Goal: Use online tool/utility: Utilize a website feature to perform a specific function

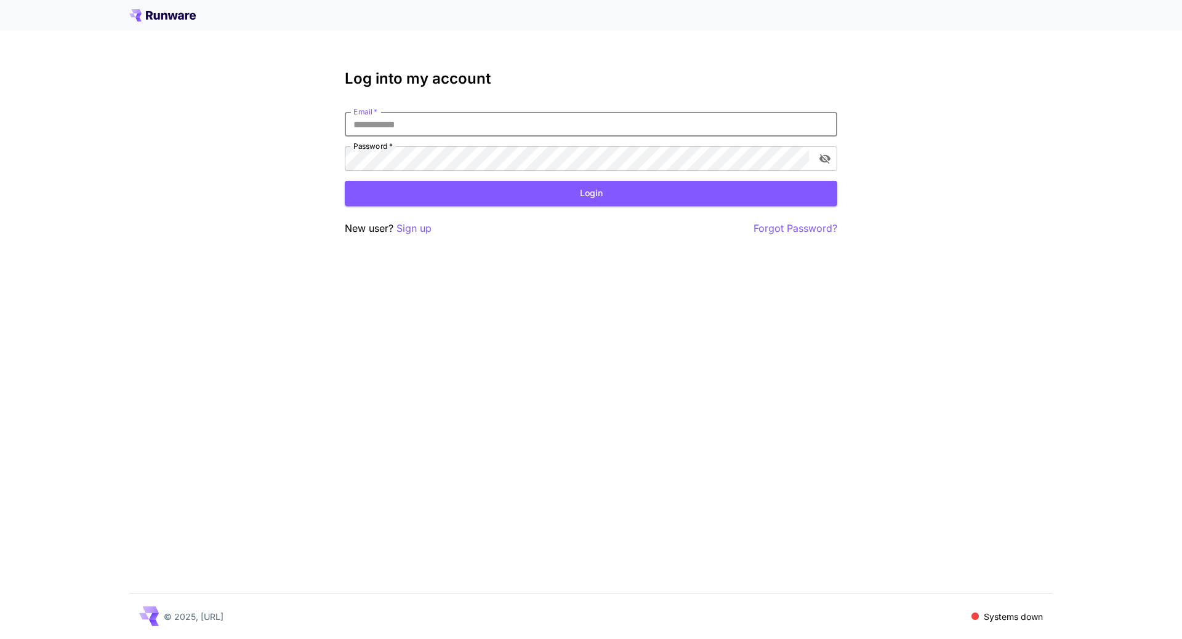
click at [498, 124] on input "Email   *" at bounding box center [591, 124] width 492 height 25
type input "**********"
click at [568, 188] on button "Login" at bounding box center [591, 193] width 492 height 25
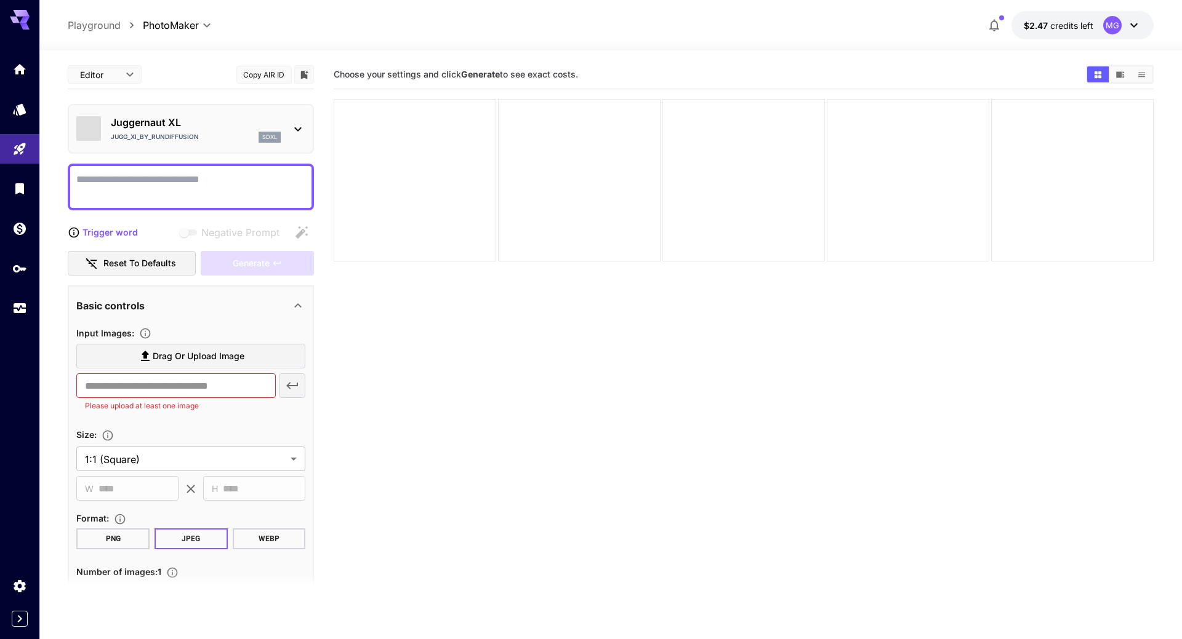
type input "*********"
type input "*******"
click at [15, 305] on icon "Usage" at bounding box center [21, 303] width 12 height 6
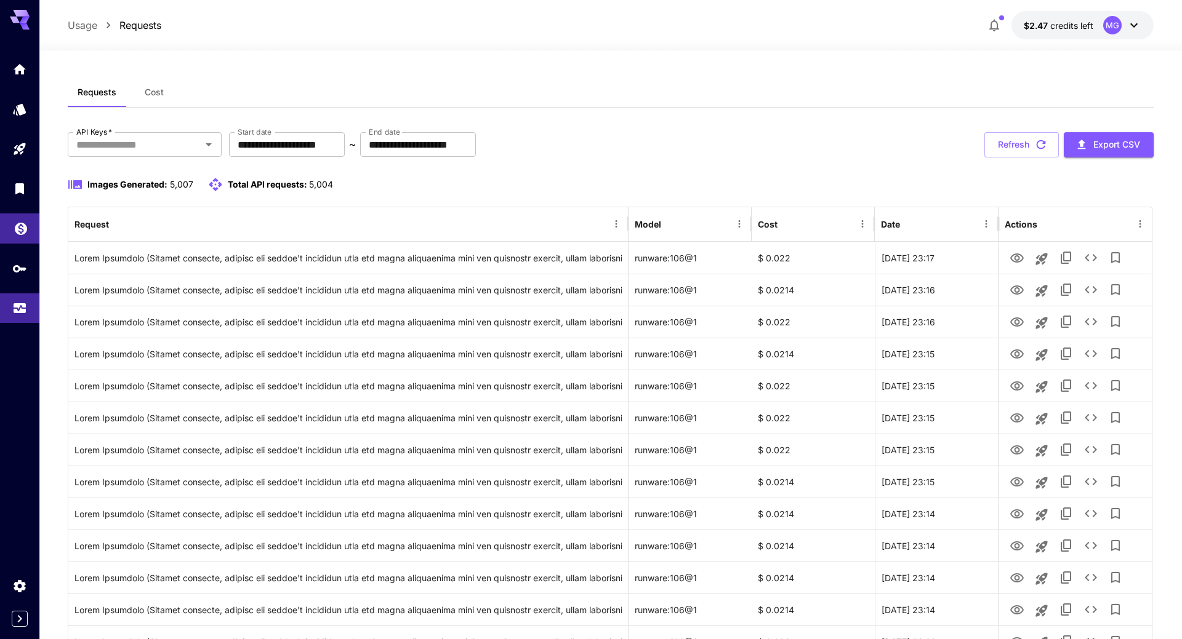
click at [12, 228] on link at bounding box center [19, 229] width 39 height 30
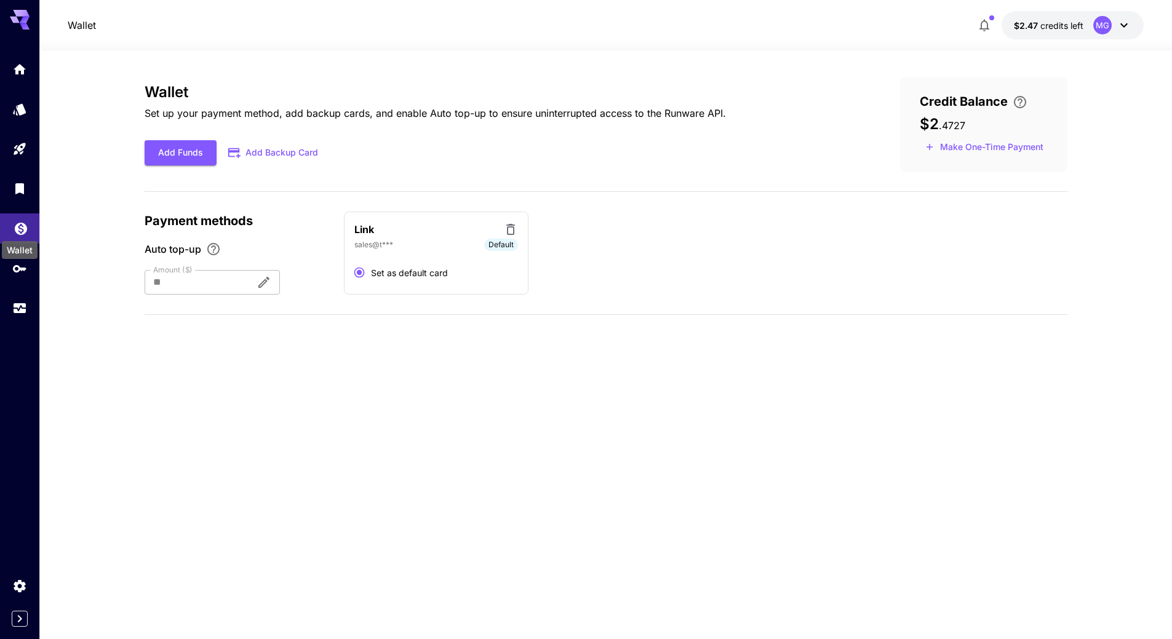
click at [19, 228] on icon "Wallet" at bounding box center [21, 225] width 15 height 15
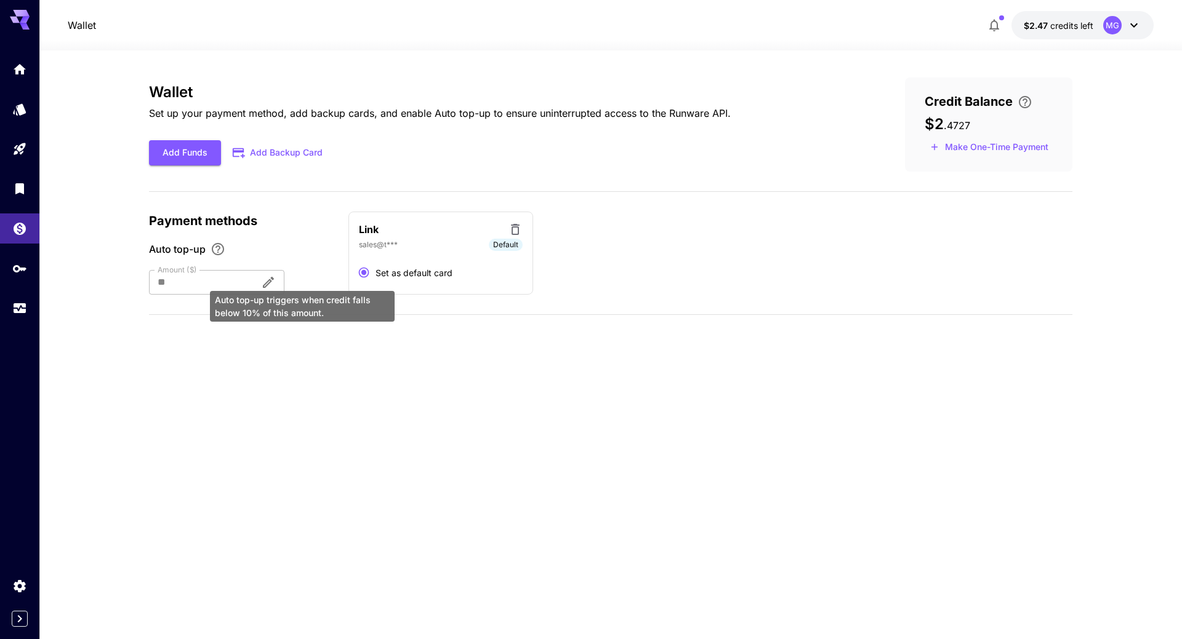
click at [300, 283] on div "Auto top-up triggers when credit falls below 10% of this amount." at bounding box center [302, 302] width 187 height 41
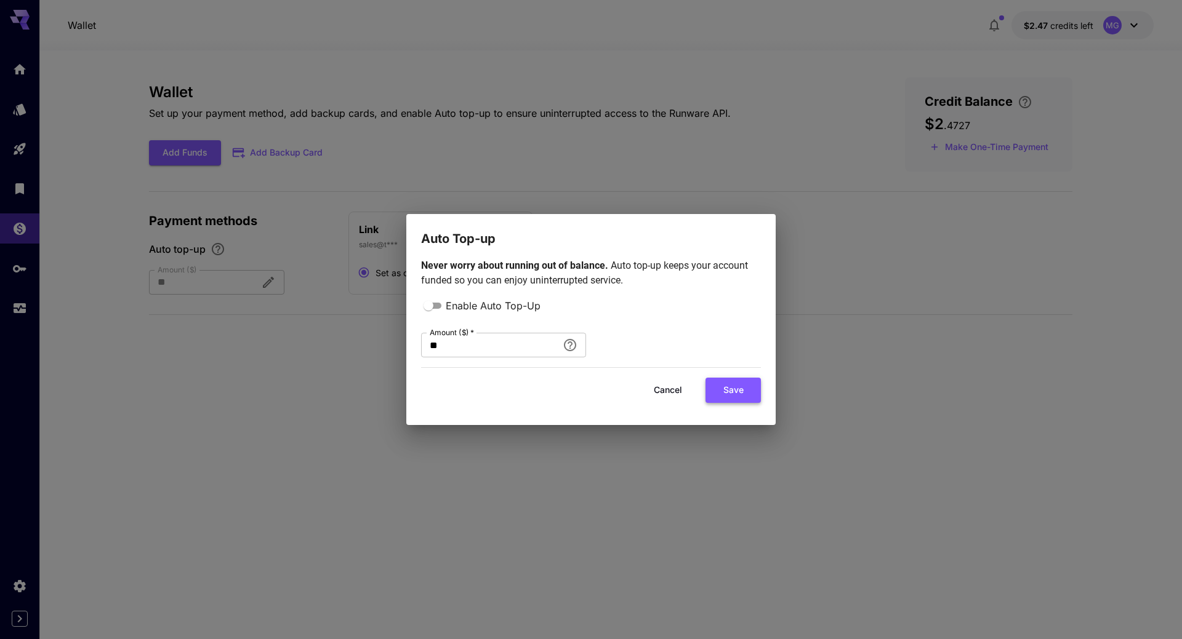
click at [742, 394] on button "Save" at bounding box center [732, 390] width 55 height 25
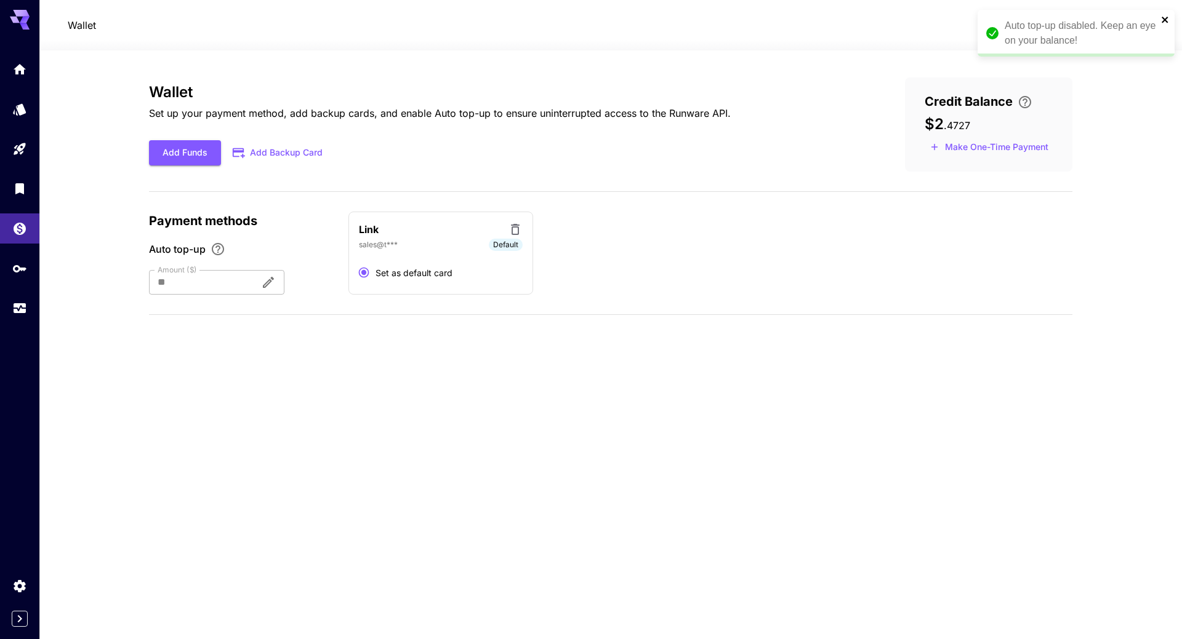
click at [1161, 16] on icon "close" at bounding box center [1165, 20] width 9 height 10
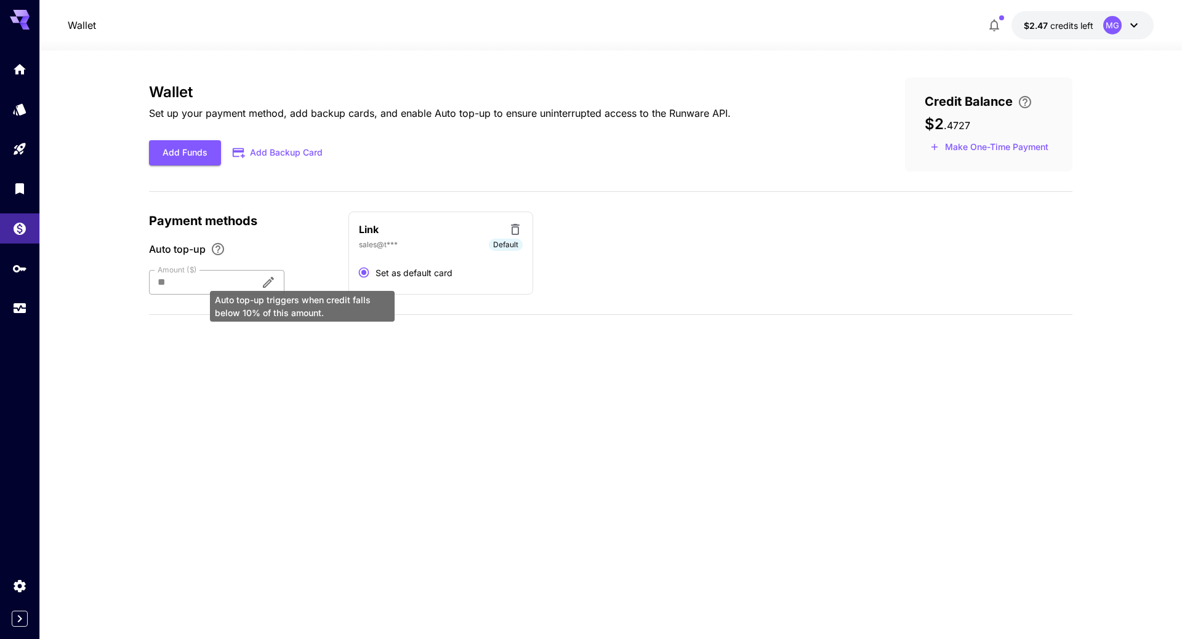
click at [297, 282] on div "Auto top-up triggers when credit falls below 10% of this amount." at bounding box center [302, 302] width 187 height 41
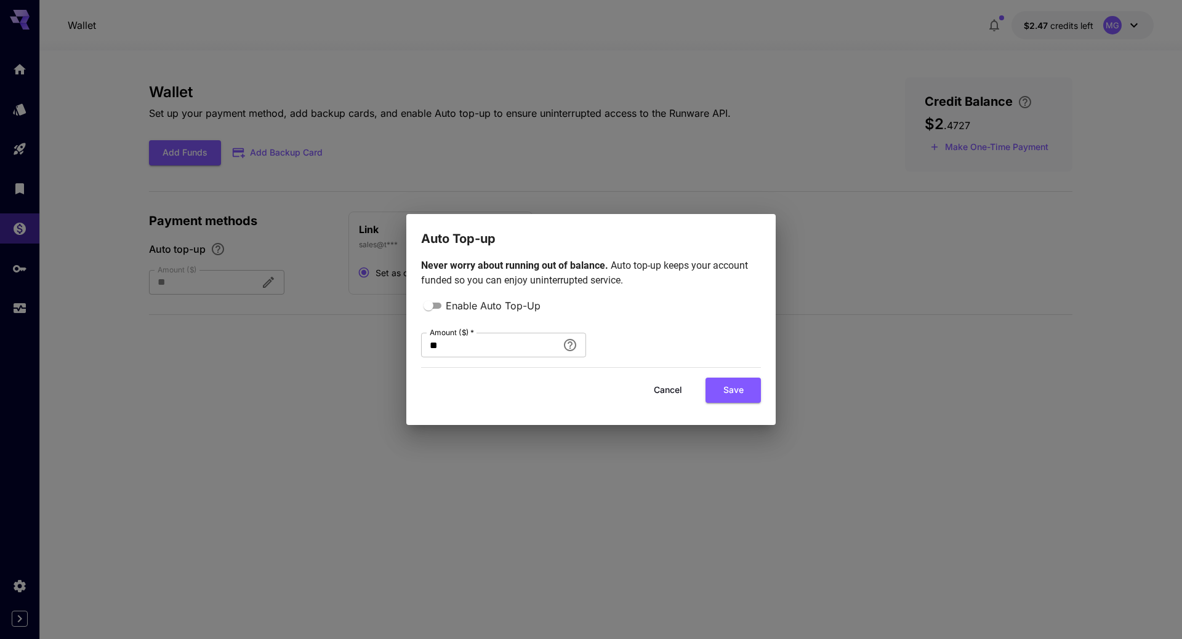
drag, startPoint x: 661, startPoint y: 392, endPoint x: 586, endPoint y: 338, distance: 92.6
click at [586, 338] on form "Enable Auto Top-Up Amount ($)   * ** Amount ($)   * Cancel Save" at bounding box center [591, 350] width 340 height 105
click at [670, 388] on button "Cancel" at bounding box center [667, 390] width 55 height 25
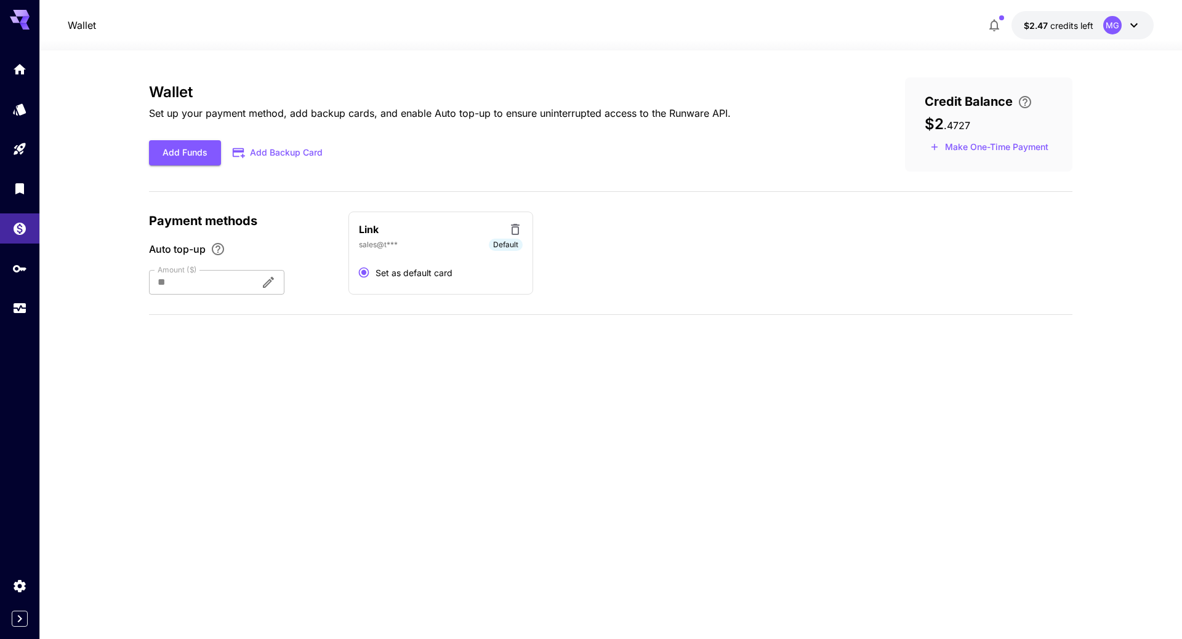
click at [887, 307] on div "Wallet Set up your payment method, add backup cards, and enable Auto top-up to …" at bounding box center [610, 201] width 923 height 247
click at [284, 281] on div "** Amount ($)" at bounding box center [216, 282] width 135 height 25
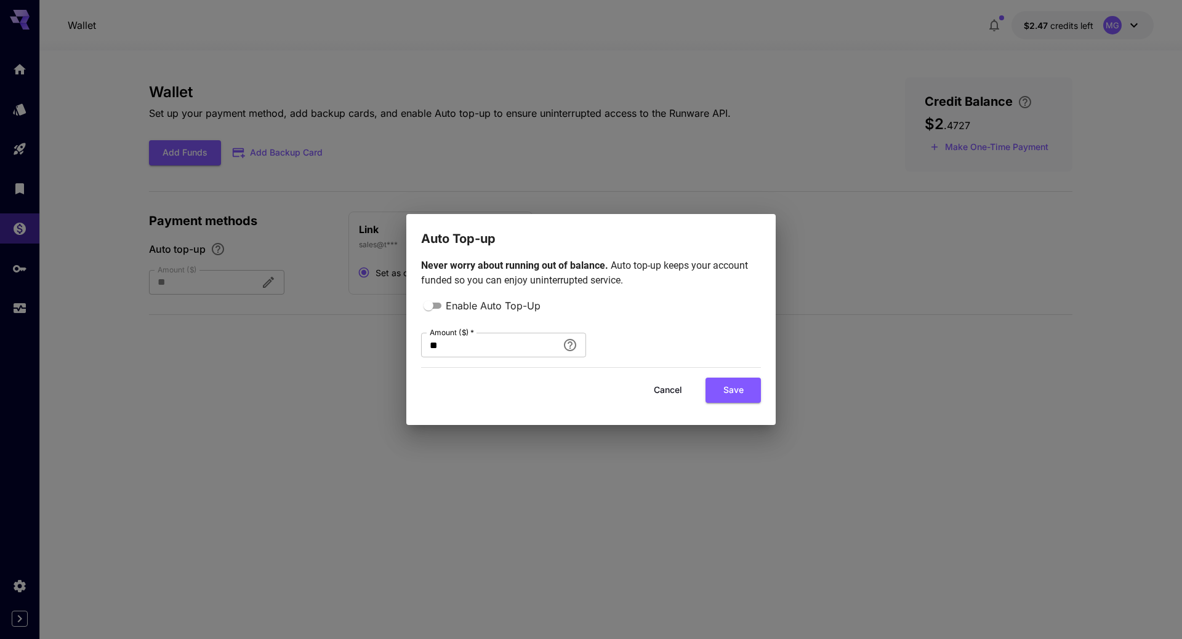
click at [301, 282] on div "Auto Top-up Never worry about running out of balance. Auto top-up keeps your ac…" at bounding box center [591, 319] width 1182 height 639
click at [493, 304] on span "Enable Auto Top-Up" at bounding box center [493, 305] width 95 height 15
click at [740, 391] on button "Save" at bounding box center [732, 390] width 55 height 25
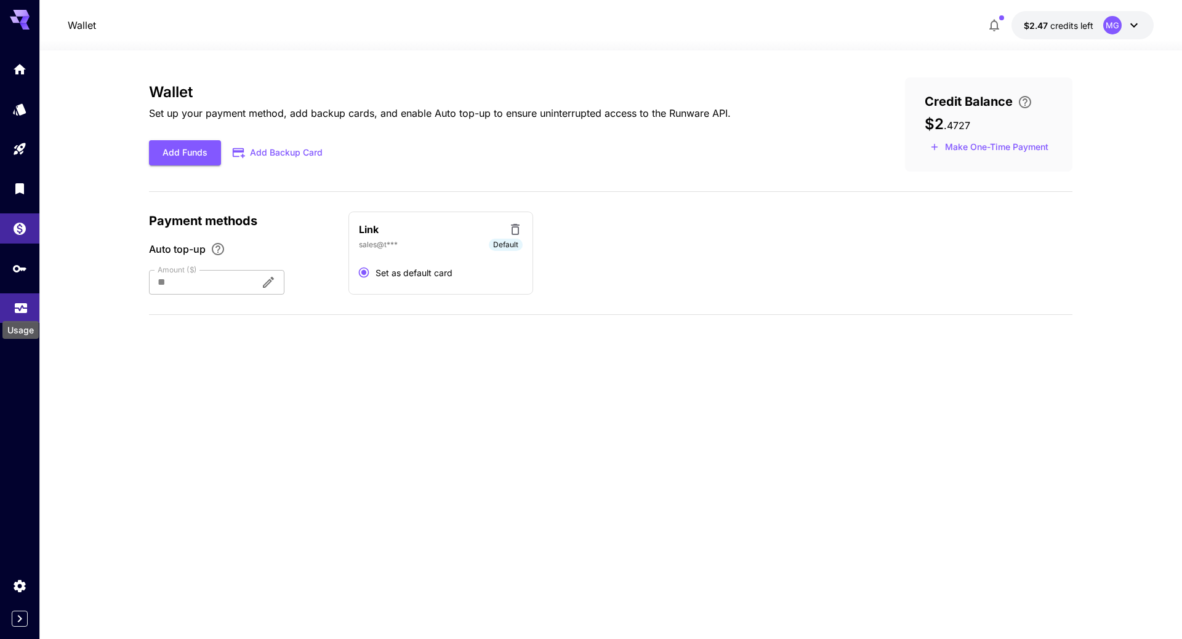
click at [21, 307] on icon "Usage" at bounding box center [21, 304] width 15 height 15
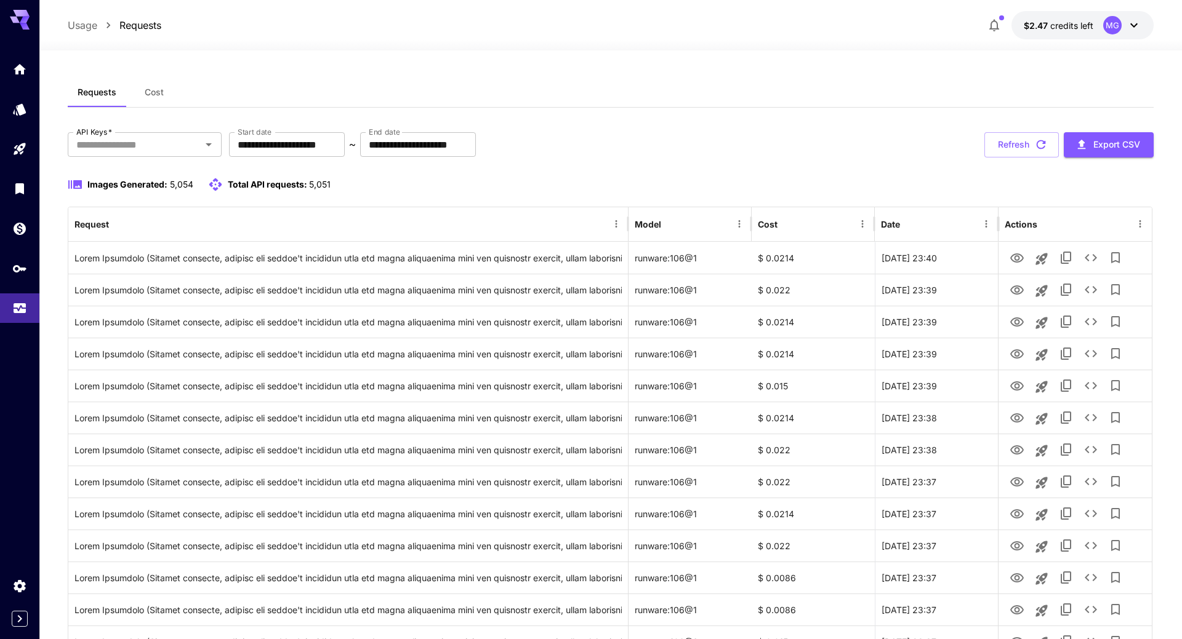
click at [22, 232] on icon "Wallet" at bounding box center [19, 225] width 15 height 15
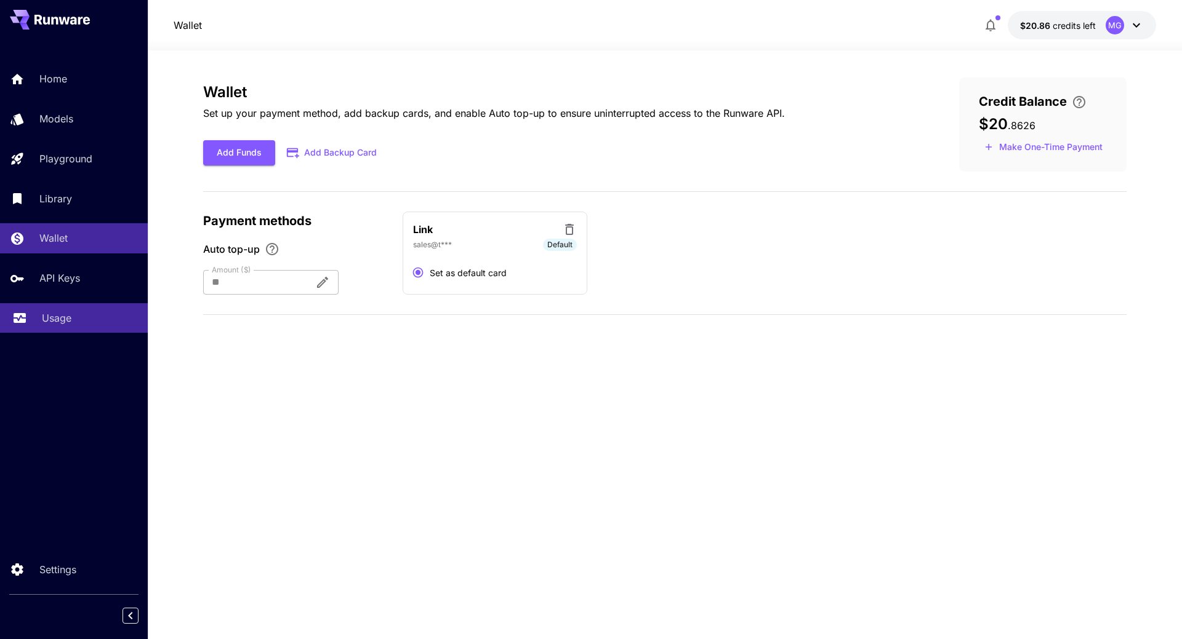
click at [23, 319] on icon at bounding box center [20, 318] width 12 height 6
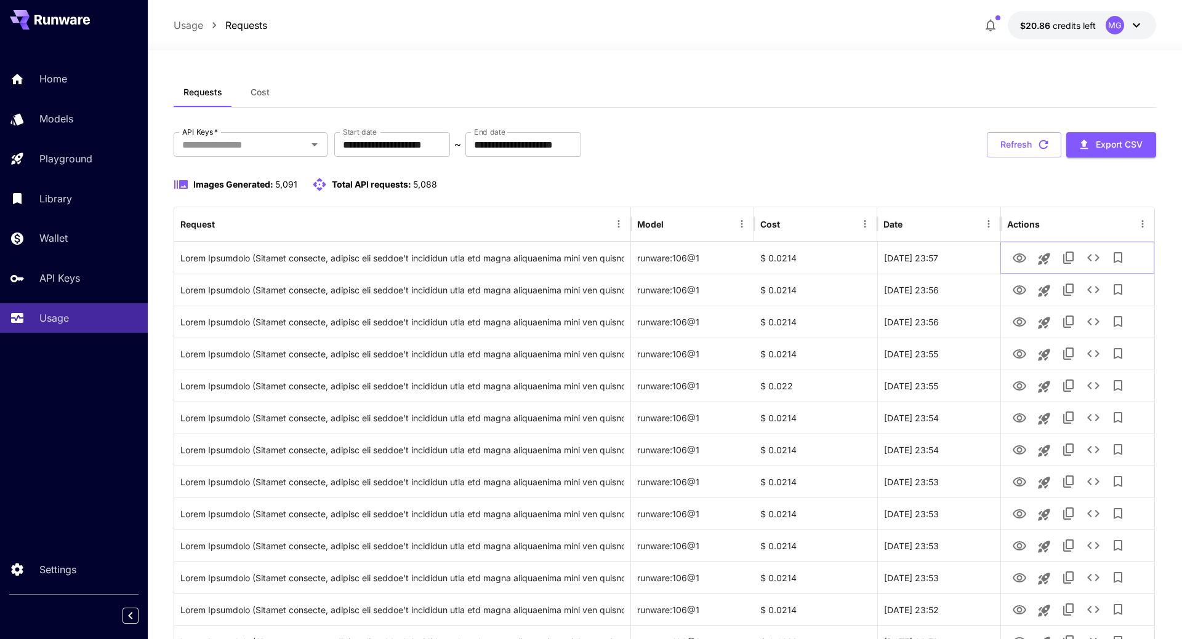
click at [1012, 256] on icon "View Image" at bounding box center [1019, 258] width 14 height 9
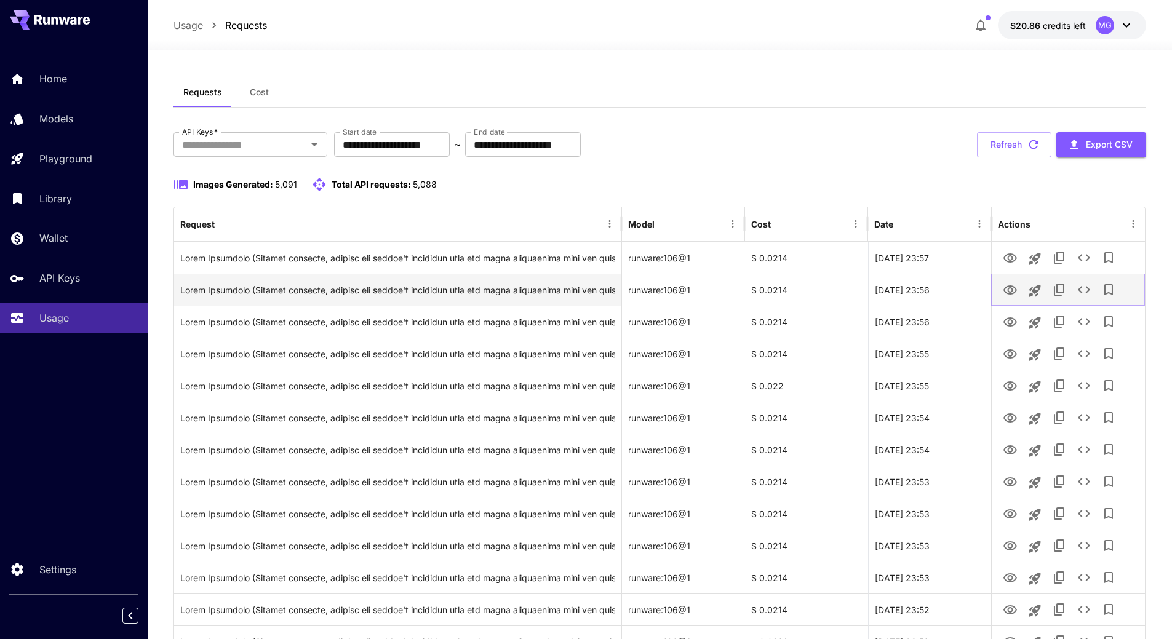
drag, startPoint x: 1007, startPoint y: 293, endPoint x: 1007, endPoint y: 282, distance: 11.1
click at [1007, 293] on icon "View Image" at bounding box center [1011, 290] width 14 height 9
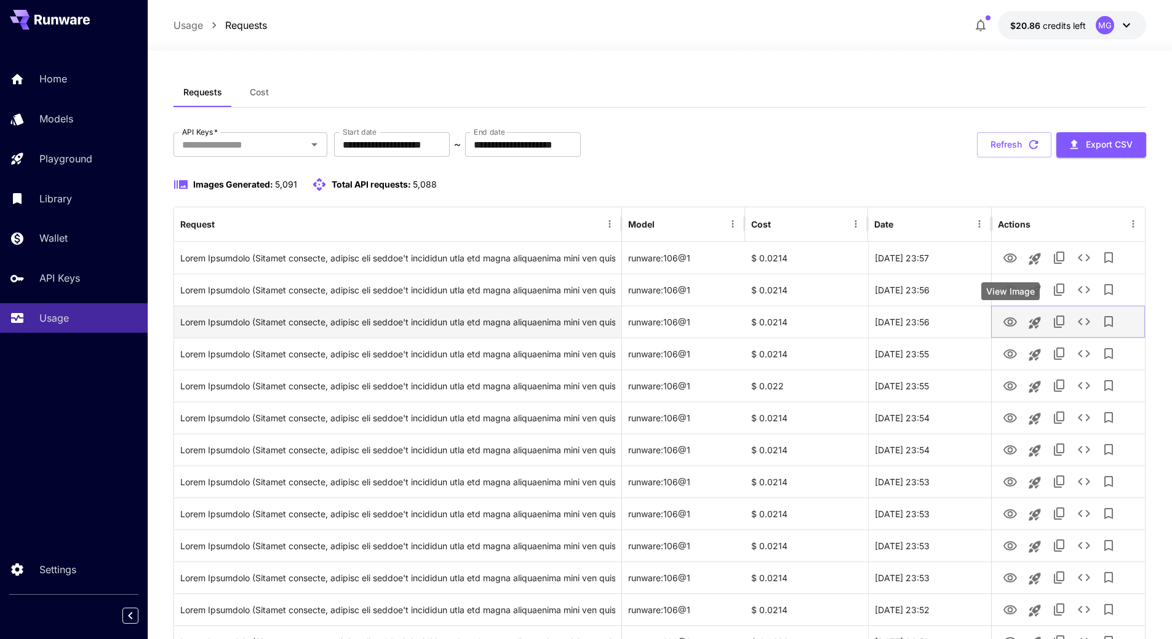
click at [1011, 326] on icon "View Image" at bounding box center [1011, 322] width 14 height 9
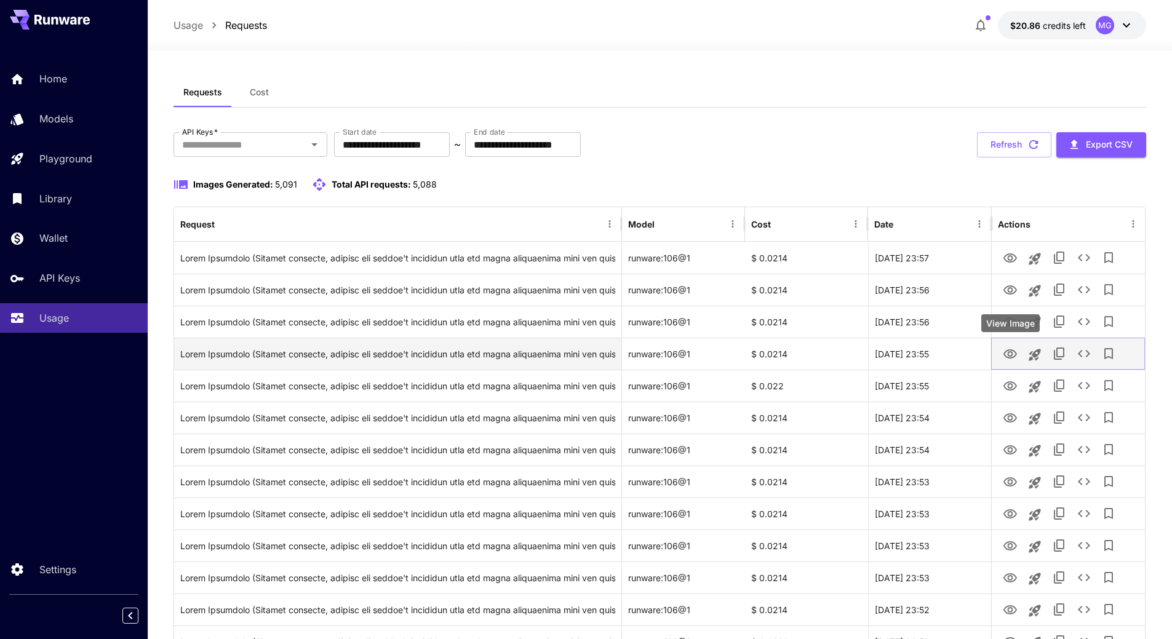
drag, startPoint x: 1013, startPoint y: 351, endPoint x: 1016, endPoint y: 341, distance: 10.3
click at [1013, 351] on icon "View Image" at bounding box center [1011, 354] width 14 height 9
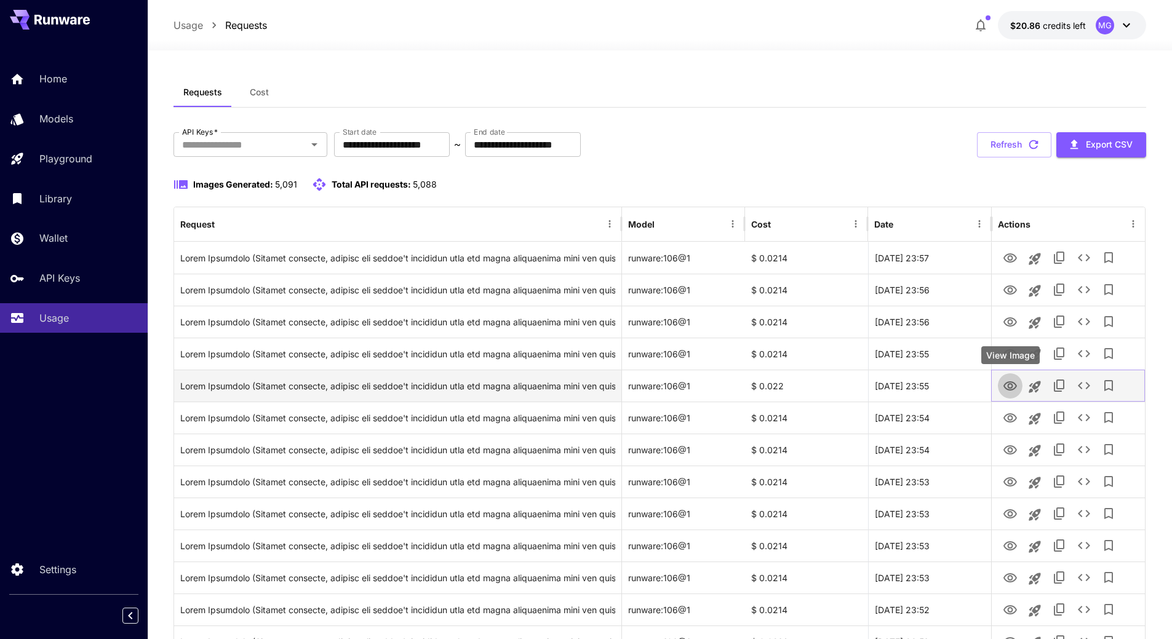
click at [1006, 386] on icon "View Image" at bounding box center [1010, 386] width 15 height 15
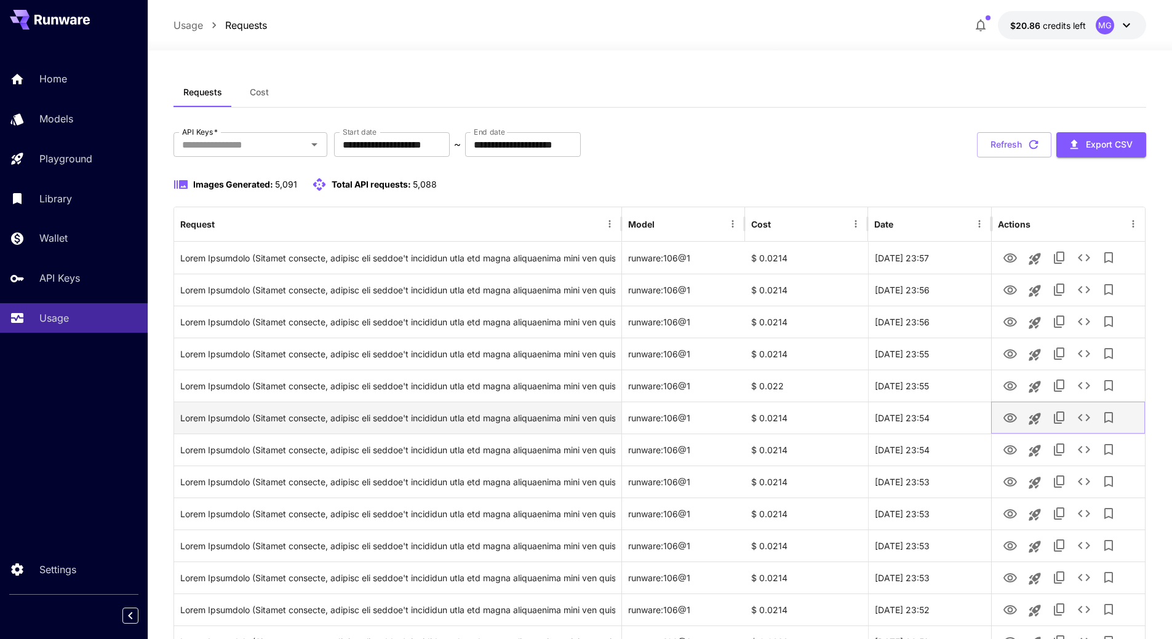
click at [1008, 420] on icon "View Image" at bounding box center [1010, 418] width 15 height 15
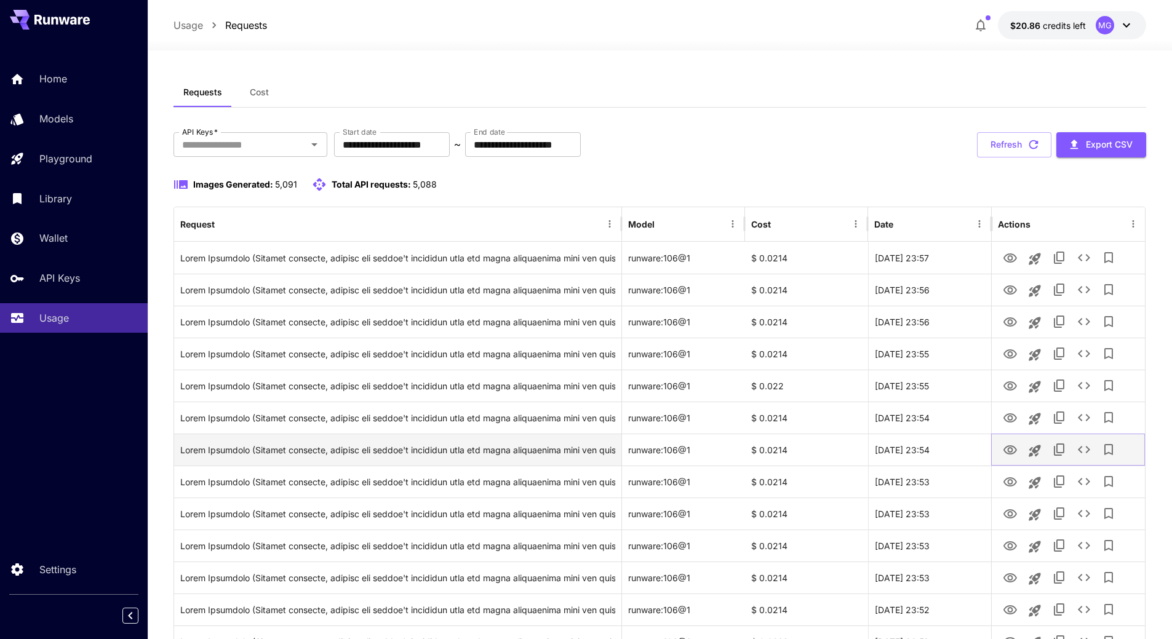
drag, startPoint x: 1015, startPoint y: 454, endPoint x: 1017, endPoint y: 437, distance: 17.4
click at [1015, 454] on icon "View Image" at bounding box center [1010, 450] width 15 height 15
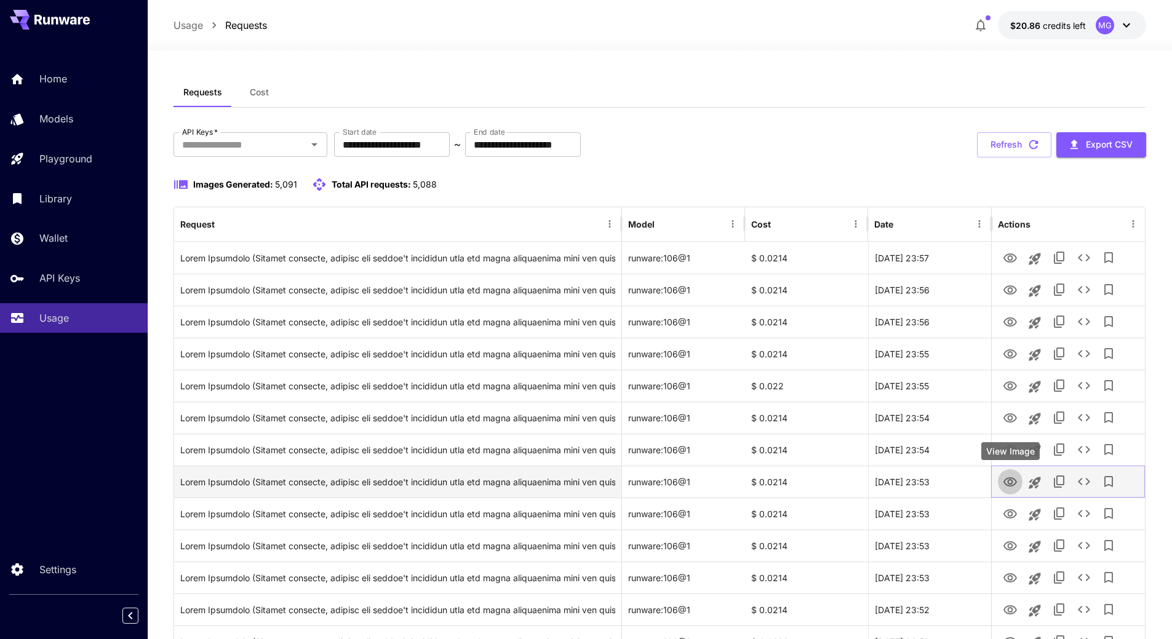
click at [1010, 482] on icon "View Image" at bounding box center [1010, 482] width 15 height 15
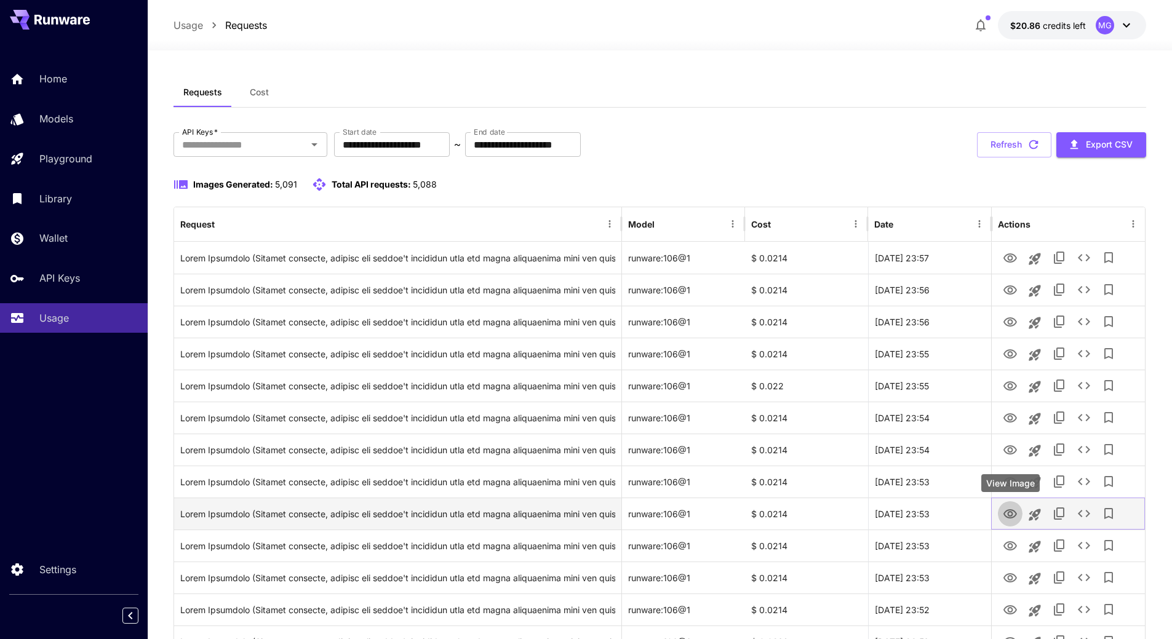
click at [1013, 516] on icon "View Image" at bounding box center [1010, 514] width 15 height 15
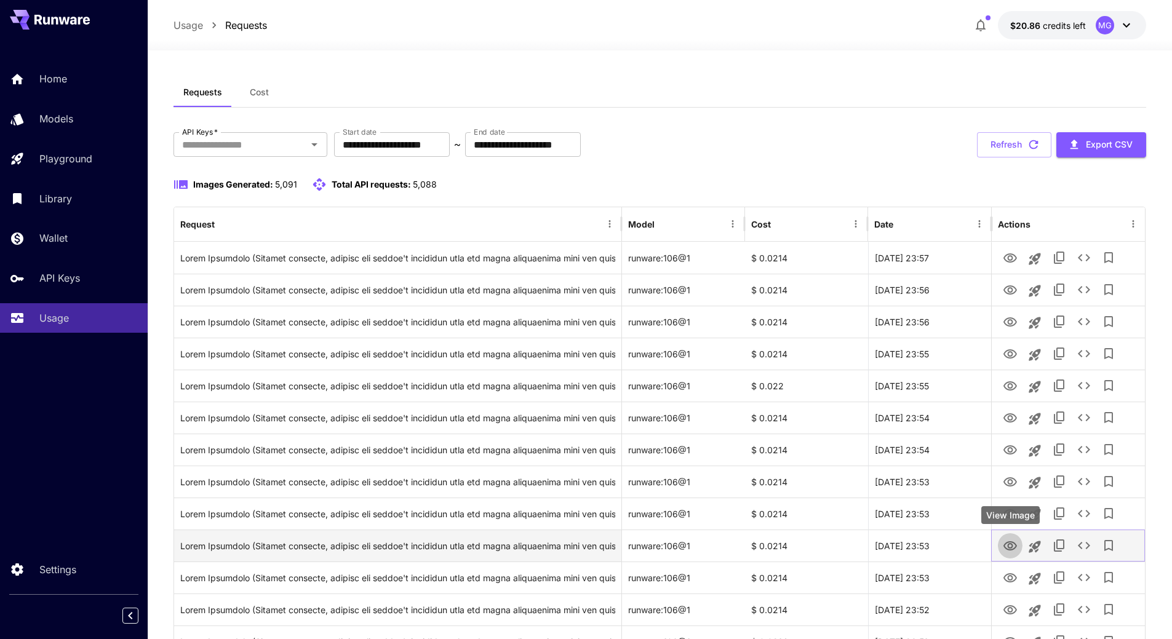
click at [1011, 547] on icon "View Image" at bounding box center [1010, 546] width 15 height 15
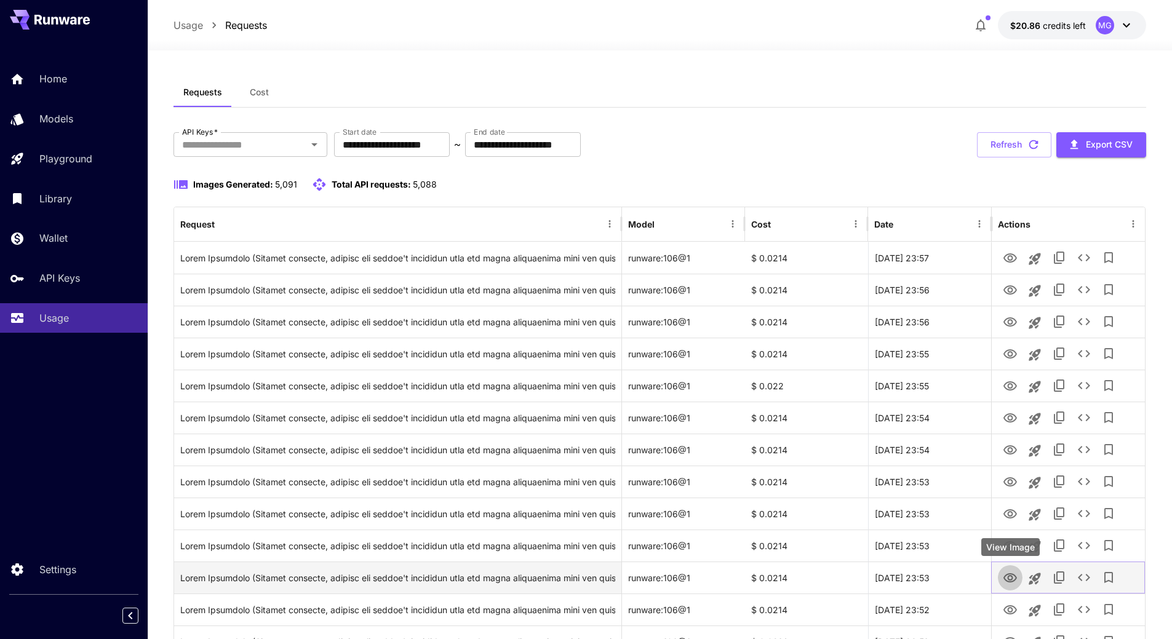
click at [1015, 580] on icon "View Image" at bounding box center [1011, 578] width 14 height 9
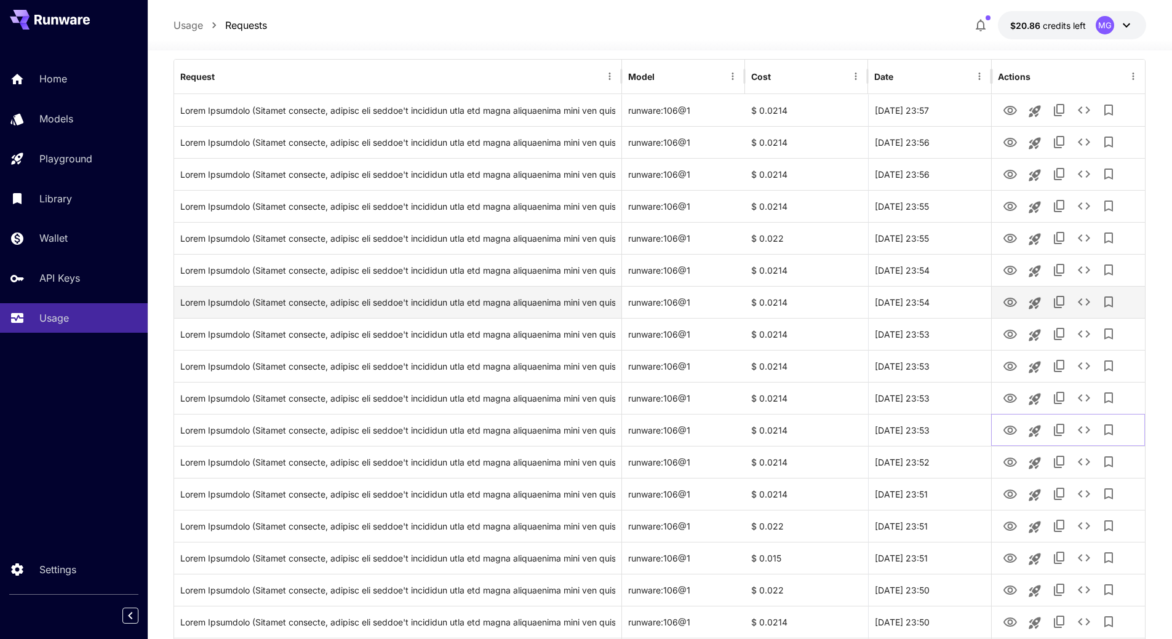
scroll to position [185, 0]
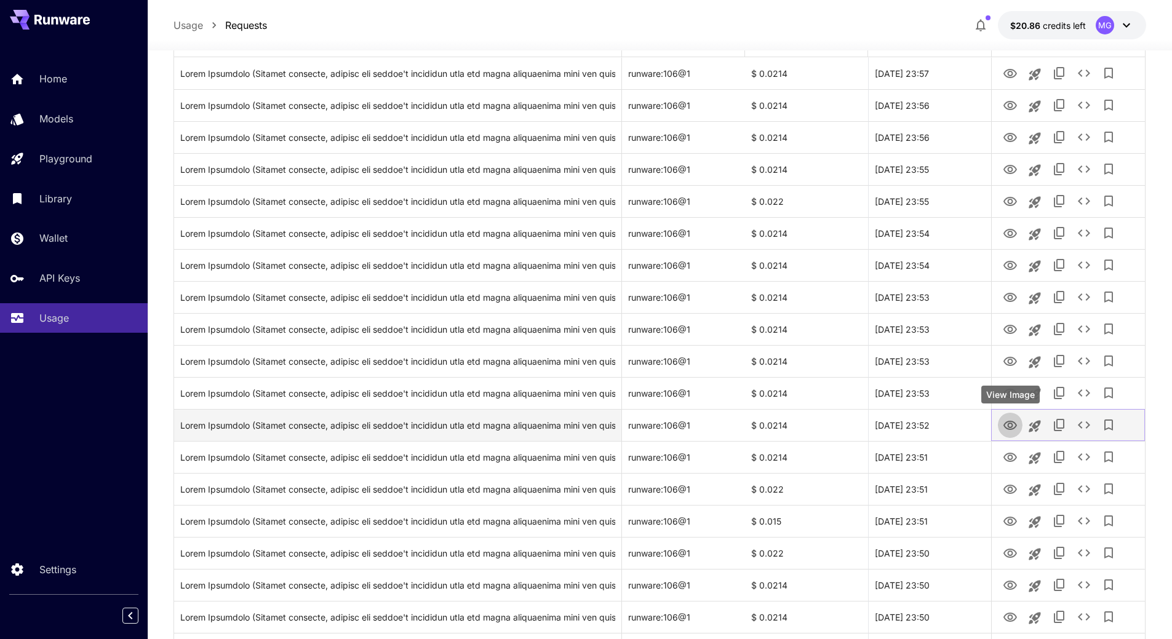
click at [1011, 421] on icon "View Image" at bounding box center [1011, 425] width 14 height 9
click at [1013, 416] on button "View Image" at bounding box center [1010, 424] width 25 height 25
click at [1011, 423] on icon "View Image" at bounding box center [1011, 425] width 14 height 9
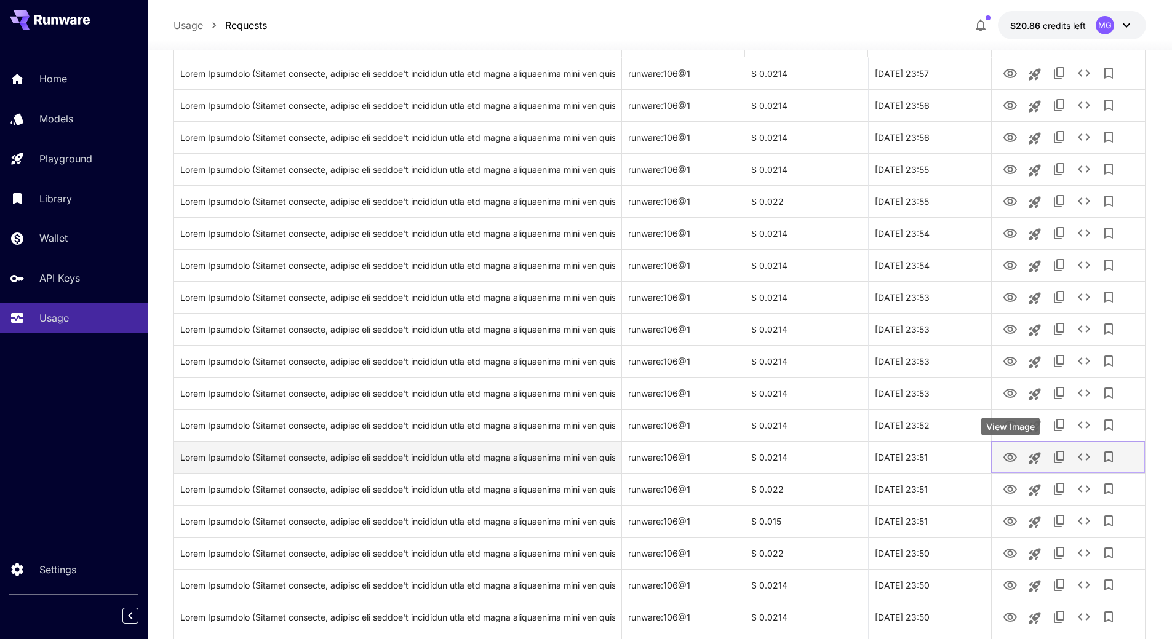
click at [1011, 455] on icon "View Image" at bounding box center [1011, 457] width 14 height 9
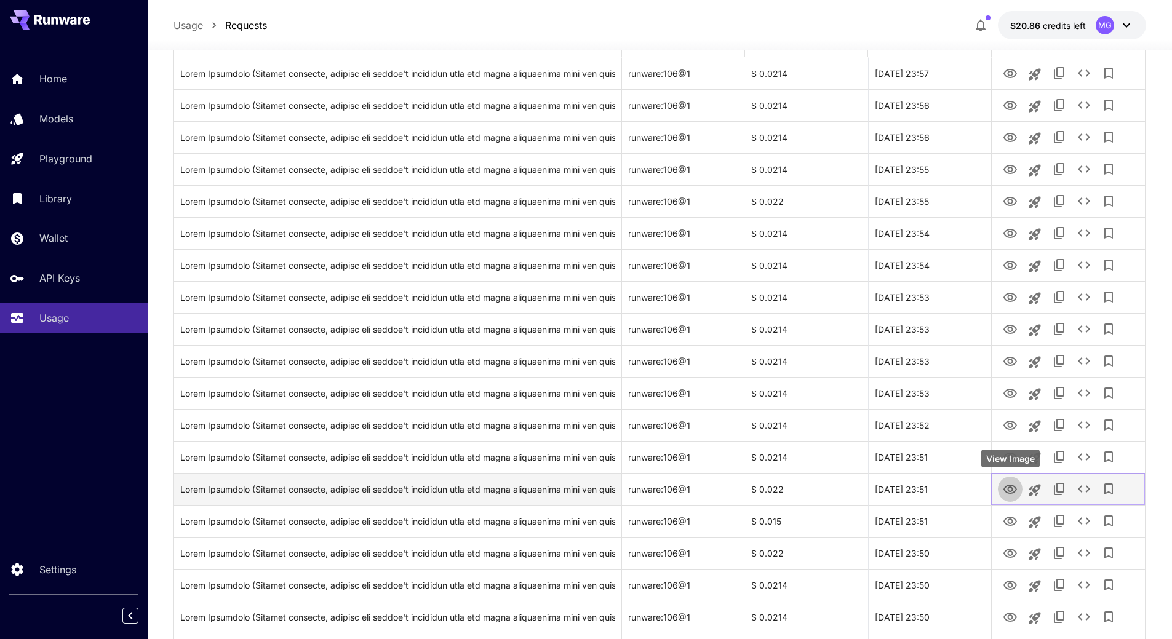
click at [1011, 496] on icon "View Image" at bounding box center [1010, 490] width 15 height 15
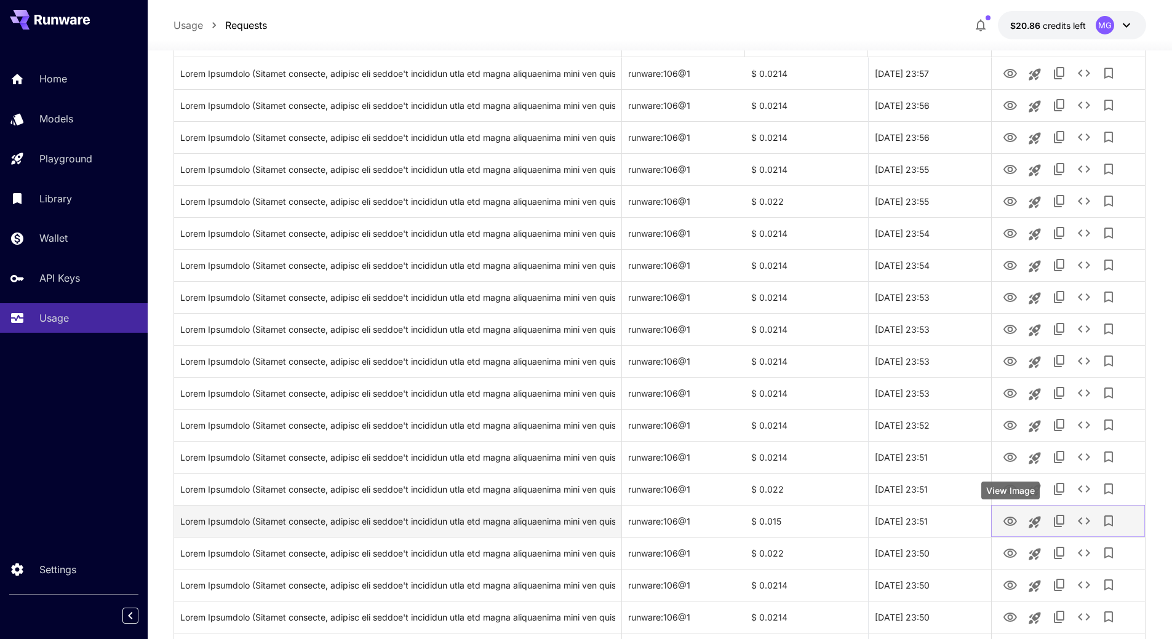
click at [1017, 520] on icon "View Image" at bounding box center [1010, 522] width 15 height 15
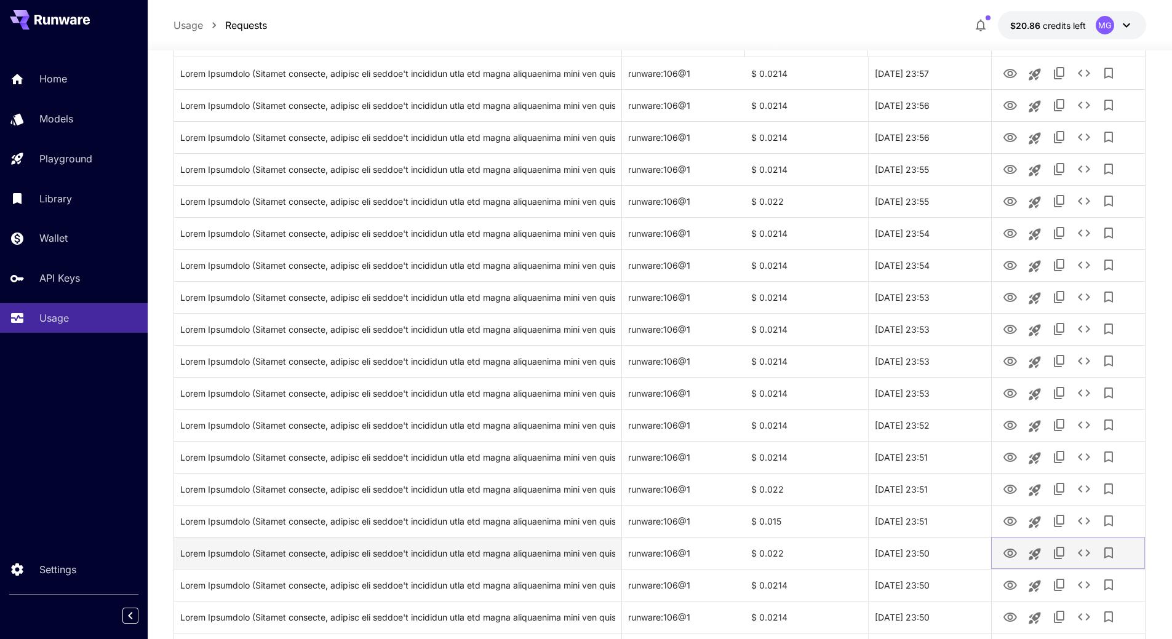
click at [1012, 550] on icon "View Image" at bounding box center [1010, 554] width 15 height 15
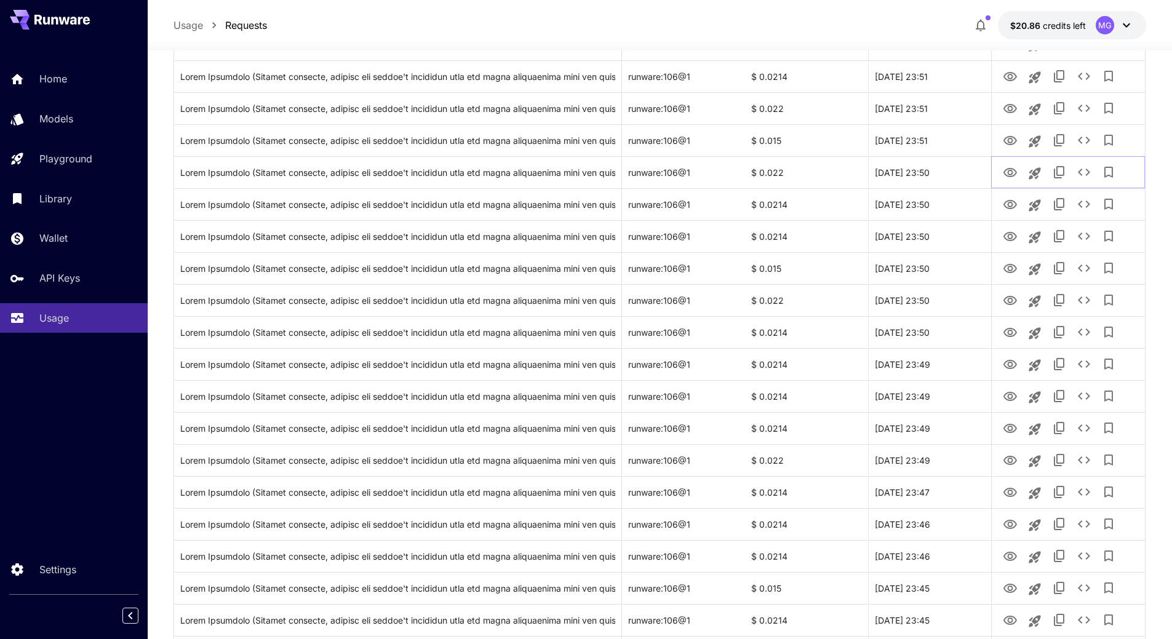
scroll to position [569, 0]
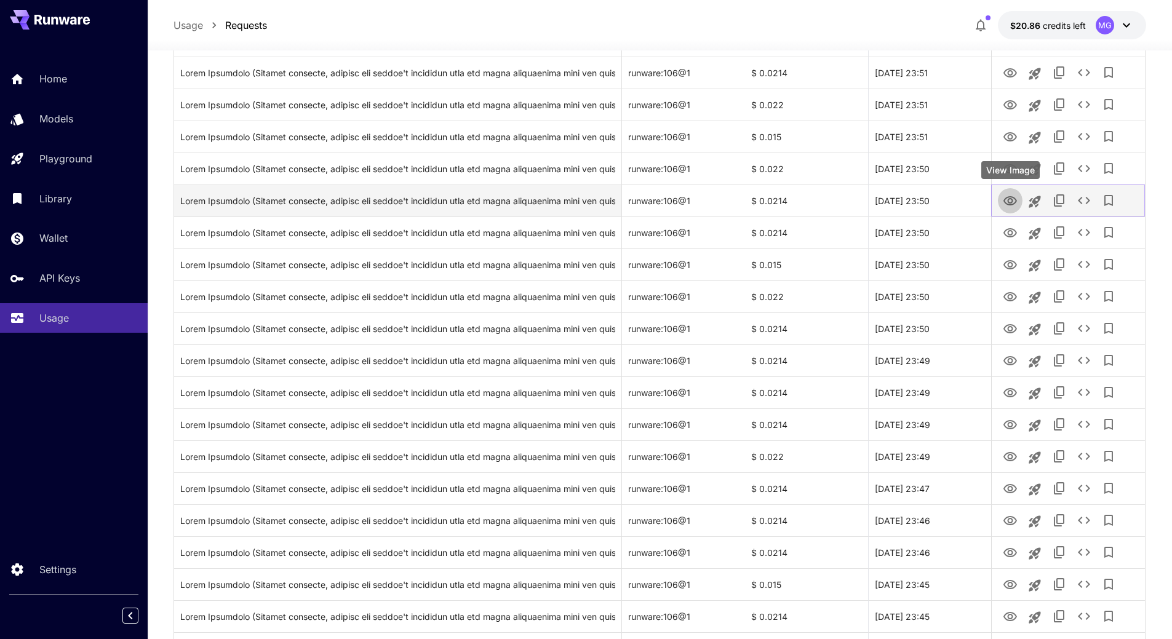
click at [1008, 201] on icon "View Image" at bounding box center [1011, 200] width 14 height 9
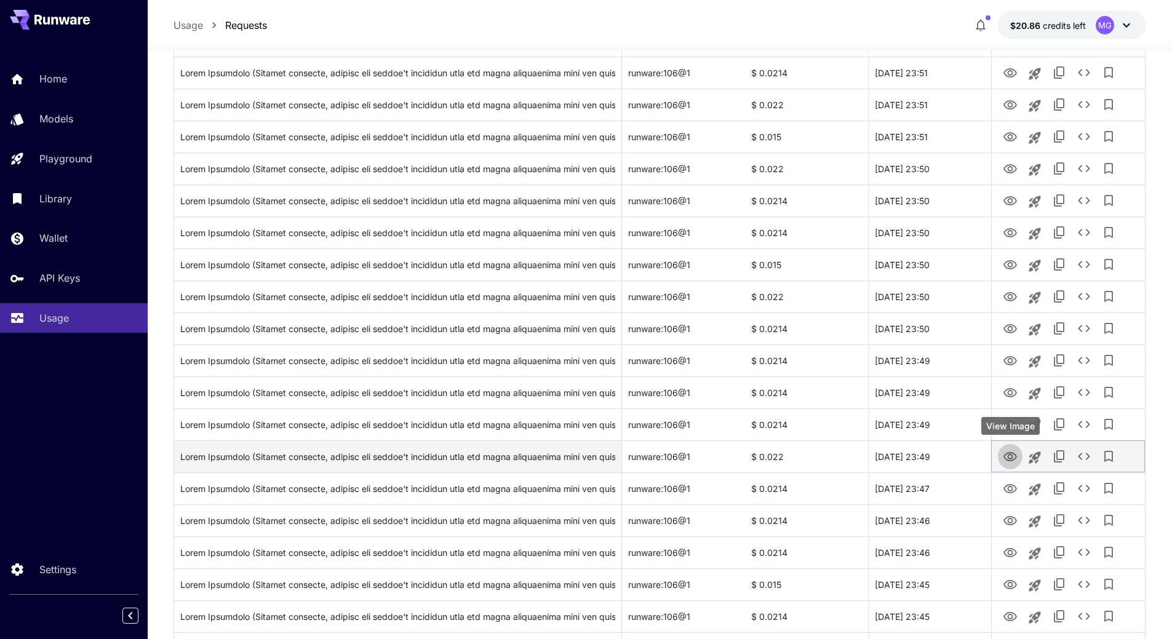
click at [1011, 454] on icon "View Image" at bounding box center [1010, 457] width 15 height 15
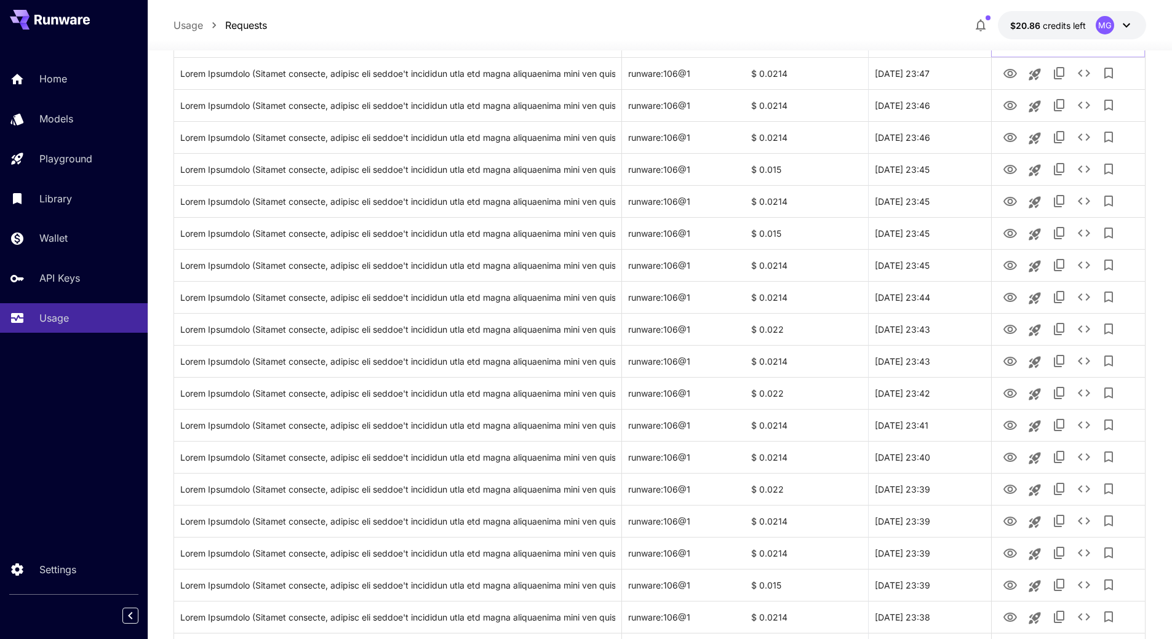
scroll to position [993, 0]
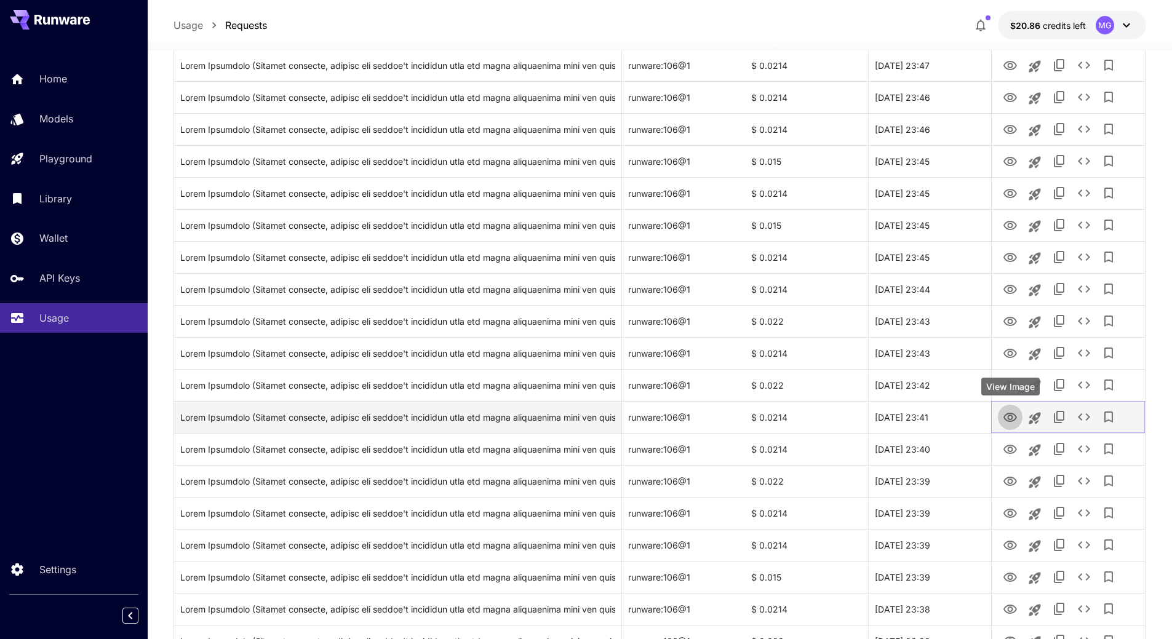
click at [1013, 414] on icon "View Image" at bounding box center [1011, 417] width 14 height 9
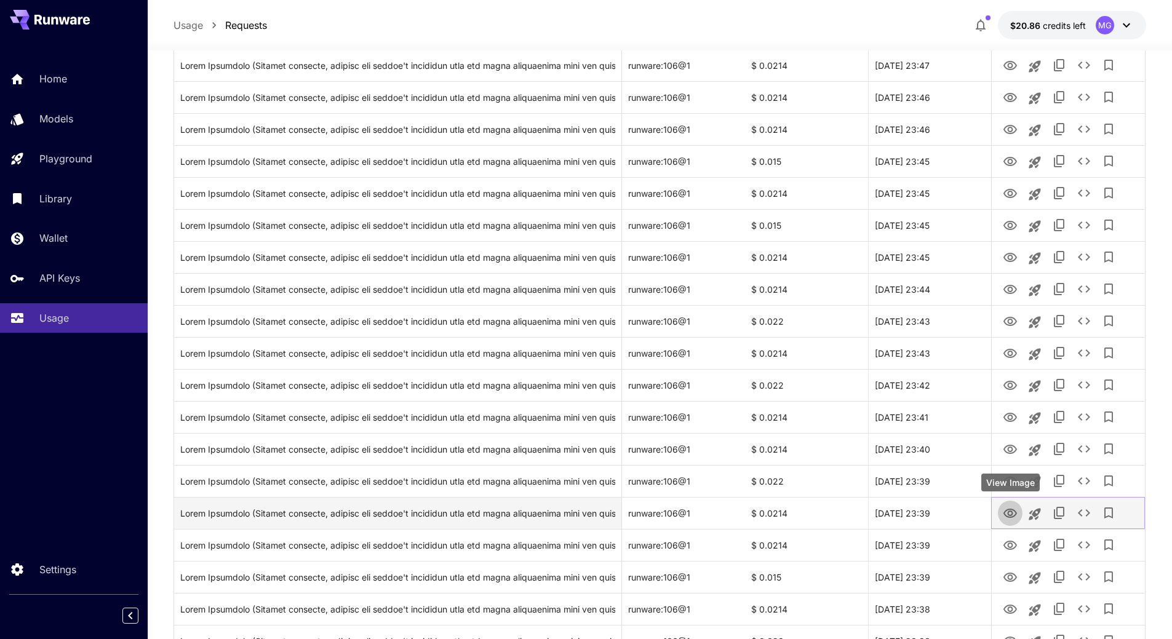
click at [1009, 512] on icon "View Image" at bounding box center [1011, 513] width 14 height 9
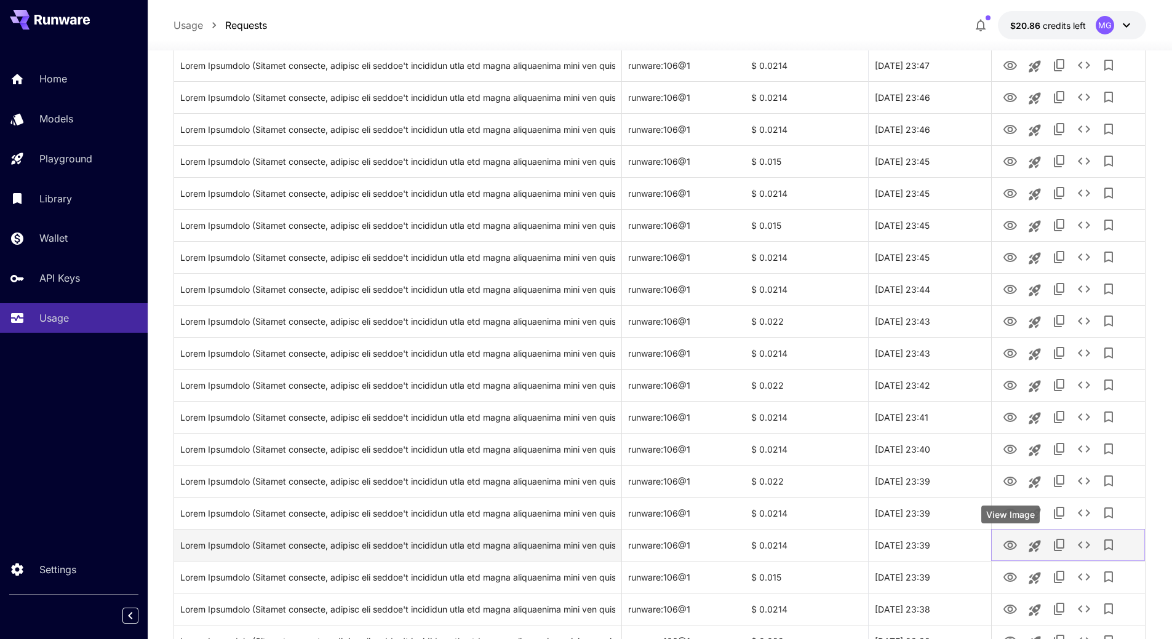
click at [1011, 545] on icon "View Image" at bounding box center [1010, 546] width 15 height 15
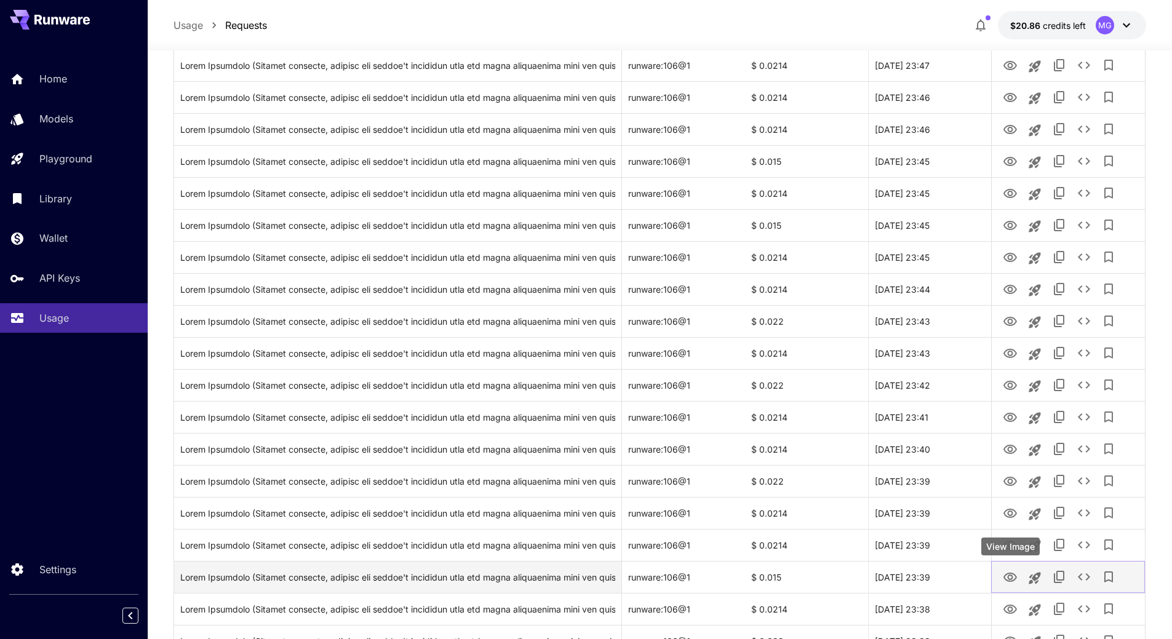
click at [1009, 575] on icon "View Image" at bounding box center [1011, 577] width 14 height 9
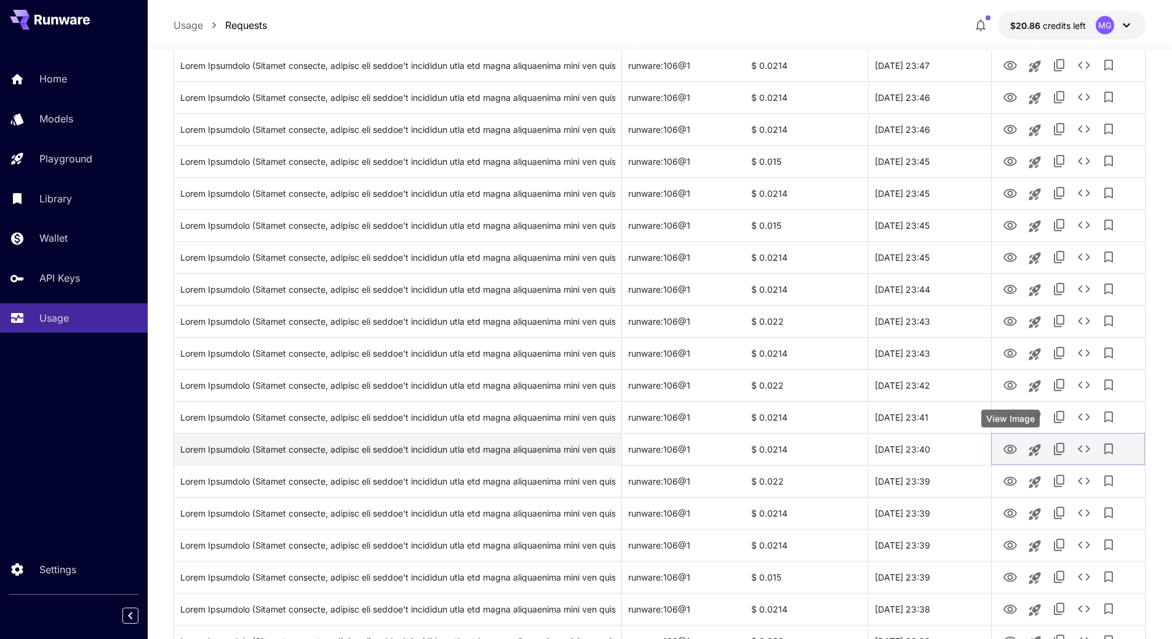
click at [1009, 444] on icon "View Image" at bounding box center [1010, 450] width 15 height 15
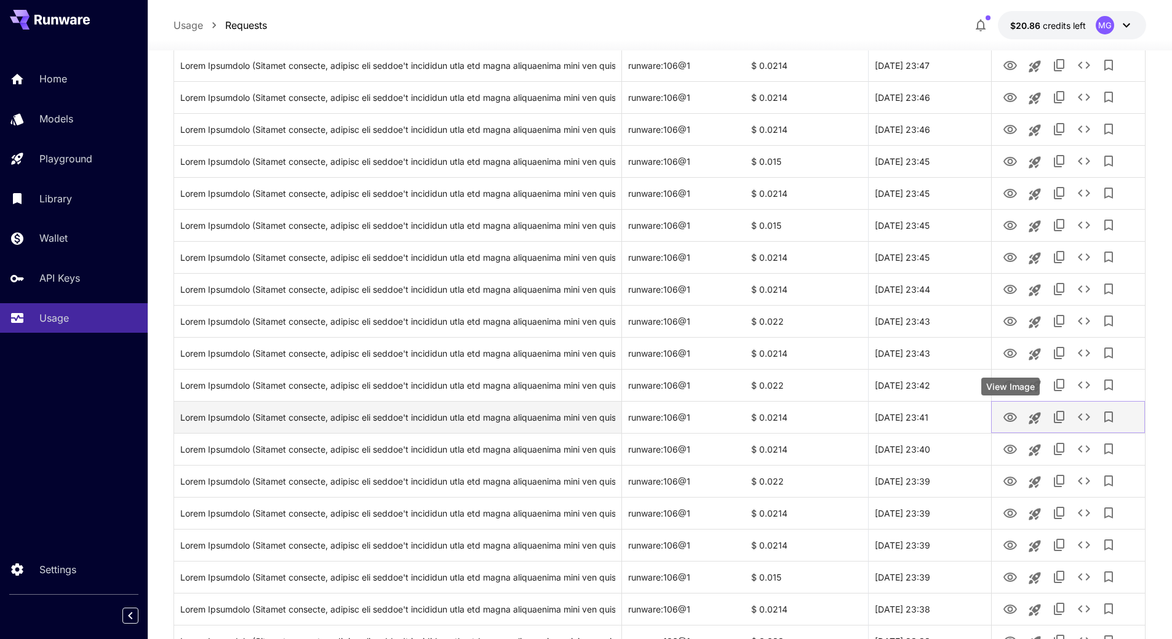
click at [1010, 422] on icon "View Image" at bounding box center [1011, 417] width 14 height 9
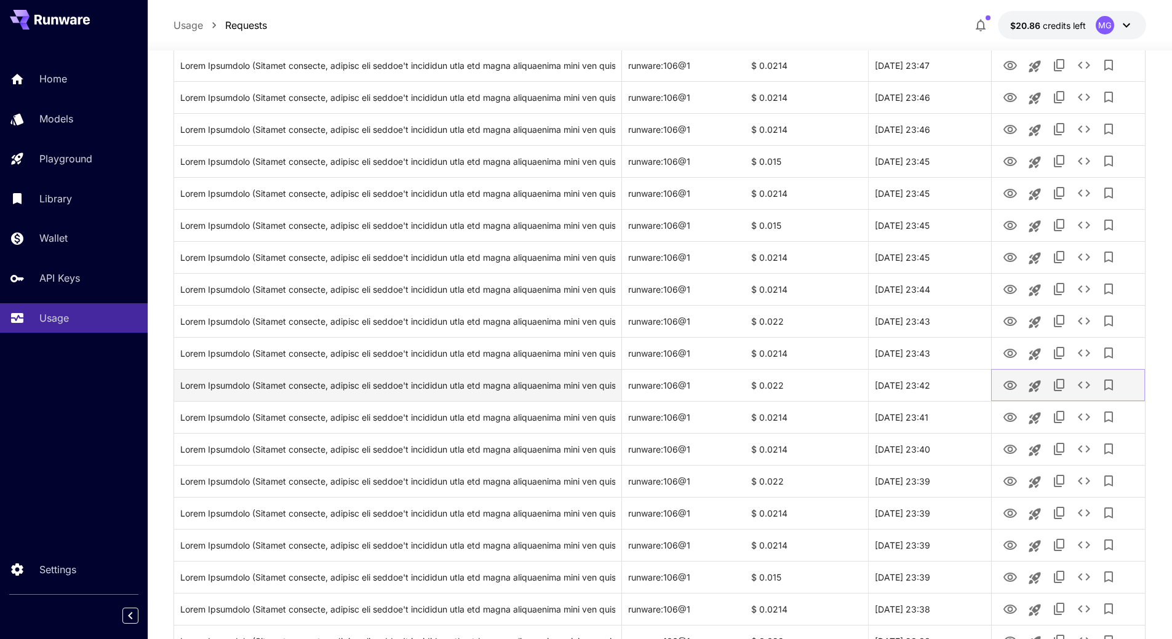
click at [1007, 383] on icon "View Image" at bounding box center [1010, 385] width 15 height 15
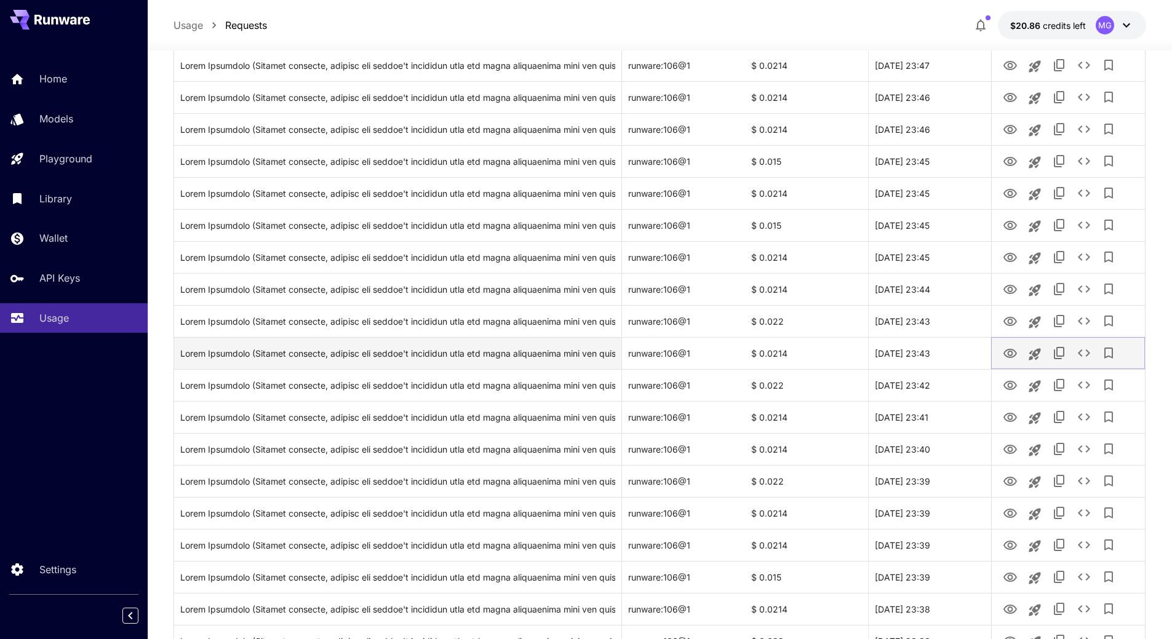
click at [1014, 353] on icon "View Image" at bounding box center [1010, 353] width 15 height 15
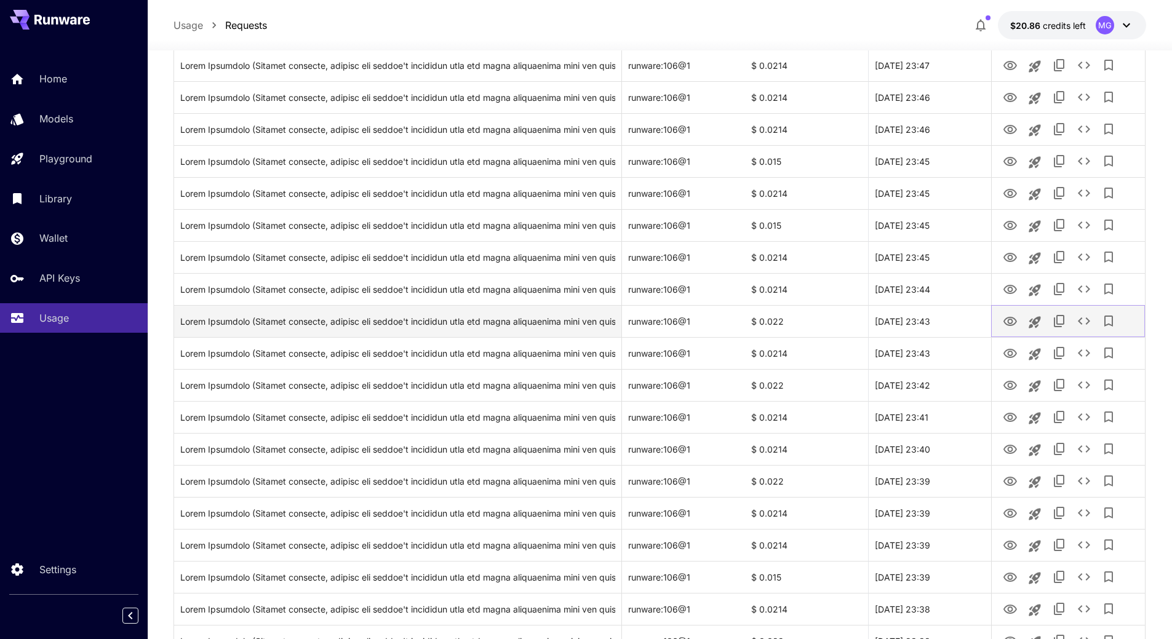
click at [1012, 322] on icon "View Image" at bounding box center [1010, 321] width 15 height 15
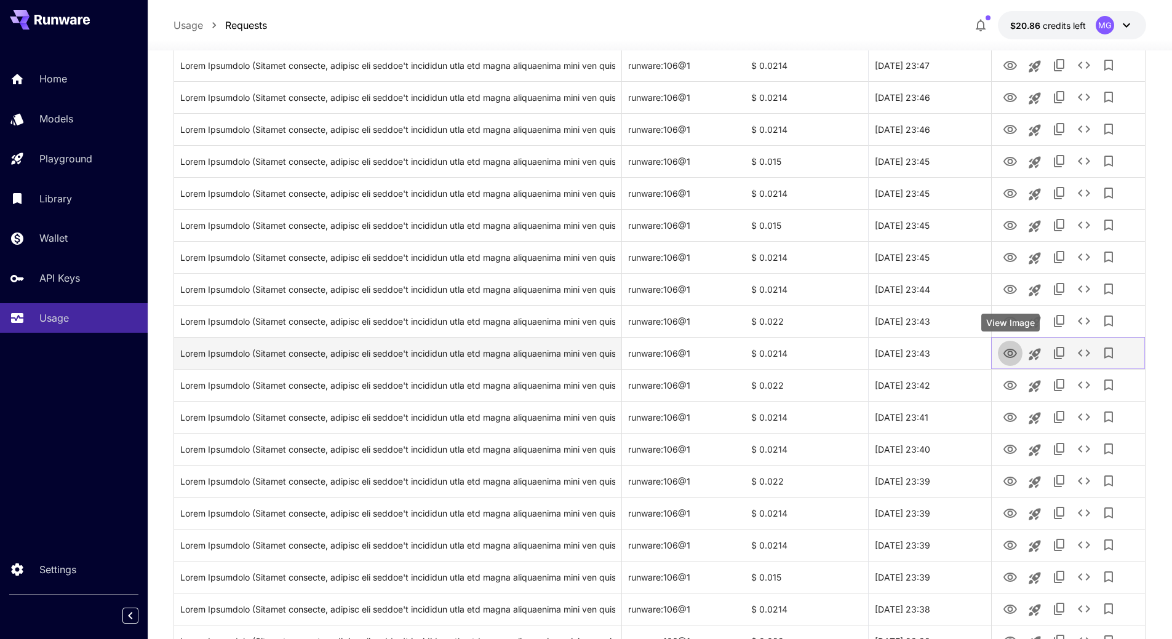
click at [1009, 353] on icon "View Image" at bounding box center [1010, 353] width 15 height 15
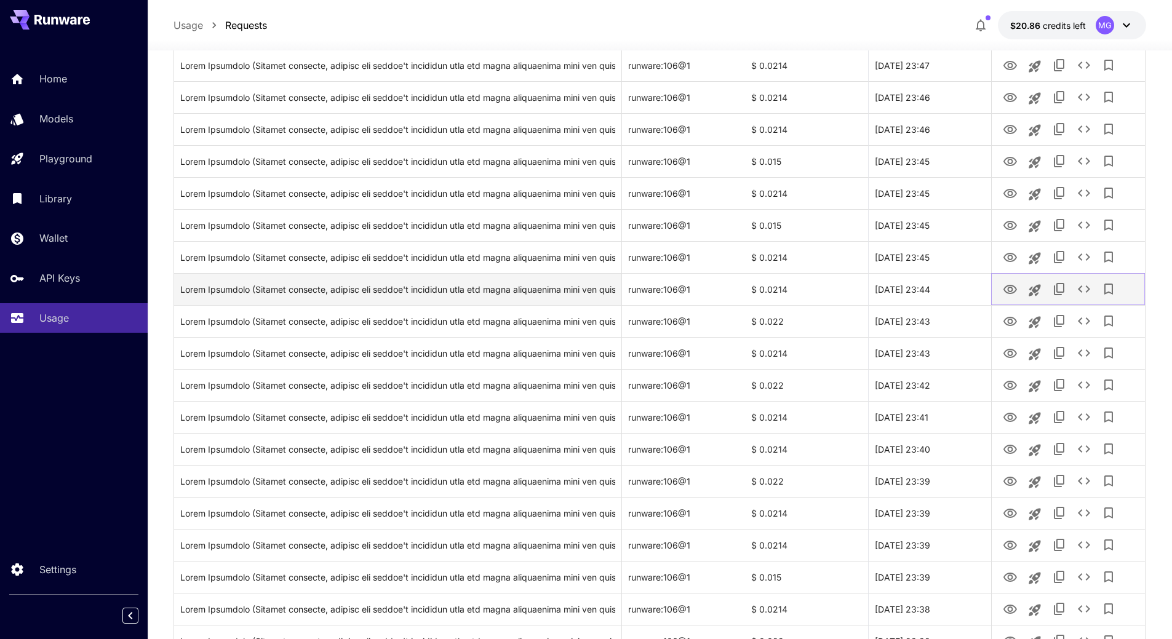
click at [1006, 284] on icon "View Image" at bounding box center [1010, 289] width 15 height 15
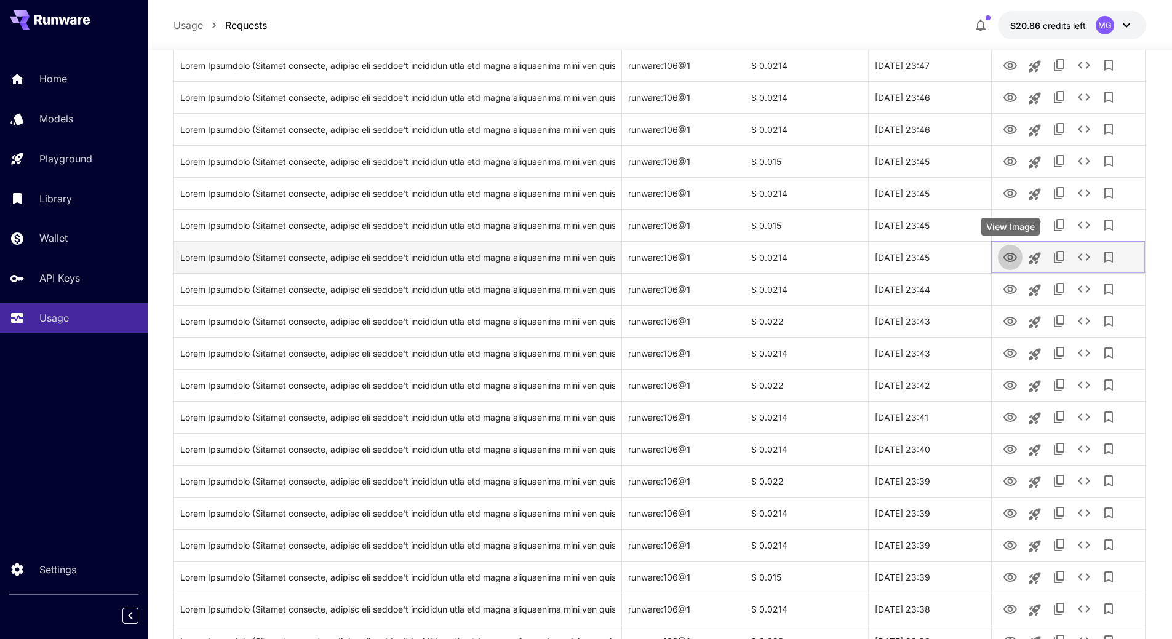
click at [1014, 250] on icon "View Image" at bounding box center [1010, 257] width 15 height 15
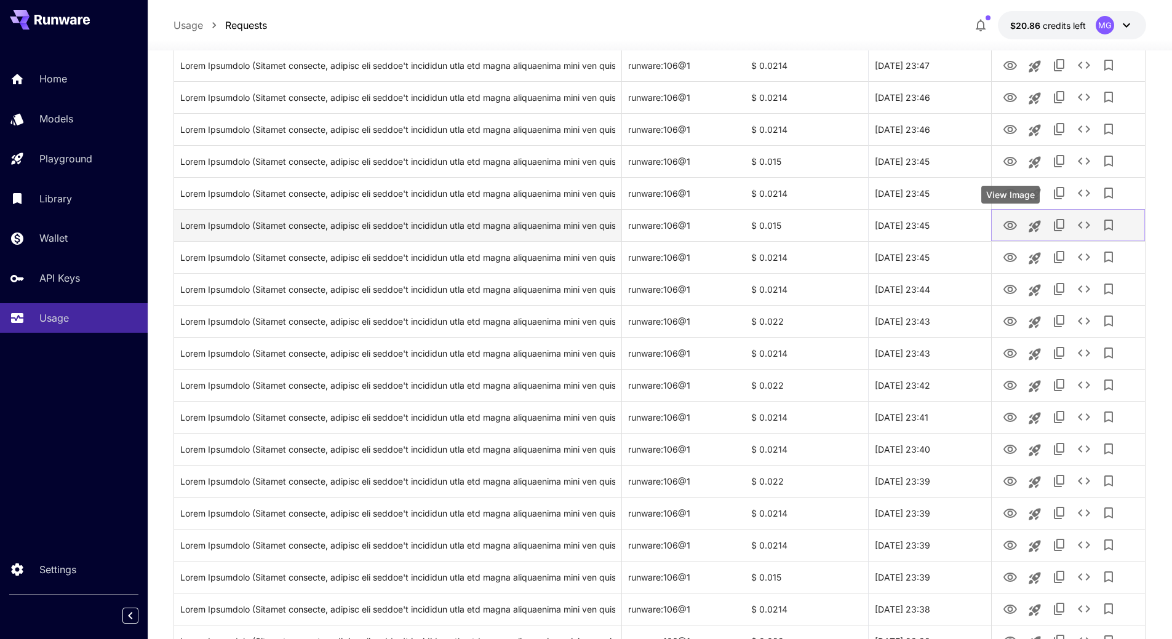
click at [1004, 222] on icon "View Image" at bounding box center [1010, 225] width 15 height 15
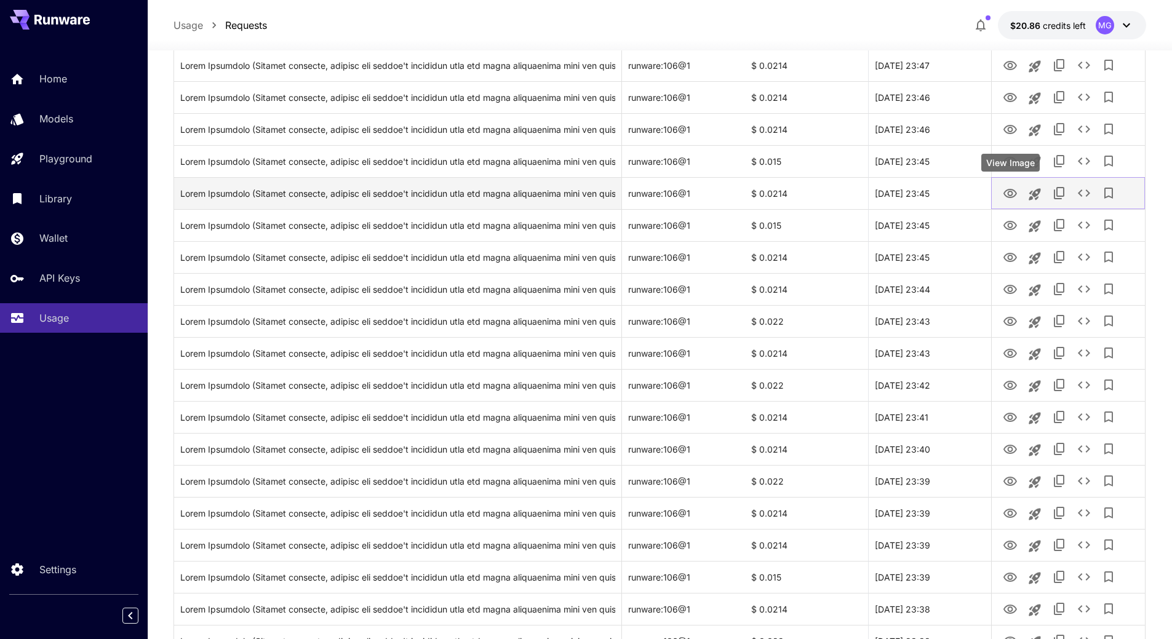
drag, startPoint x: 1015, startPoint y: 196, endPoint x: 1013, endPoint y: 190, distance: 6.4
click at [1015, 196] on icon "View Image" at bounding box center [1011, 193] width 14 height 9
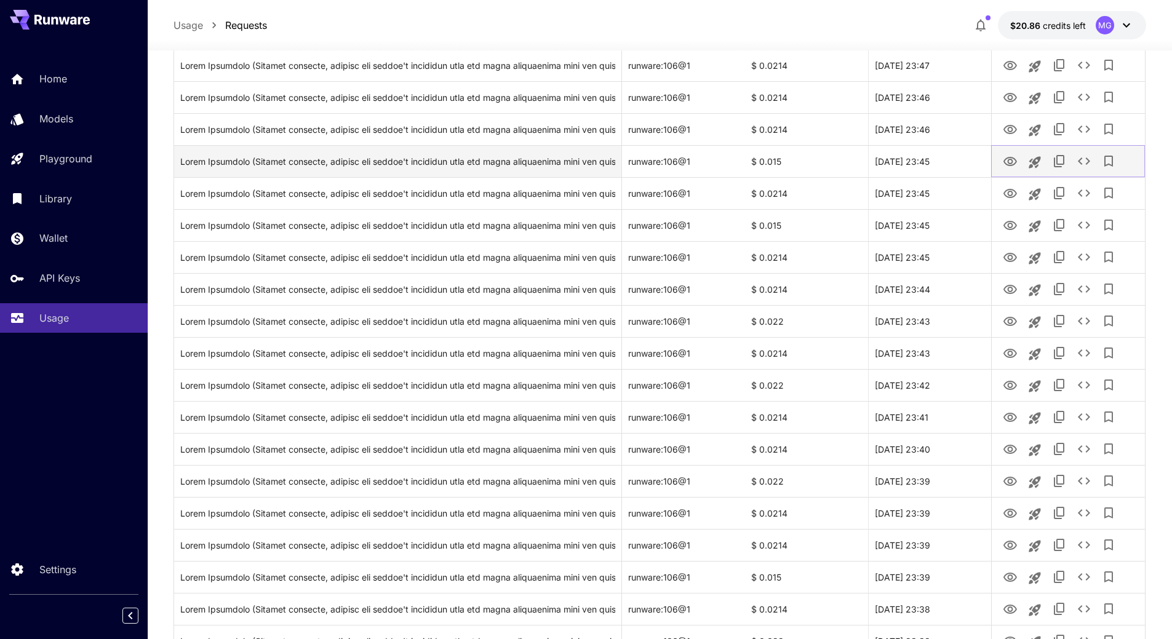
click at [1015, 162] on icon "View Image" at bounding box center [1010, 161] width 15 height 15
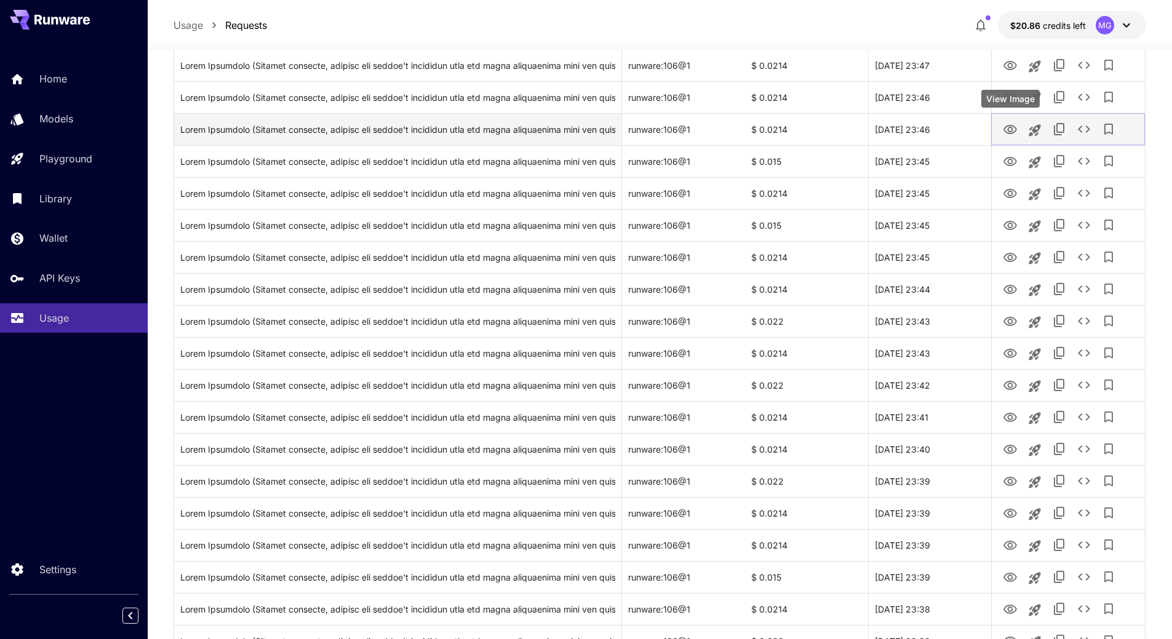
click at [1010, 127] on icon "View Image" at bounding box center [1011, 129] width 14 height 9
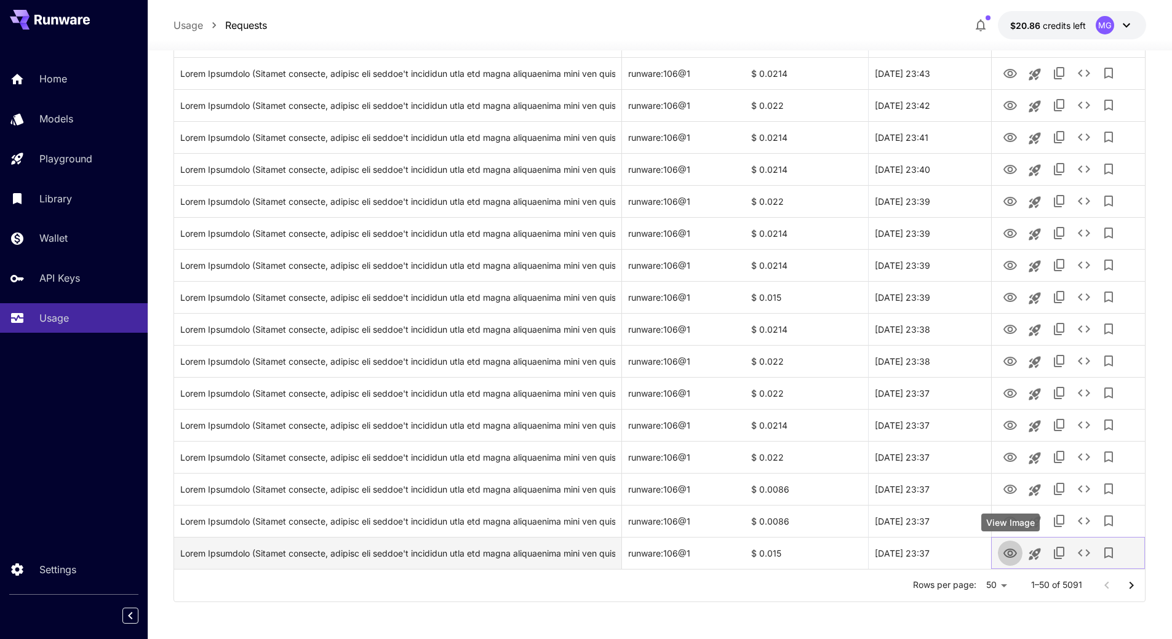
click at [1009, 548] on icon "View Image" at bounding box center [1010, 554] width 15 height 15
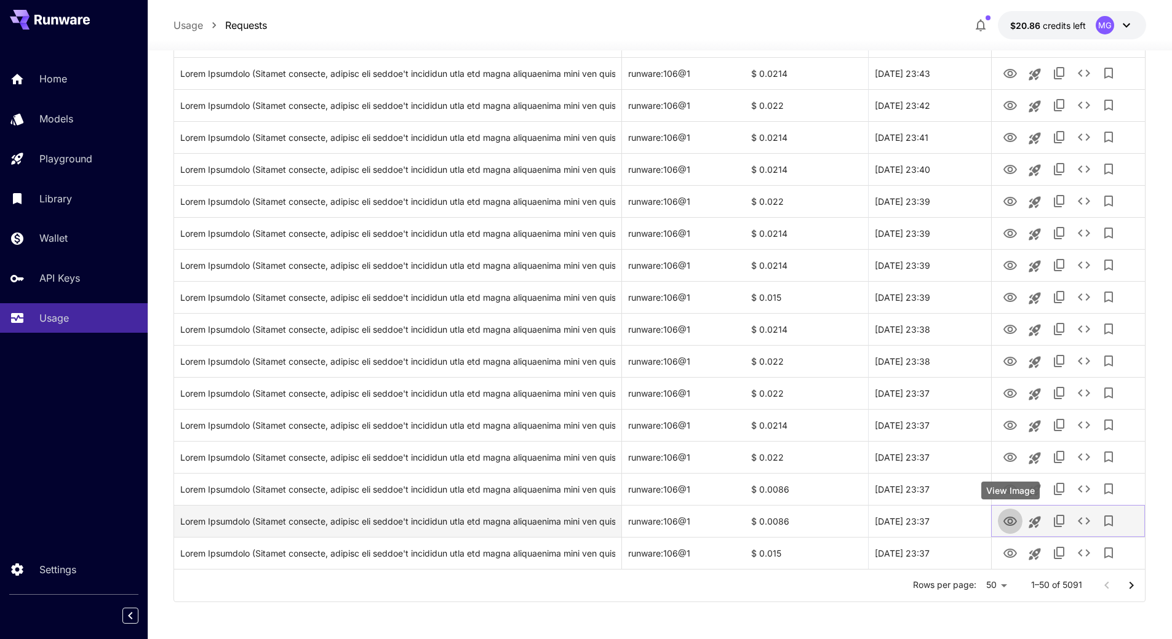
click at [1016, 520] on icon "View Image" at bounding box center [1011, 521] width 14 height 9
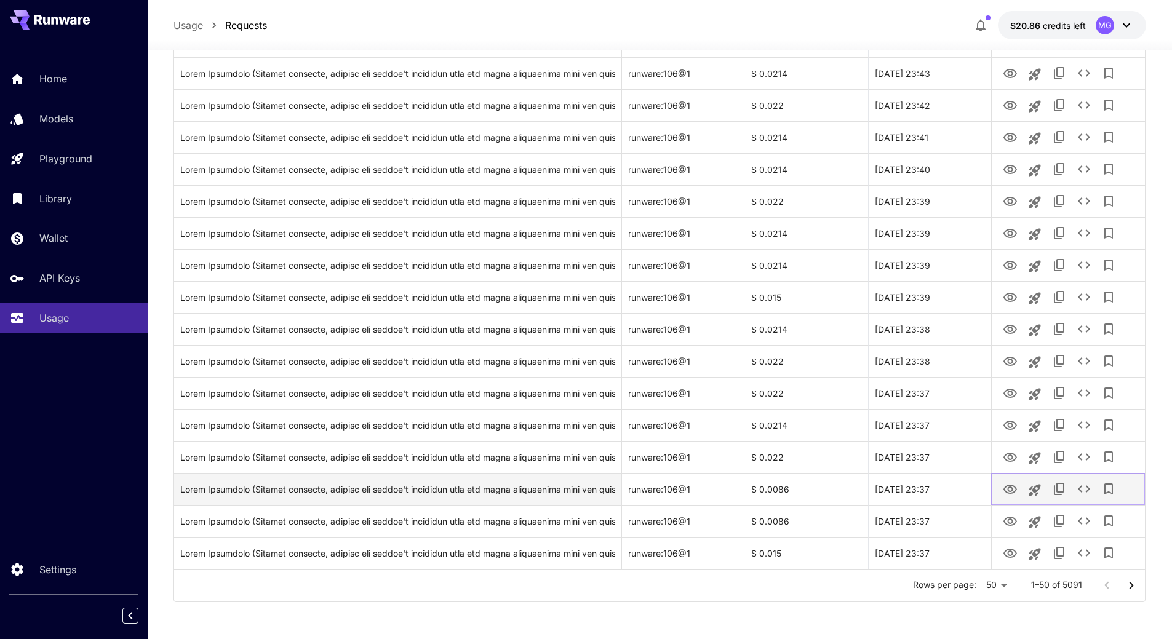
click at [1010, 486] on icon "View Image" at bounding box center [1010, 490] width 15 height 15
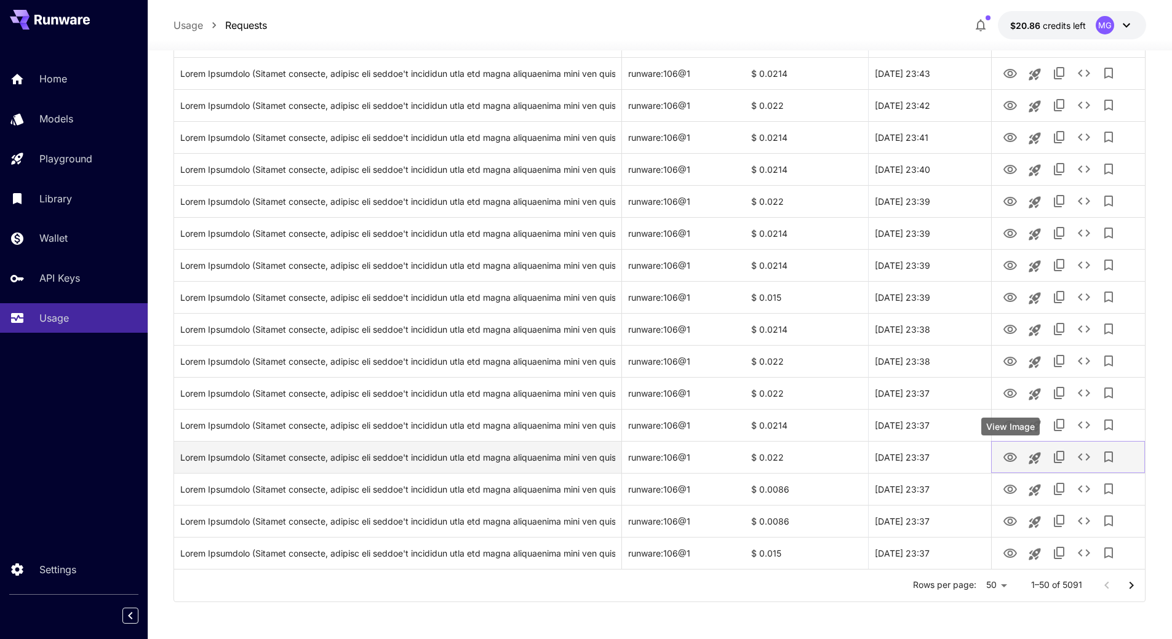
click at [1009, 453] on icon "View Image" at bounding box center [1010, 458] width 15 height 15
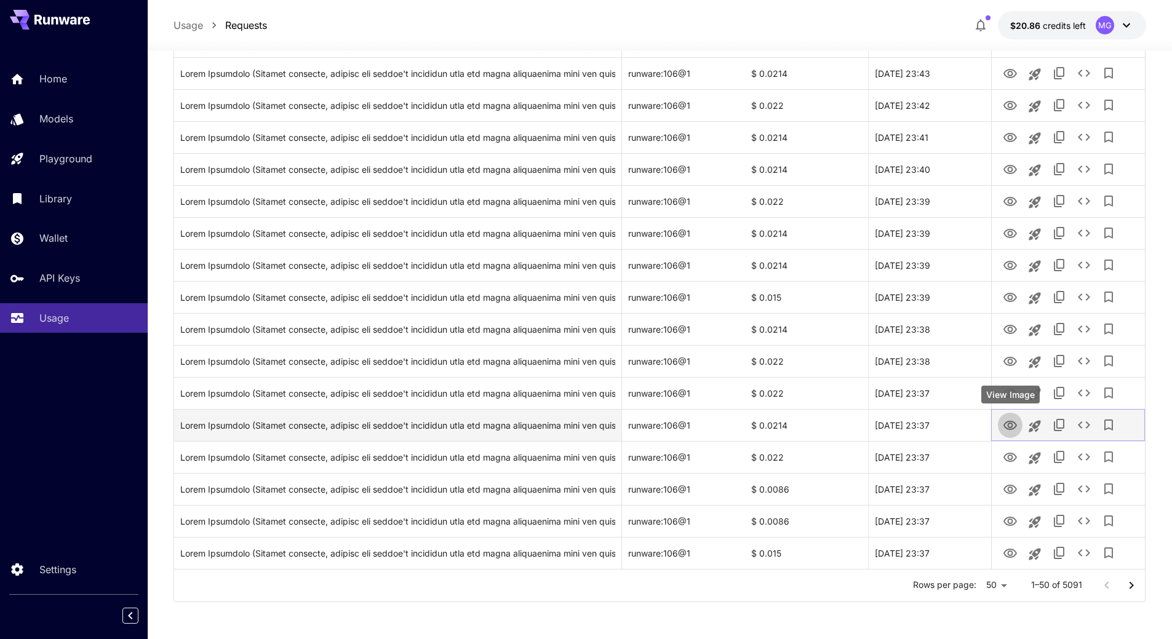
click at [1009, 420] on icon "View Image" at bounding box center [1010, 426] width 15 height 15
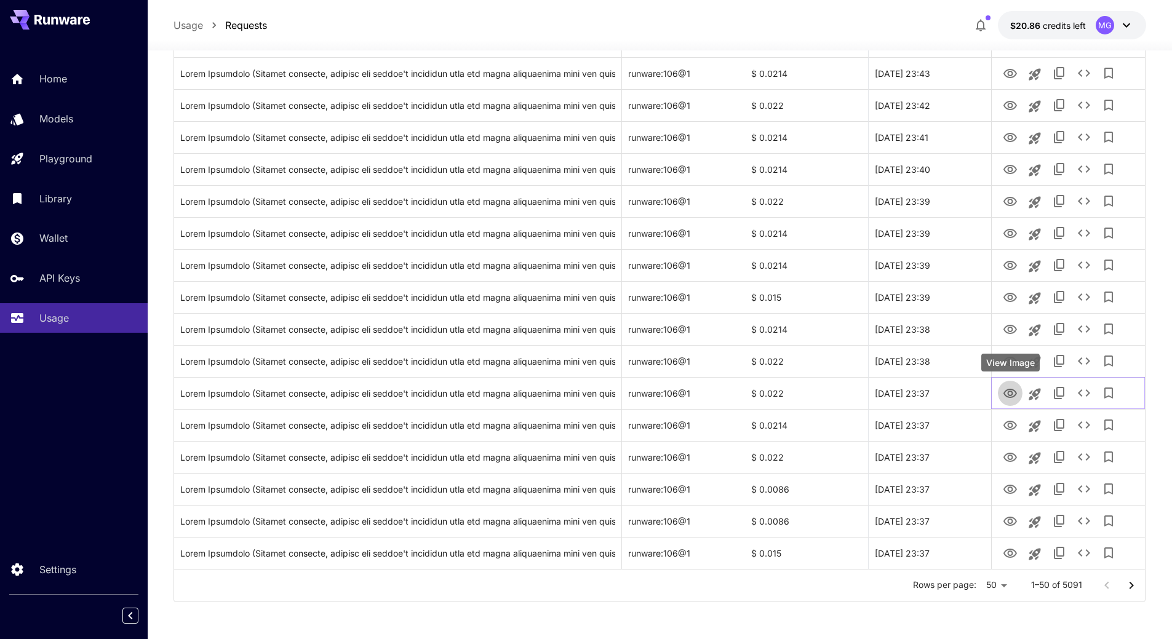
drag, startPoint x: 1010, startPoint y: 387, endPoint x: 1011, endPoint y: 370, distance: 17.3
click at [1010, 387] on icon "View Image" at bounding box center [1010, 393] width 15 height 15
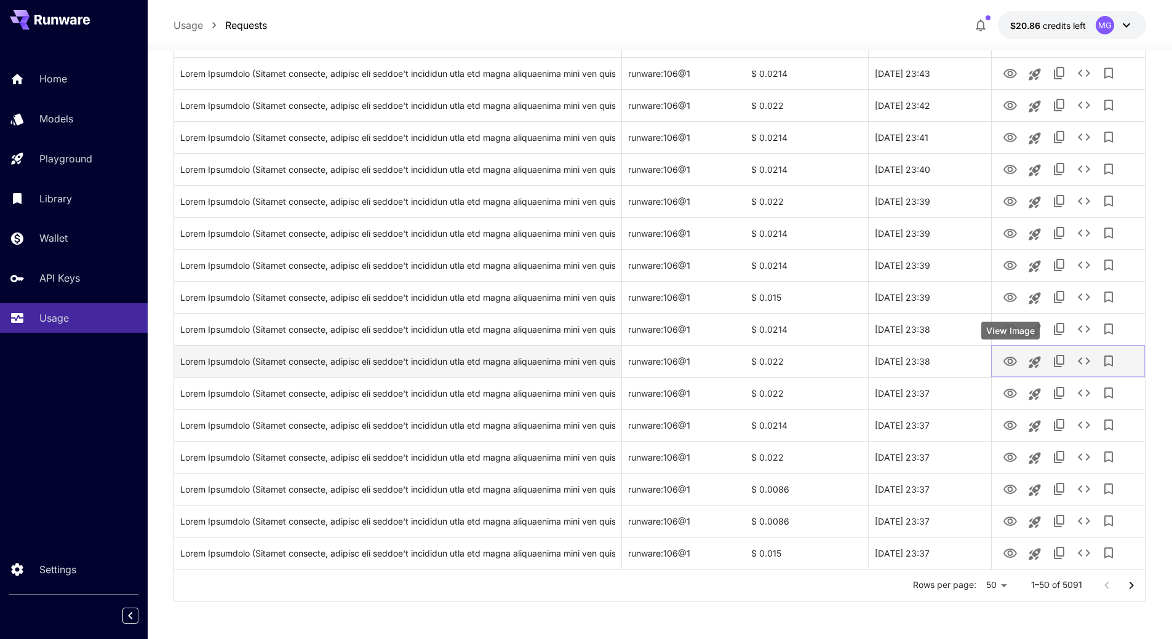
click at [1012, 360] on icon "View Image" at bounding box center [1011, 361] width 14 height 9
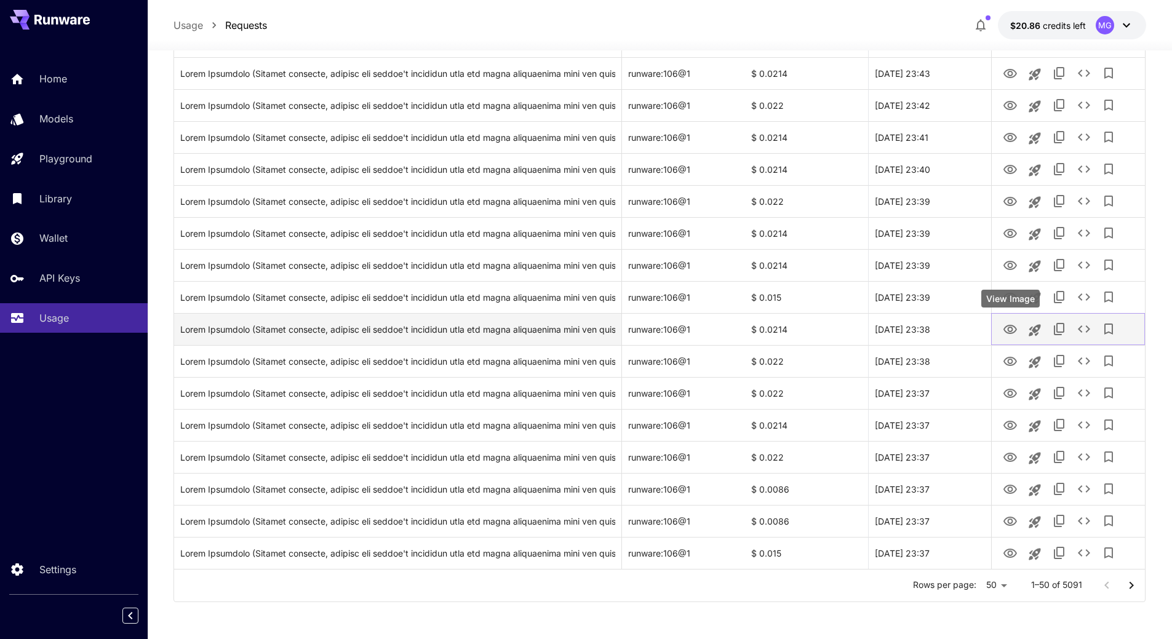
click at [1002, 327] on button "View Image" at bounding box center [1010, 328] width 25 height 25
click at [1014, 329] on icon "View Image" at bounding box center [1010, 329] width 15 height 15
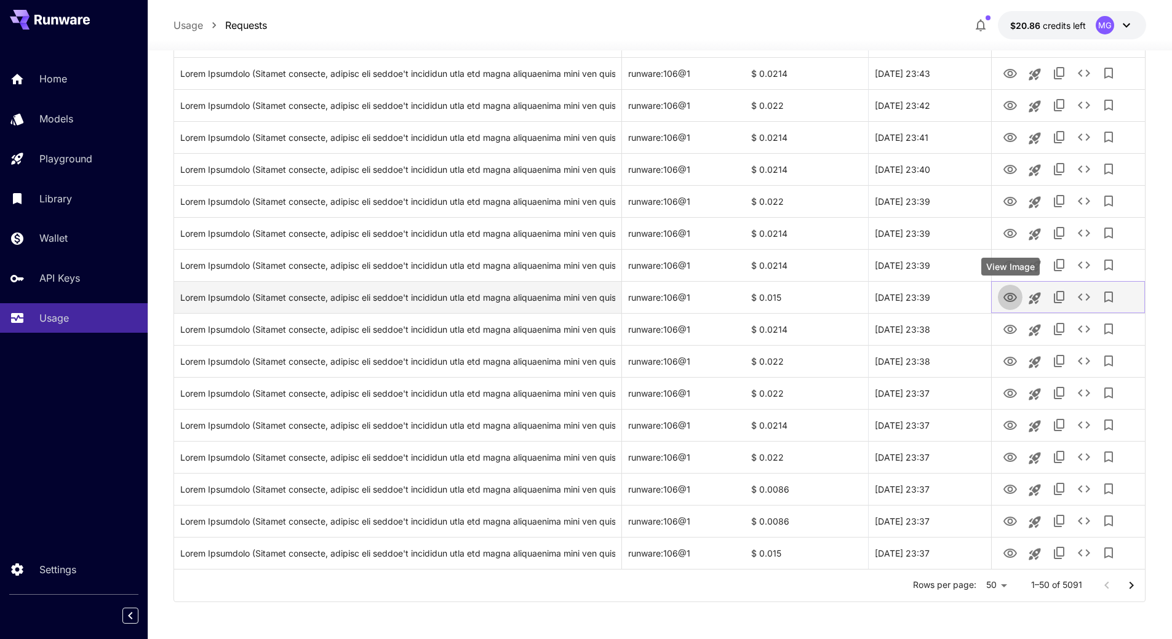
click at [1009, 292] on icon "View Image" at bounding box center [1010, 297] width 15 height 15
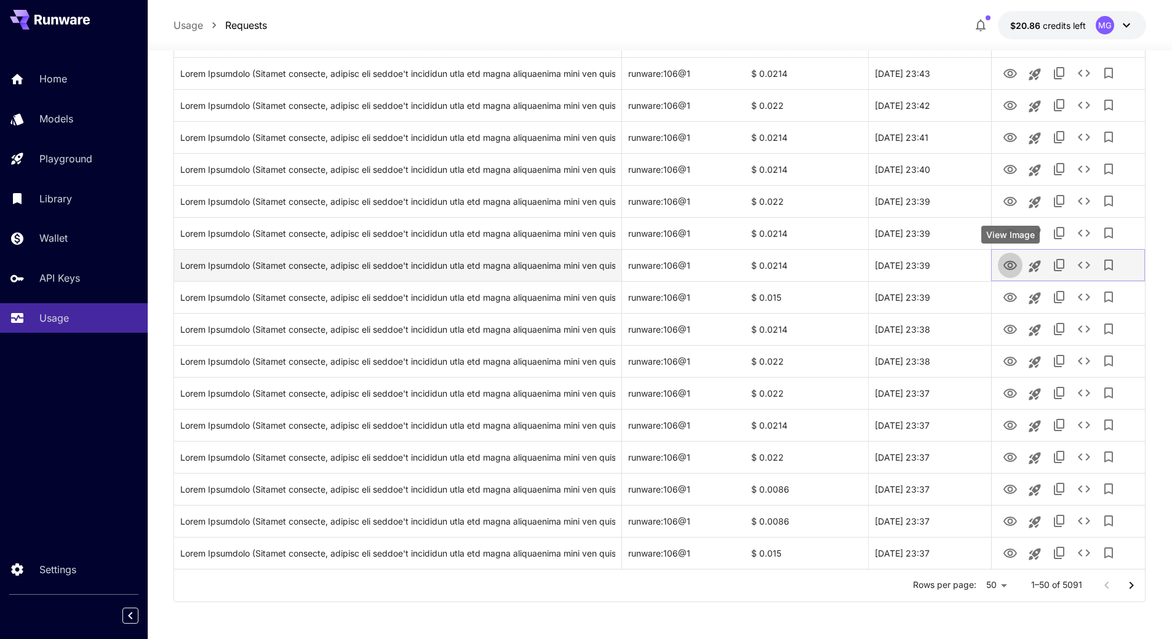
click at [1020, 265] on button "View Image" at bounding box center [1010, 264] width 25 height 25
click at [1011, 266] on icon "View Image" at bounding box center [1010, 265] width 15 height 15
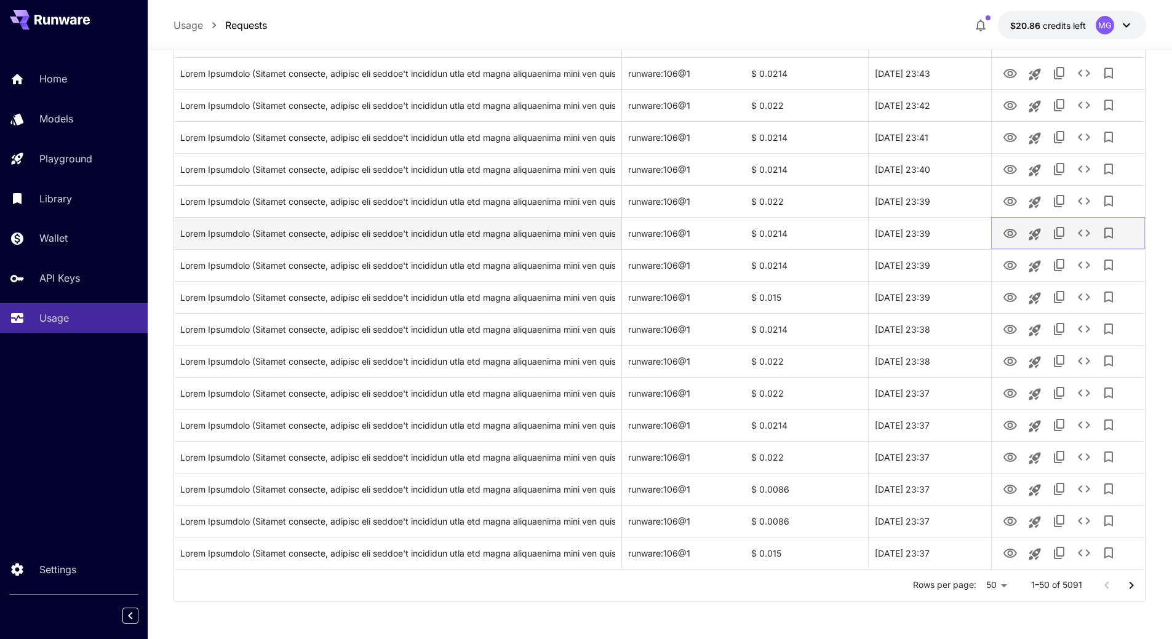
click at [1009, 228] on icon "View Image" at bounding box center [1010, 233] width 15 height 15
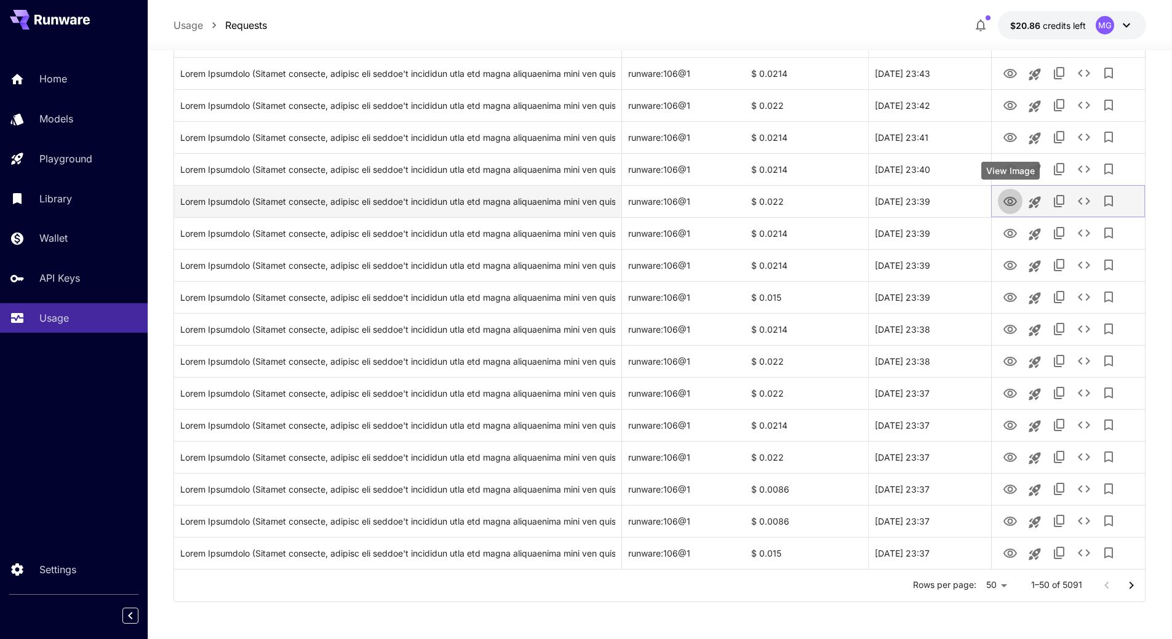
click at [1012, 201] on icon "View Image" at bounding box center [1011, 201] width 14 height 9
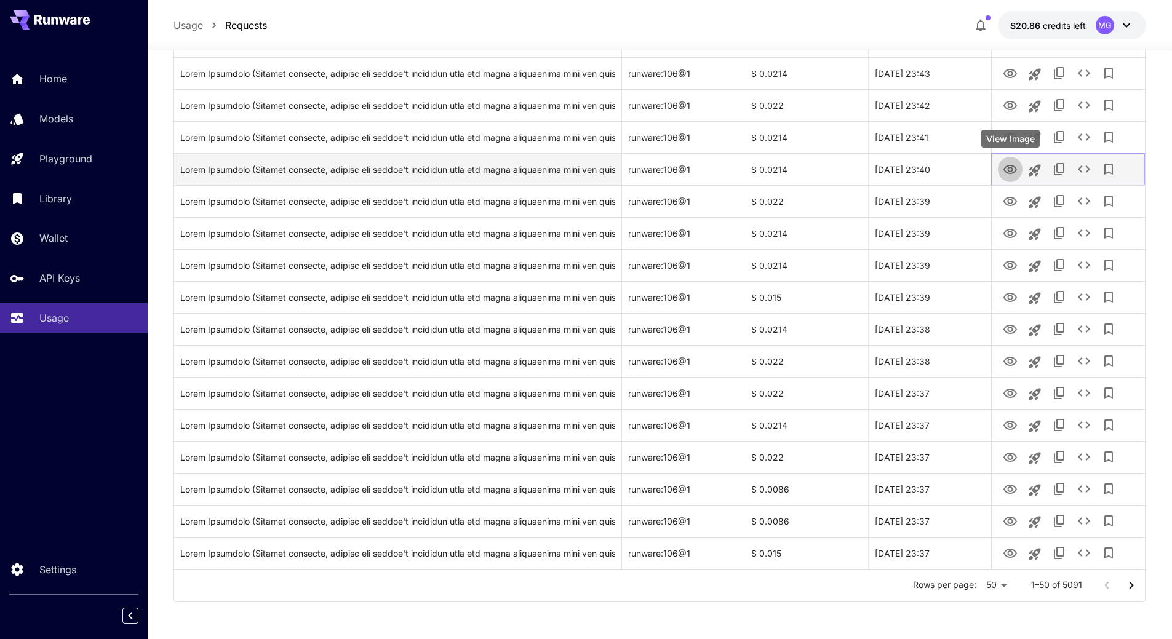
click at [1014, 169] on icon "View Image" at bounding box center [1010, 169] width 15 height 15
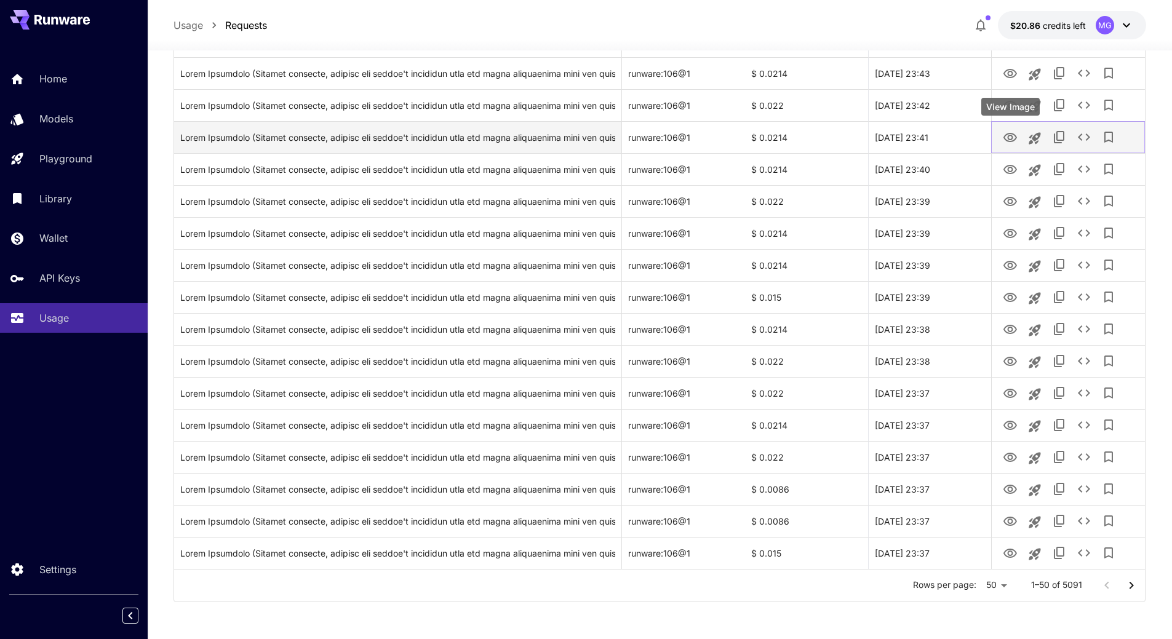
click at [1011, 133] on icon "View Image" at bounding box center [1011, 137] width 14 height 9
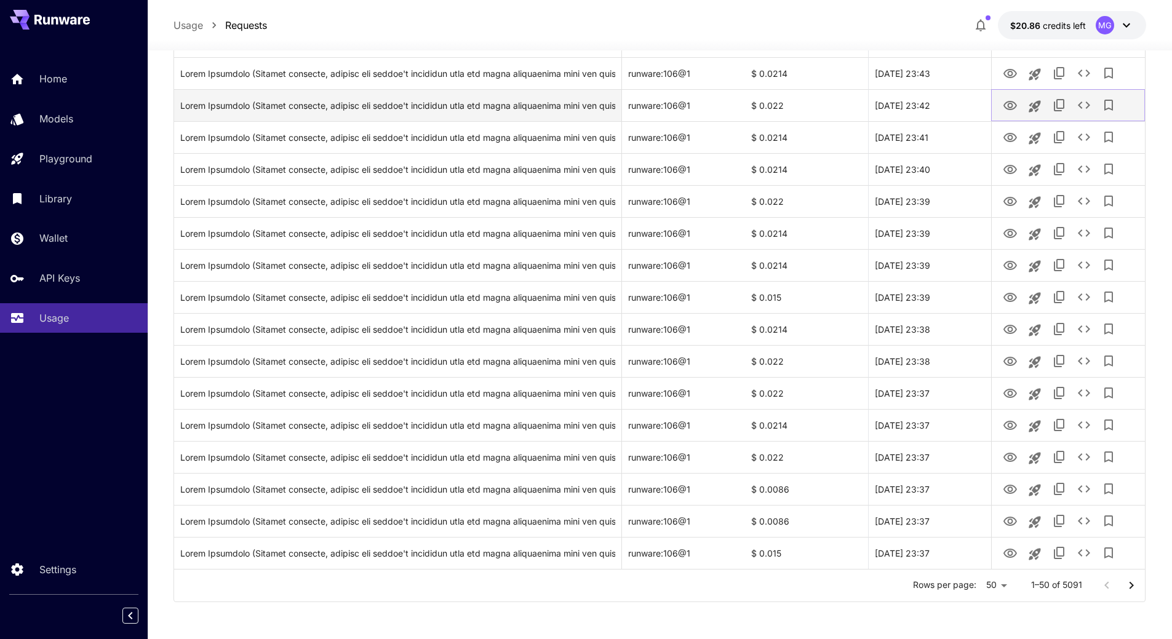
click at [1012, 105] on icon "View Image" at bounding box center [1011, 105] width 14 height 9
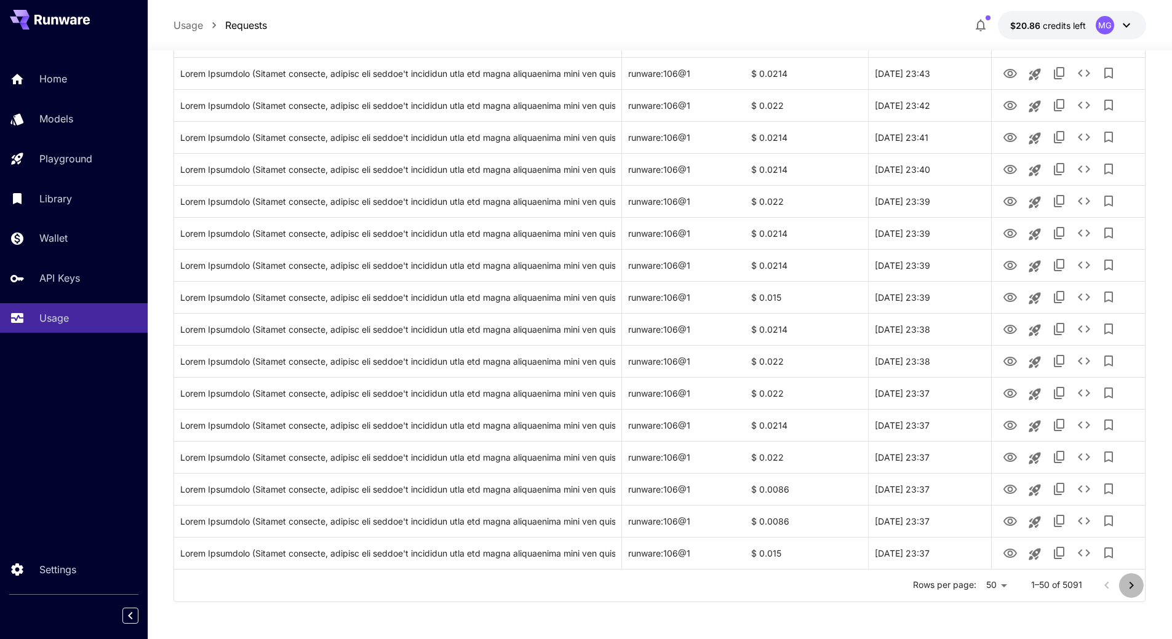
click at [1127, 582] on icon "Go to next page" at bounding box center [1131, 586] width 15 height 15
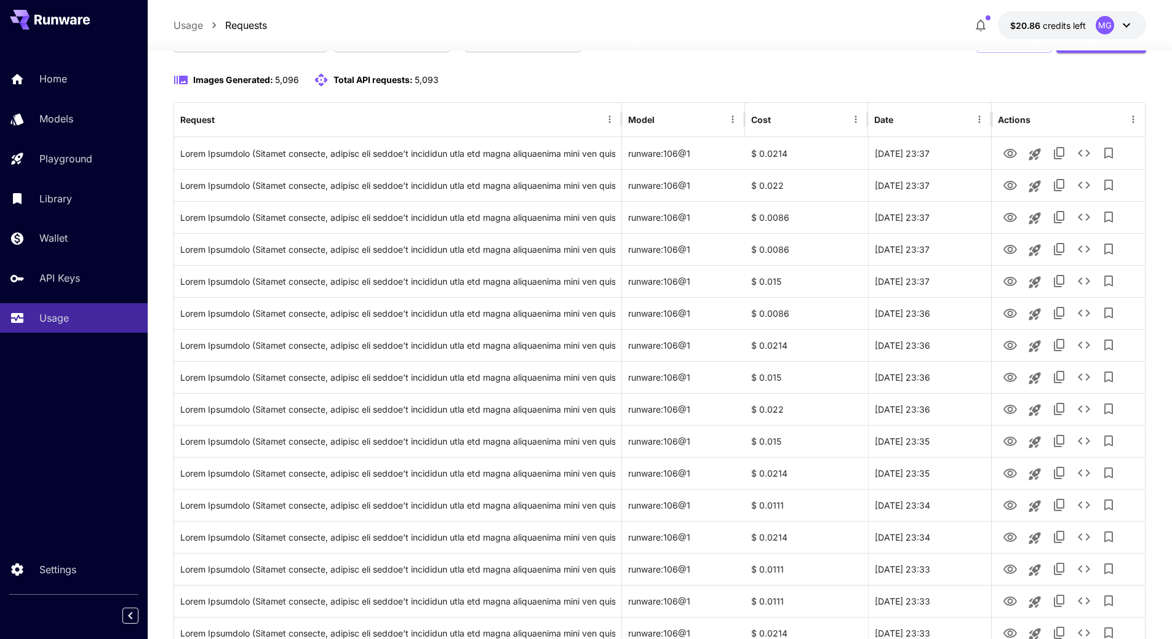
scroll to position [66, 0]
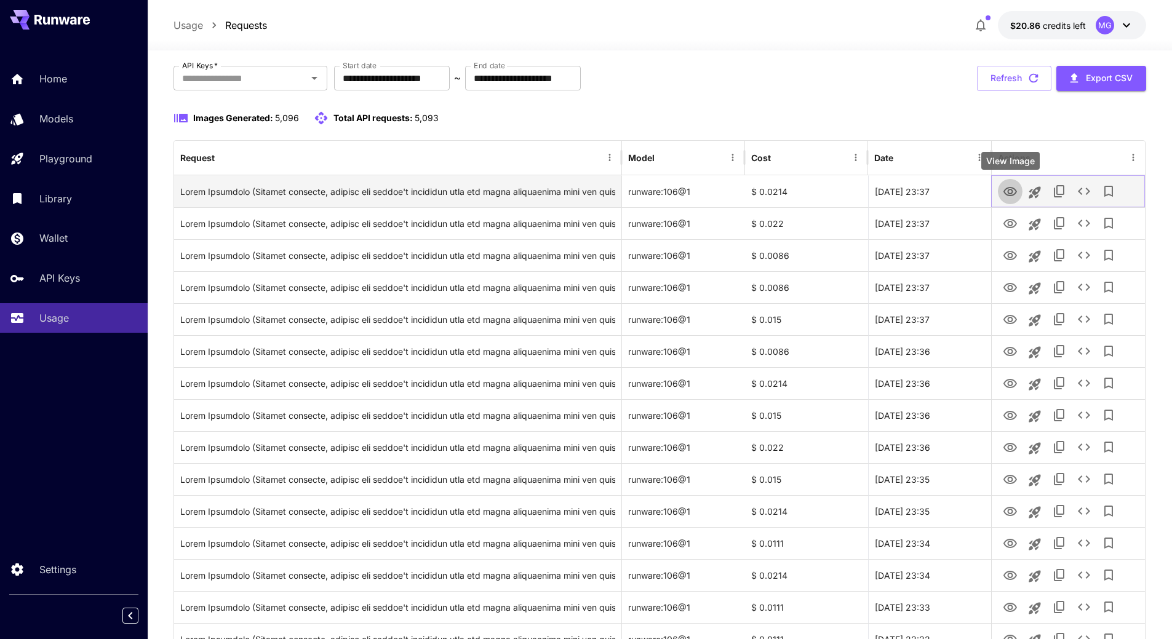
click at [1014, 188] on icon "View Image" at bounding box center [1011, 191] width 14 height 9
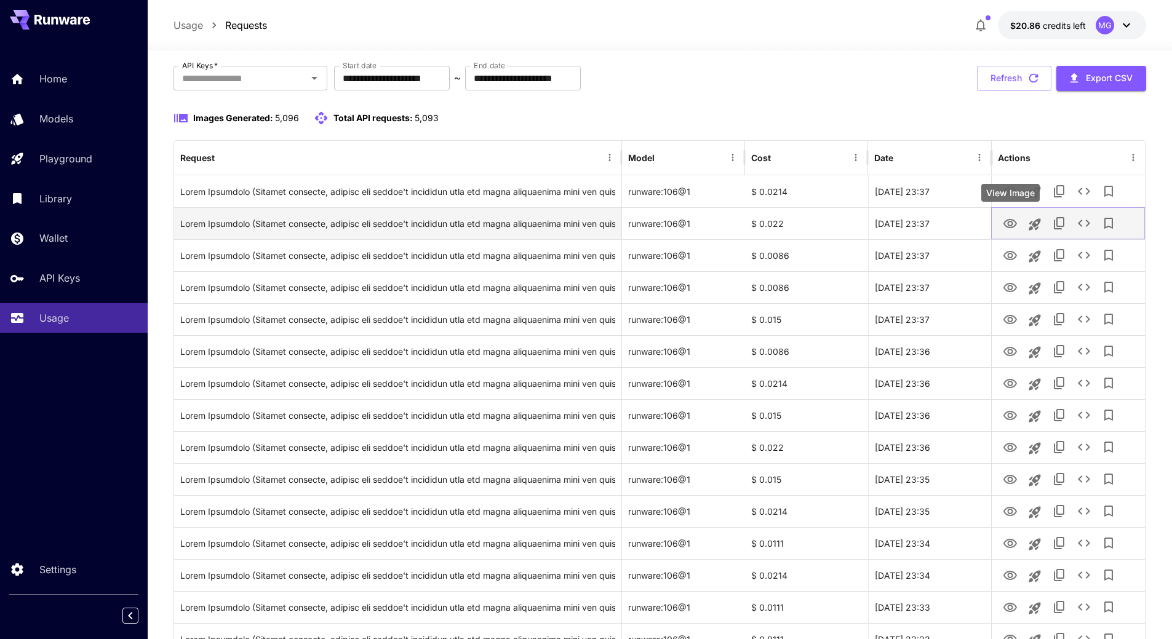
drag, startPoint x: 1006, startPoint y: 223, endPoint x: 1006, endPoint y: 215, distance: 8.0
click at [1006, 223] on icon "View Image" at bounding box center [1010, 224] width 15 height 15
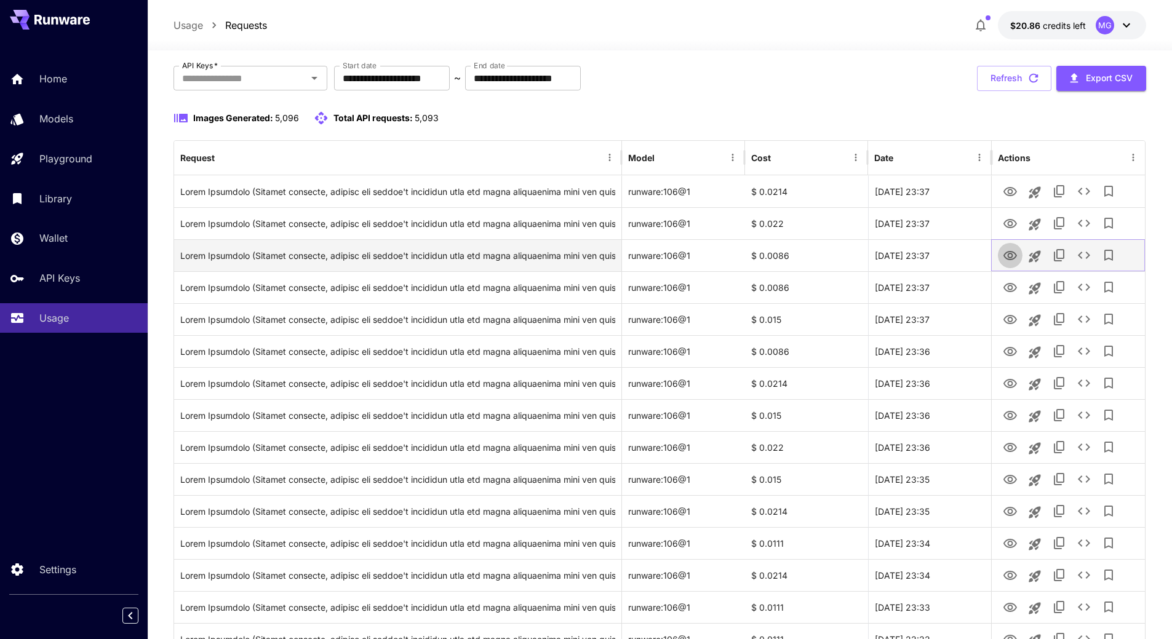
drag, startPoint x: 1013, startPoint y: 256, endPoint x: 1013, endPoint y: 244, distance: 12.3
click at [1013, 256] on icon "View Image" at bounding box center [1011, 255] width 14 height 9
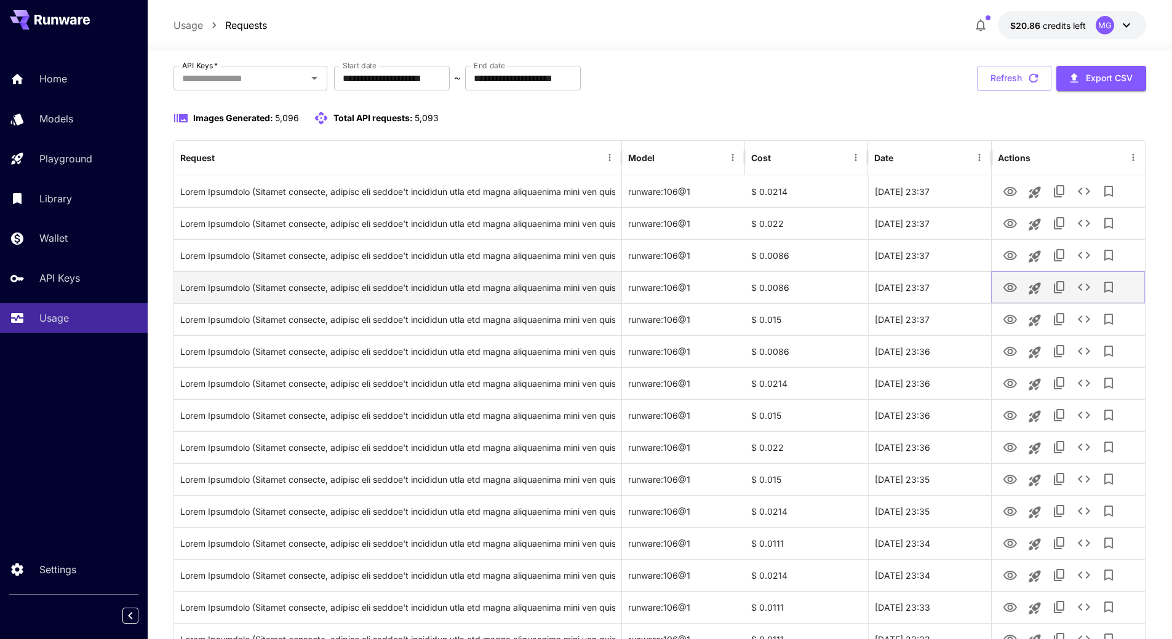
click at [1014, 288] on icon "View Image" at bounding box center [1010, 288] width 15 height 15
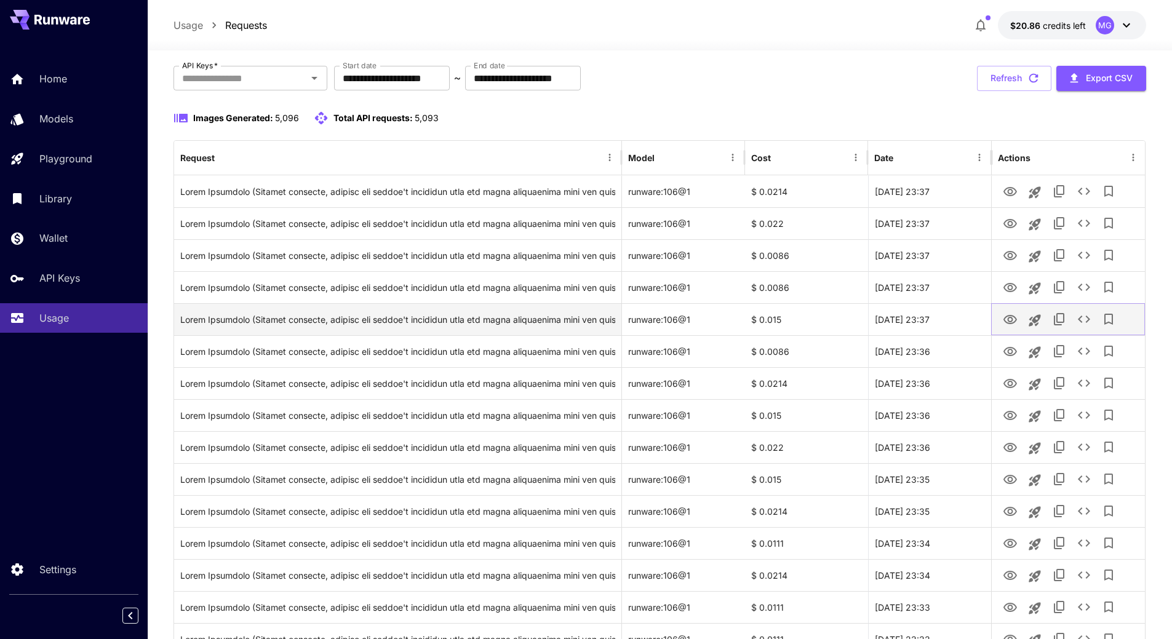
click at [1010, 321] on icon "View Image" at bounding box center [1011, 319] width 14 height 9
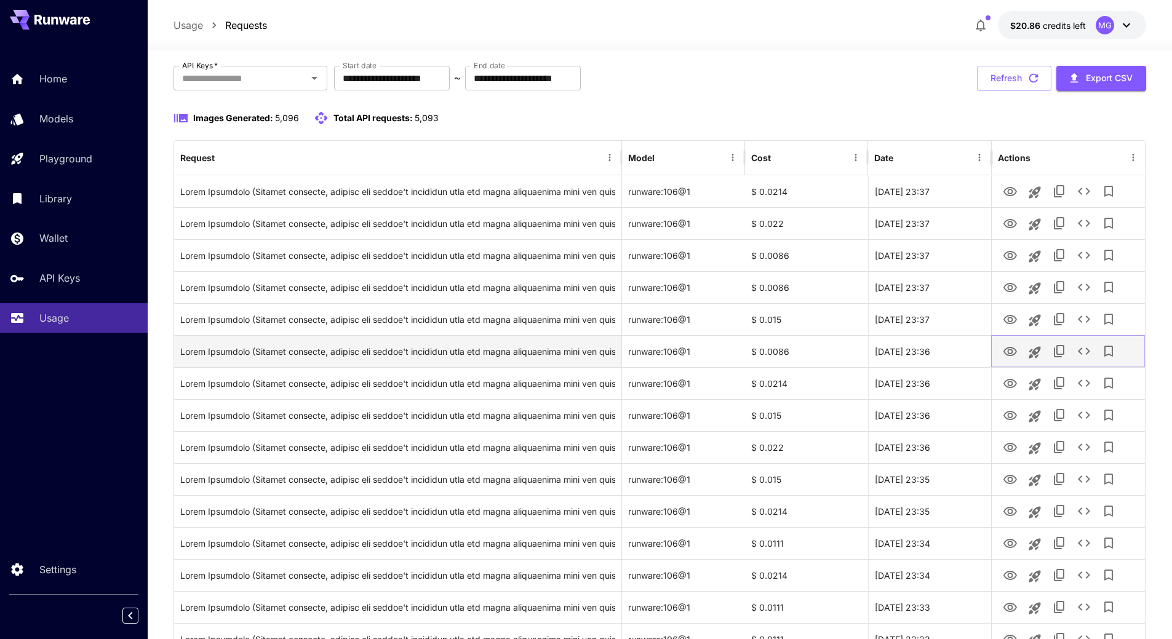
click at [1012, 354] on icon "View Image" at bounding box center [1010, 352] width 15 height 15
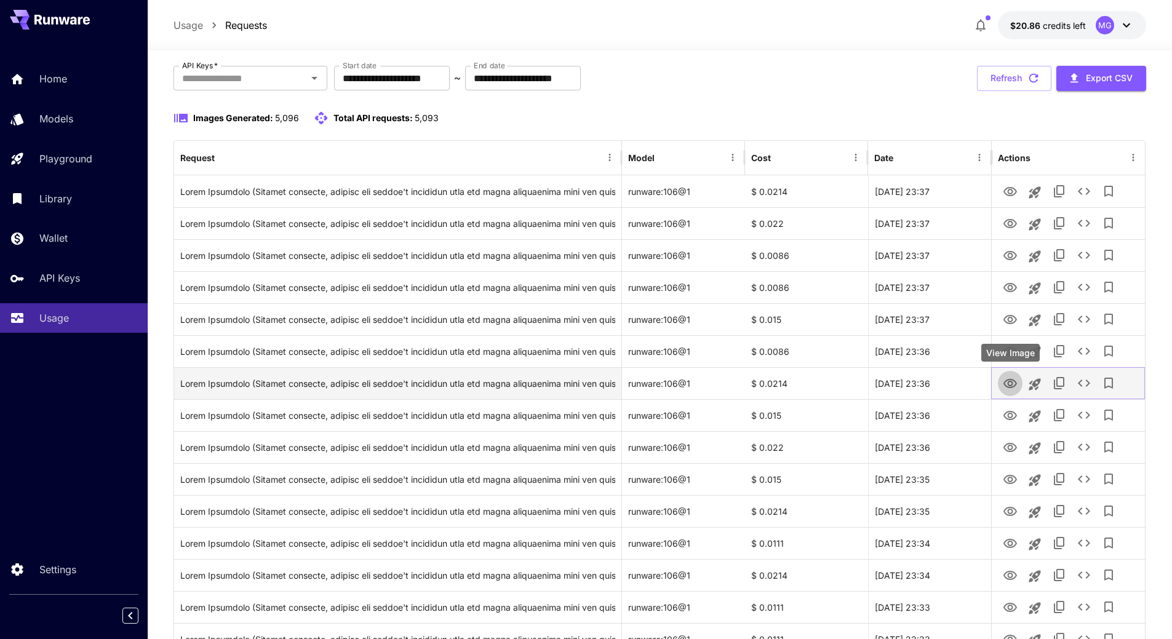
drag, startPoint x: 1009, startPoint y: 389, endPoint x: 1014, endPoint y: 379, distance: 11.0
click at [1009, 389] on icon "View Image" at bounding box center [1010, 384] width 15 height 15
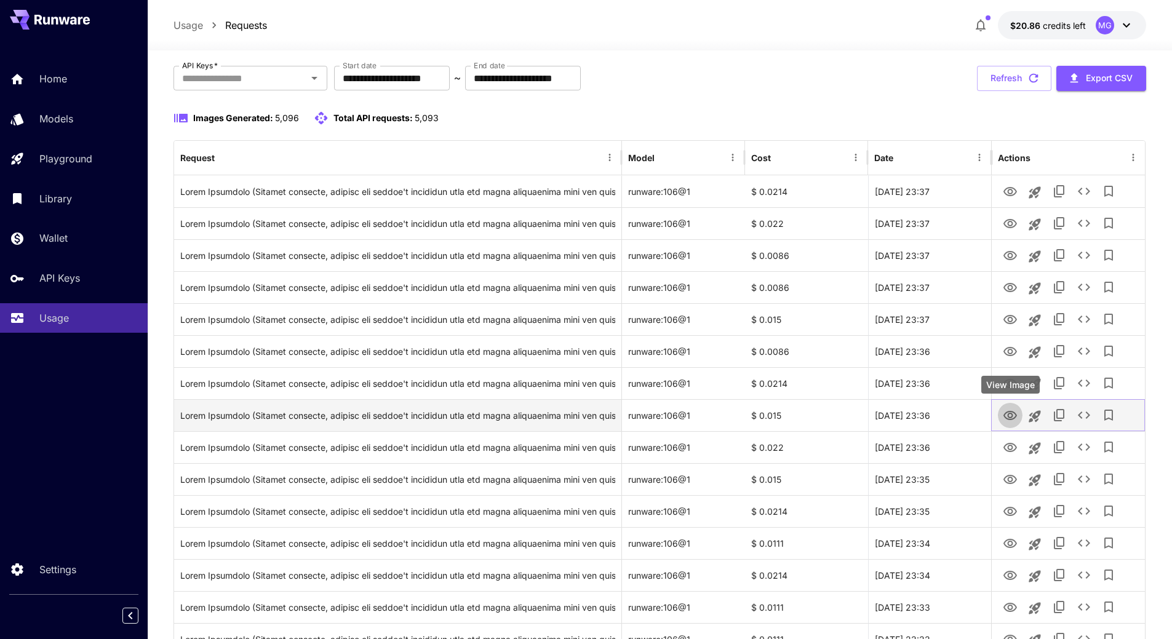
click at [1014, 418] on icon "View Image" at bounding box center [1010, 416] width 15 height 15
click at [1009, 411] on icon "View Image" at bounding box center [1010, 416] width 15 height 15
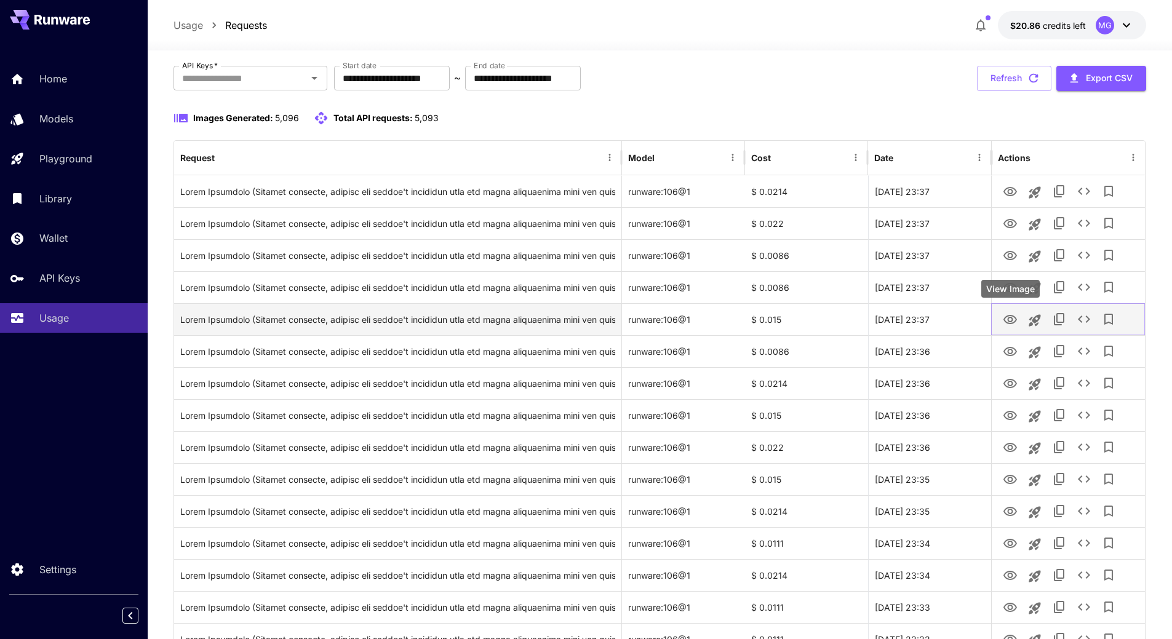
click at [1012, 317] on icon "View Image" at bounding box center [1010, 320] width 15 height 15
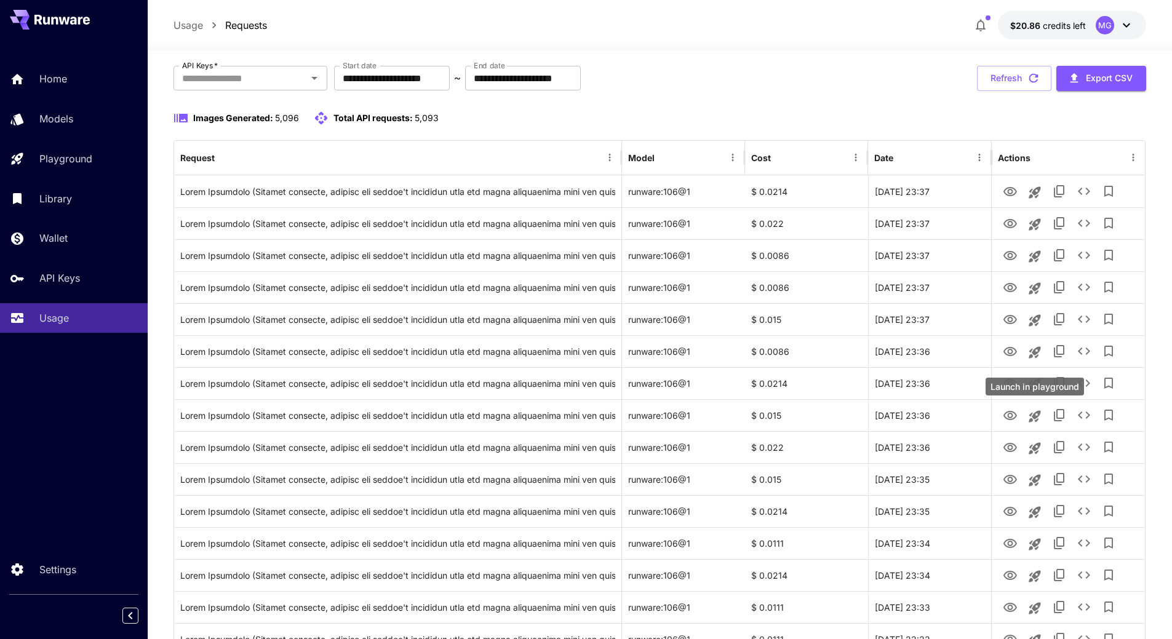
drag, startPoint x: 1035, startPoint y: 415, endPoint x: 1170, endPoint y: 392, distance: 137.4
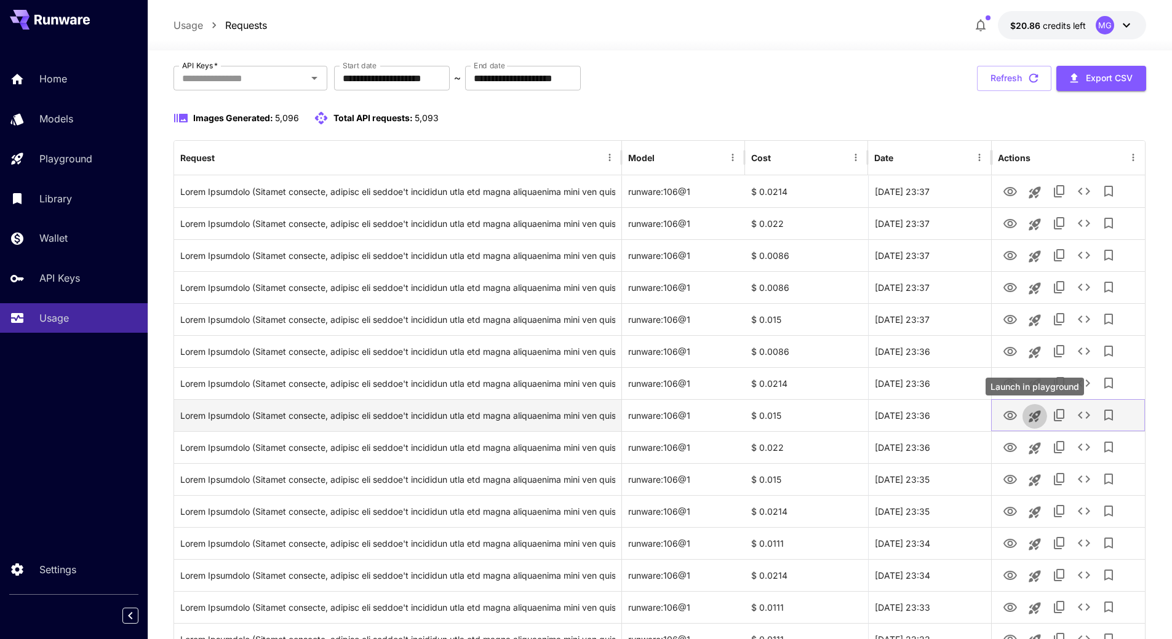
click at [1032, 415] on icon "Launch in playground" at bounding box center [1035, 416] width 15 height 15
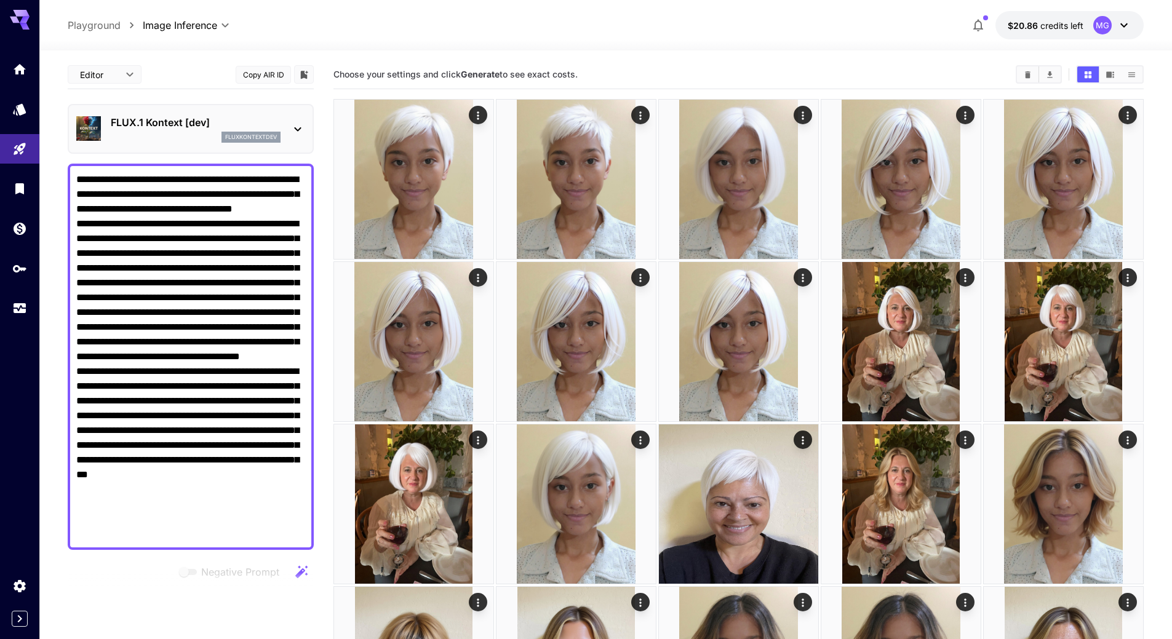
scroll to position [484, 0]
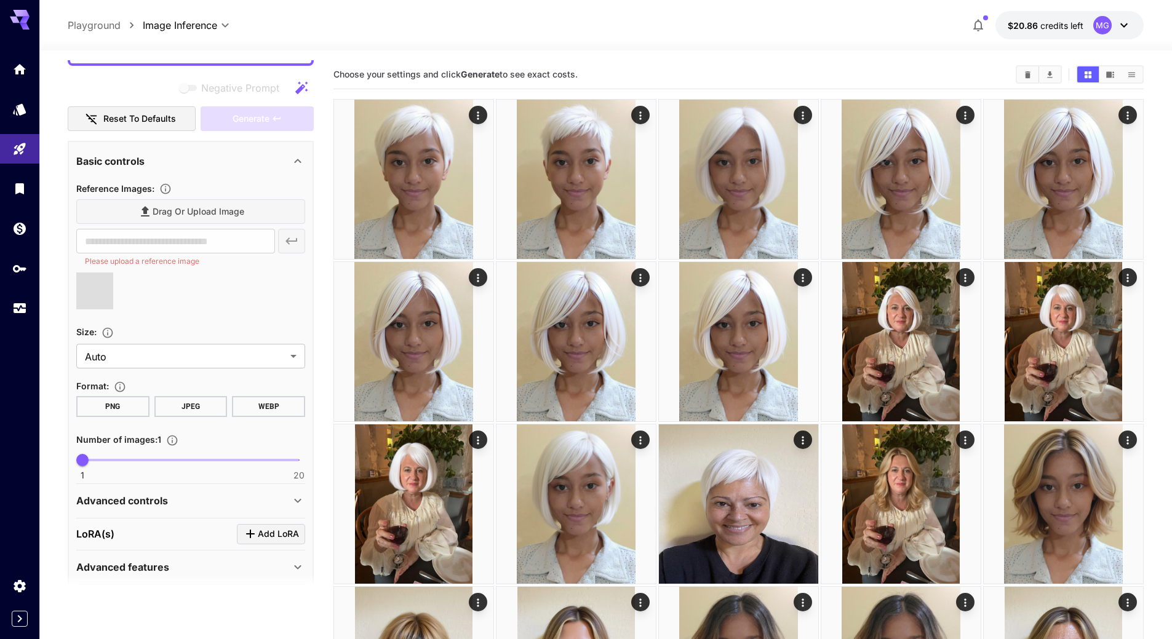
type input "**********"
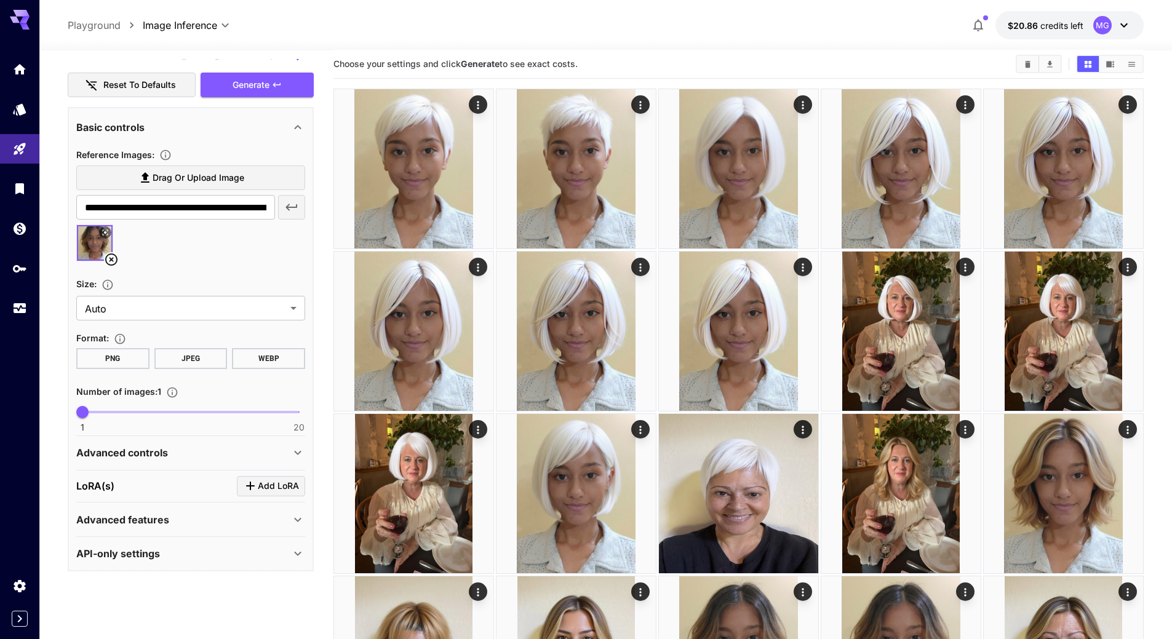
scroll to position [185, 0]
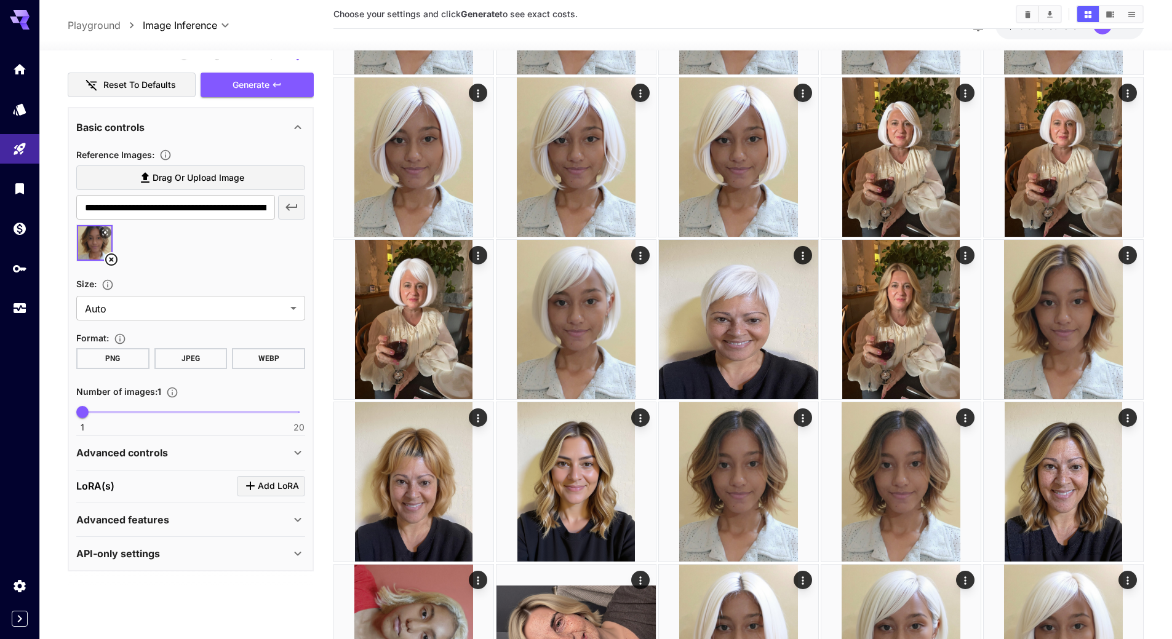
click at [185, 449] on div "Advanced controls" at bounding box center [183, 453] width 214 height 15
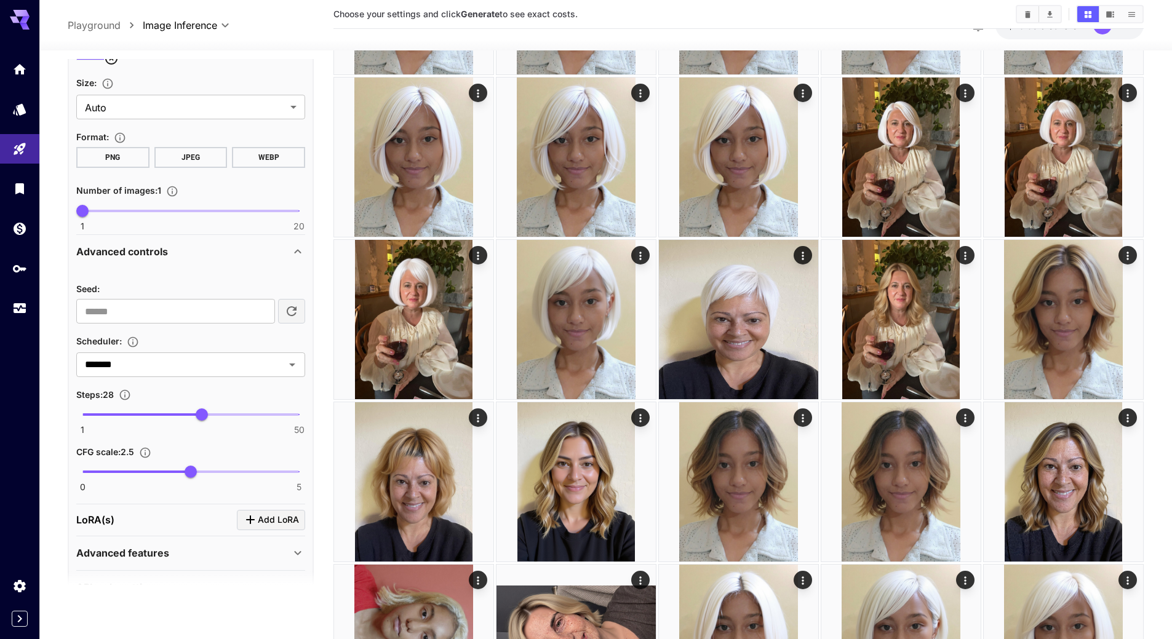
scroll to position [752, 0]
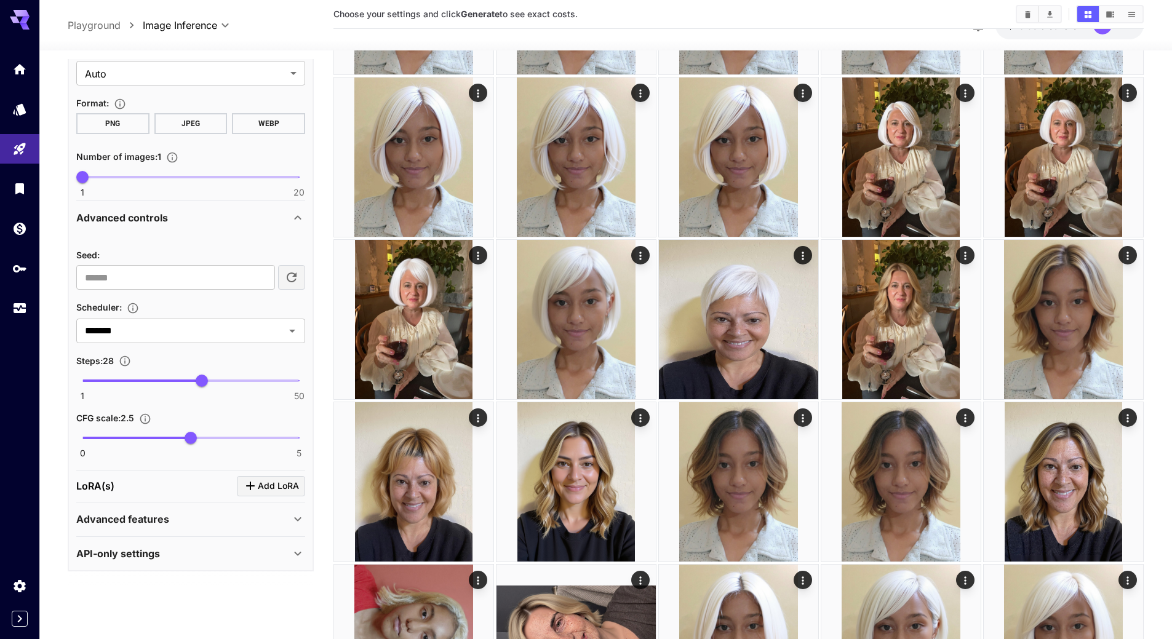
click at [157, 518] on p "Advanced features" at bounding box center [122, 519] width 93 height 15
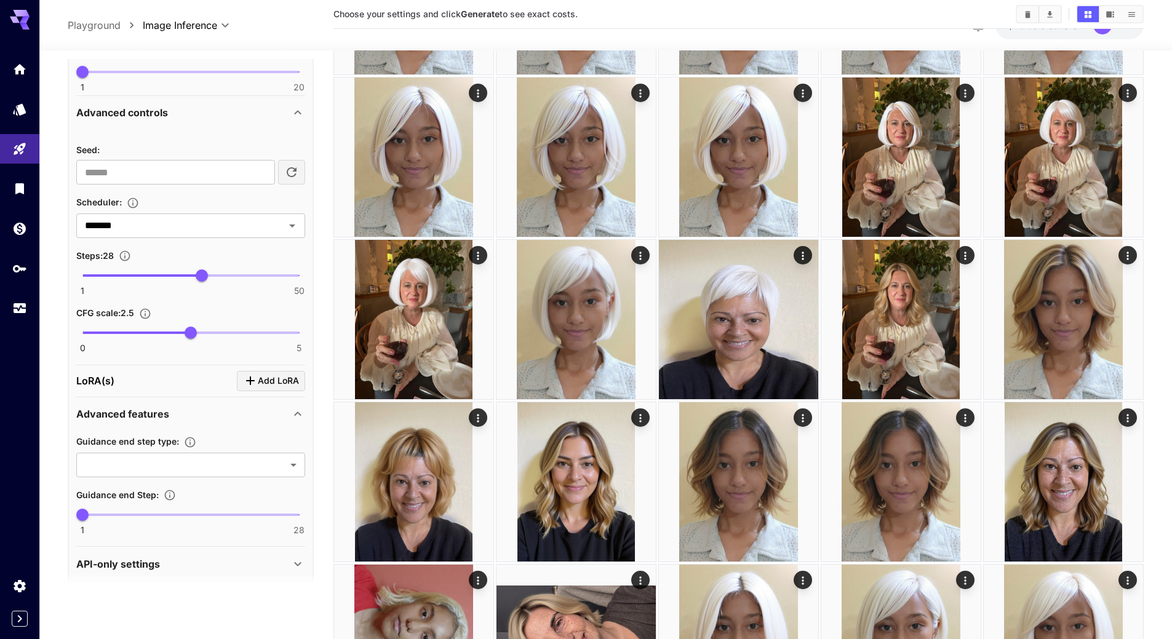
scroll to position [868, 0]
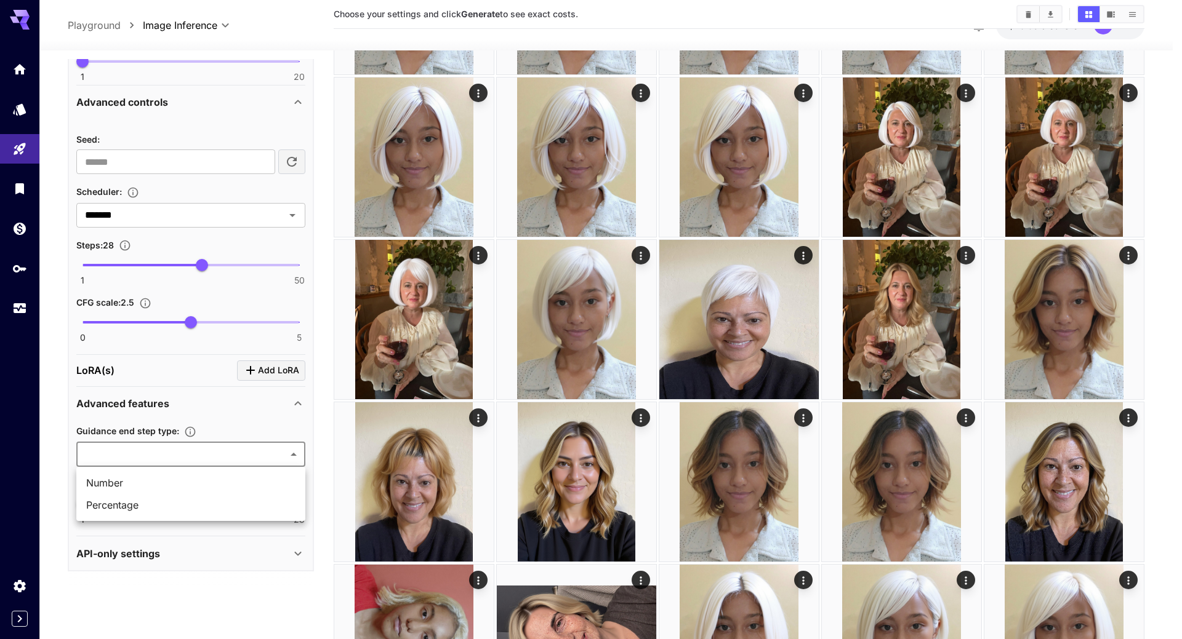
click at [140, 503] on span "Percentage" at bounding box center [190, 505] width 209 height 15
type input "**********"
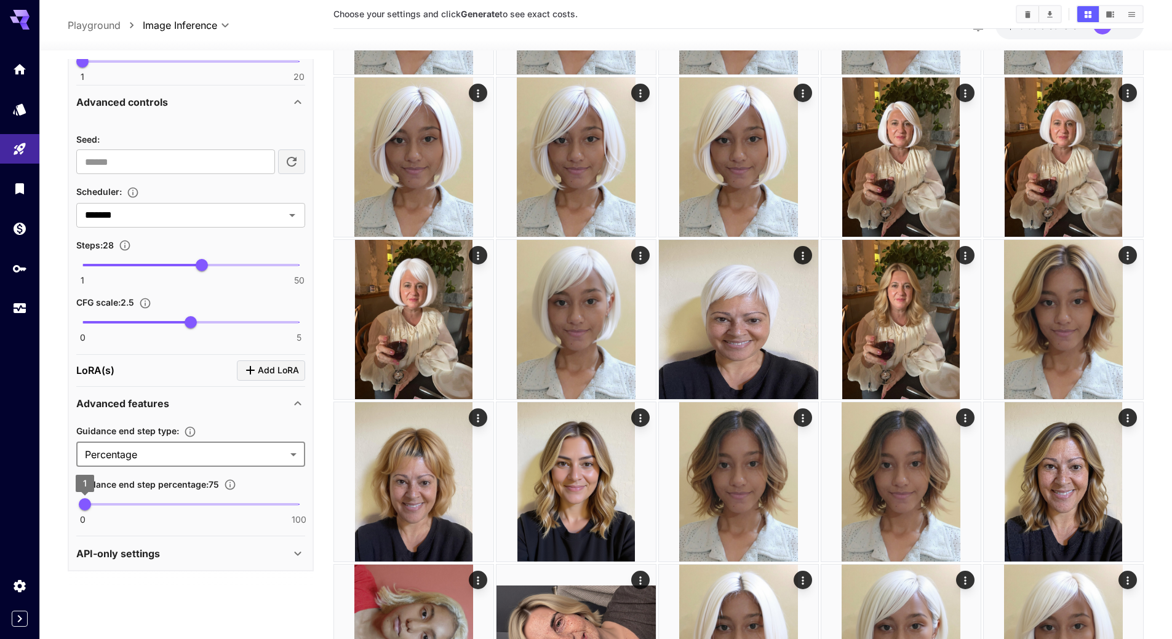
type input "***"
click at [305, 503] on span "100" at bounding box center [299, 505] width 12 height 12
type input "*"
drag, startPoint x: 194, startPoint y: 322, endPoint x: 127, endPoint y: 321, distance: 67.1
click at [127, 321] on span "1" at bounding box center [125, 322] width 12 height 12
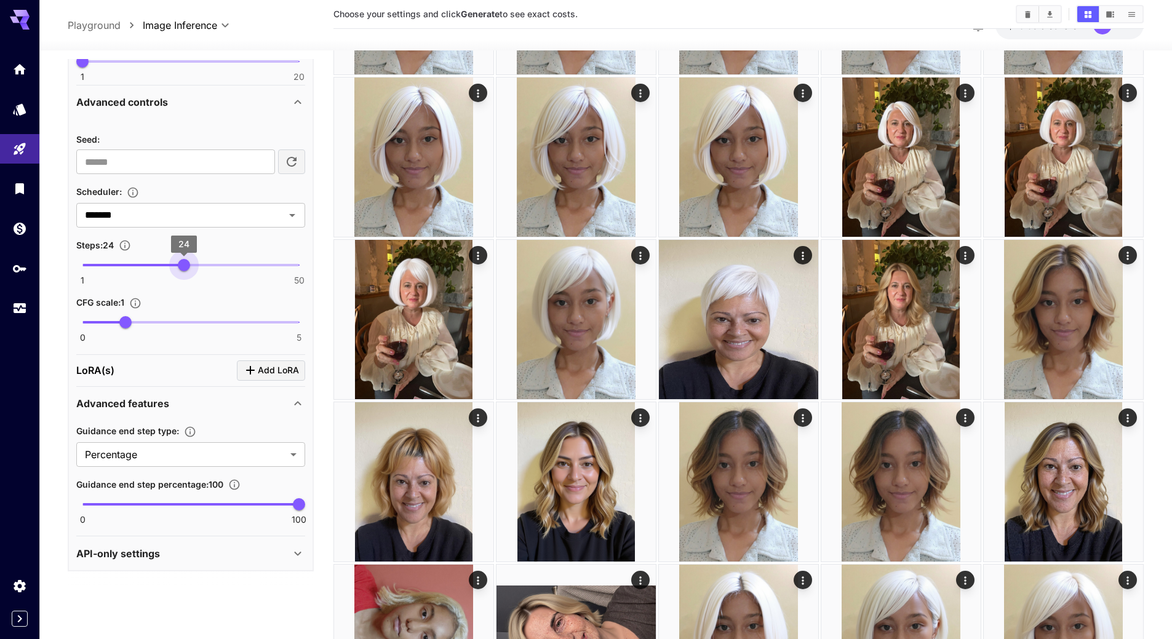
type input "**"
drag, startPoint x: 199, startPoint y: 264, endPoint x: 180, endPoint y: 268, distance: 19.6
click at [180, 268] on span "23" at bounding box center [180, 265] width 12 height 12
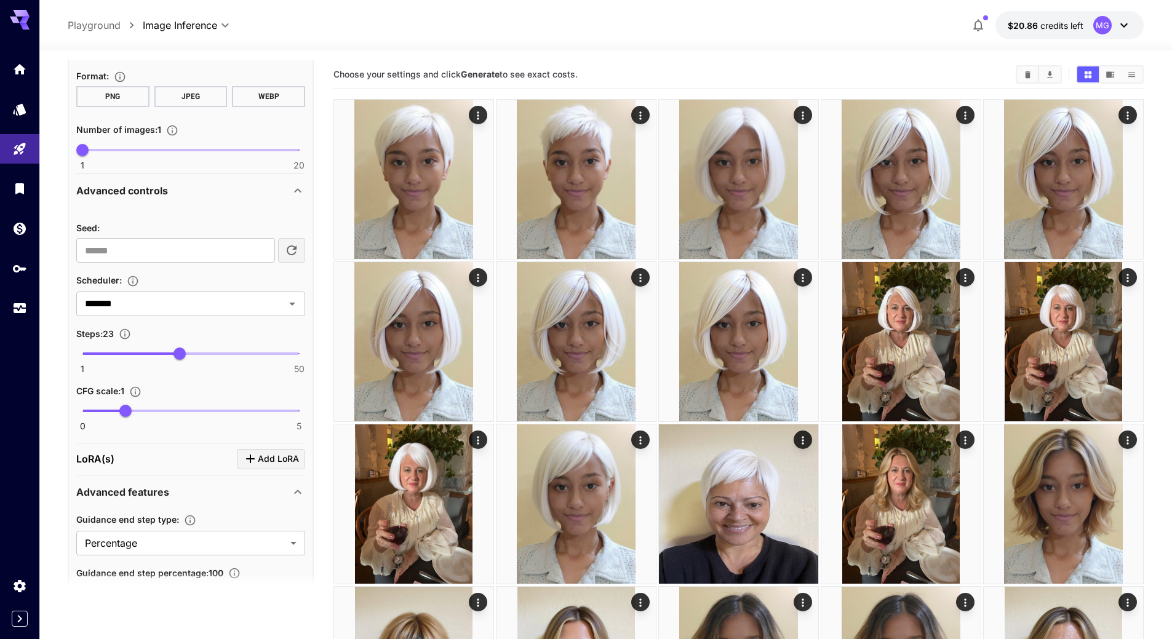
scroll to position [745, 0]
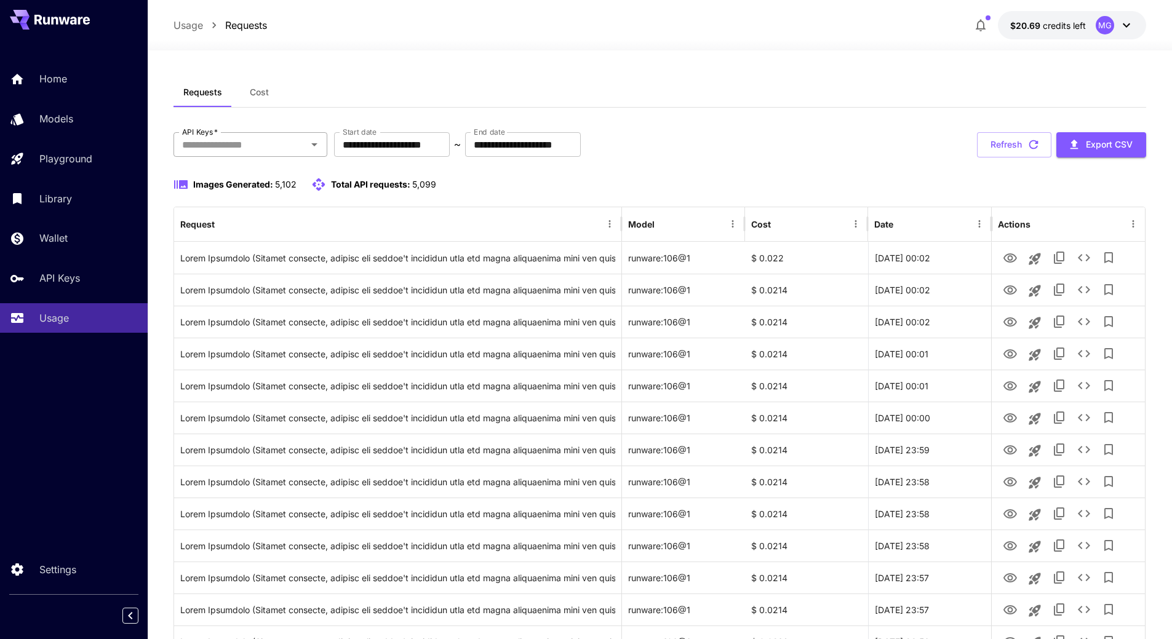
click at [273, 140] on input "API Keys   *" at bounding box center [240, 144] width 126 height 17
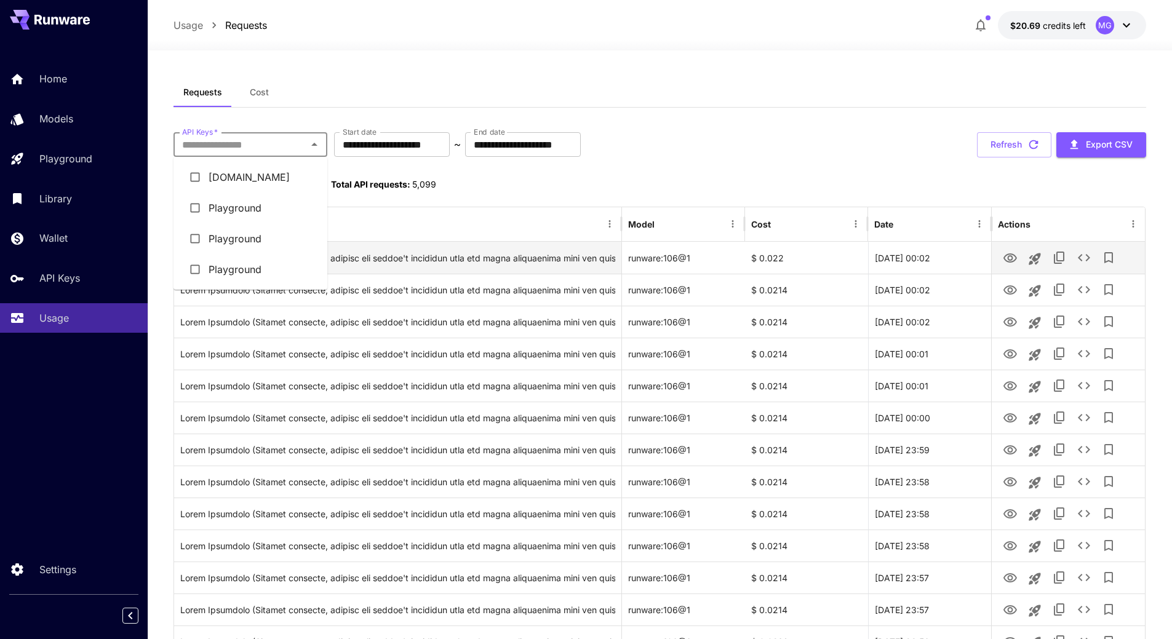
click at [252, 177] on li "Thehairstyler.com" at bounding box center [251, 177] width 154 height 31
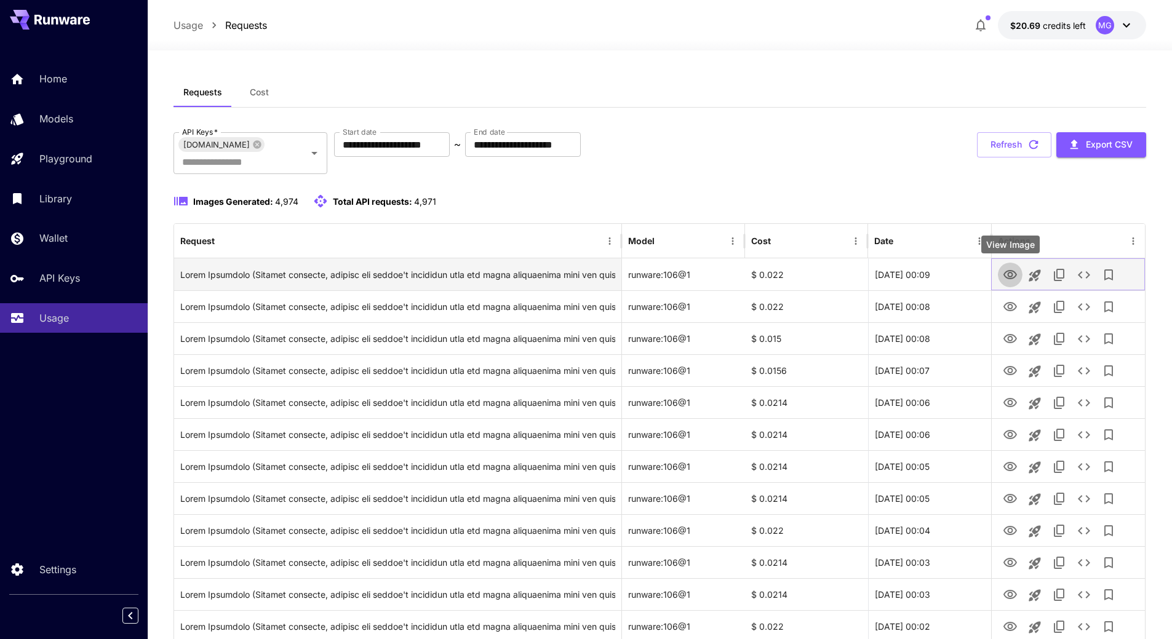
click at [1011, 274] on icon "View Image" at bounding box center [1010, 275] width 15 height 15
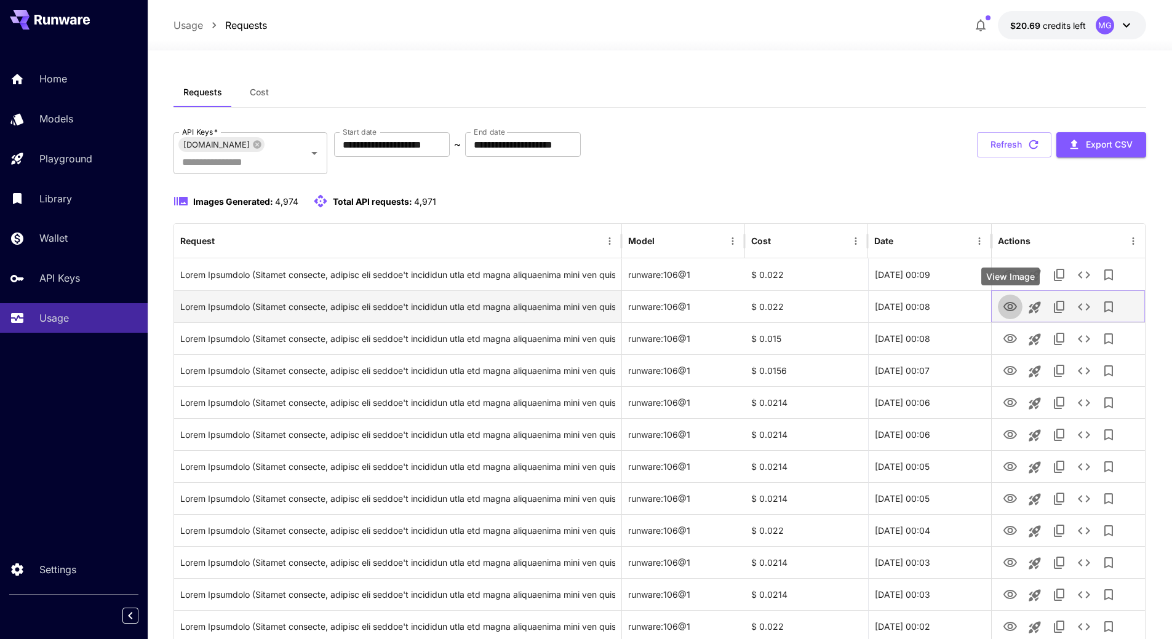
click at [1007, 303] on icon "View Image" at bounding box center [1011, 306] width 14 height 9
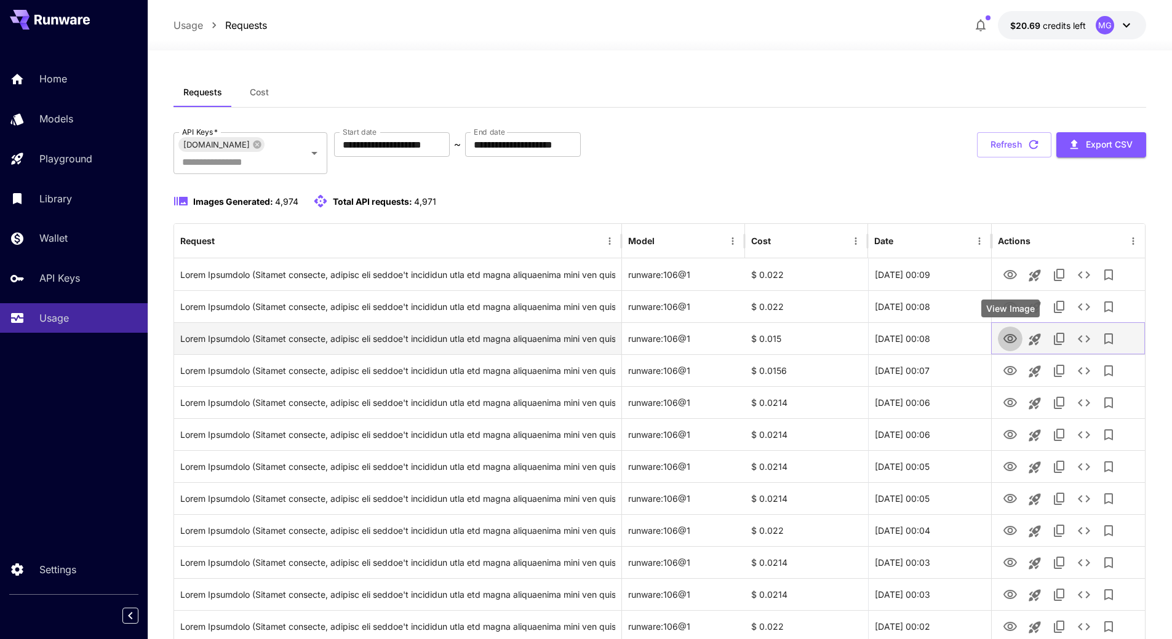
drag, startPoint x: 1010, startPoint y: 338, endPoint x: 1014, endPoint y: 333, distance: 6.7
click at [1010, 338] on icon "View Image" at bounding box center [1010, 339] width 15 height 15
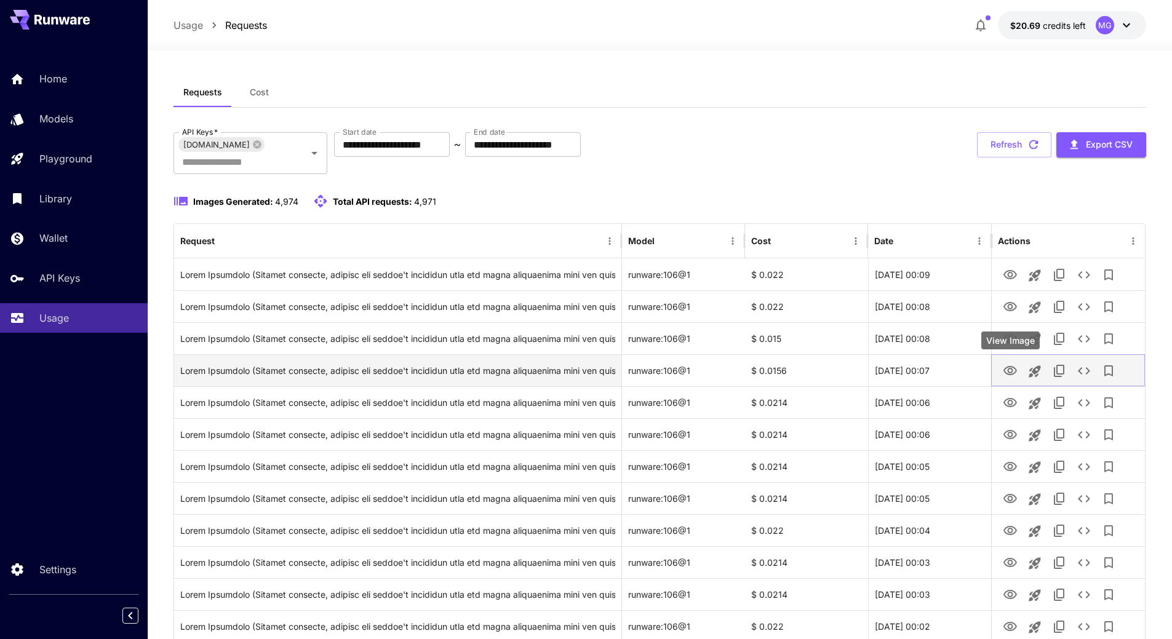
drag, startPoint x: 1014, startPoint y: 372, endPoint x: 1017, endPoint y: 363, distance: 9.4
click at [1014, 370] on icon "View Image" at bounding box center [1010, 371] width 15 height 15
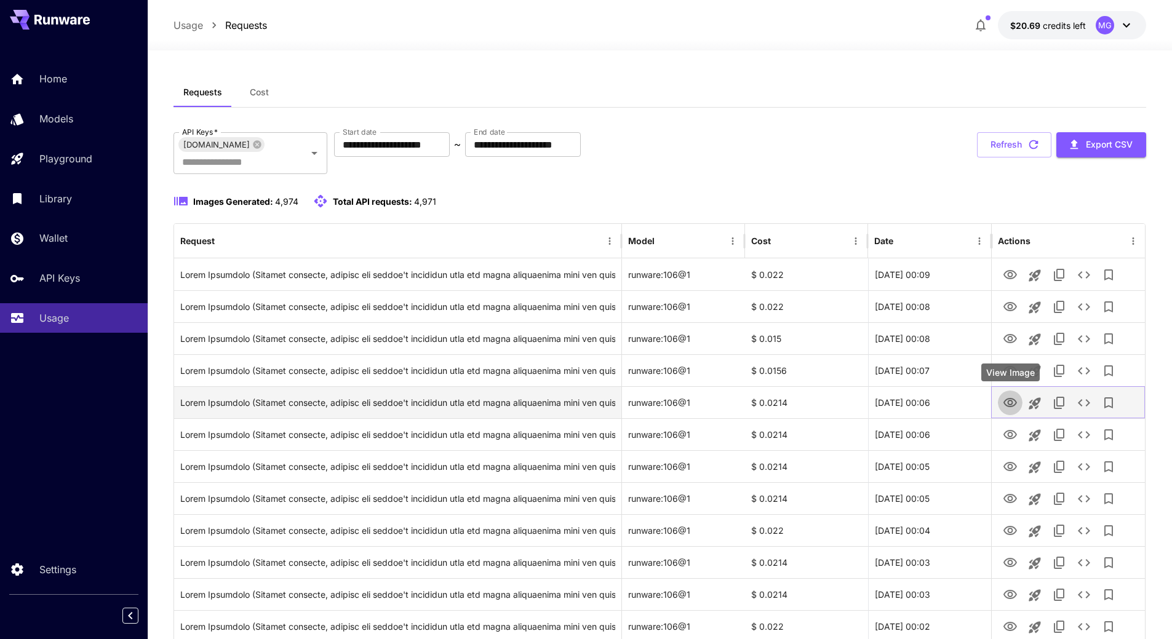
click at [1012, 401] on icon "View Image" at bounding box center [1011, 402] width 14 height 9
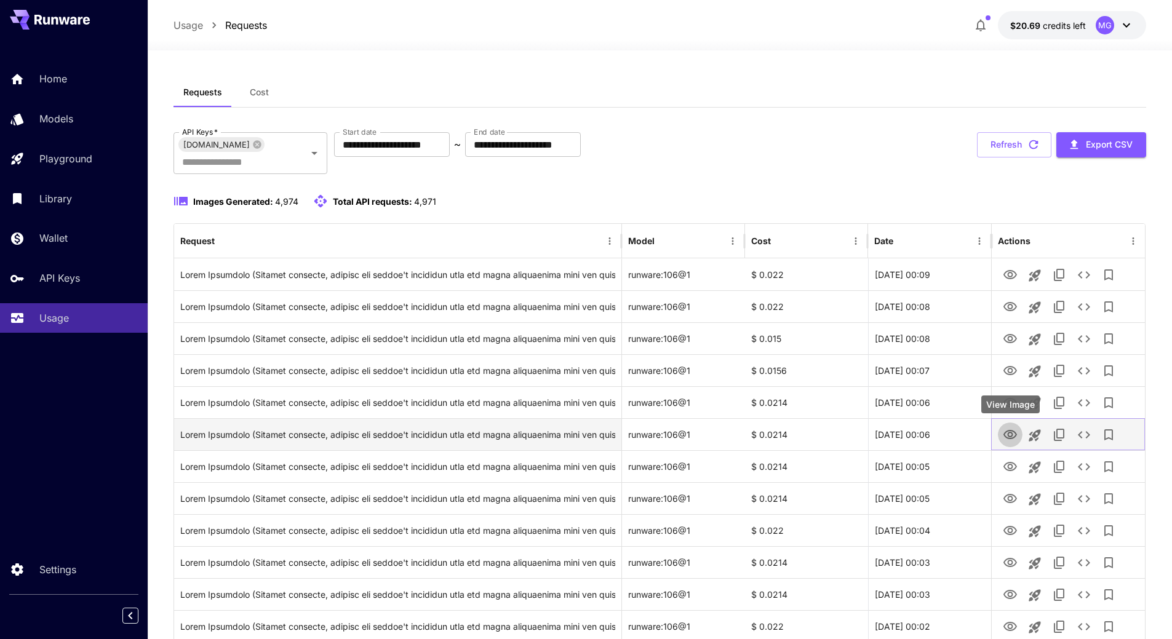
click at [1006, 434] on icon "View Image" at bounding box center [1010, 435] width 15 height 15
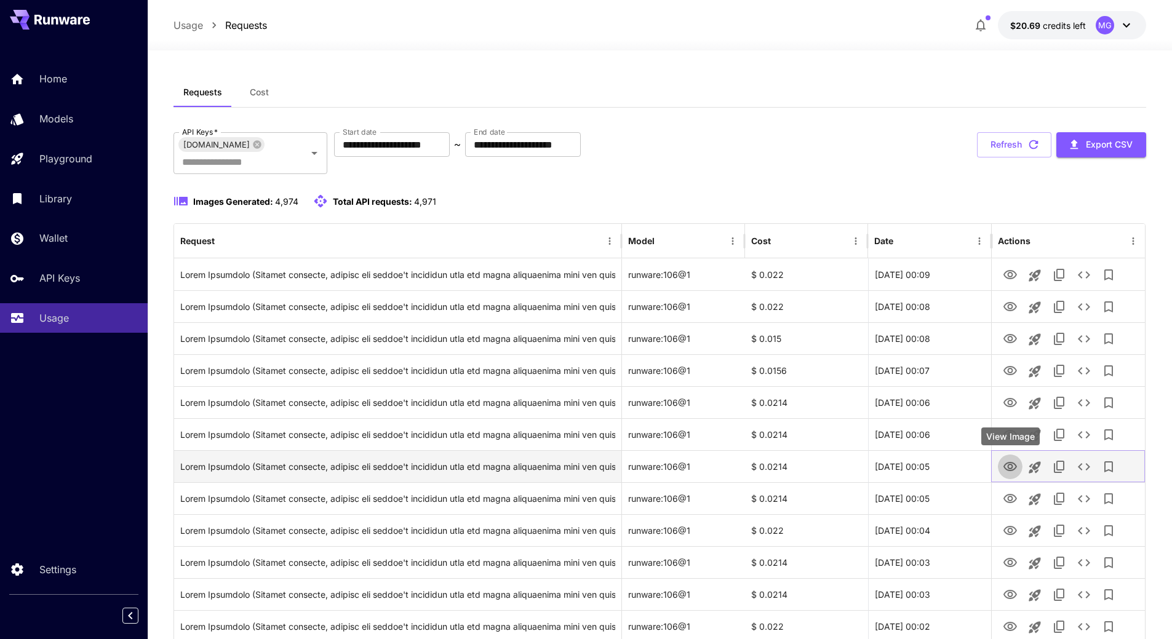
click at [1012, 463] on icon "View Image" at bounding box center [1011, 466] width 14 height 9
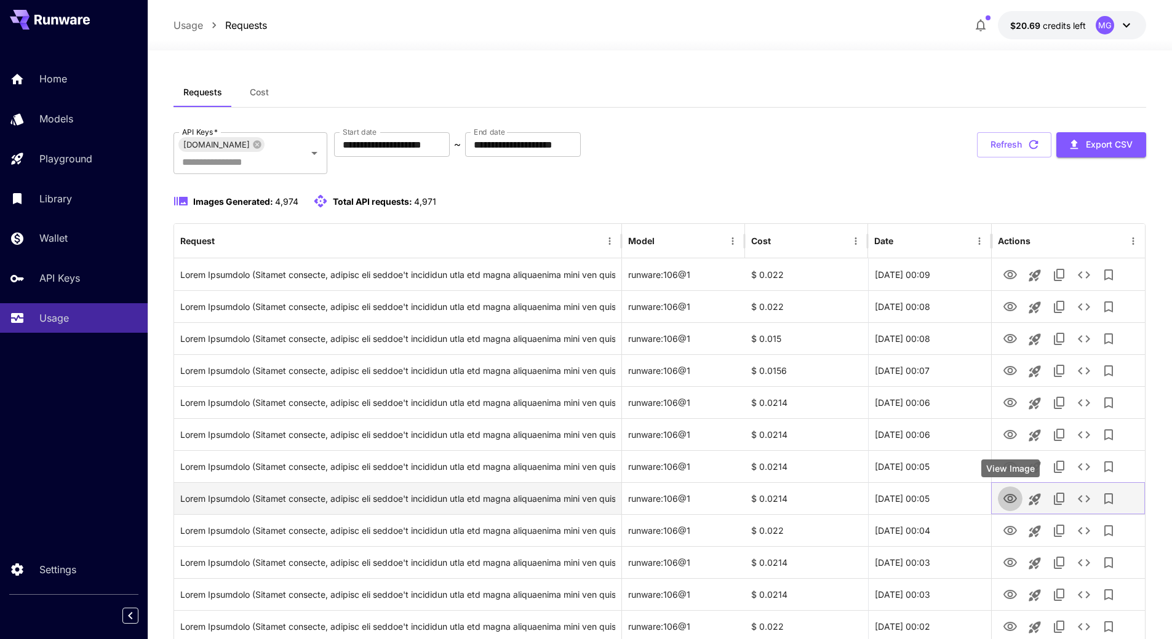
click at [1016, 504] on icon "View Image" at bounding box center [1010, 499] width 15 height 15
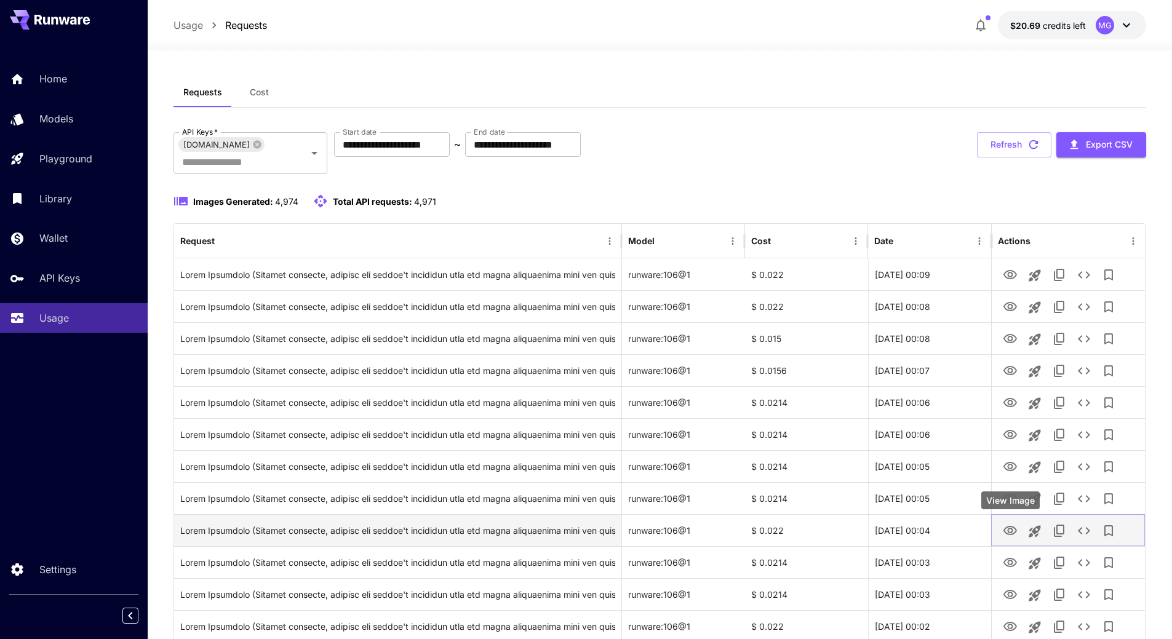
click at [1017, 529] on icon "View Image" at bounding box center [1010, 531] width 15 height 15
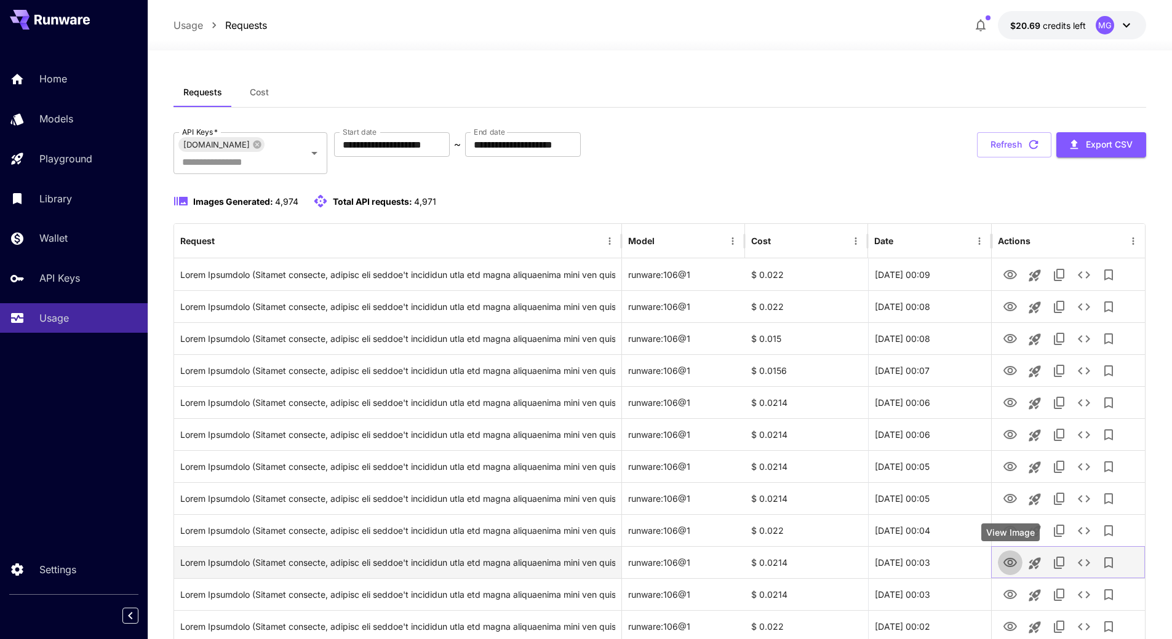
click at [1014, 565] on icon "View Image" at bounding box center [1010, 563] width 15 height 15
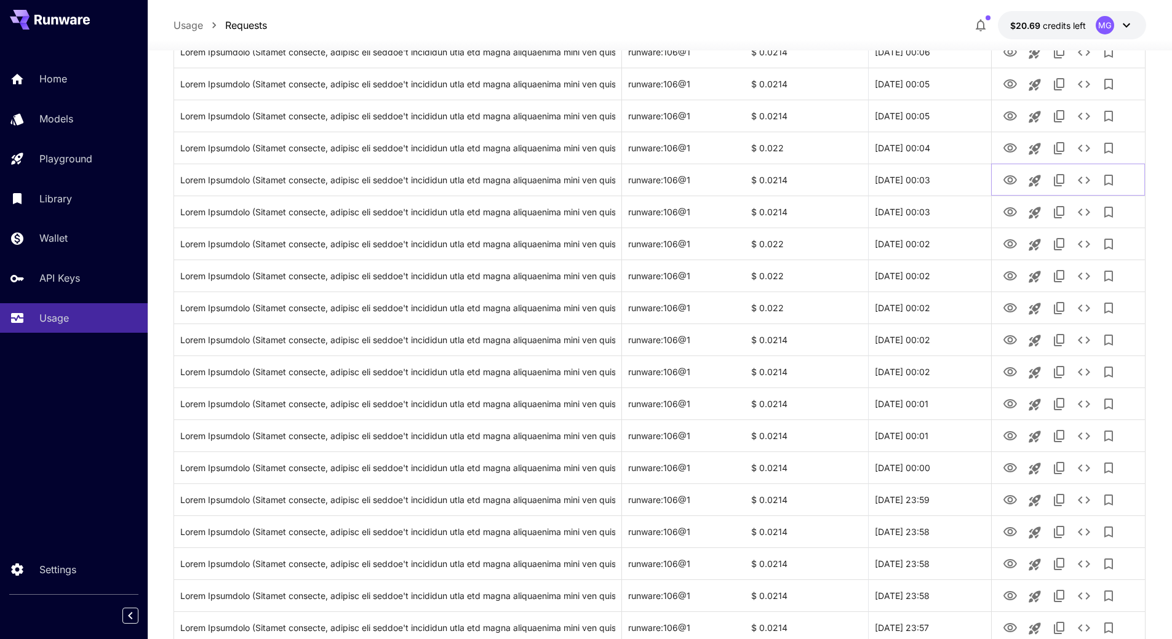
scroll to position [414, 0]
click at [1008, 182] on icon "View Image" at bounding box center [1011, 181] width 14 height 9
click at [1012, 206] on icon "View Image" at bounding box center [1010, 213] width 15 height 15
click at [1011, 247] on icon "View Image" at bounding box center [1010, 245] width 15 height 15
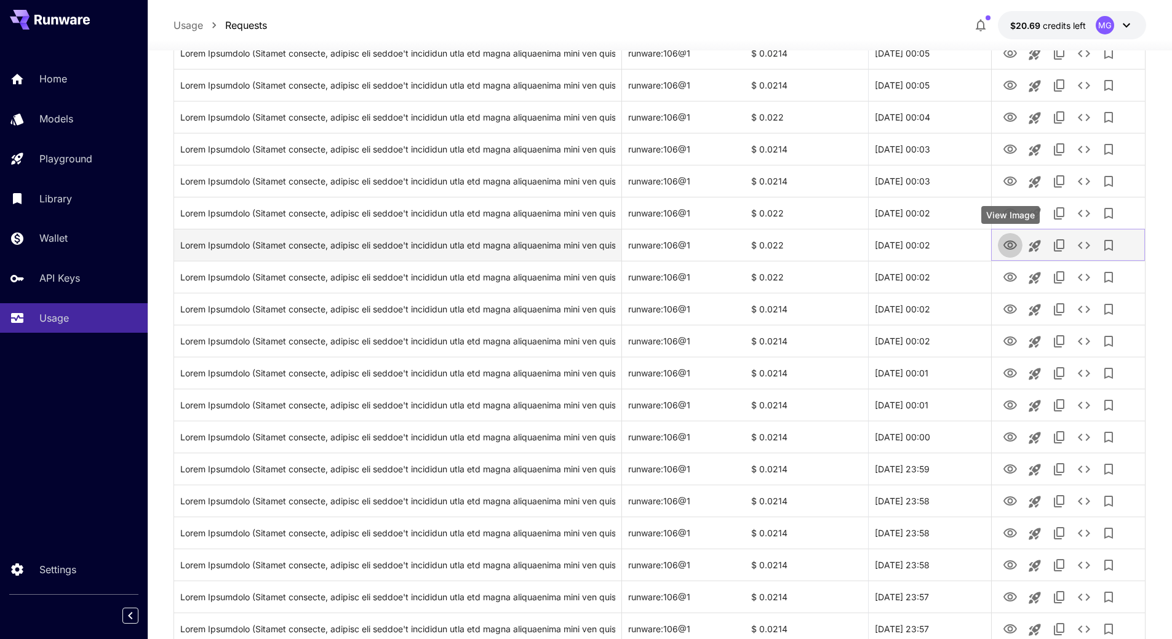
click at [1015, 244] on icon "View Image" at bounding box center [1011, 245] width 14 height 9
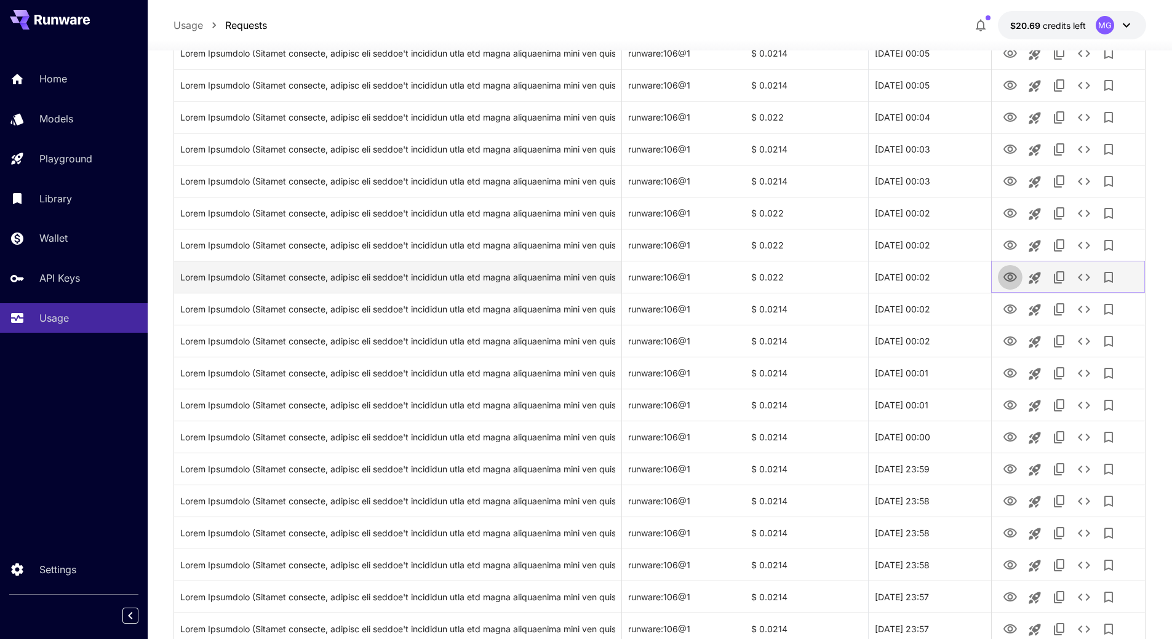
click at [1010, 279] on icon "View Image" at bounding box center [1010, 277] width 15 height 15
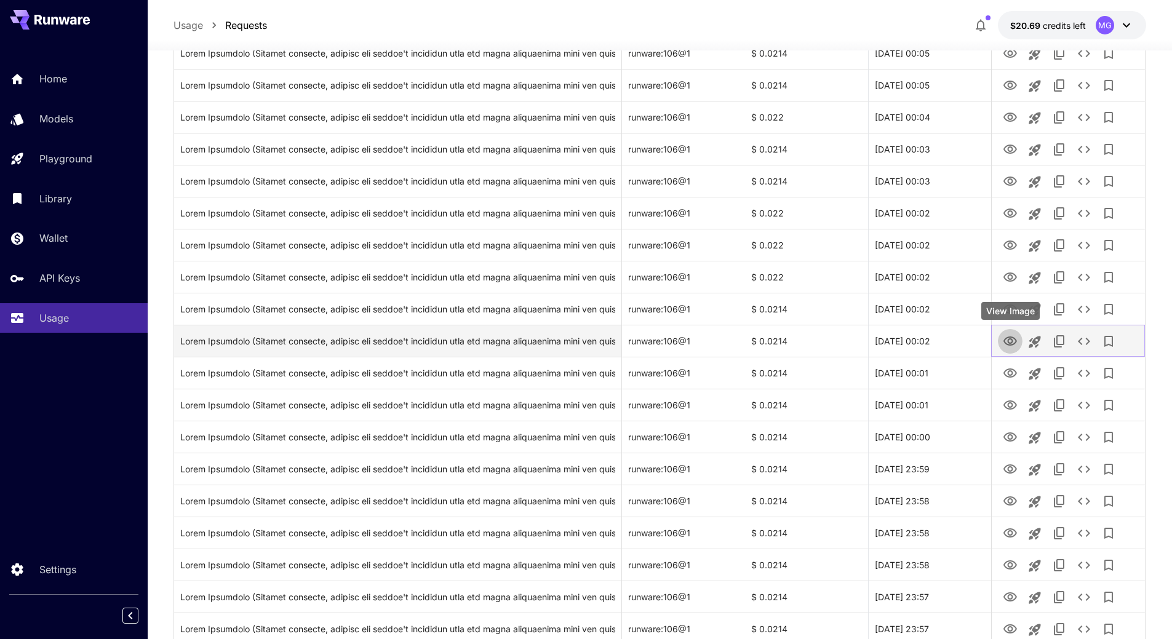
click at [1012, 338] on icon "View Image" at bounding box center [1011, 341] width 14 height 9
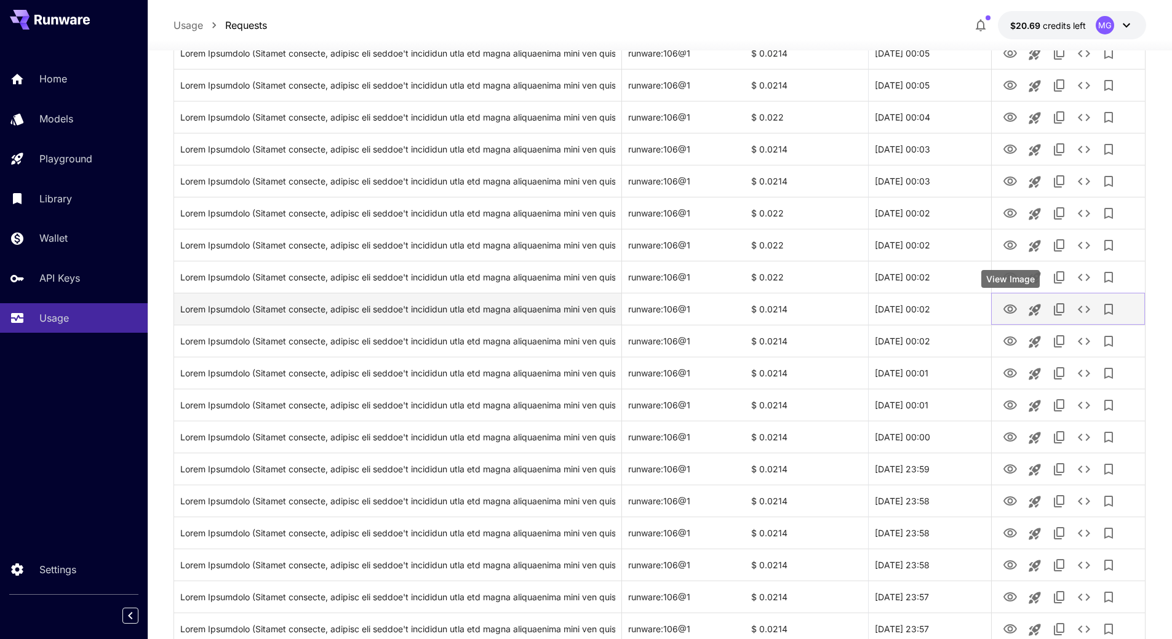
click at [1014, 308] on icon "View Image" at bounding box center [1010, 309] width 15 height 15
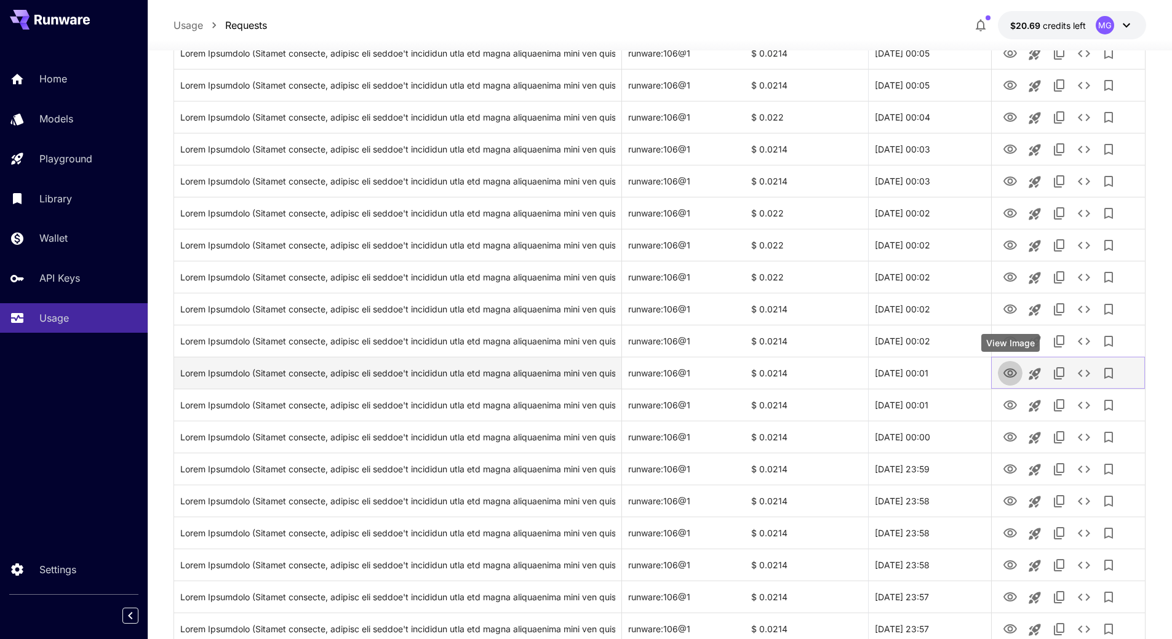
click at [1013, 374] on icon "View Image" at bounding box center [1011, 373] width 14 height 9
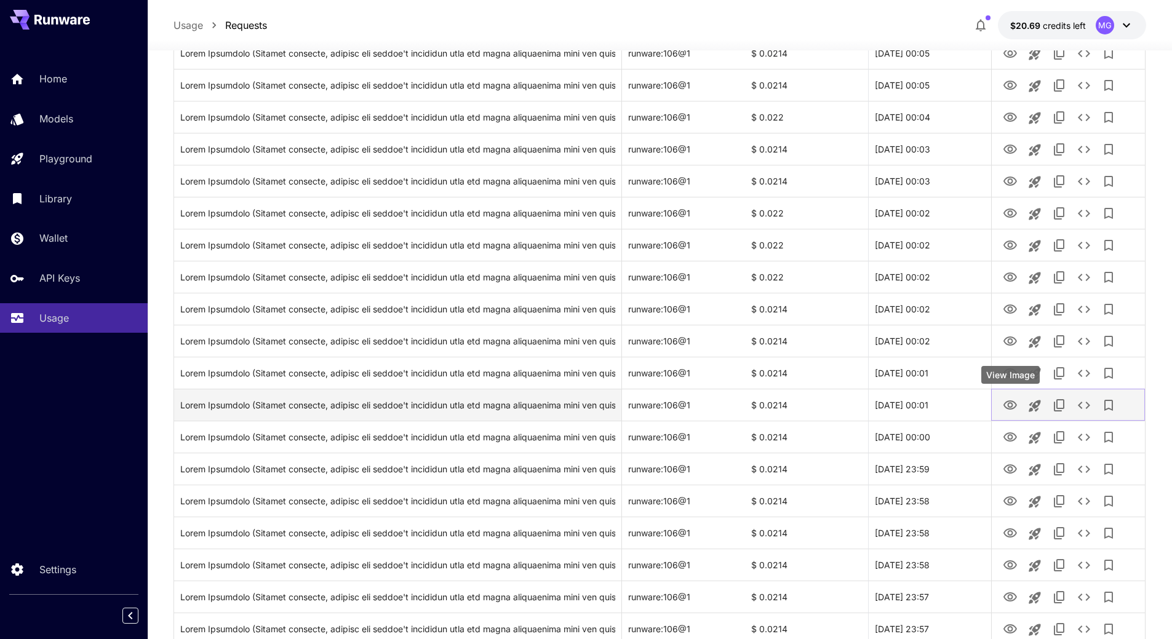
click at [1007, 400] on icon "View Image" at bounding box center [1010, 405] width 15 height 15
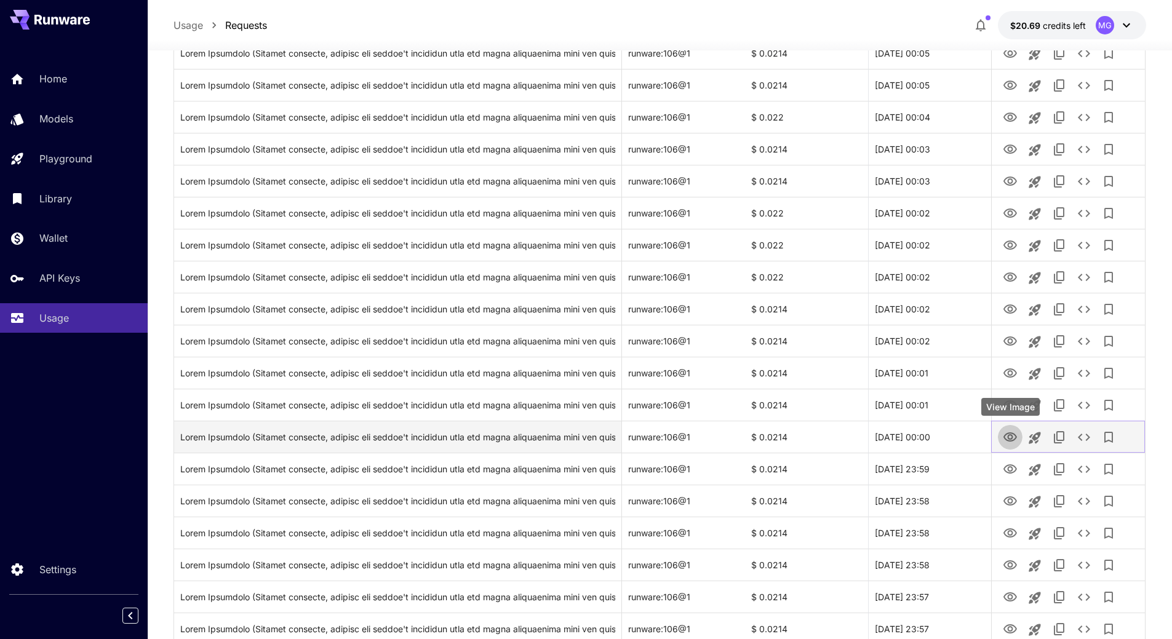
click at [1010, 437] on icon "View Image" at bounding box center [1010, 437] width 15 height 15
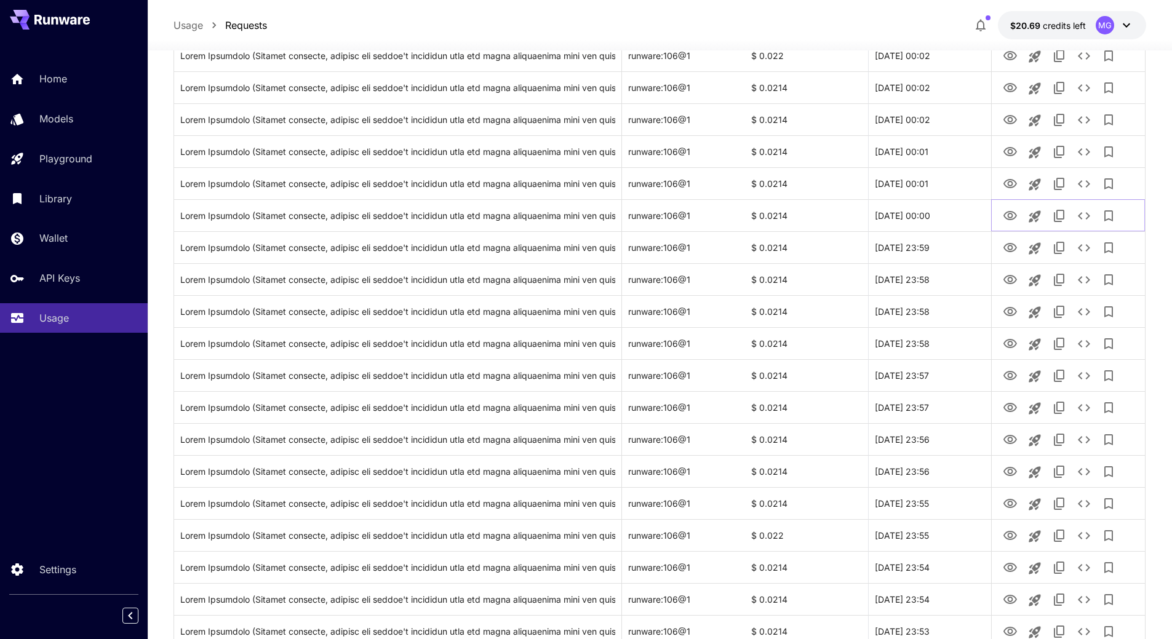
scroll to position [654, 0]
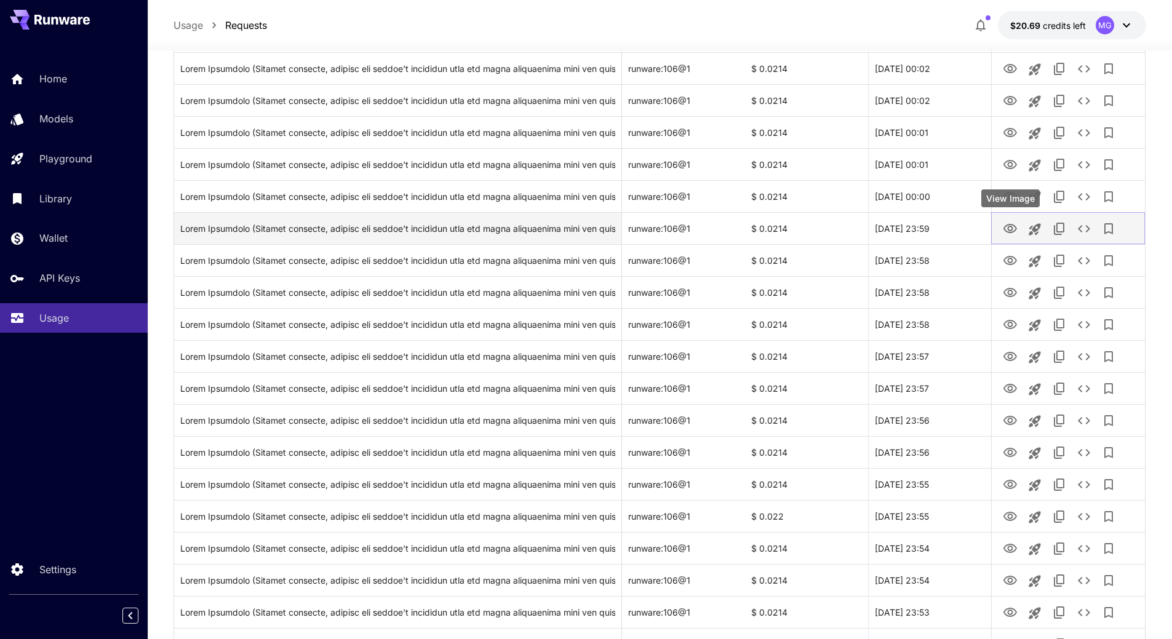
drag, startPoint x: 1008, startPoint y: 226, endPoint x: 1006, endPoint y: 217, distance: 8.8
click at [1008, 226] on icon "View Image" at bounding box center [1010, 229] width 15 height 15
drag, startPoint x: 1011, startPoint y: 261, endPoint x: 999, endPoint y: 212, distance: 50.0
click at [1011, 261] on icon "View Image" at bounding box center [1010, 261] width 15 height 15
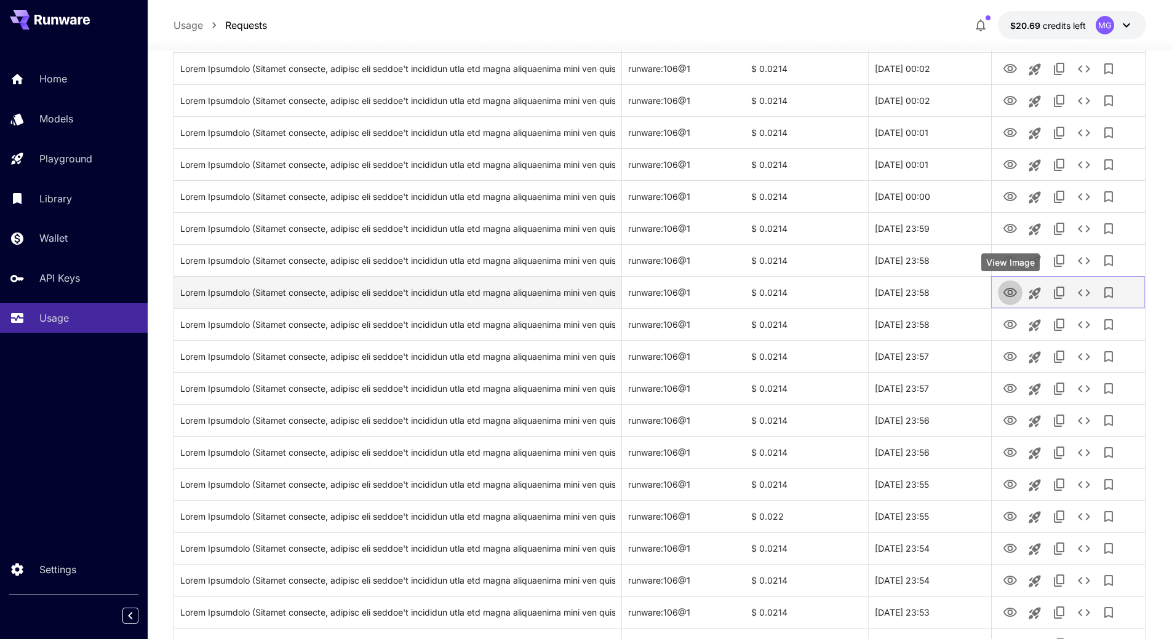
click at [1016, 292] on icon "View Image" at bounding box center [1011, 292] width 14 height 9
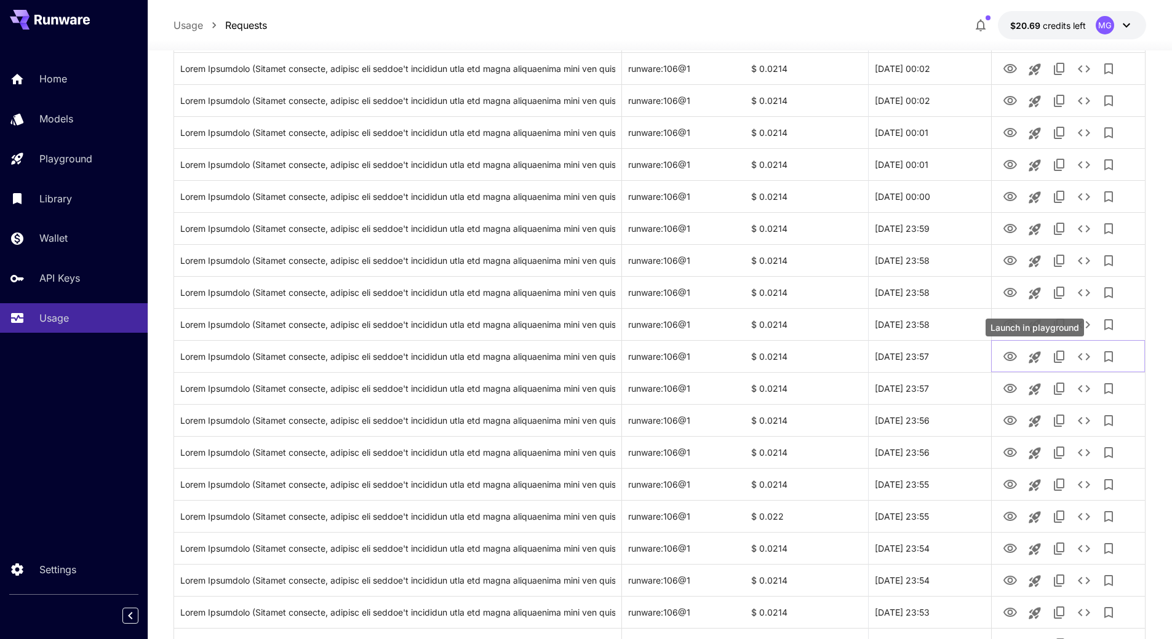
click at [1012, 320] on div "Launch in playground" at bounding box center [1035, 328] width 98 height 18
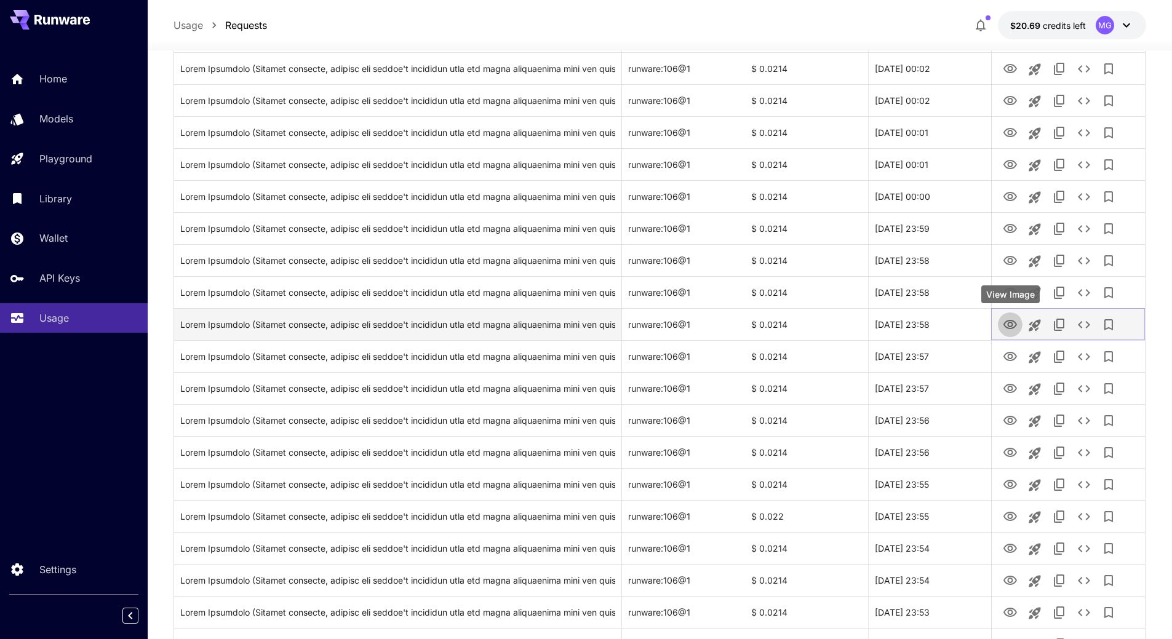
click at [1009, 322] on icon "View Image" at bounding box center [1010, 325] width 15 height 15
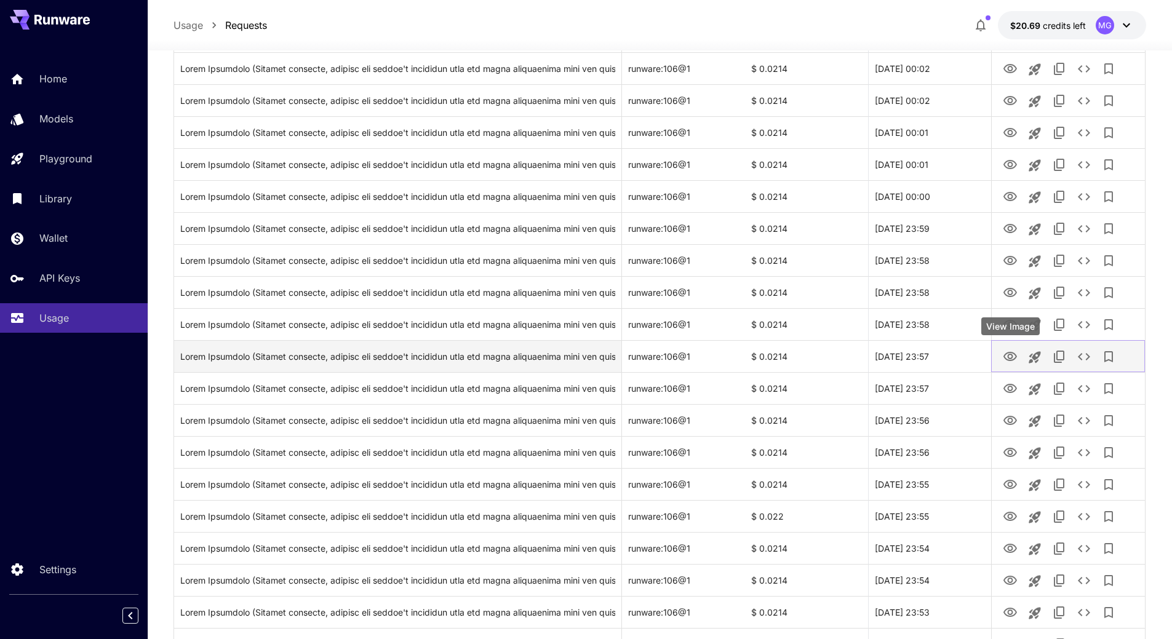
click at [1010, 353] on icon "View Image" at bounding box center [1011, 356] width 14 height 9
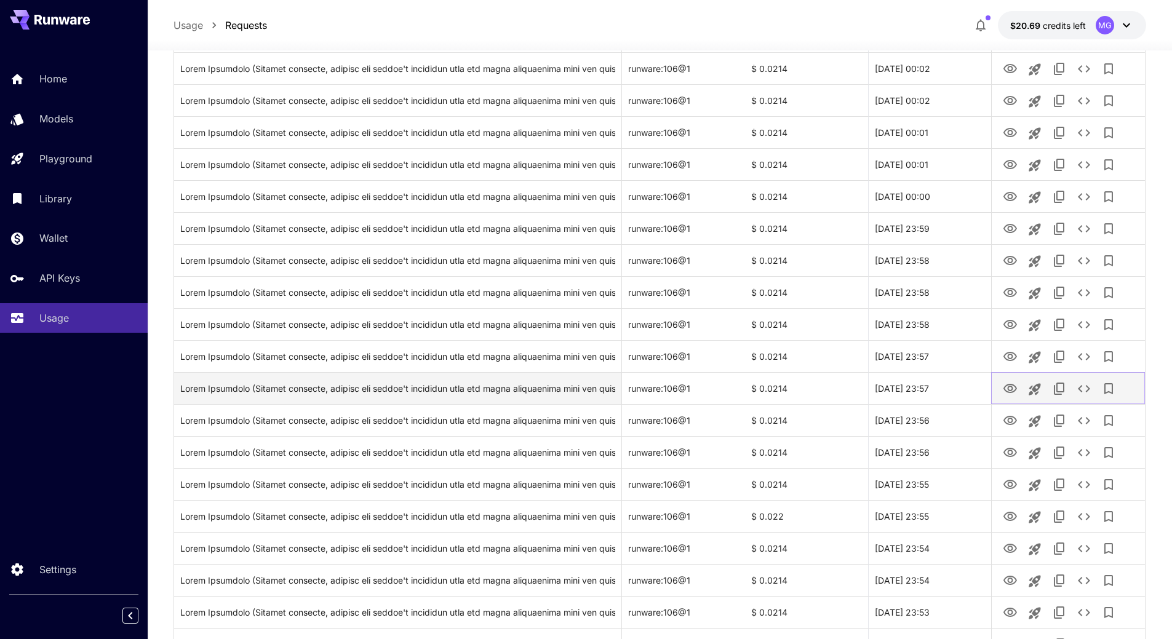
click at [1006, 385] on icon "View Image" at bounding box center [1010, 389] width 15 height 15
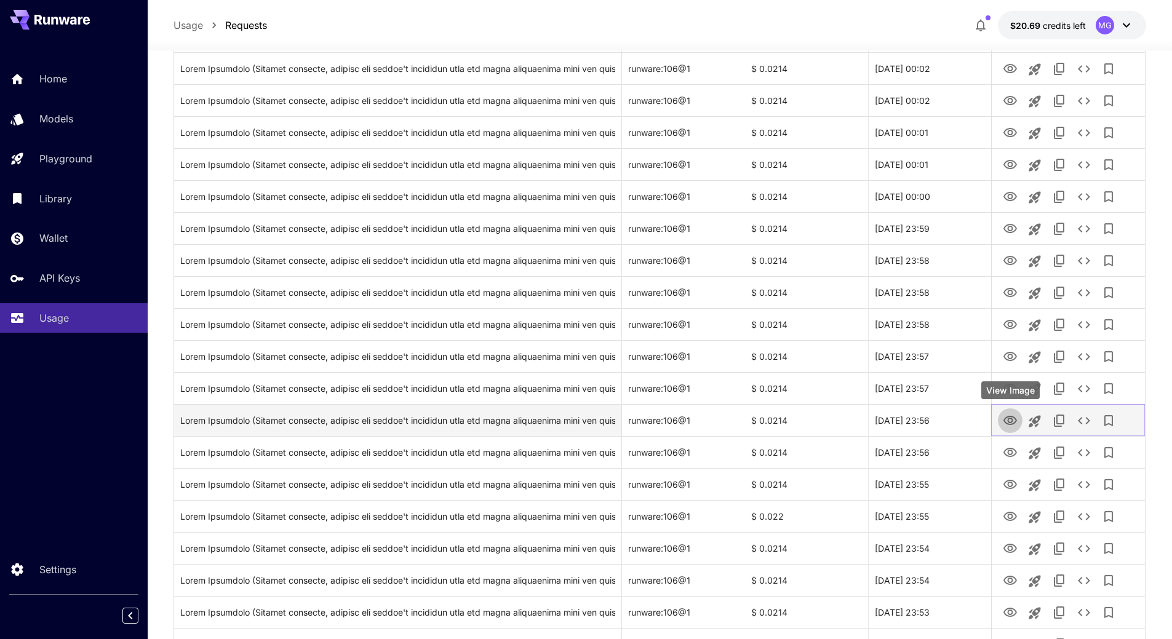
click at [1015, 422] on icon "View Image" at bounding box center [1010, 421] width 15 height 15
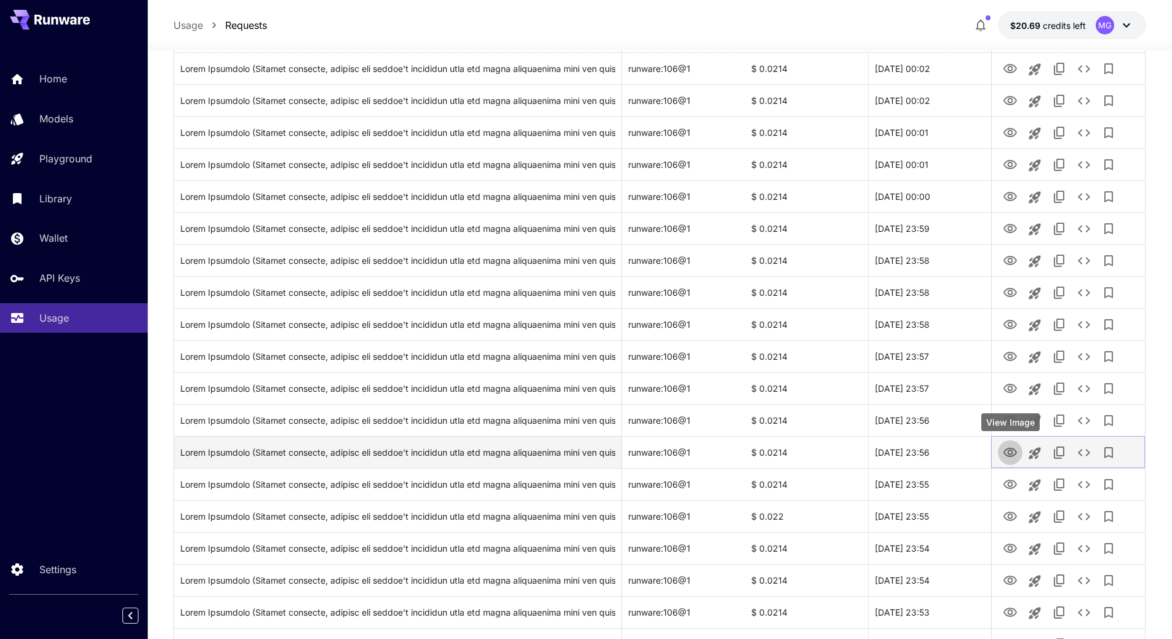
click at [1012, 451] on icon "View Image" at bounding box center [1011, 452] width 14 height 9
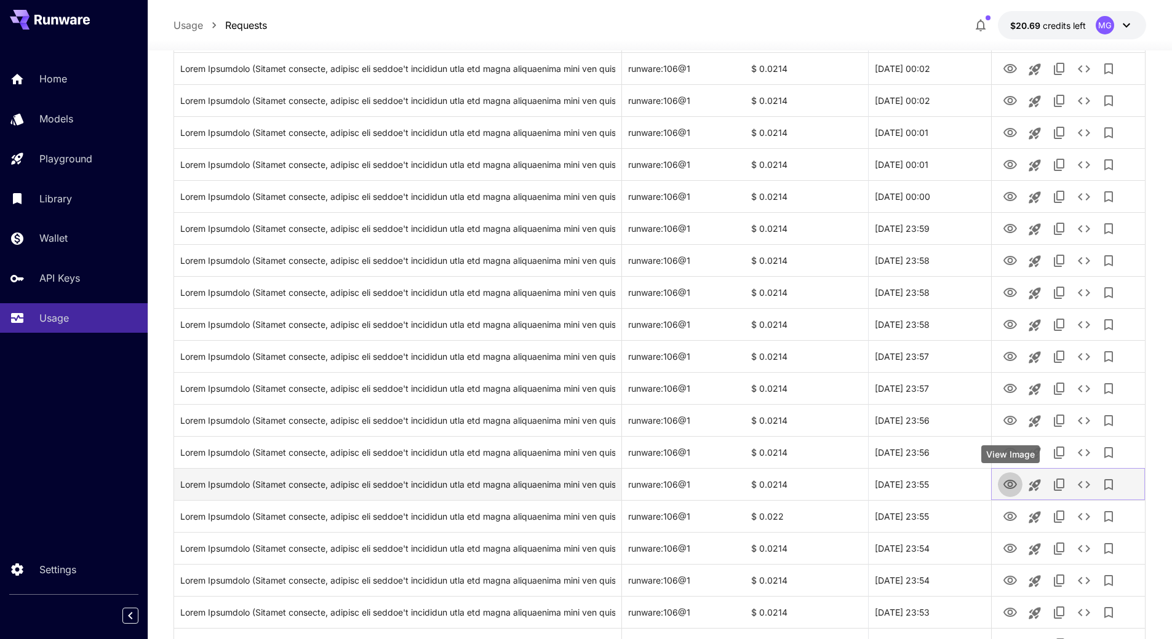
click at [1011, 479] on icon "View Image" at bounding box center [1010, 485] width 15 height 15
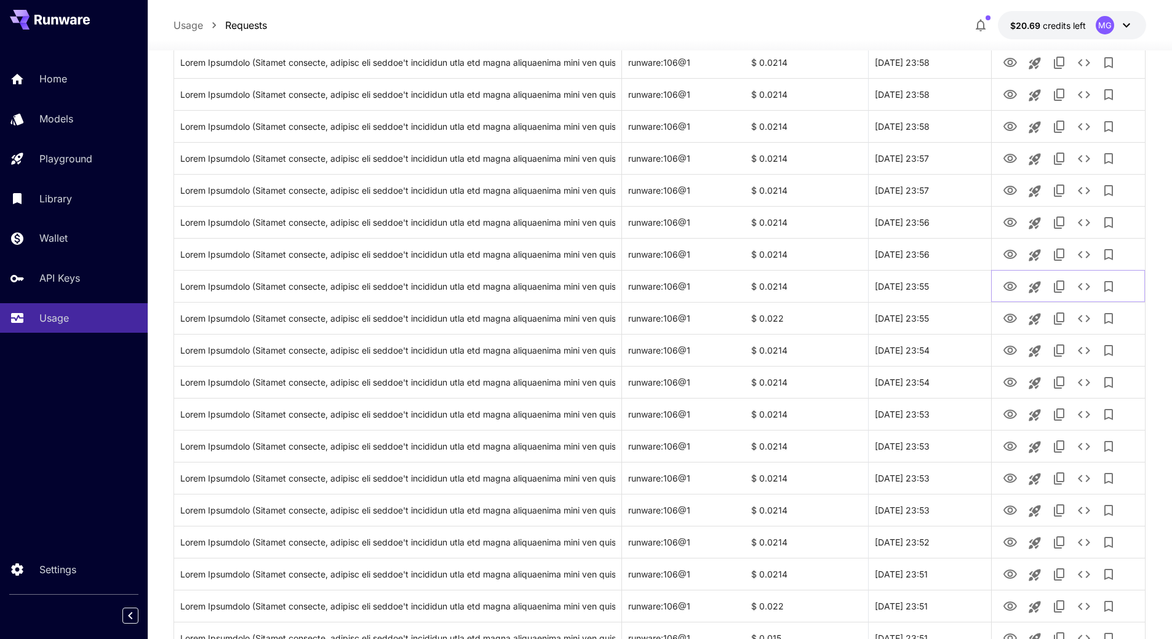
scroll to position [937, 0]
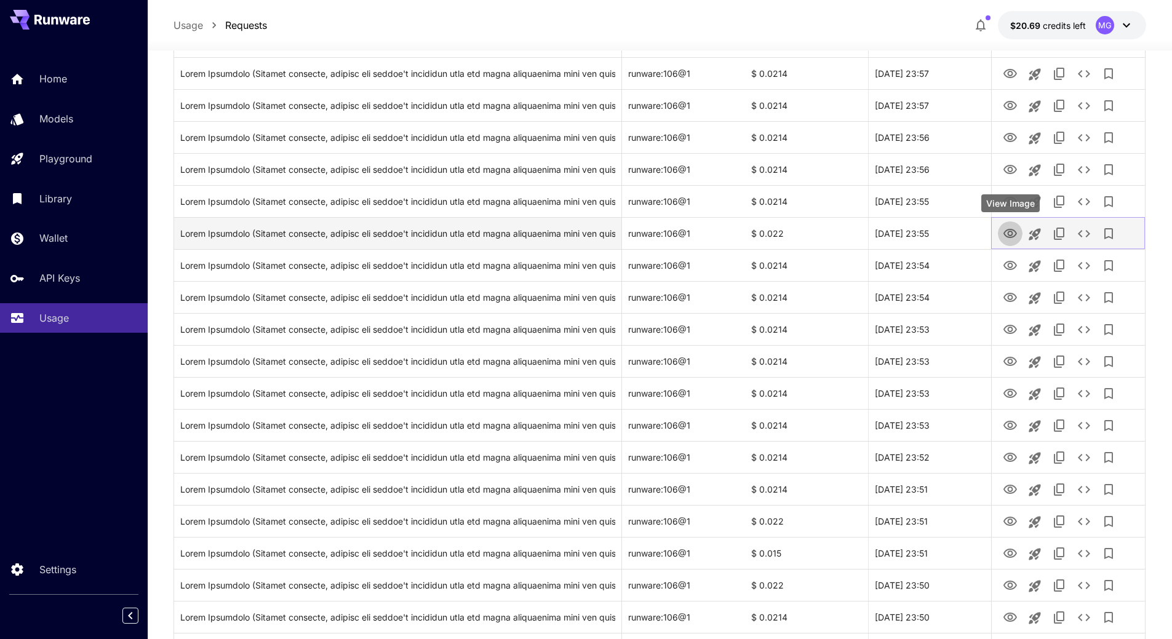
click at [1009, 228] on icon "View Image" at bounding box center [1010, 233] width 15 height 15
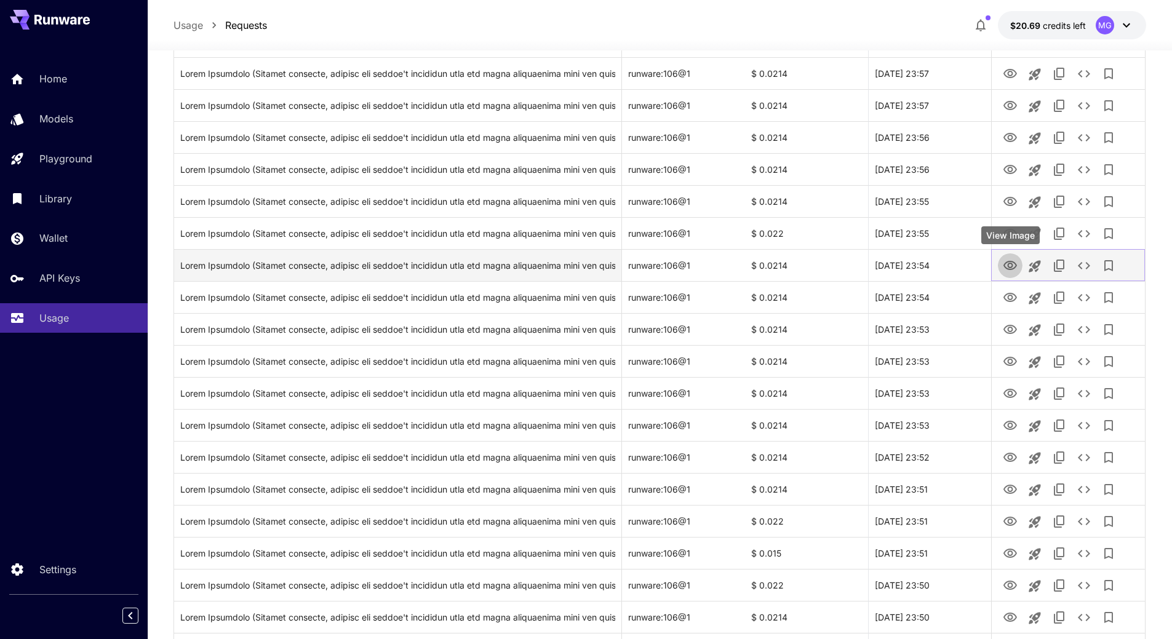
click at [1008, 269] on icon "View Image" at bounding box center [1011, 265] width 14 height 9
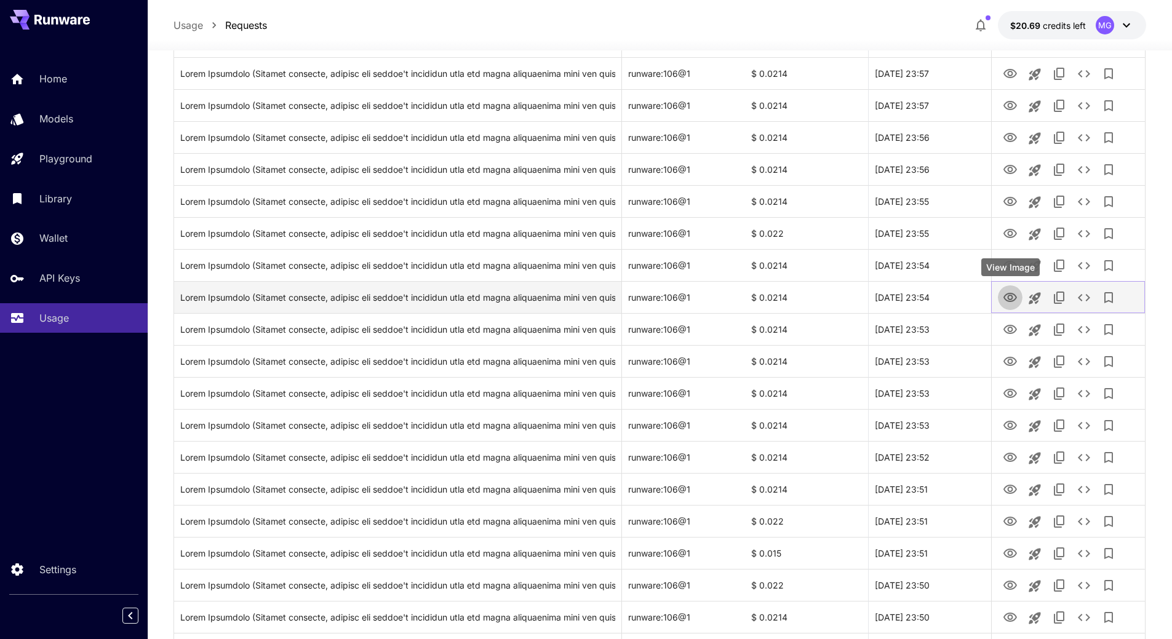
click at [1007, 297] on icon "View Image" at bounding box center [1010, 297] width 15 height 15
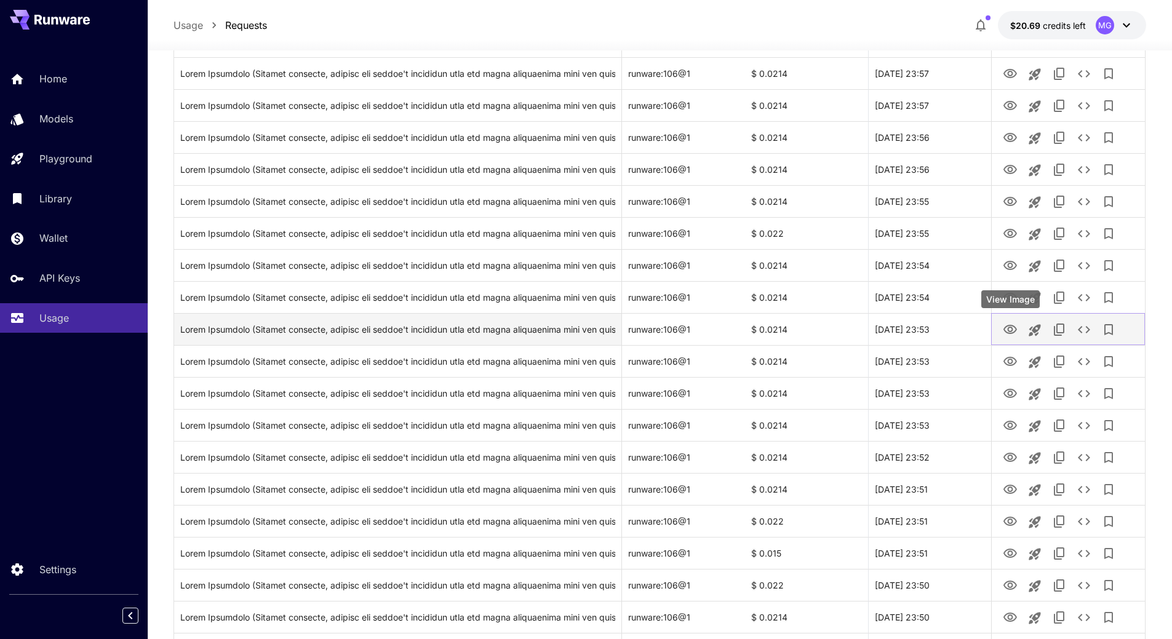
click at [1006, 329] on icon "View Image" at bounding box center [1011, 329] width 14 height 9
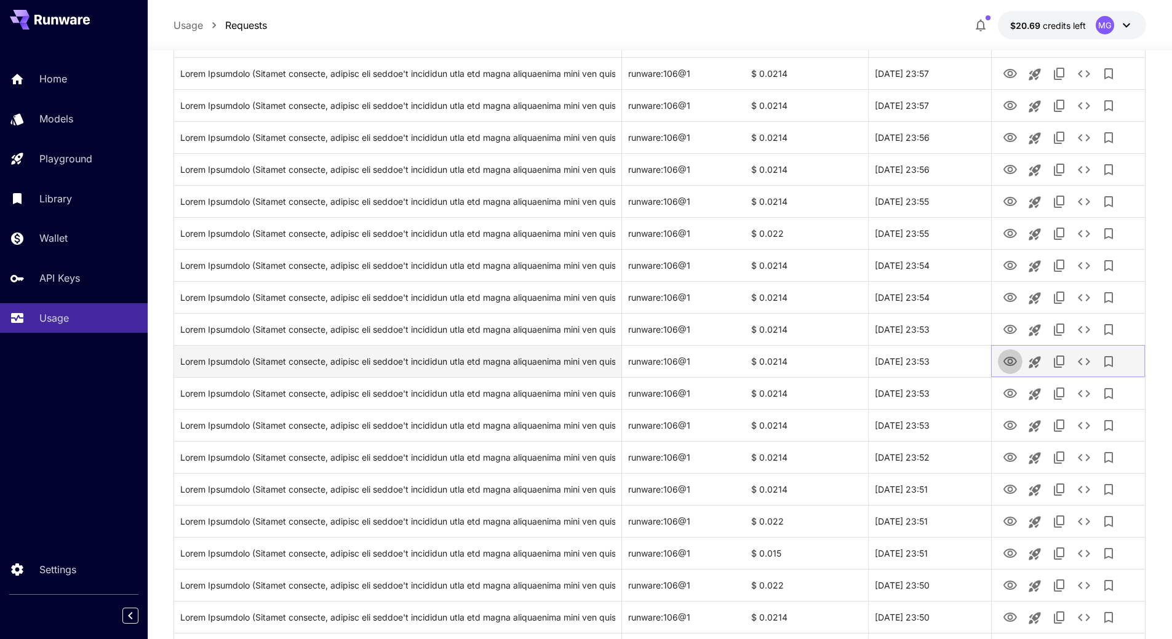
drag, startPoint x: 1012, startPoint y: 362, endPoint x: 1013, endPoint y: 354, distance: 8.0
click at [1012, 362] on icon "View Image" at bounding box center [1011, 361] width 14 height 9
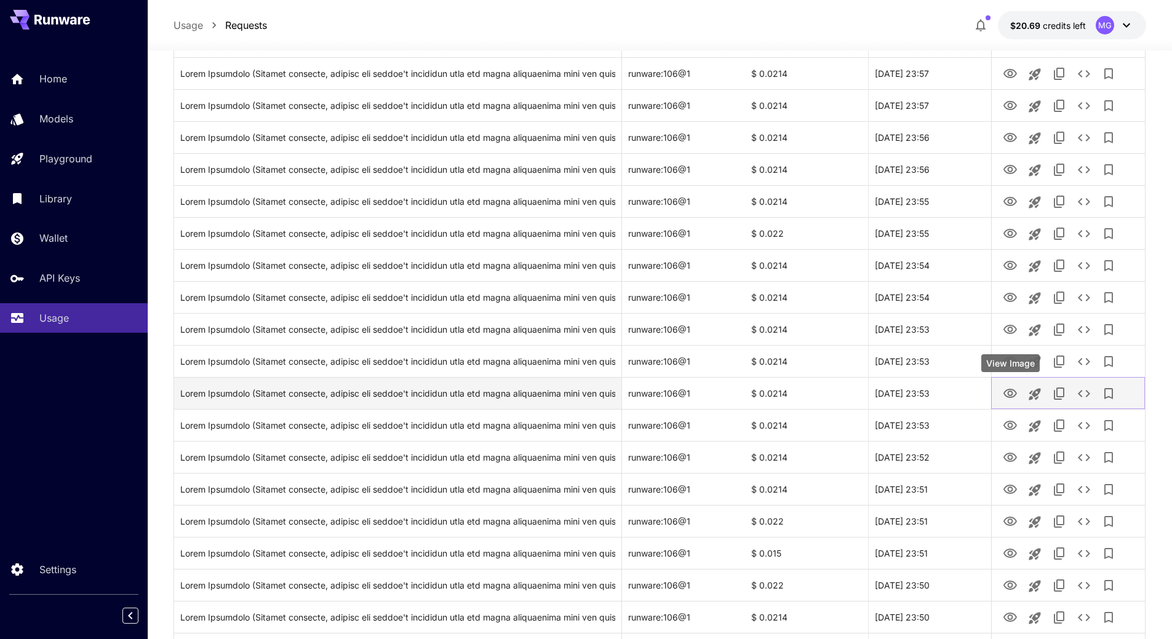
click at [1009, 396] on icon "View Image" at bounding box center [1011, 393] width 14 height 9
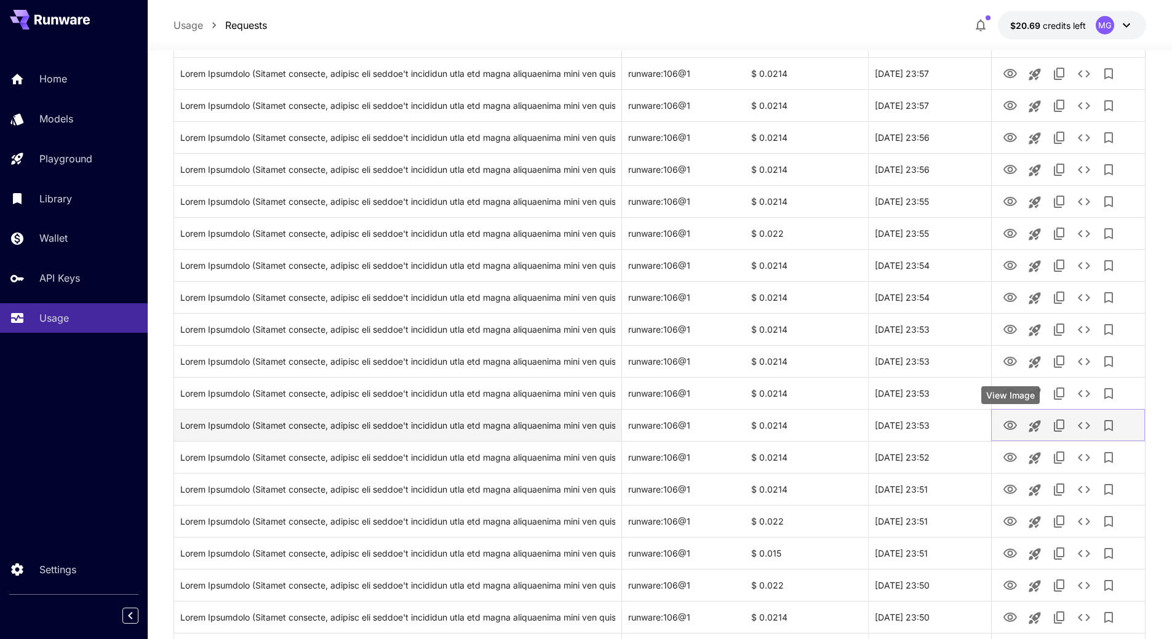
click at [1008, 423] on icon "View Image" at bounding box center [1010, 426] width 15 height 15
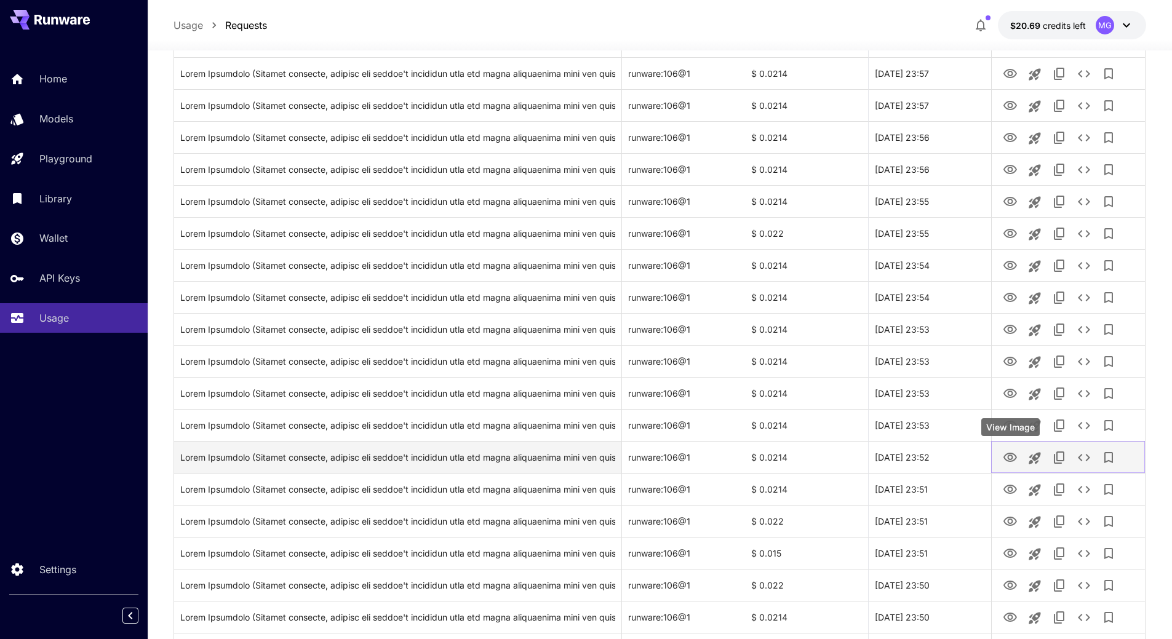
click at [1011, 454] on icon "View Image" at bounding box center [1011, 457] width 14 height 9
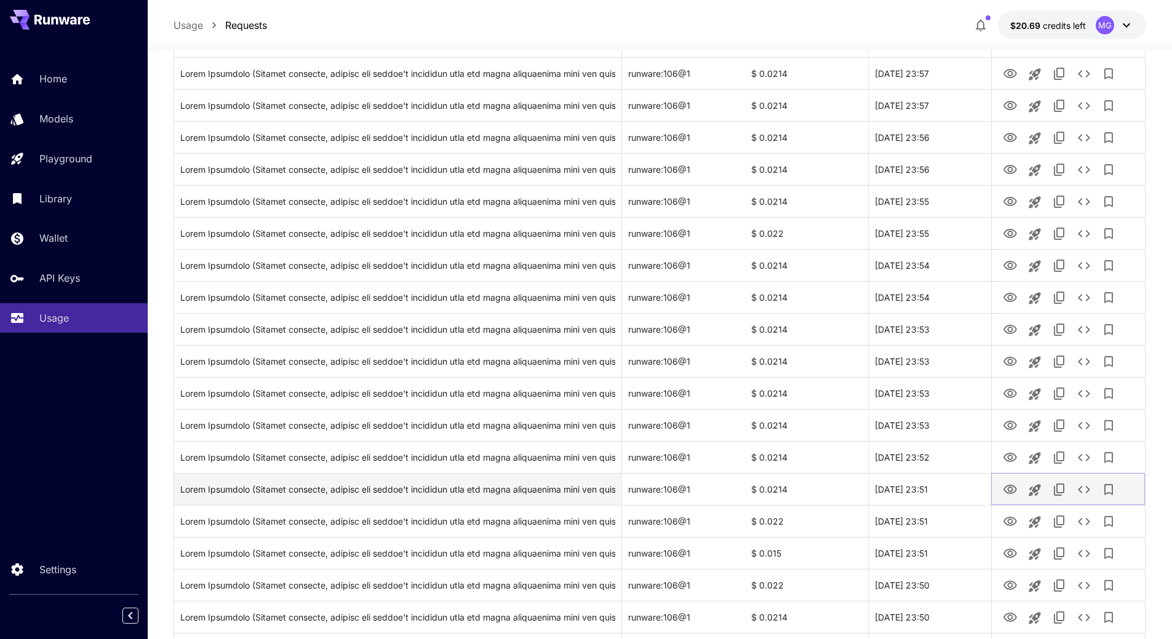
click at [1012, 484] on icon "View Image" at bounding box center [1010, 490] width 15 height 15
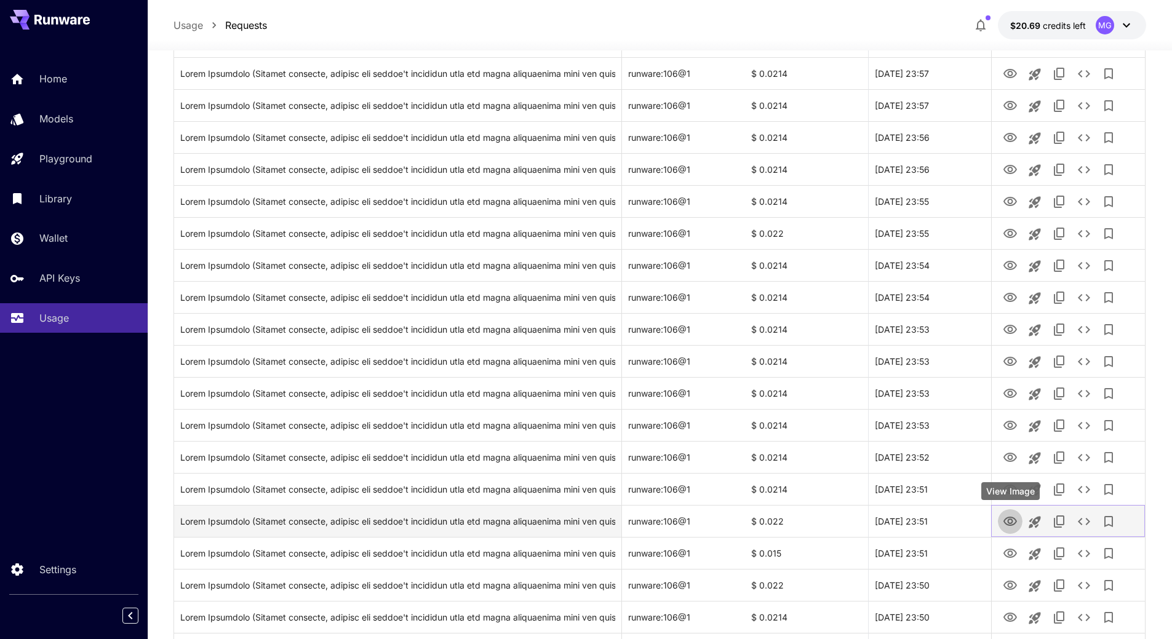
click at [1015, 523] on icon "View Image" at bounding box center [1010, 522] width 15 height 15
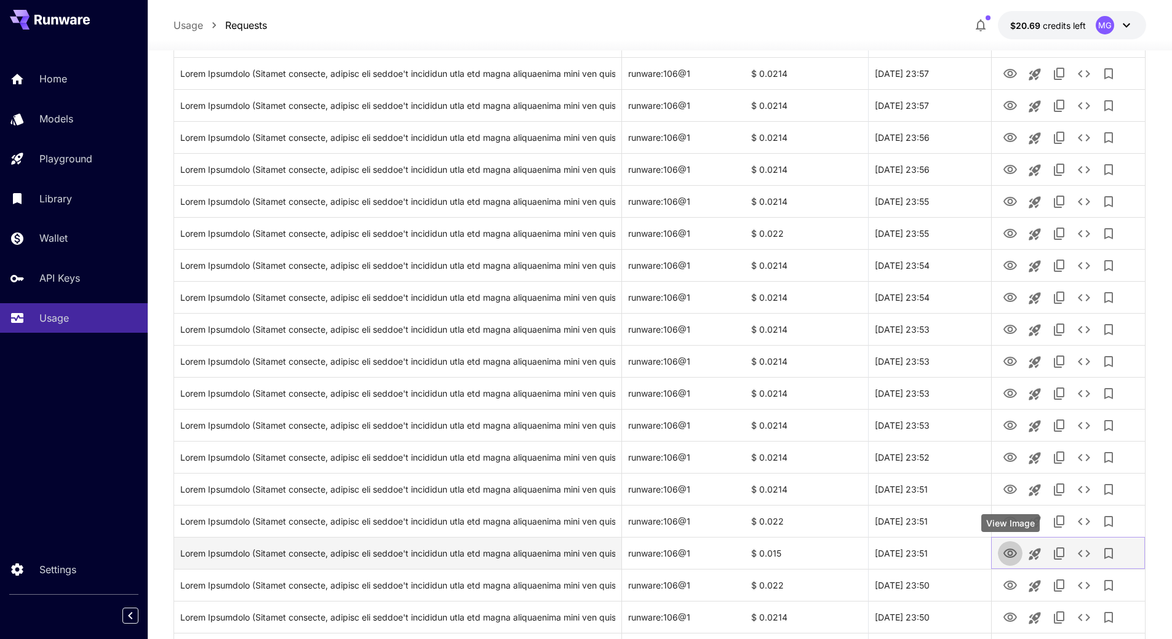
click at [1009, 553] on icon "View Image" at bounding box center [1010, 554] width 15 height 15
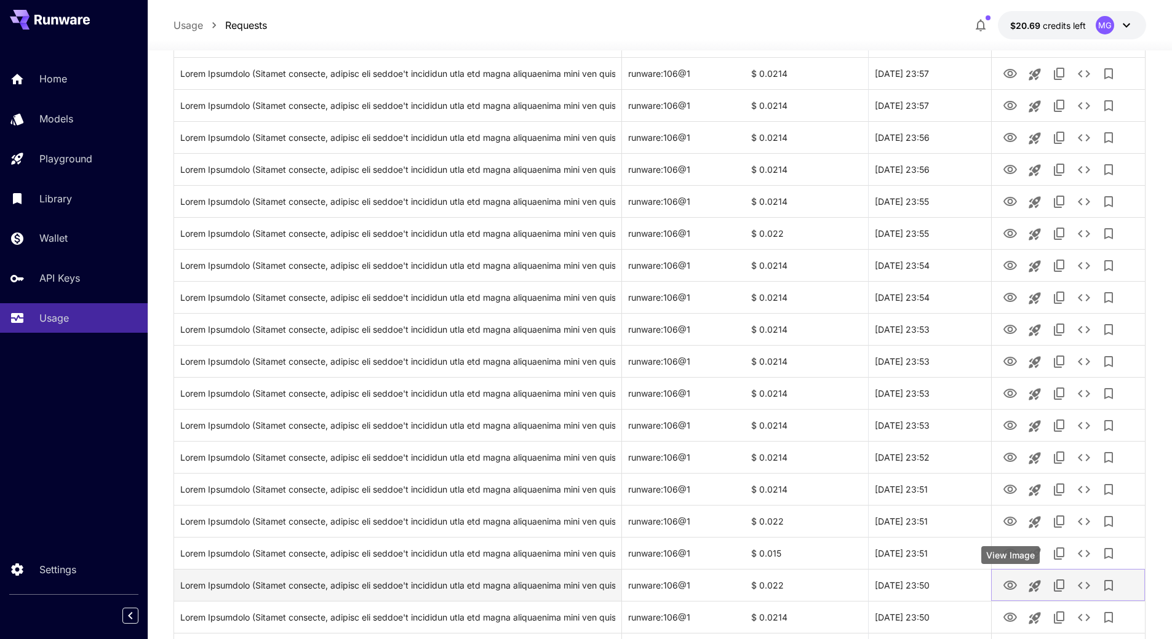
click at [1014, 588] on icon "View Image" at bounding box center [1010, 586] width 15 height 15
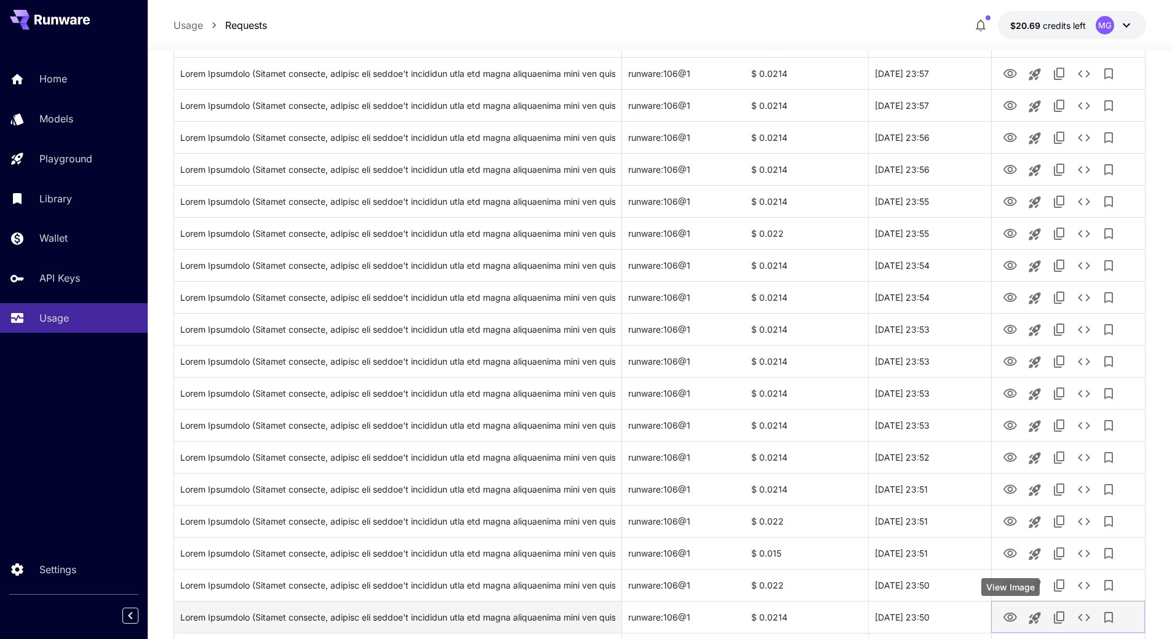
click at [1012, 616] on icon "View Image" at bounding box center [1010, 618] width 15 height 15
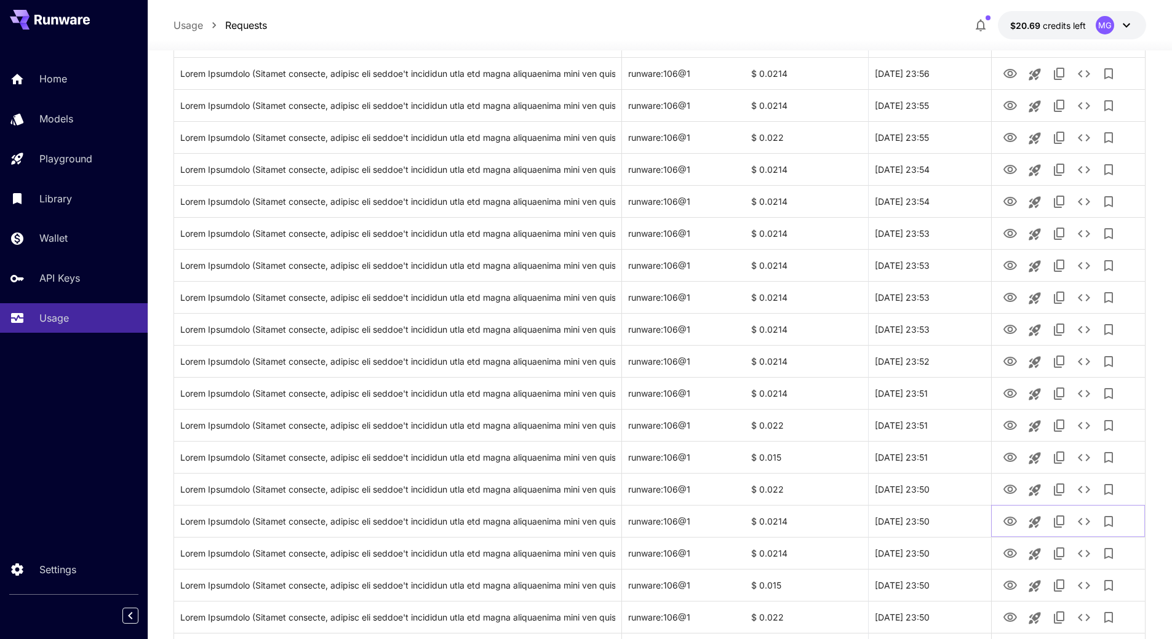
scroll to position [1289, 0]
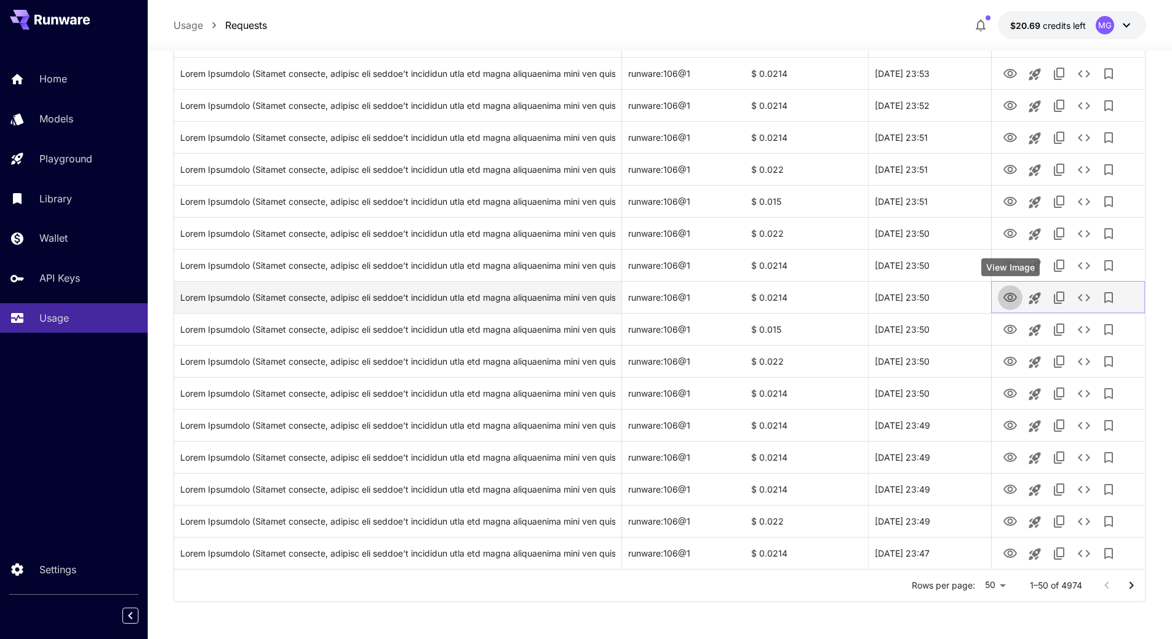
click at [1011, 298] on icon "View Image" at bounding box center [1010, 297] width 15 height 15
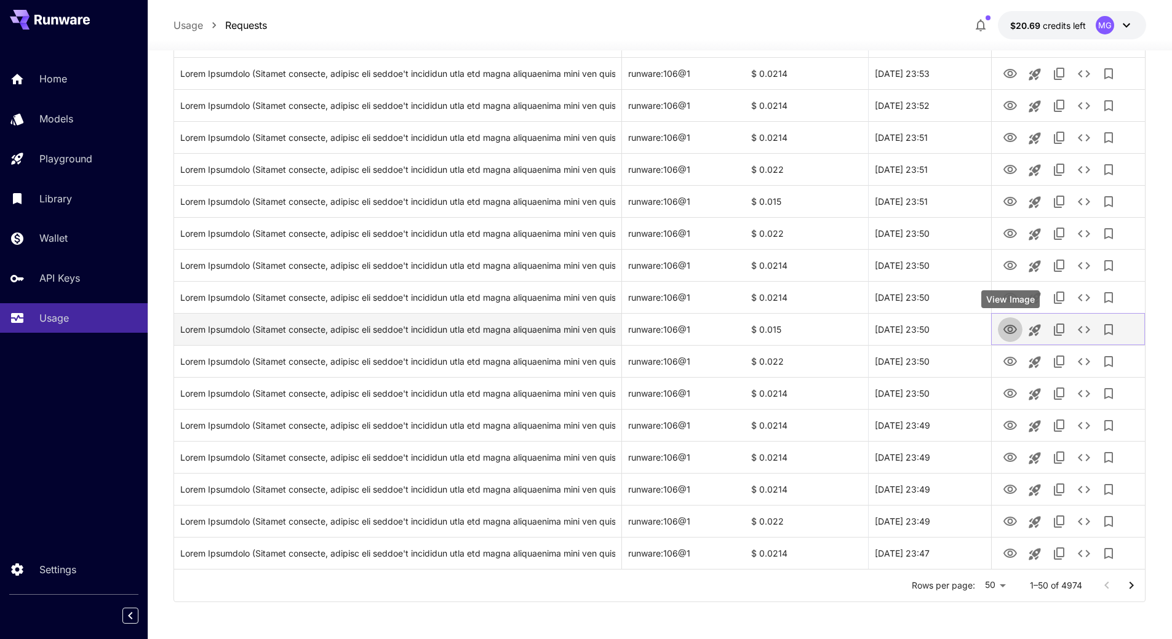
click at [1011, 327] on icon "View Image" at bounding box center [1010, 329] width 15 height 15
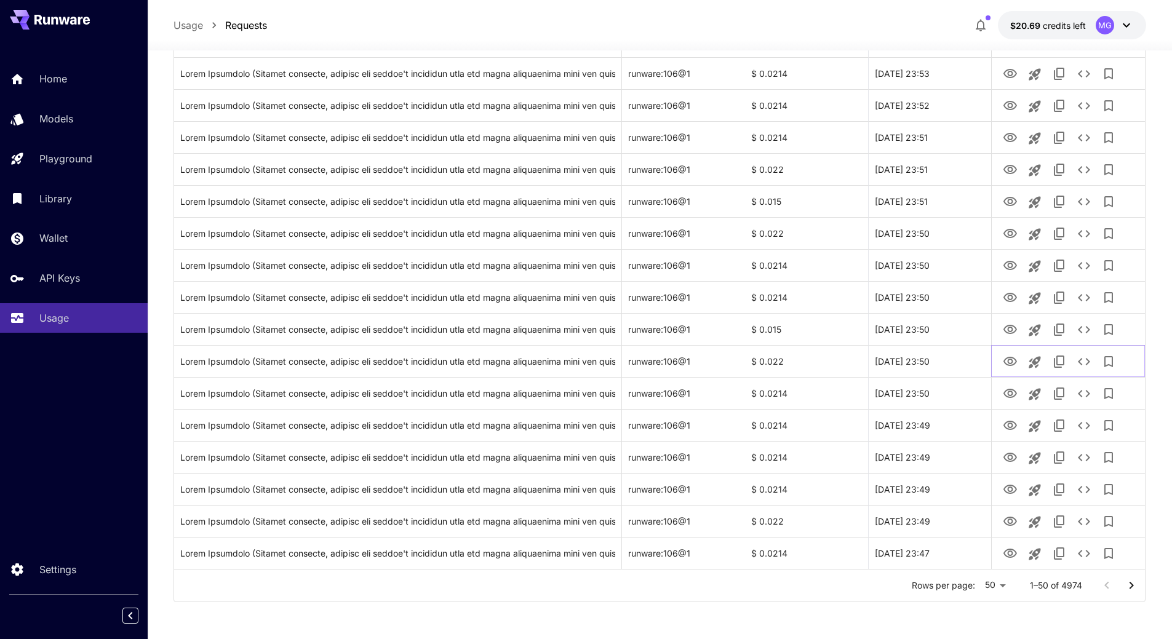
click at [1008, 361] on icon "View Image" at bounding box center [1011, 361] width 14 height 9
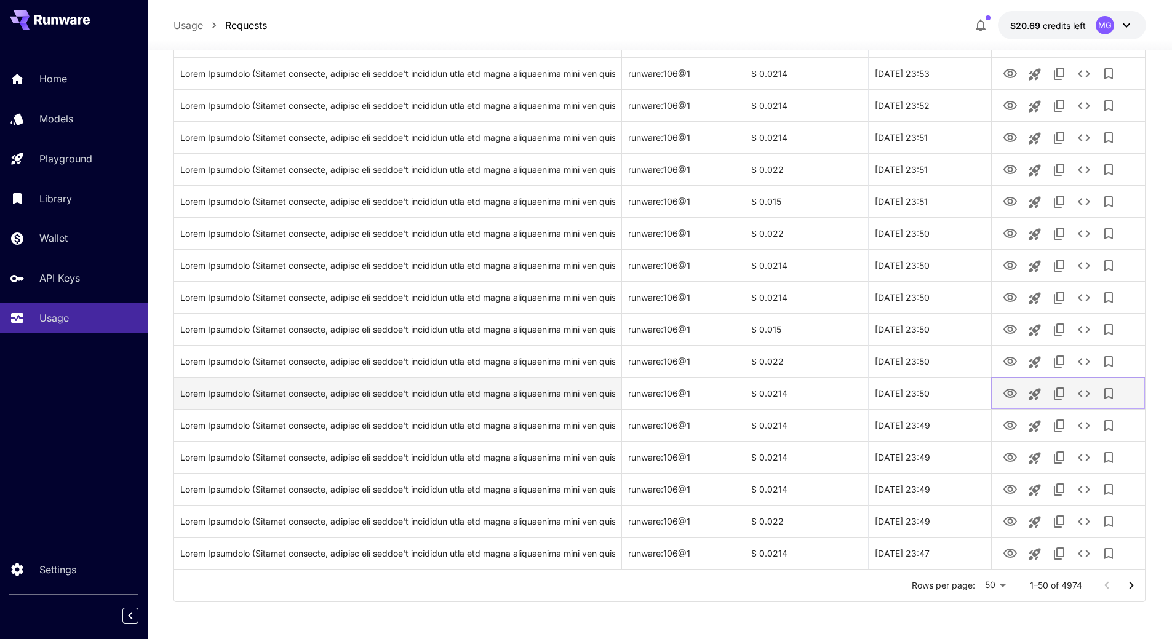
click at [1017, 393] on icon "View Image" at bounding box center [1010, 393] width 15 height 15
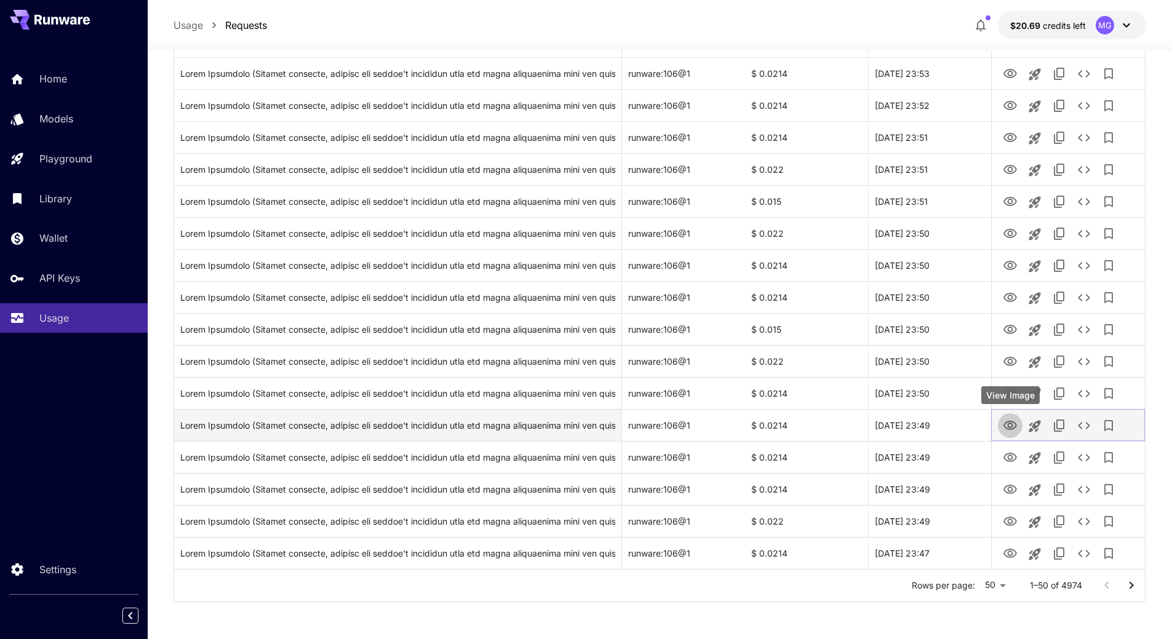
click at [1014, 429] on icon "View Image" at bounding box center [1011, 425] width 14 height 9
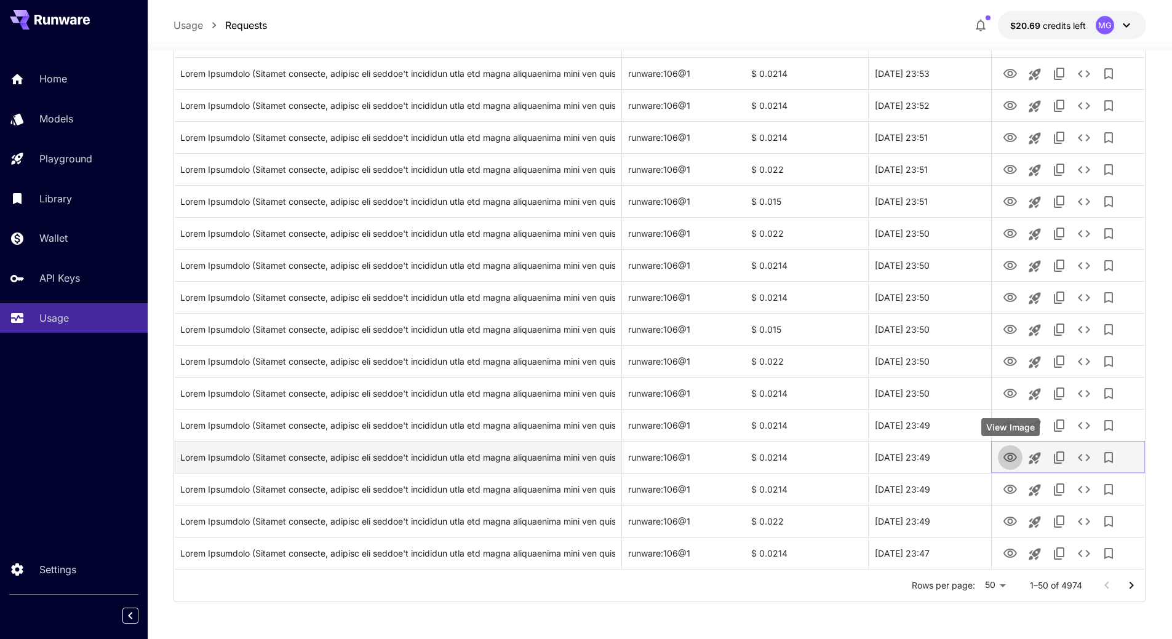
click at [1009, 457] on icon "View Image" at bounding box center [1011, 457] width 14 height 9
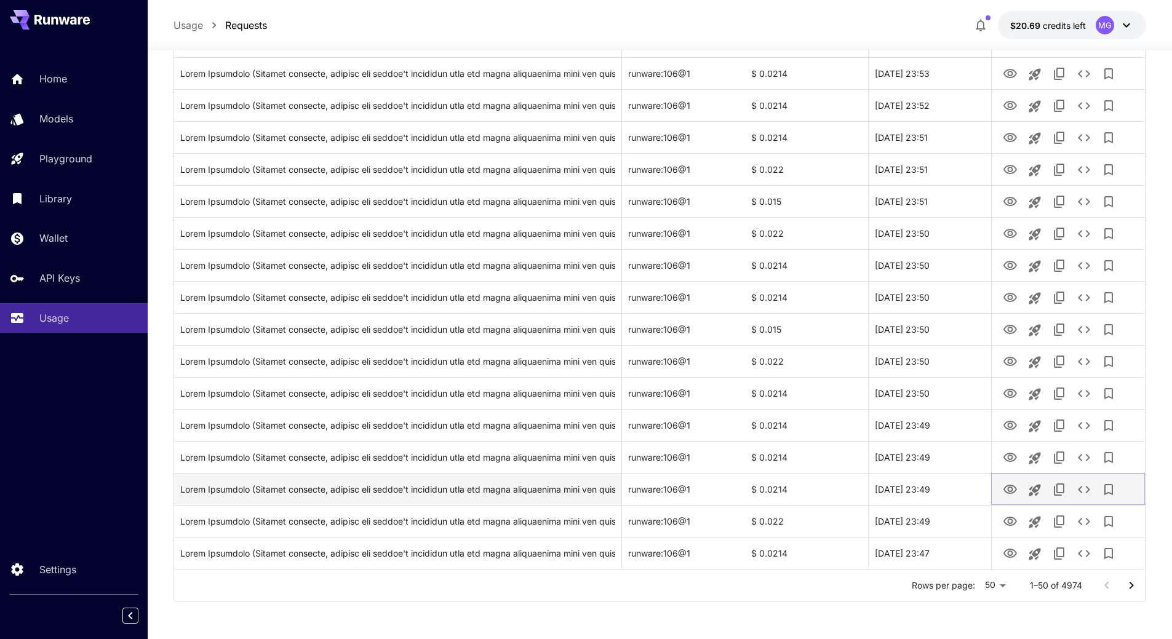
click at [1008, 489] on icon "View Image" at bounding box center [1011, 489] width 14 height 9
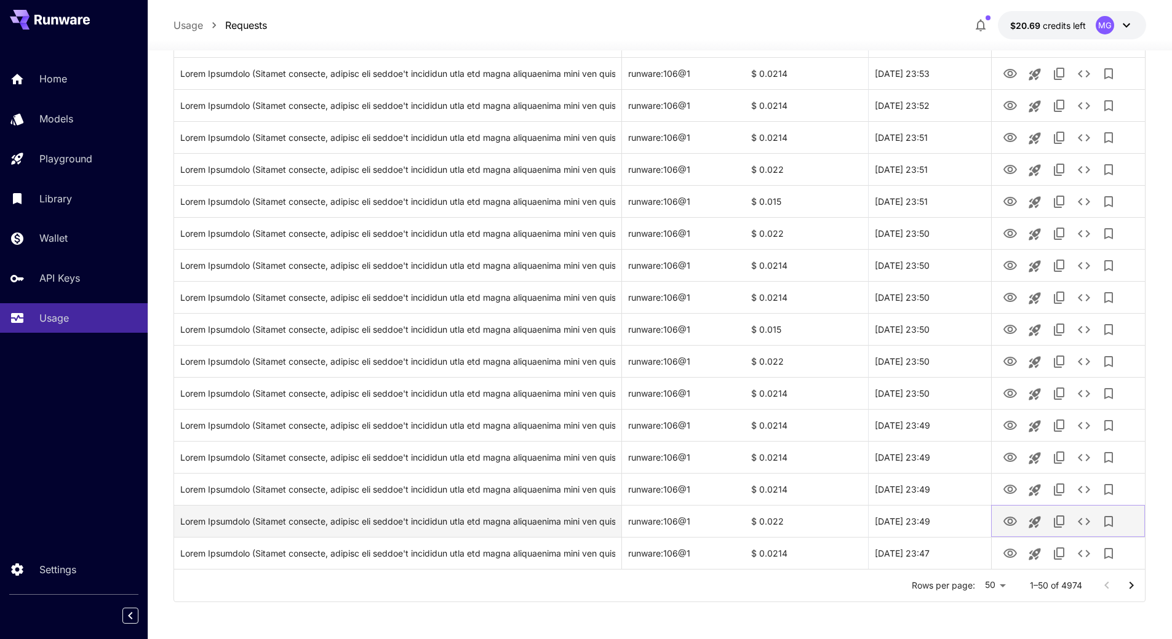
click at [1013, 522] on icon "View Image" at bounding box center [1011, 521] width 14 height 9
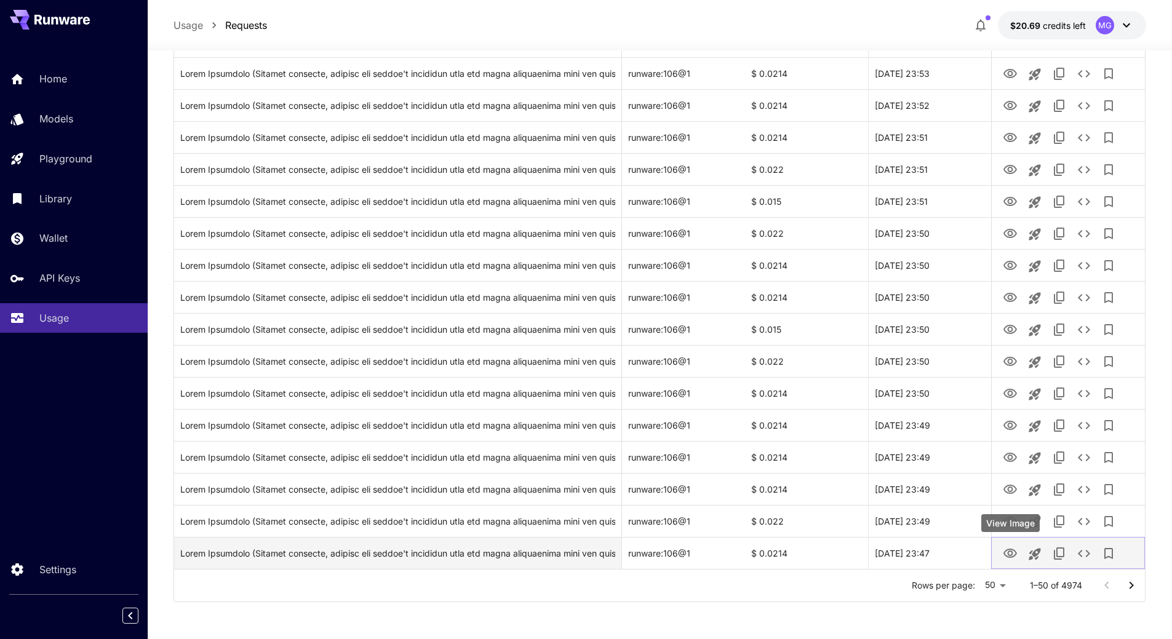
click at [1008, 558] on icon "View Image" at bounding box center [1011, 553] width 14 height 9
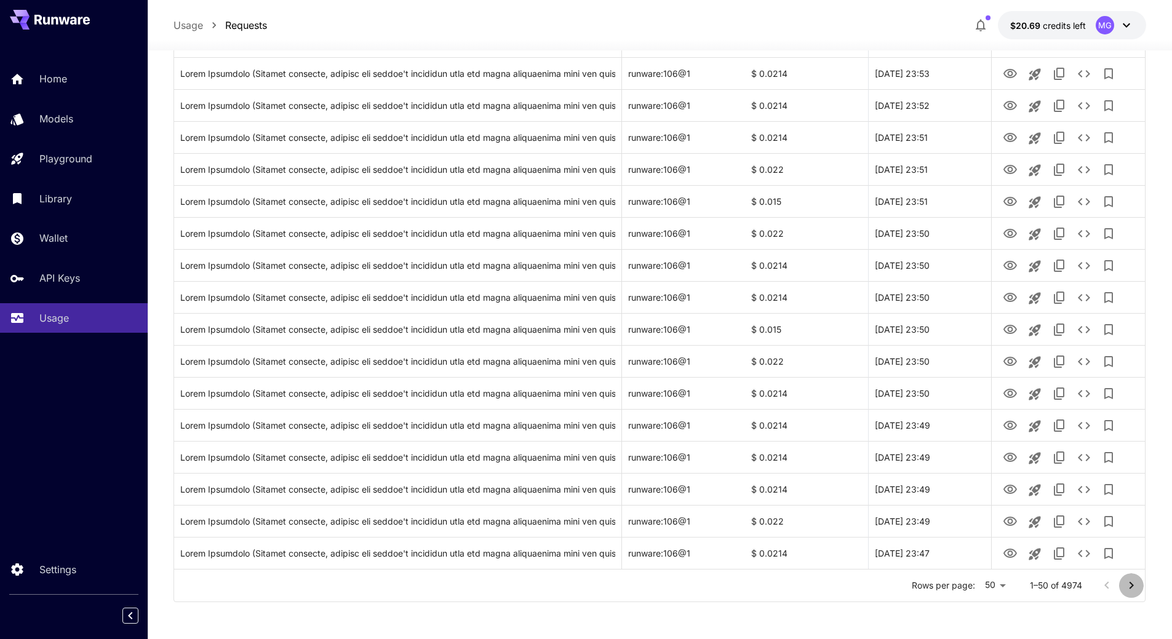
click at [1135, 586] on icon "Go to next page" at bounding box center [1131, 586] width 15 height 15
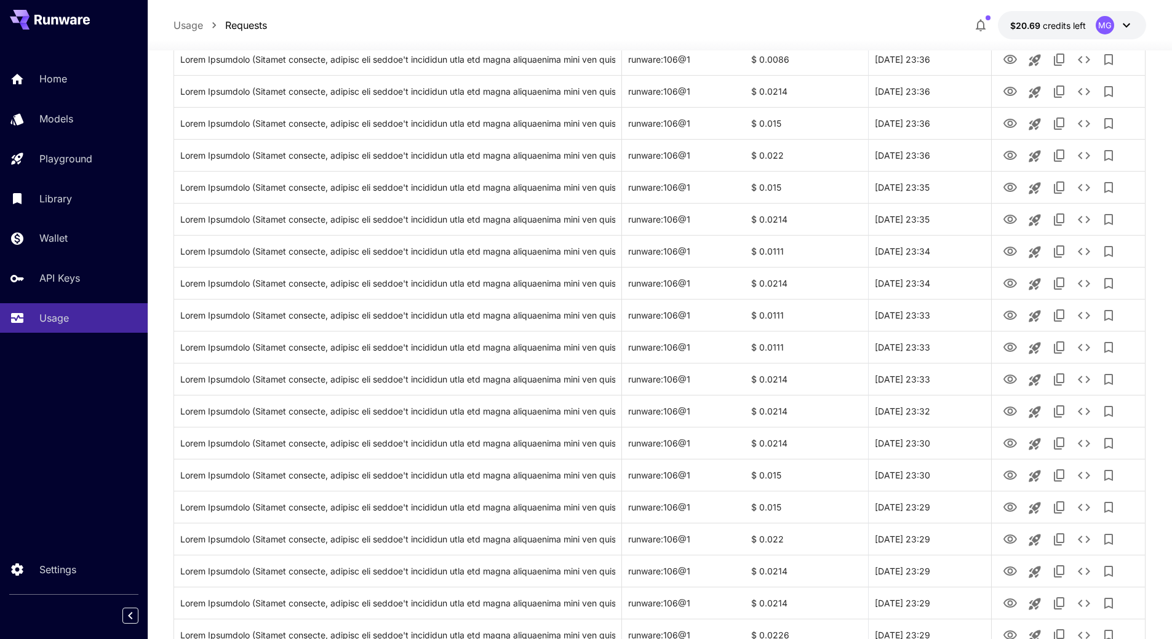
scroll to position [0, 0]
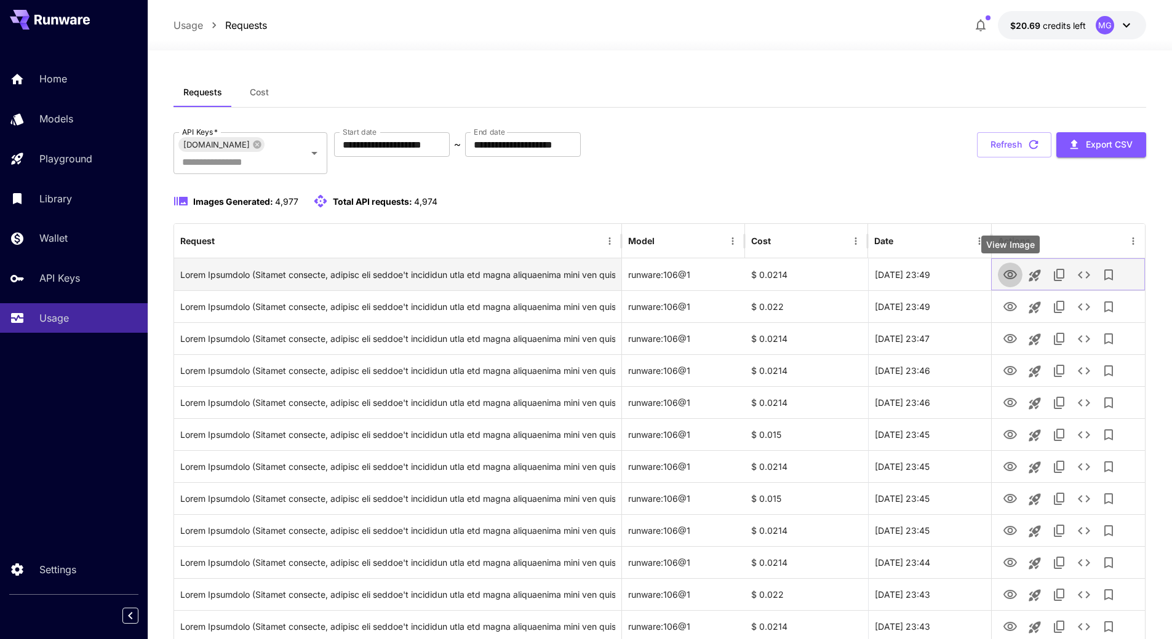
click at [1011, 276] on icon "View Image" at bounding box center [1010, 275] width 15 height 15
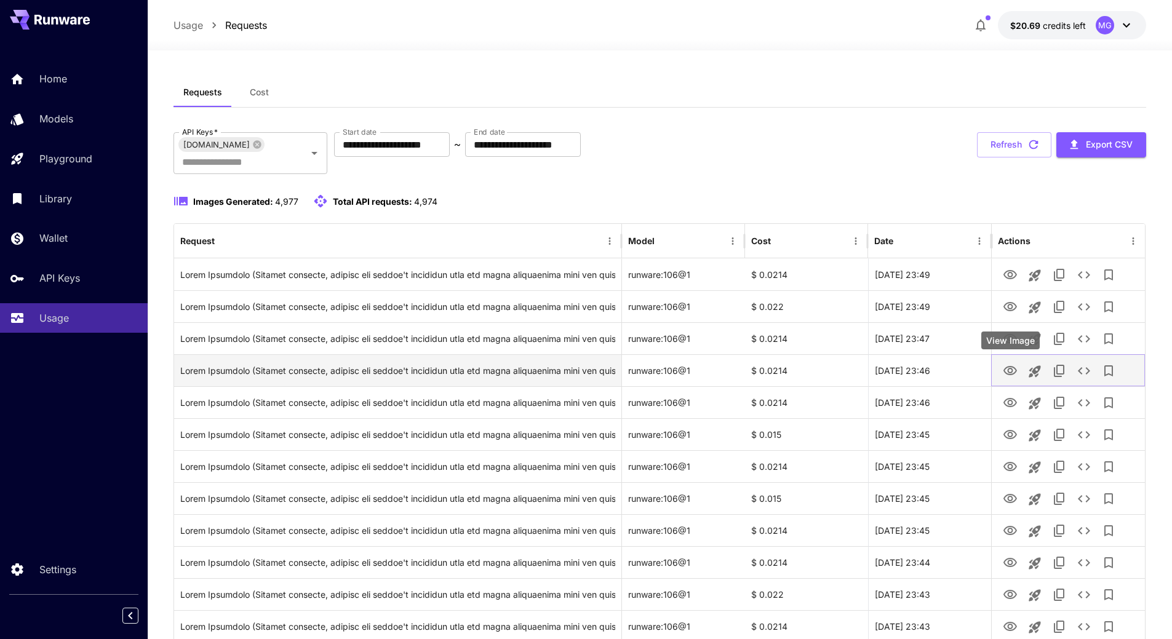
click at [1016, 372] on icon "View Image" at bounding box center [1011, 370] width 14 height 9
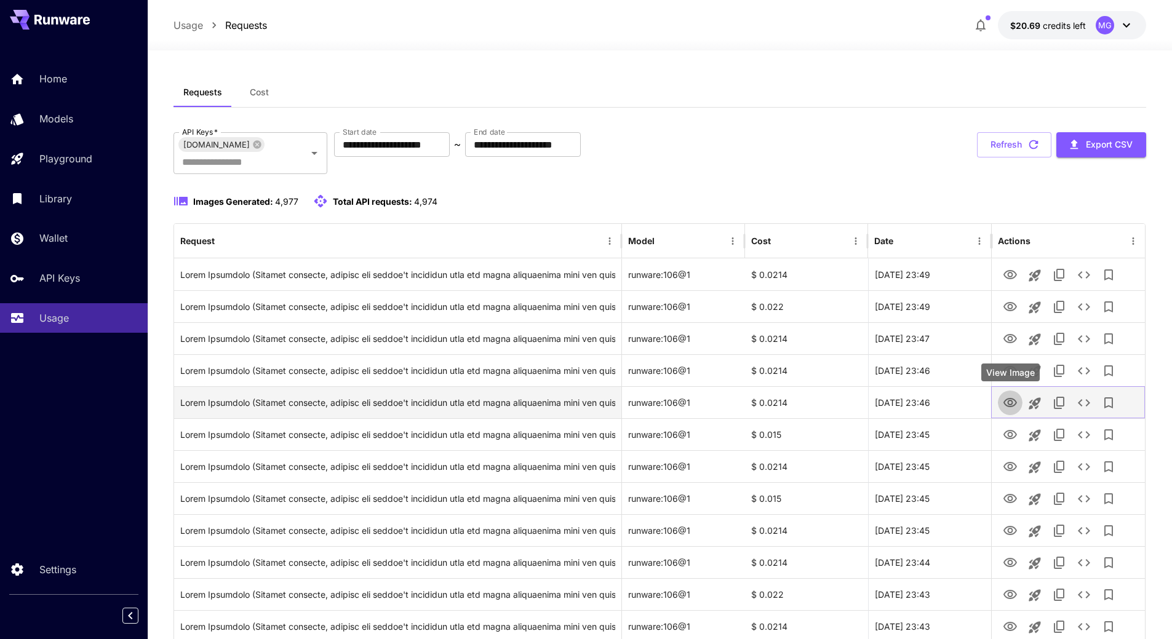
click at [1009, 399] on icon "View Image" at bounding box center [1011, 402] width 14 height 9
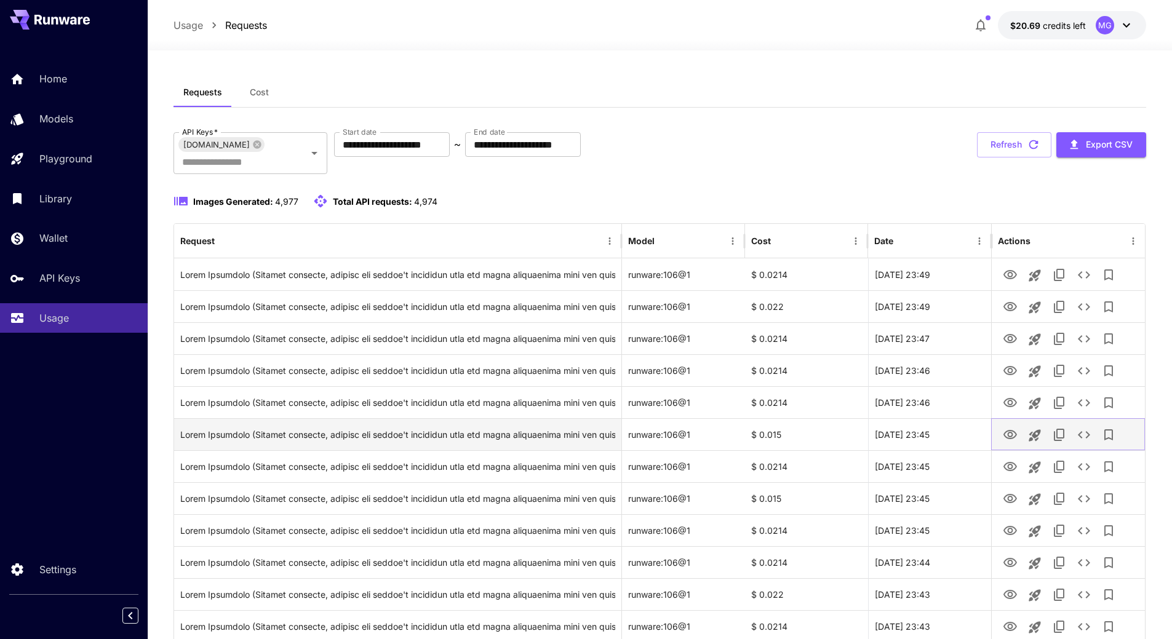
click at [1015, 436] on icon "View Image" at bounding box center [1011, 434] width 14 height 9
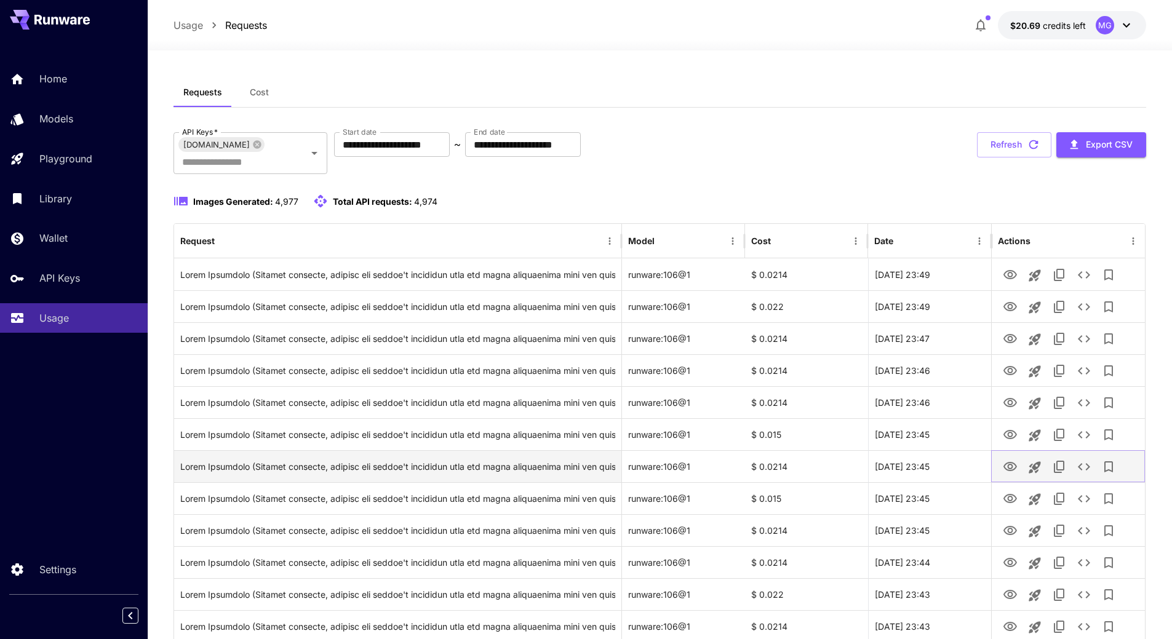
click at [1006, 471] on icon "View Image" at bounding box center [1010, 467] width 15 height 15
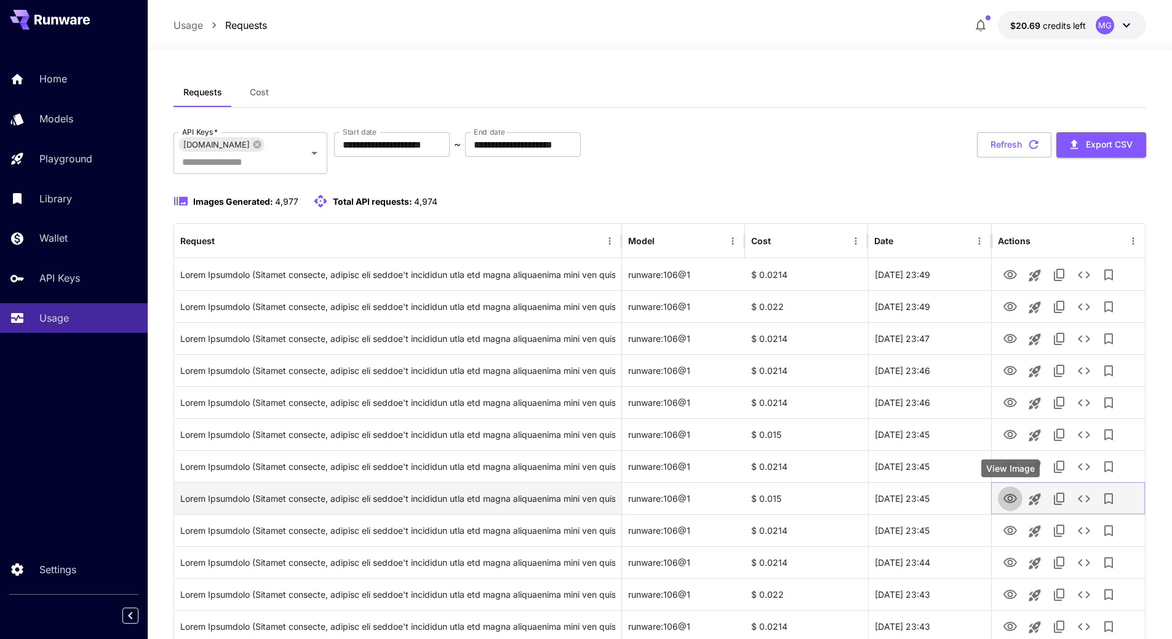
click at [1015, 500] on icon "View Image" at bounding box center [1011, 498] width 14 height 9
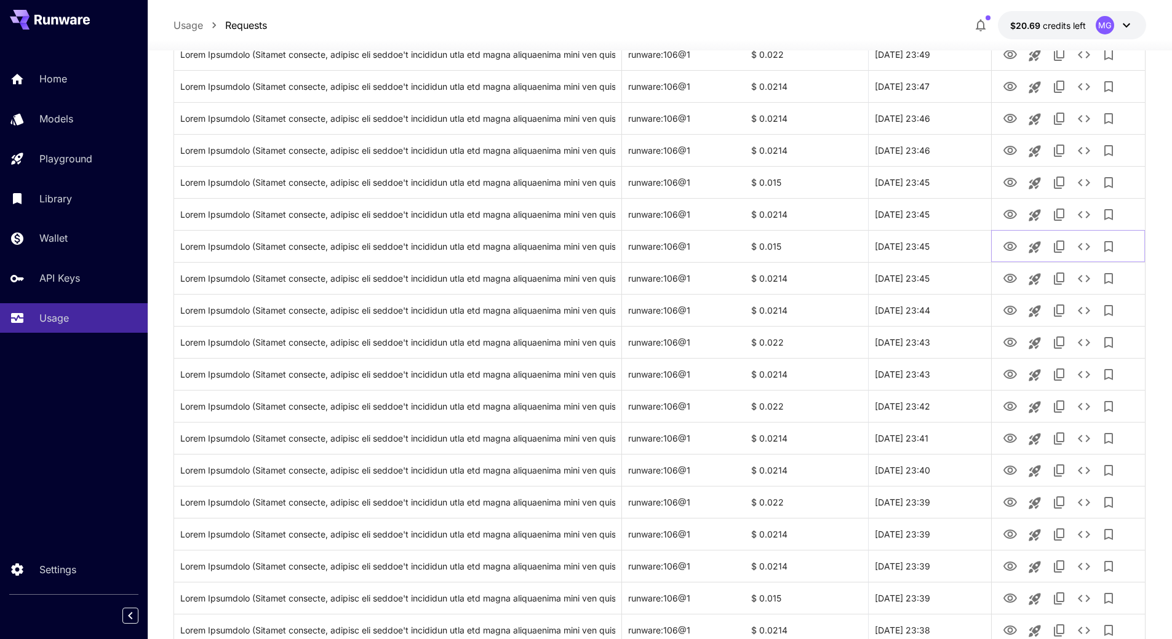
scroll to position [263, 0]
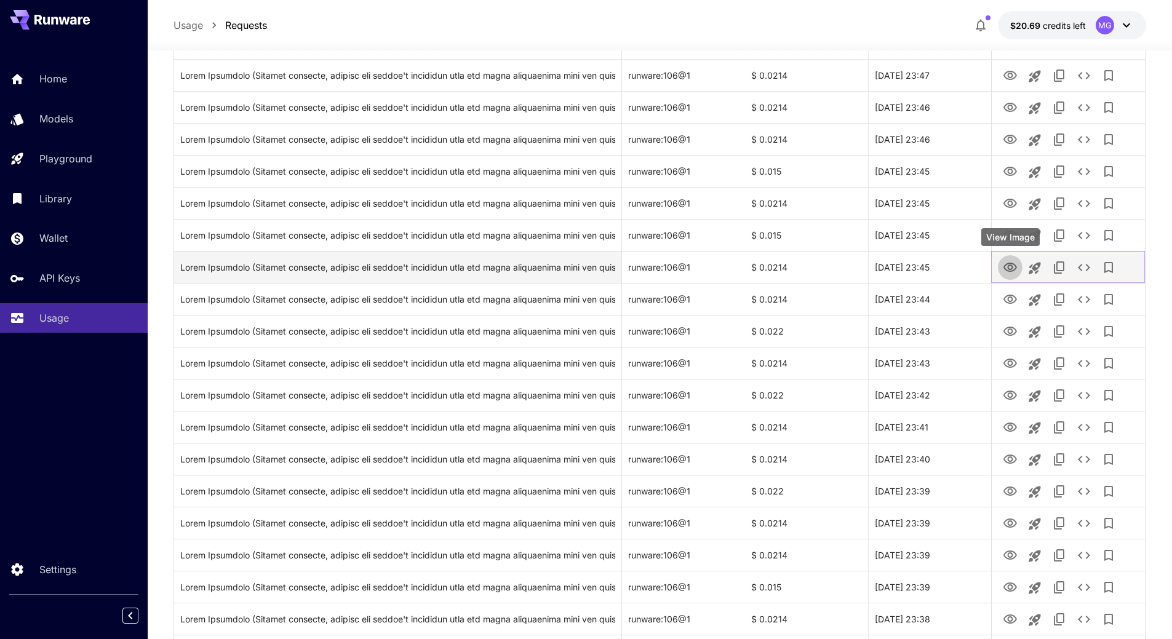
click at [1008, 271] on icon "View Image" at bounding box center [1011, 267] width 14 height 9
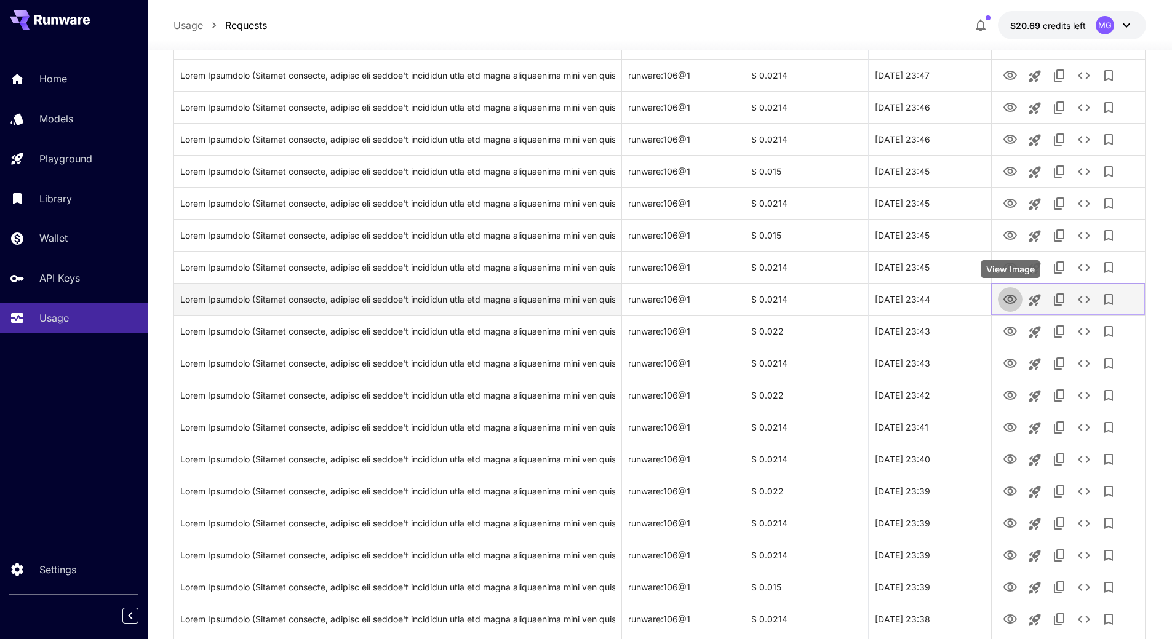
click at [1006, 294] on icon "View Image" at bounding box center [1010, 299] width 15 height 15
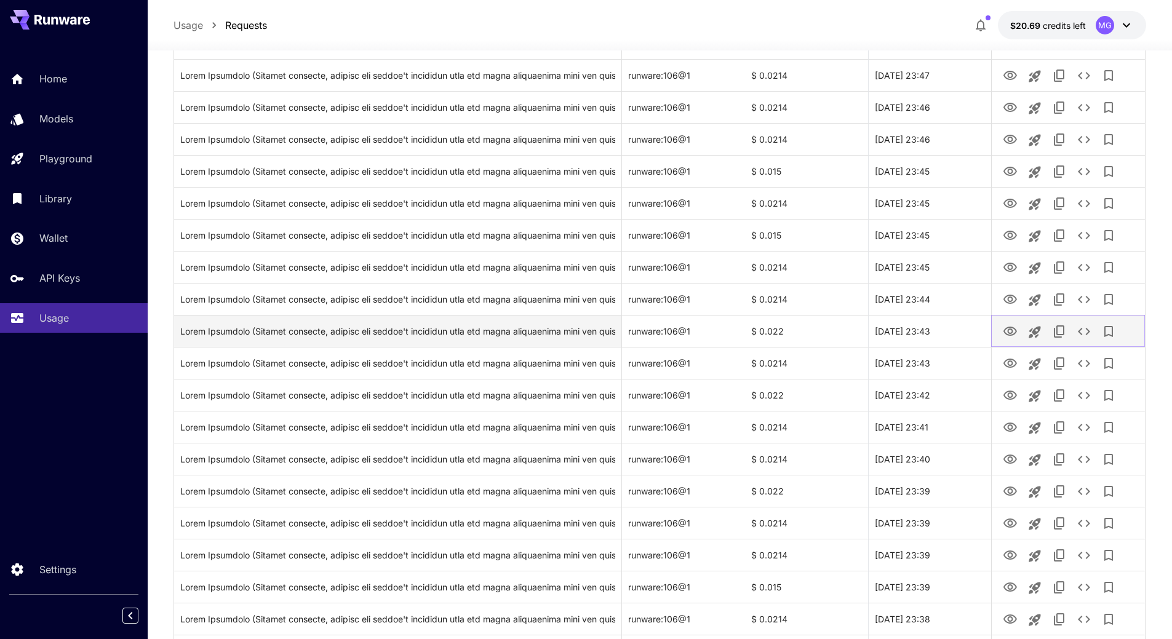
click at [1007, 334] on icon "View Image" at bounding box center [1010, 331] width 15 height 15
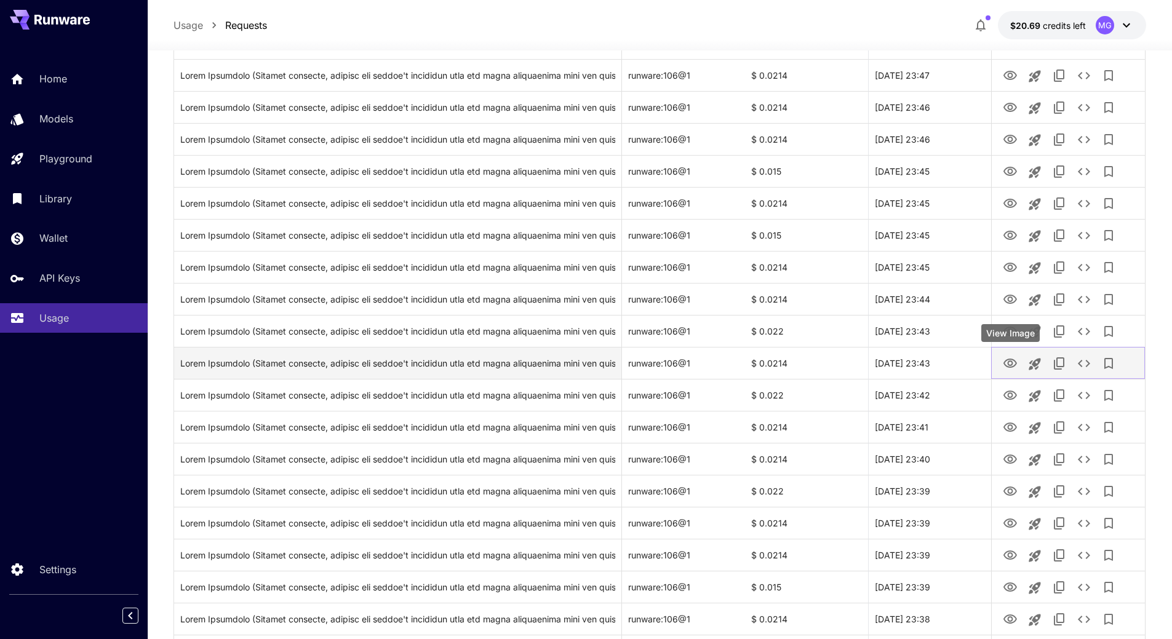
click at [1008, 367] on icon "View Image" at bounding box center [1011, 363] width 14 height 9
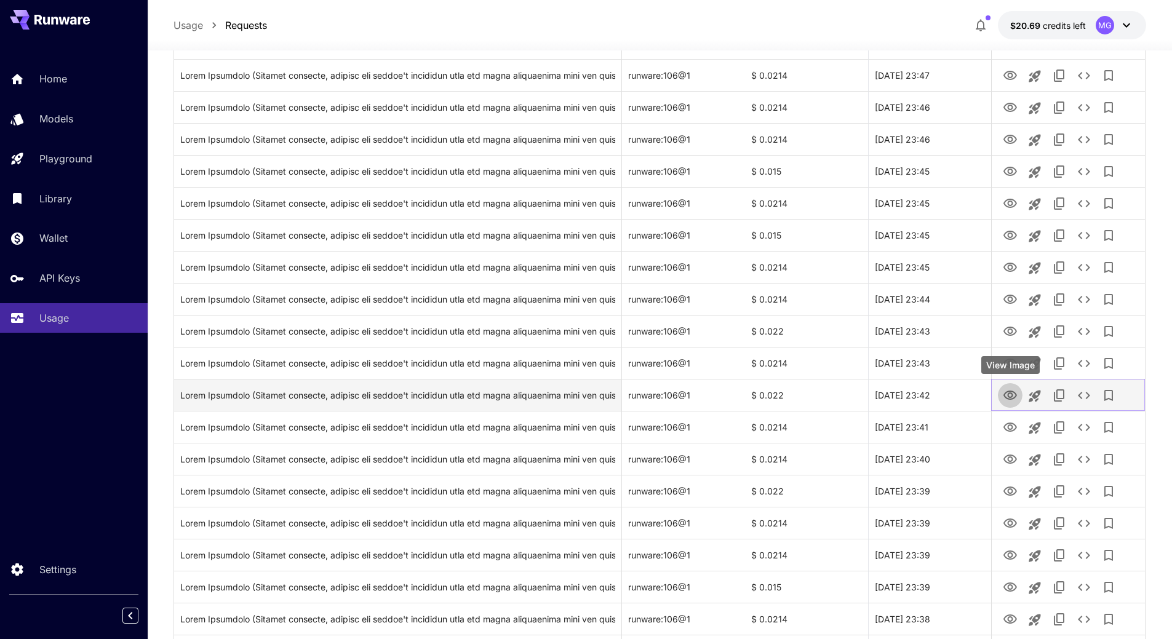
click at [1016, 393] on icon "View Image" at bounding box center [1010, 395] width 15 height 15
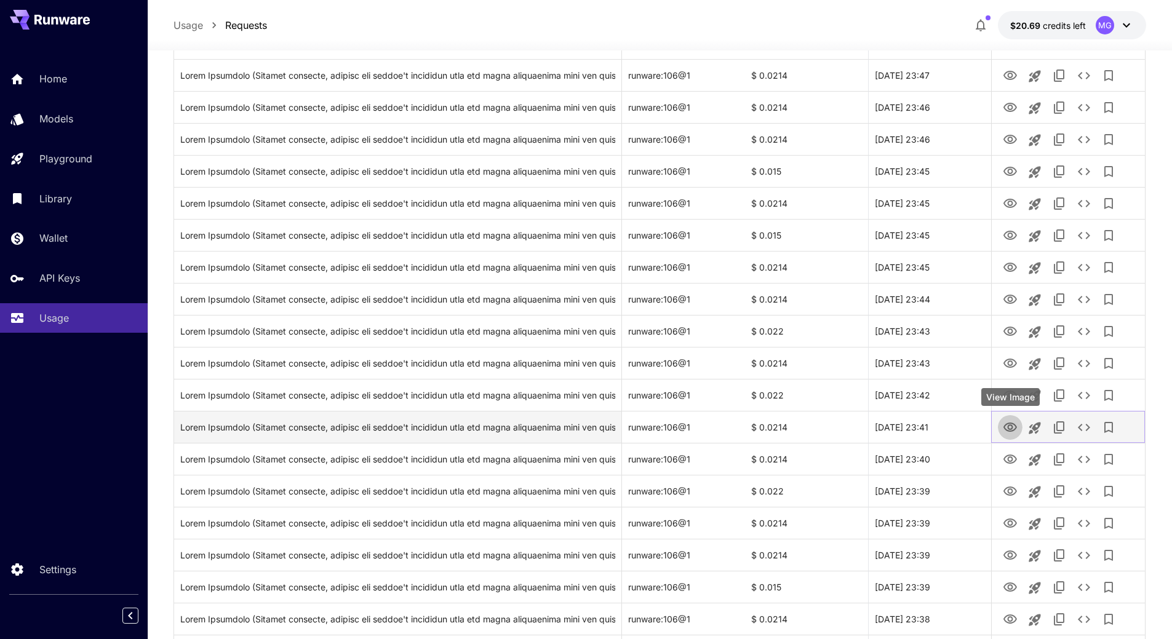
click at [1007, 426] on icon "View Image" at bounding box center [1010, 427] width 15 height 15
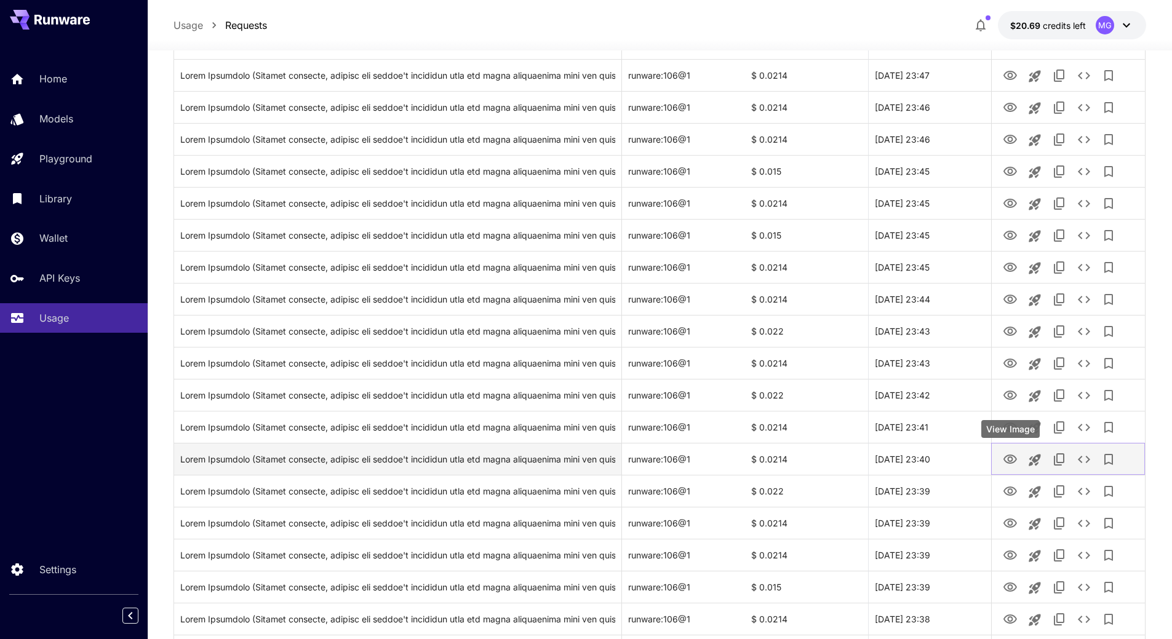
click at [1009, 455] on icon "View Image" at bounding box center [1010, 459] width 15 height 15
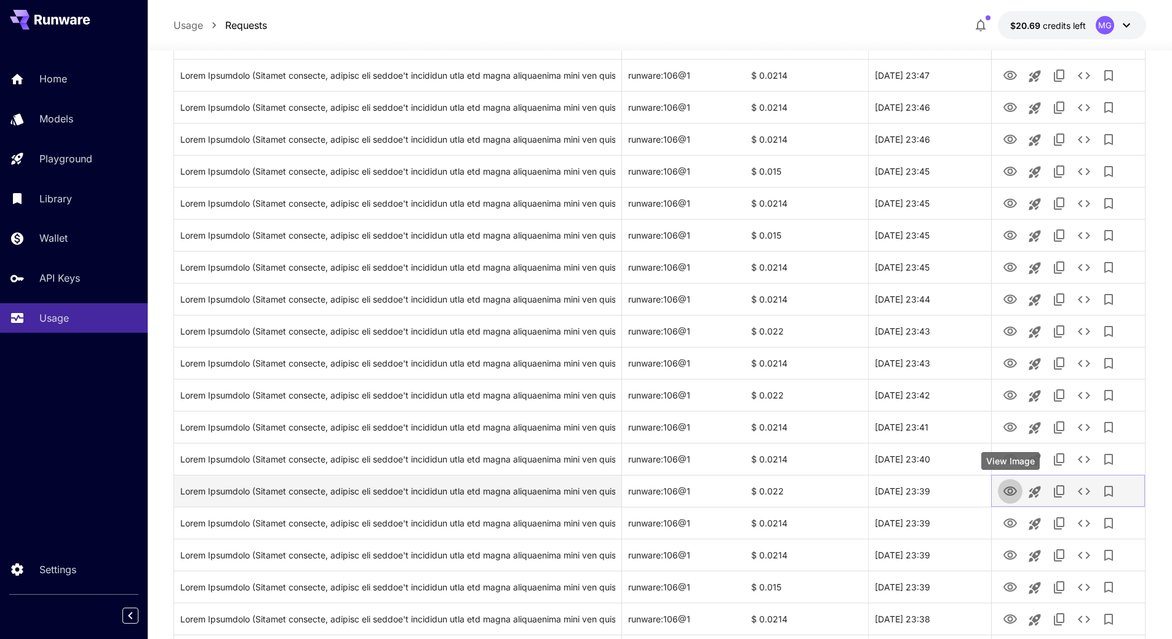
click at [1008, 492] on icon "View Image" at bounding box center [1011, 491] width 14 height 9
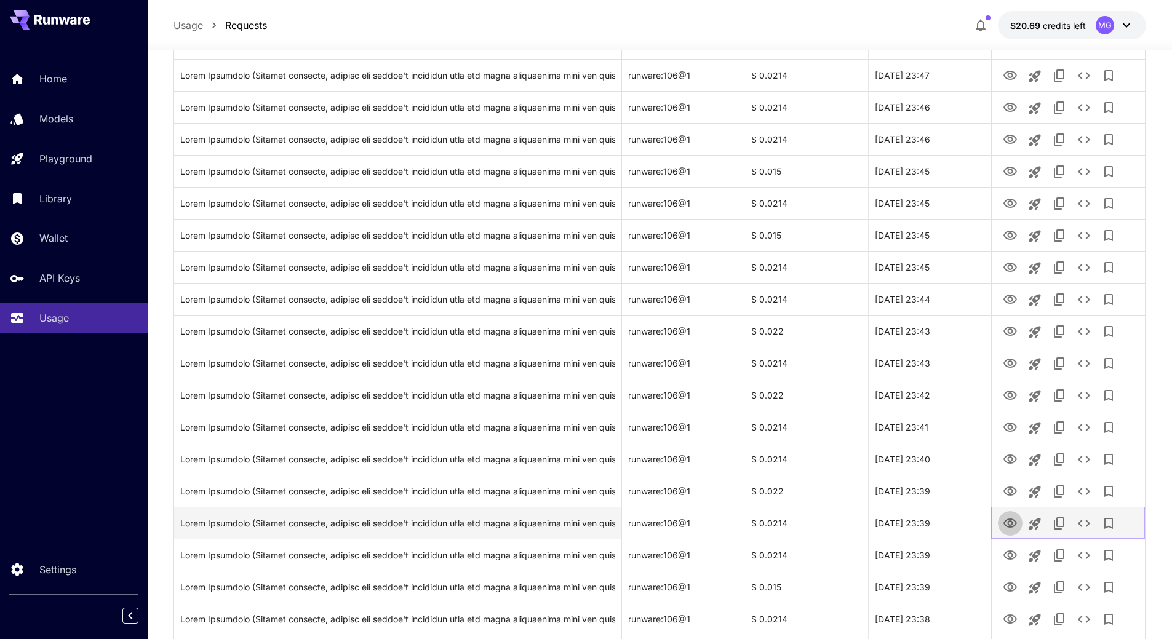
click at [1012, 524] on icon "View Image" at bounding box center [1010, 523] width 15 height 15
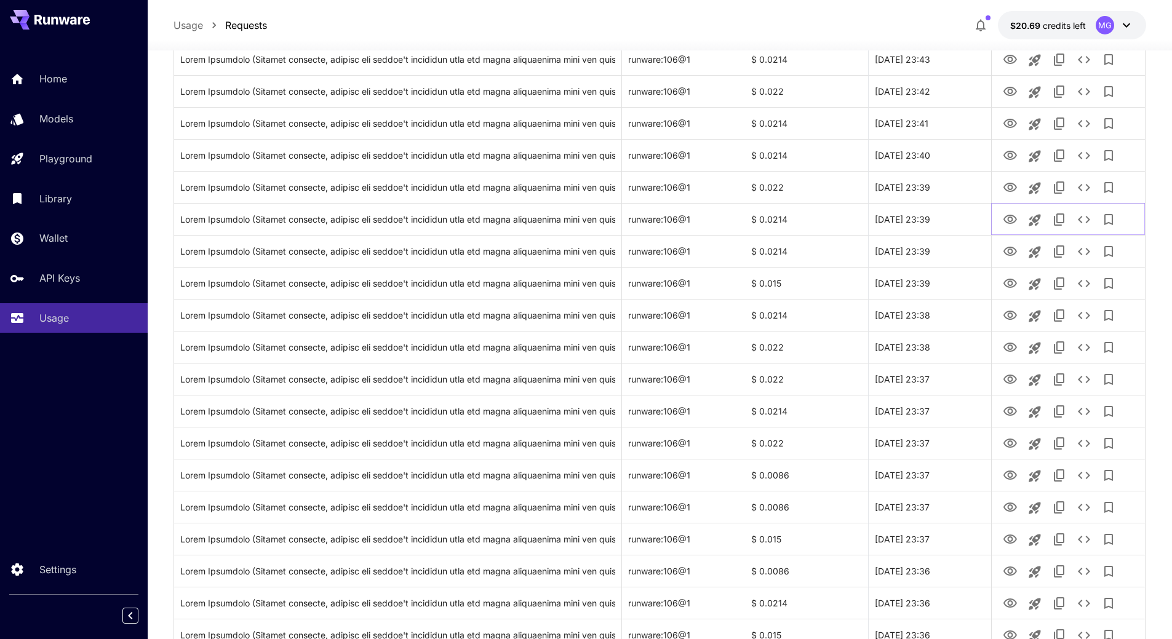
scroll to position [587, 0]
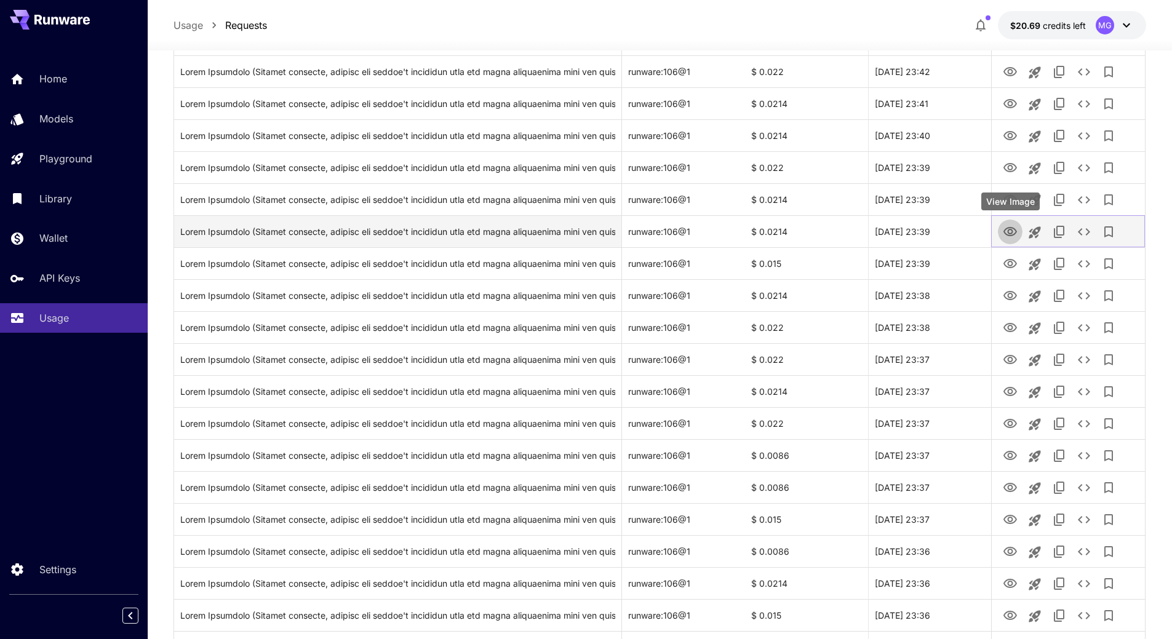
click at [1009, 232] on icon "View Image" at bounding box center [1010, 232] width 15 height 15
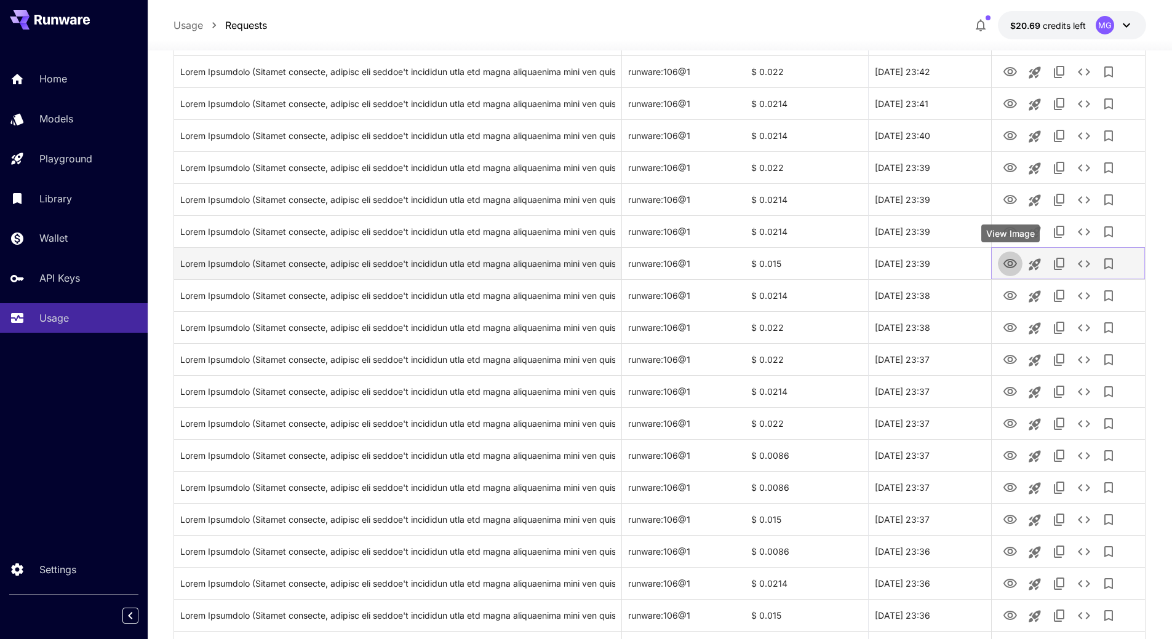
click at [1011, 262] on icon "View Image" at bounding box center [1011, 263] width 14 height 9
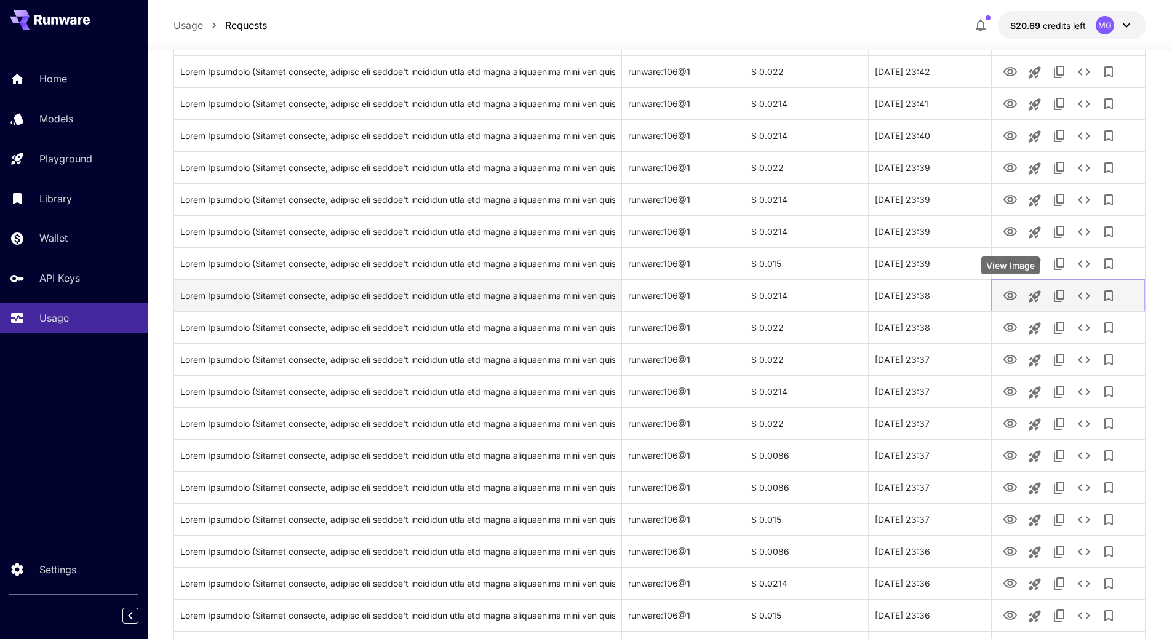
click at [1012, 298] on icon "View Image" at bounding box center [1010, 296] width 15 height 15
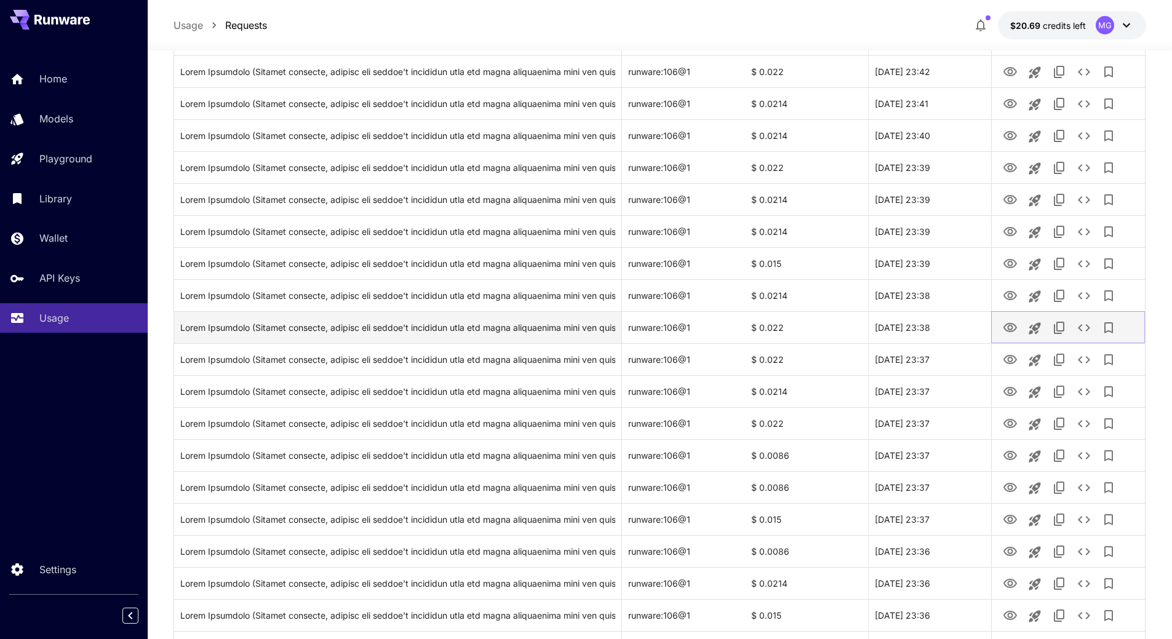
click at [1012, 329] on icon "View Image" at bounding box center [1011, 327] width 14 height 9
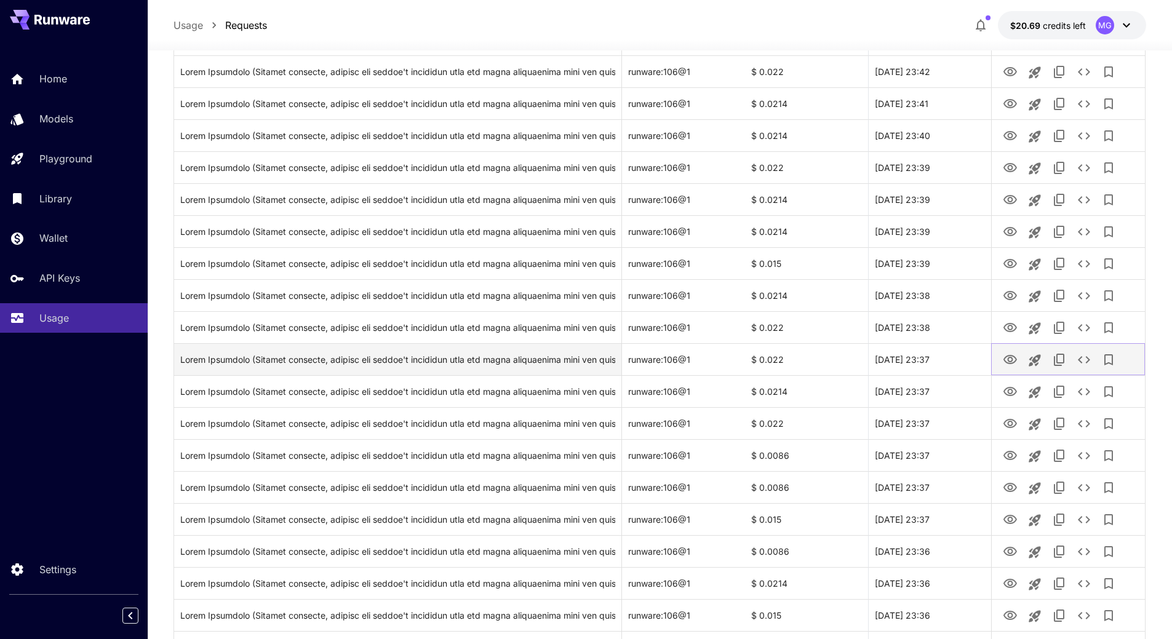
click at [1012, 360] on icon "View Image" at bounding box center [1010, 360] width 15 height 15
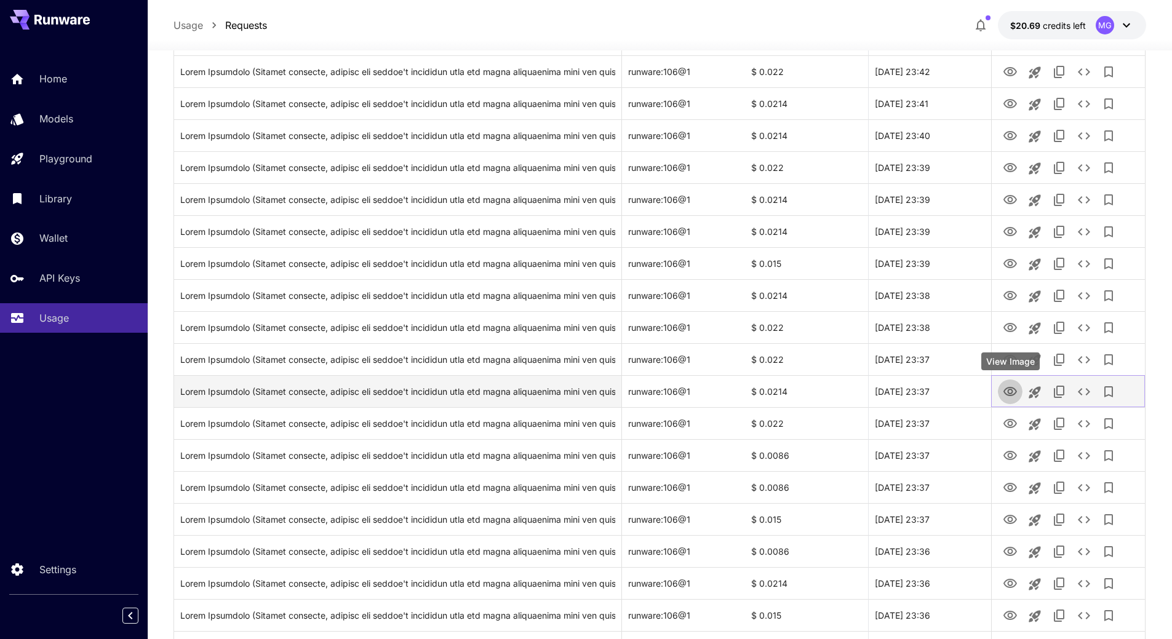
click at [1006, 389] on icon "View Image" at bounding box center [1011, 391] width 14 height 9
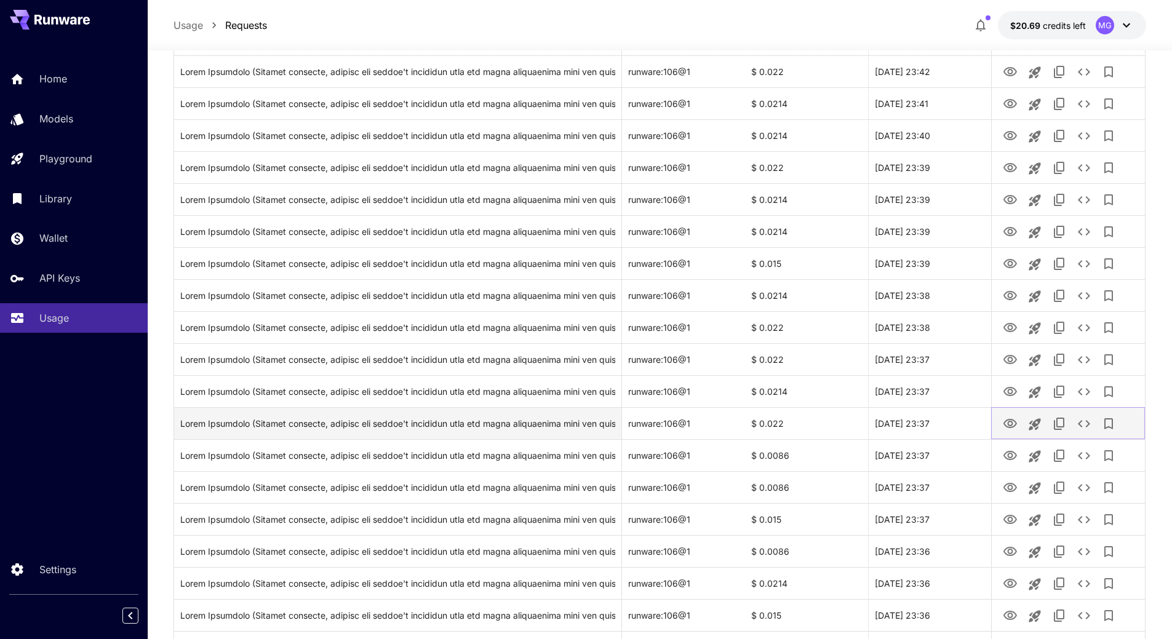
click at [1012, 425] on icon "View Image" at bounding box center [1011, 423] width 14 height 9
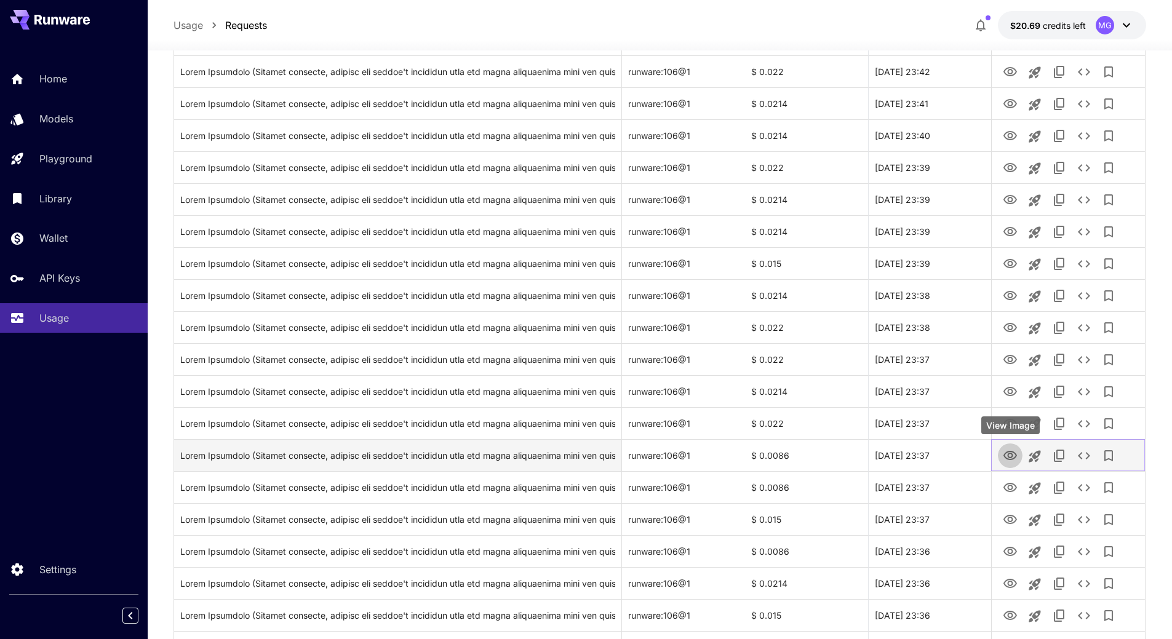
click at [1013, 454] on icon "View Image" at bounding box center [1010, 456] width 15 height 15
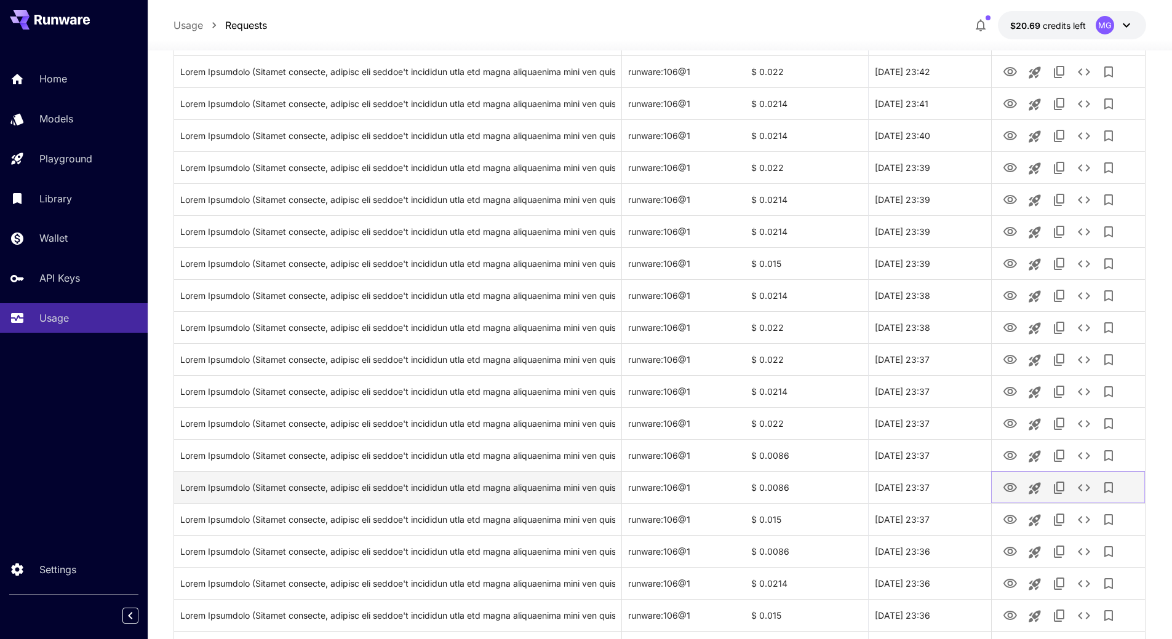
click at [1012, 485] on icon "View Image" at bounding box center [1010, 488] width 15 height 15
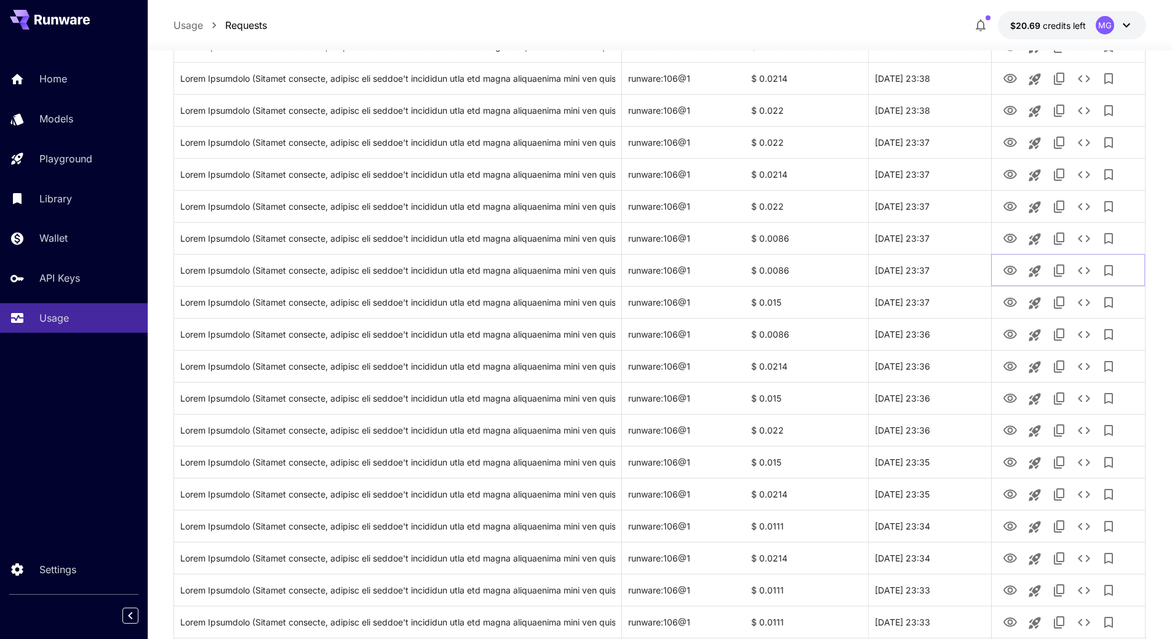
scroll to position [845, 0]
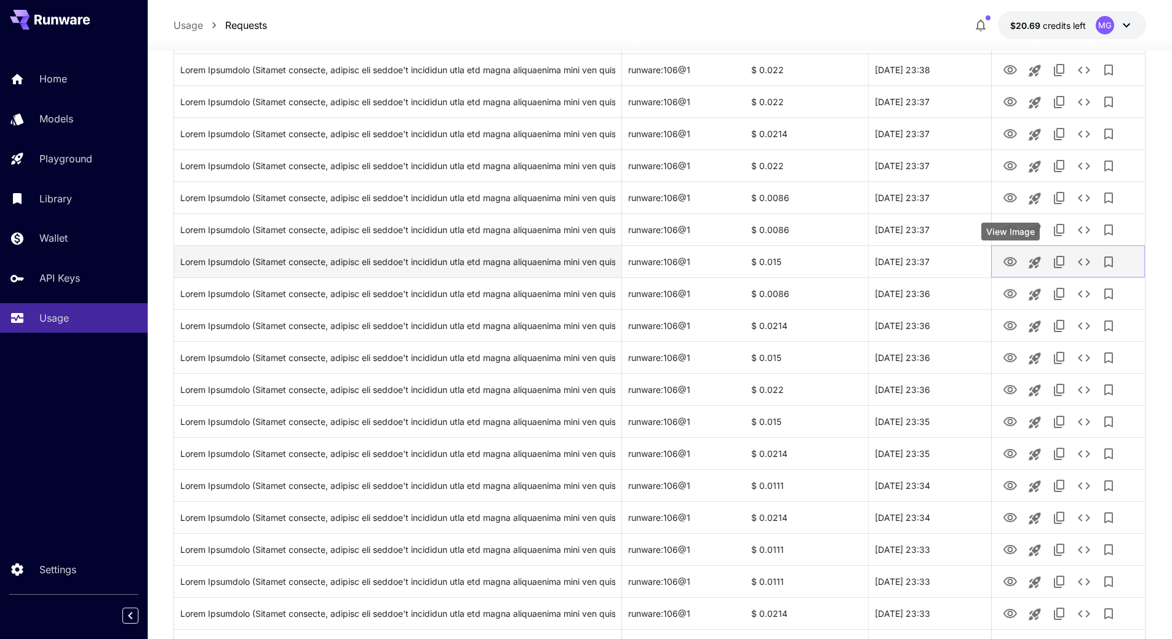
click at [1009, 260] on icon "View Image" at bounding box center [1011, 261] width 14 height 9
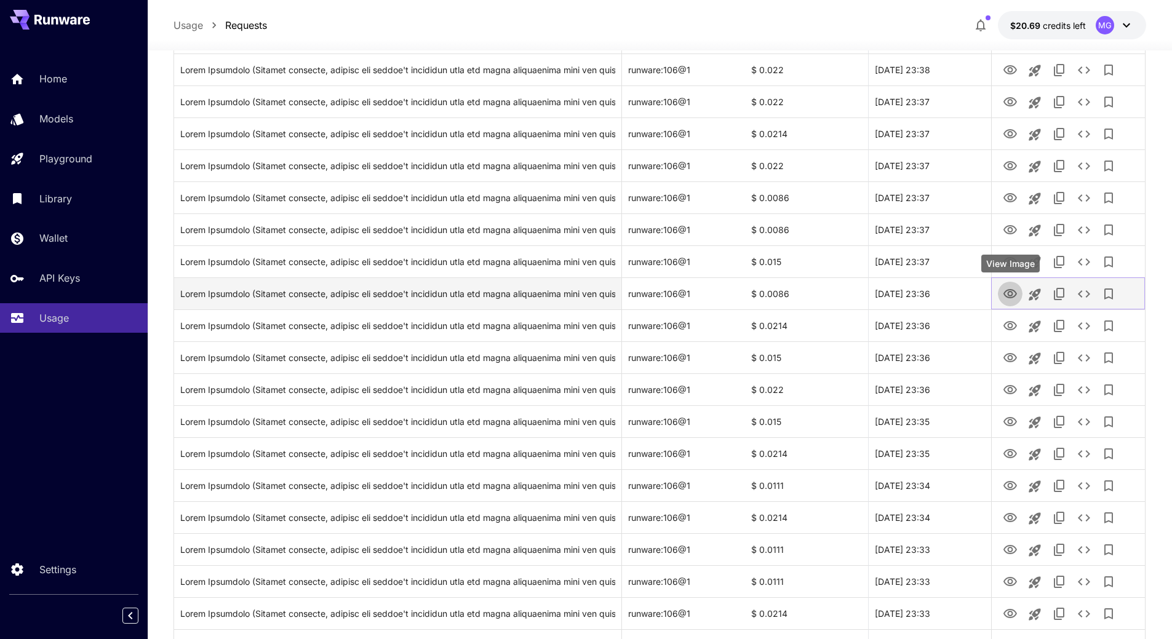
click at [1009, 286] on link "View Image" at bounding box center [1010, 293] width 15 height 15
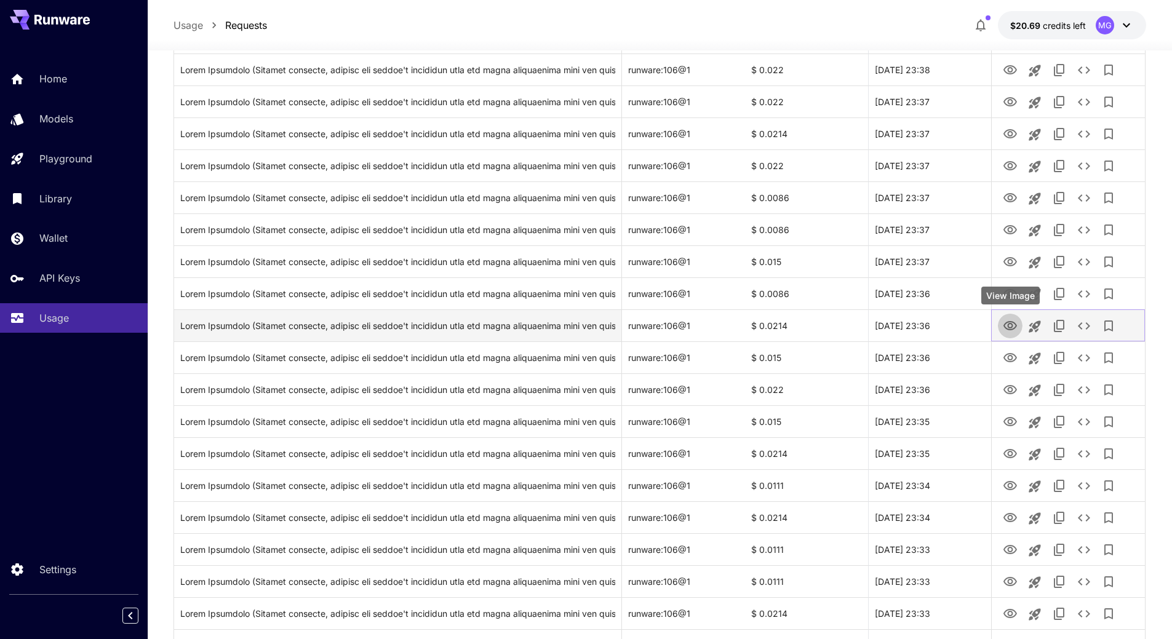
click at [1011, 326] on icon "View Image" at bounding box center [1010, 326] width 15 height 15
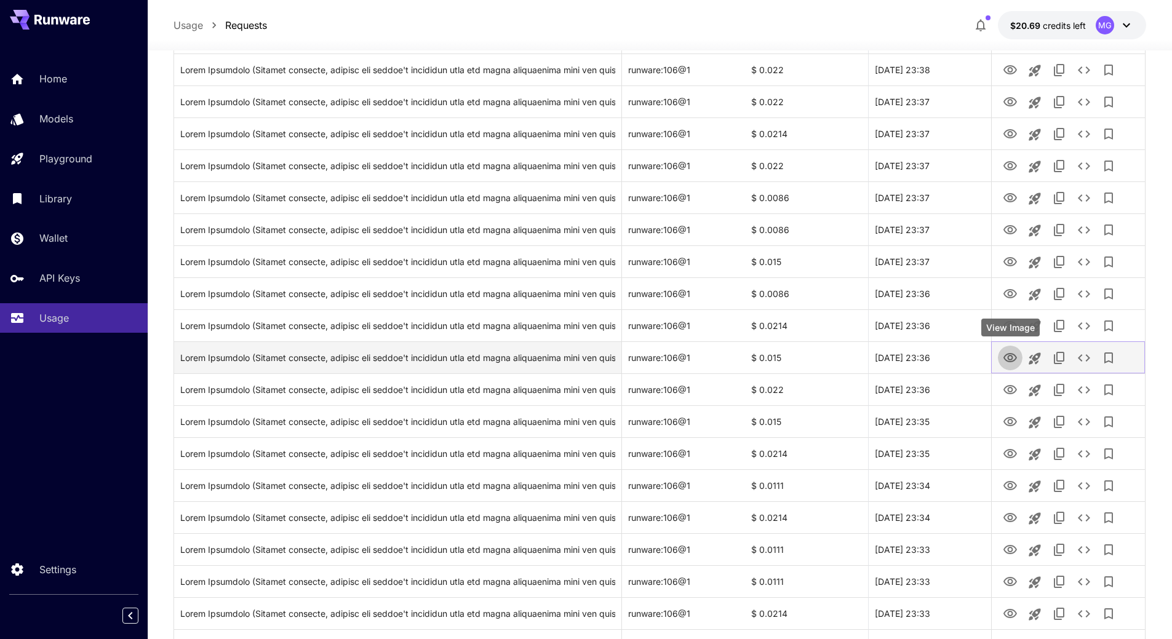
click at [1007, 356] on icon "View Image" at bounding box center [1011, 357] width 14 height 9
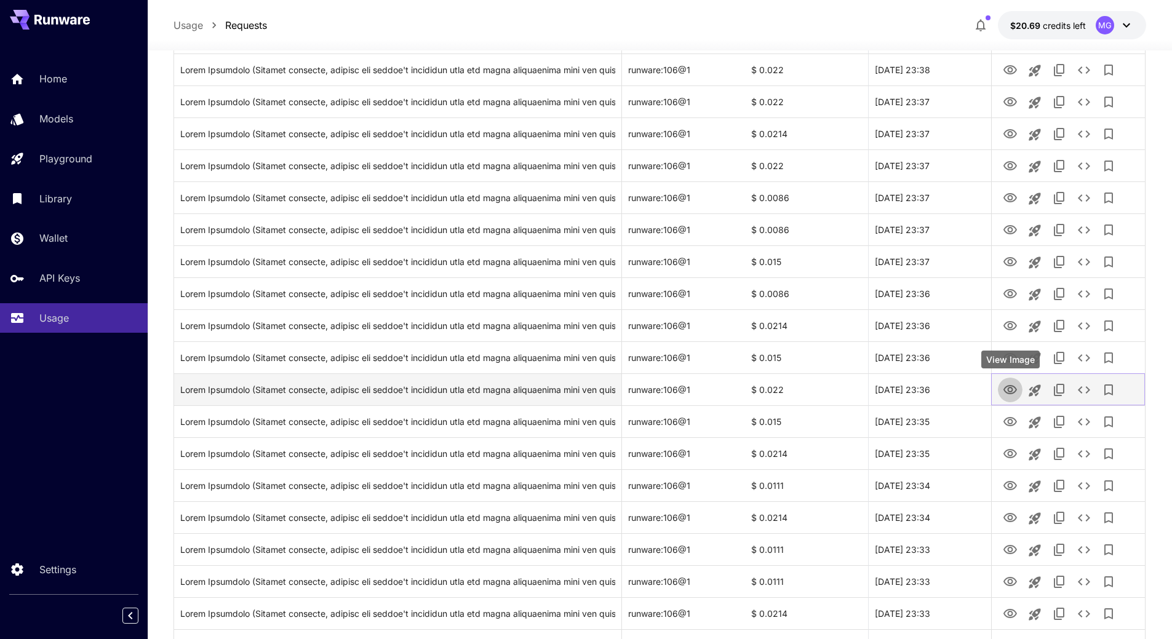
click at [1011, 393] on icon "View Image" at bounding box center [1011, 389] width 14 height 9
click at [1010, 388] on icon "View Image" at bounding box center [1011, 389] width 14 height 9
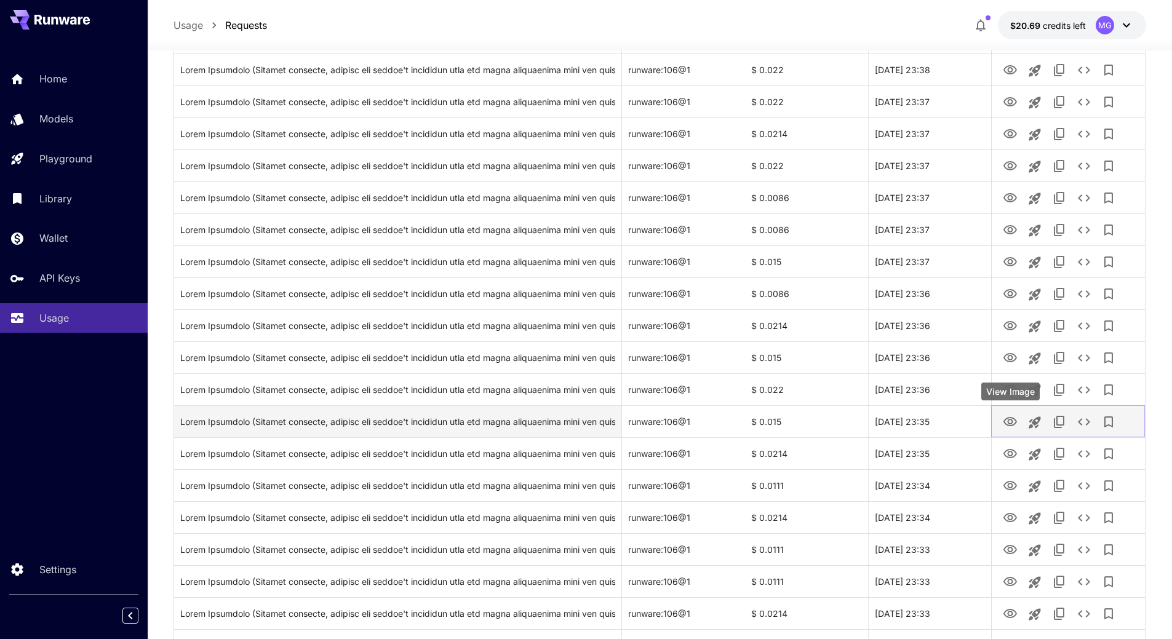
click at [1015, 421] on icon "View Image" at bounding box center [1010, 422] width 15 height 15
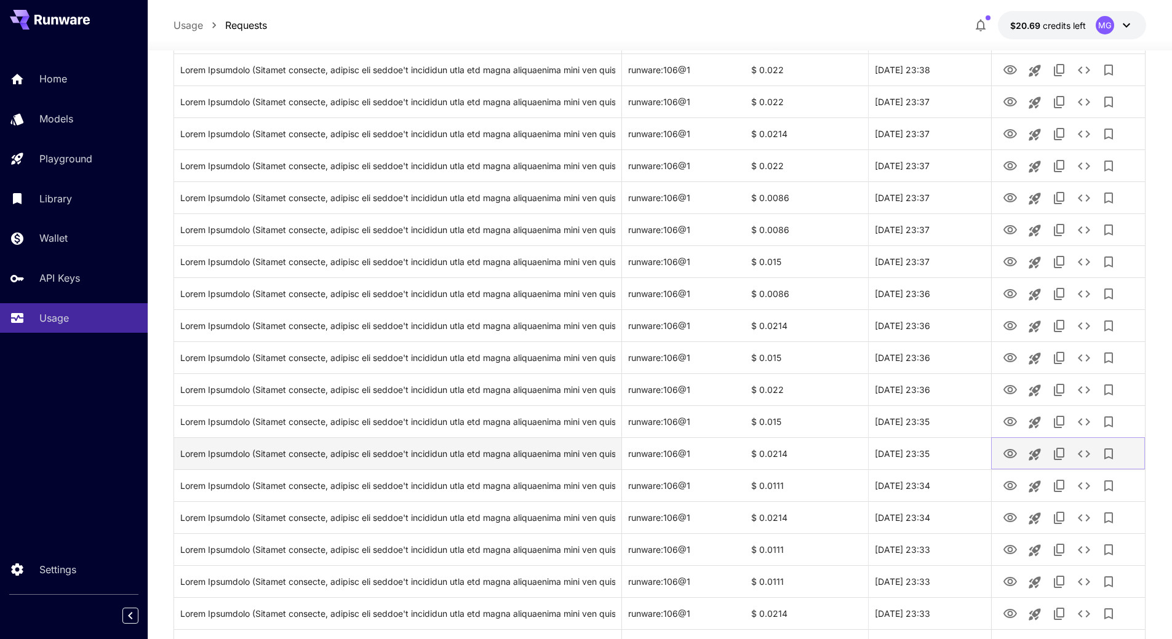
click at [1010, 454] on icon "View Image" at bounding box center [1010, 454] width 15 height 15
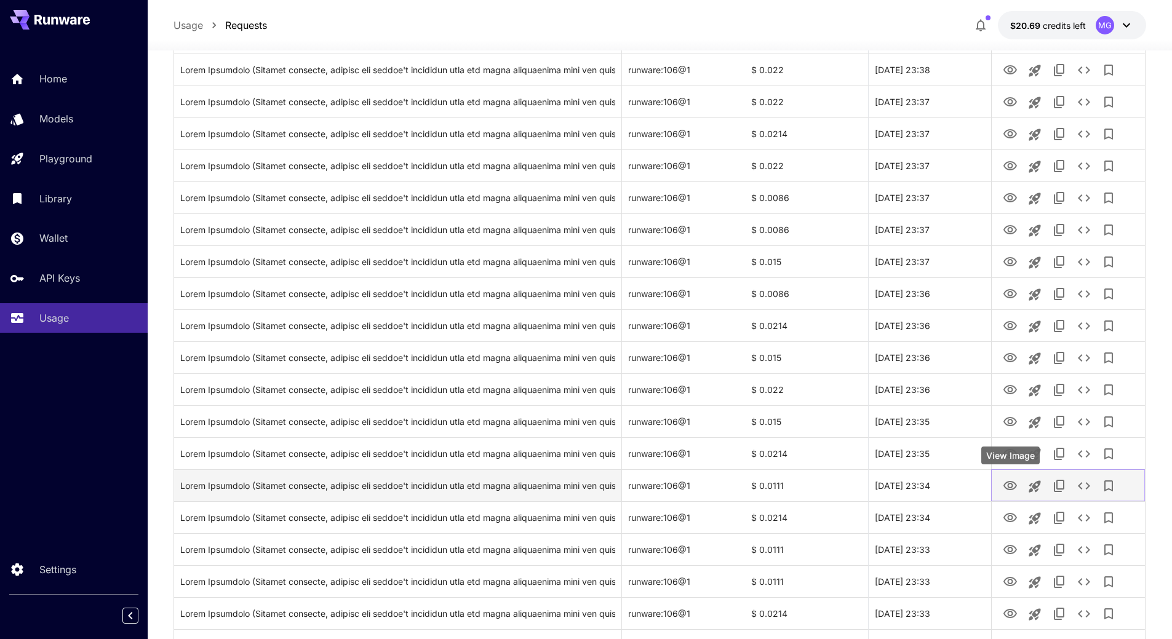
click at [1011, 486] on icon "View Image" at bounding box center [1010, 486] width 15 height 15
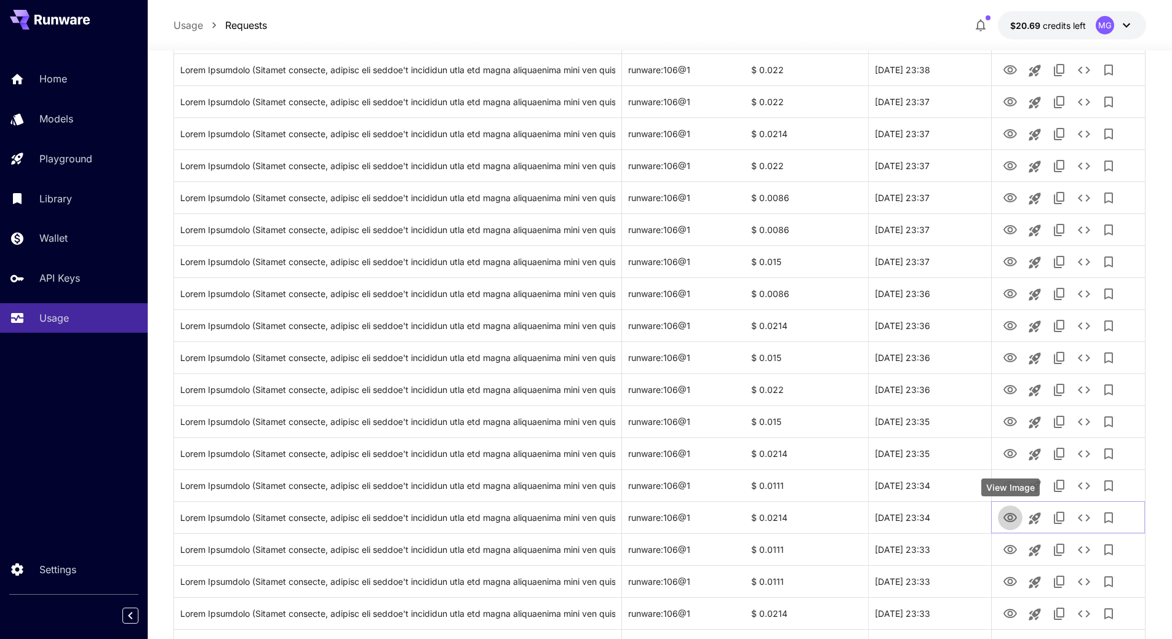
drag, startPoint x: 1012, startPoint y: 516, endPoint x: 1014, endPoint y: 502, distance: 14.9
click at [1012, 516] on icon "View Image" at bounding box center [1011, 517] width 14 height 9
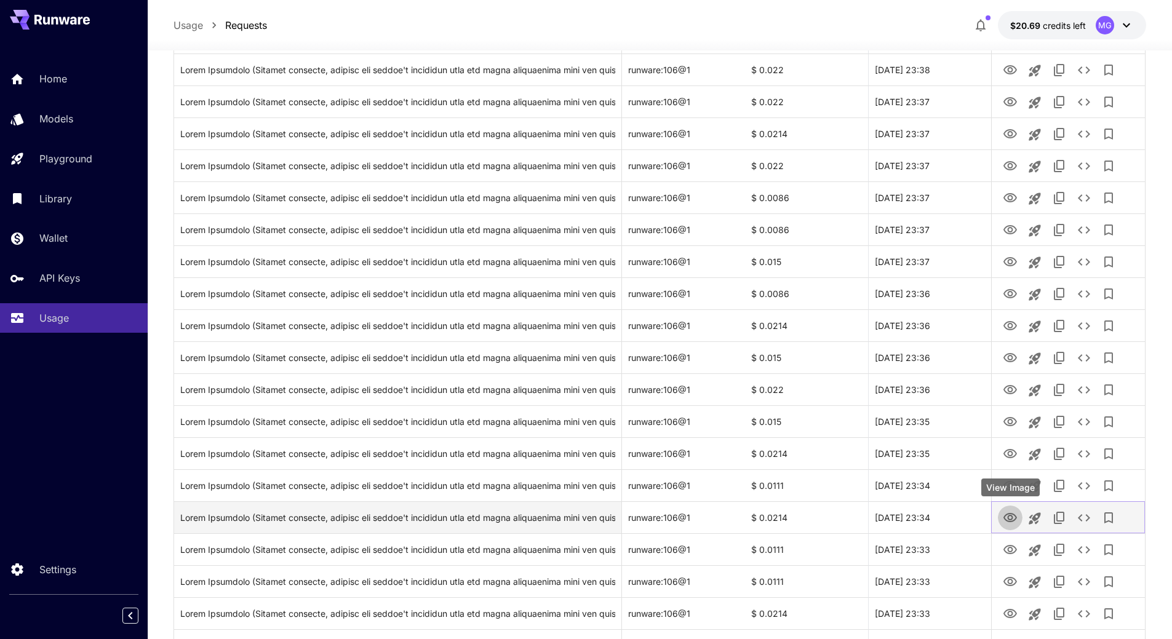
click at [1012, 519] on icon "View Image" at bounding box center [1011, 517] width 14 height 9
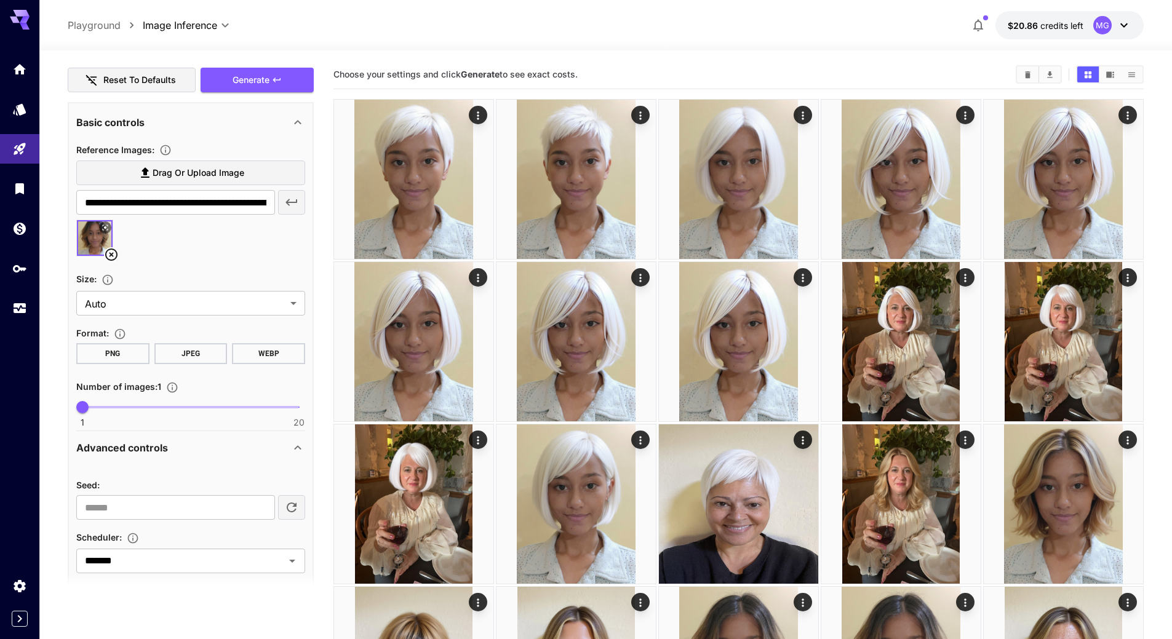
scroll to position [499, 0]
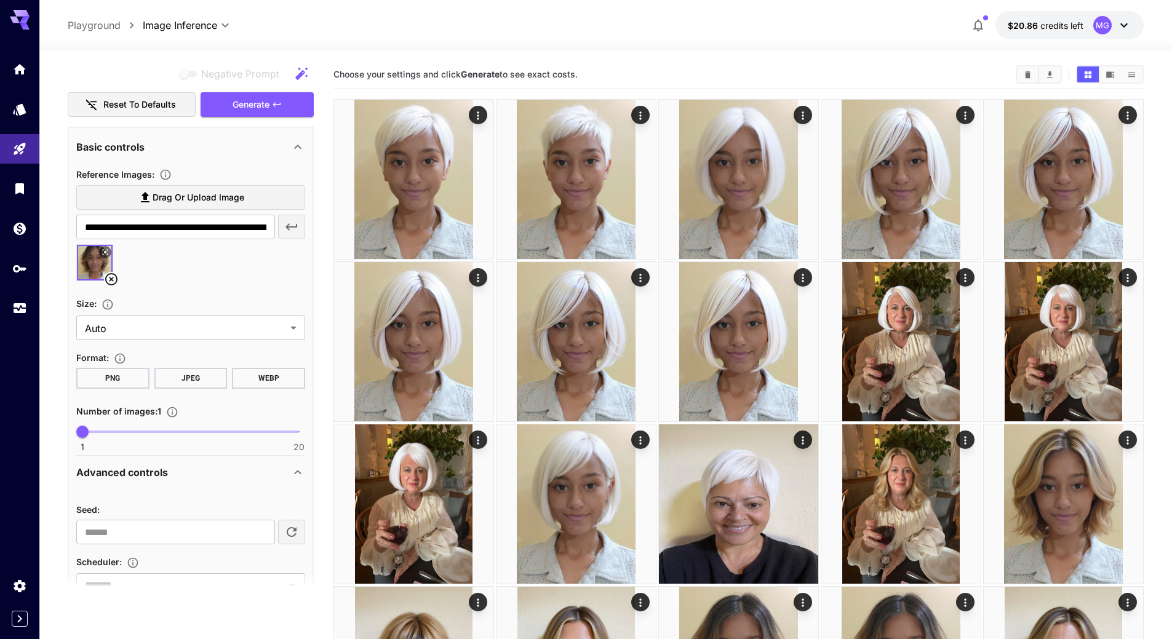
click at [242, 108] on span "Generate" at bounding box center [251, 104] width 37 height 15
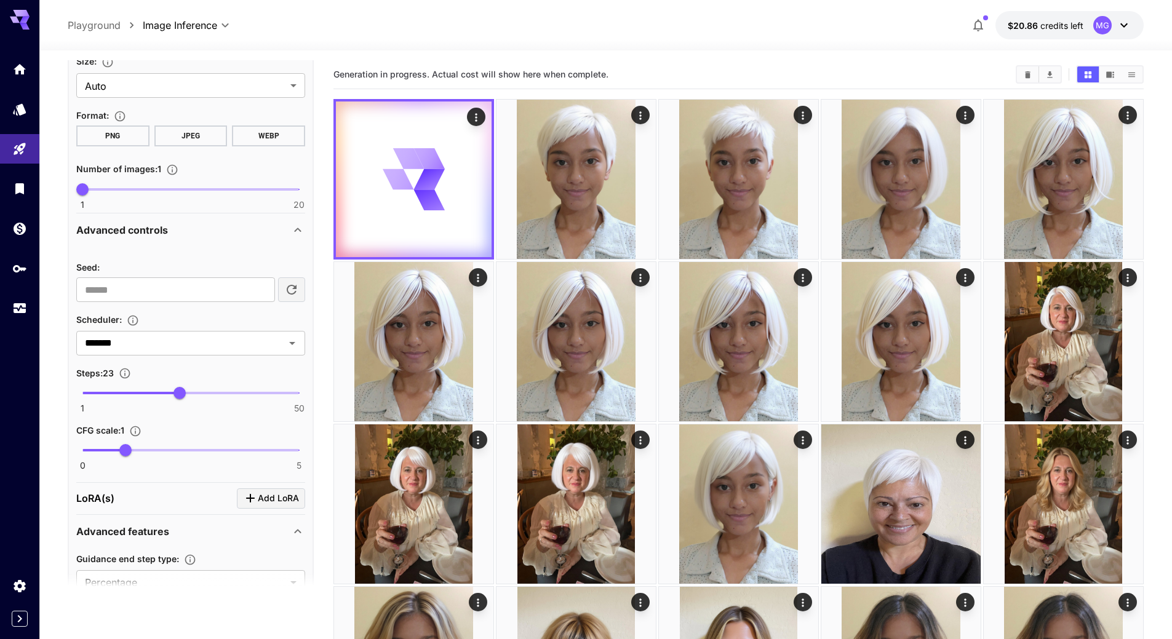
scroll to position [745, 0]
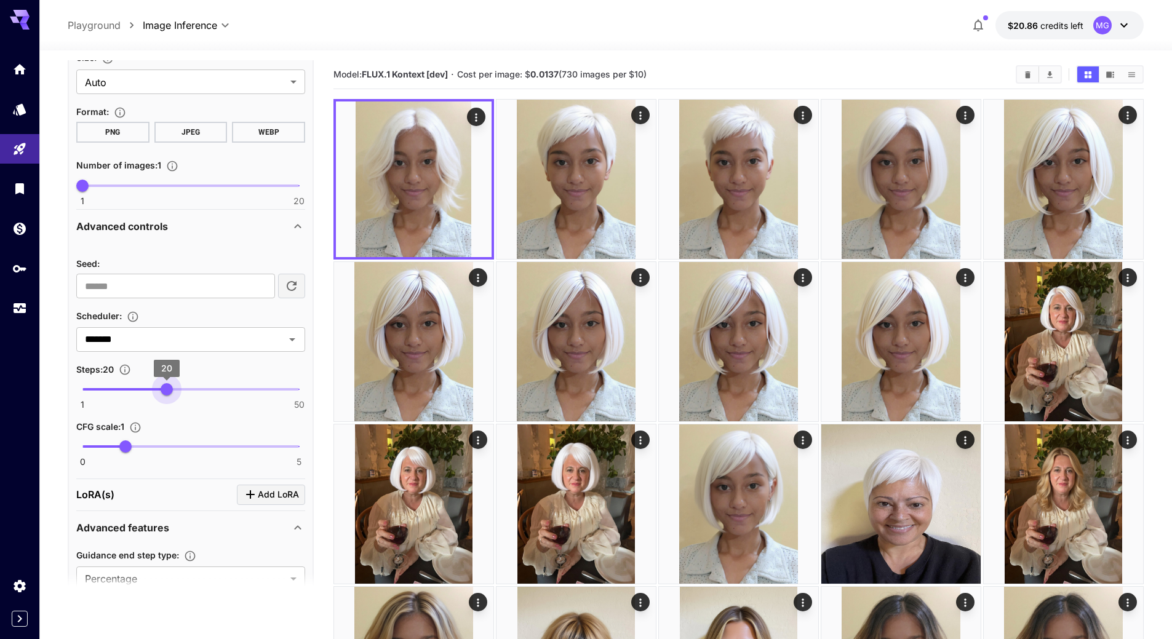
drag, startPoint x: 178, startPoint y: 390, endPoint x: 166, endPoint y: 386, distance: 12.9
click at [166, 386] on span "20" at bounding box center [167, 389] width 12 height 12
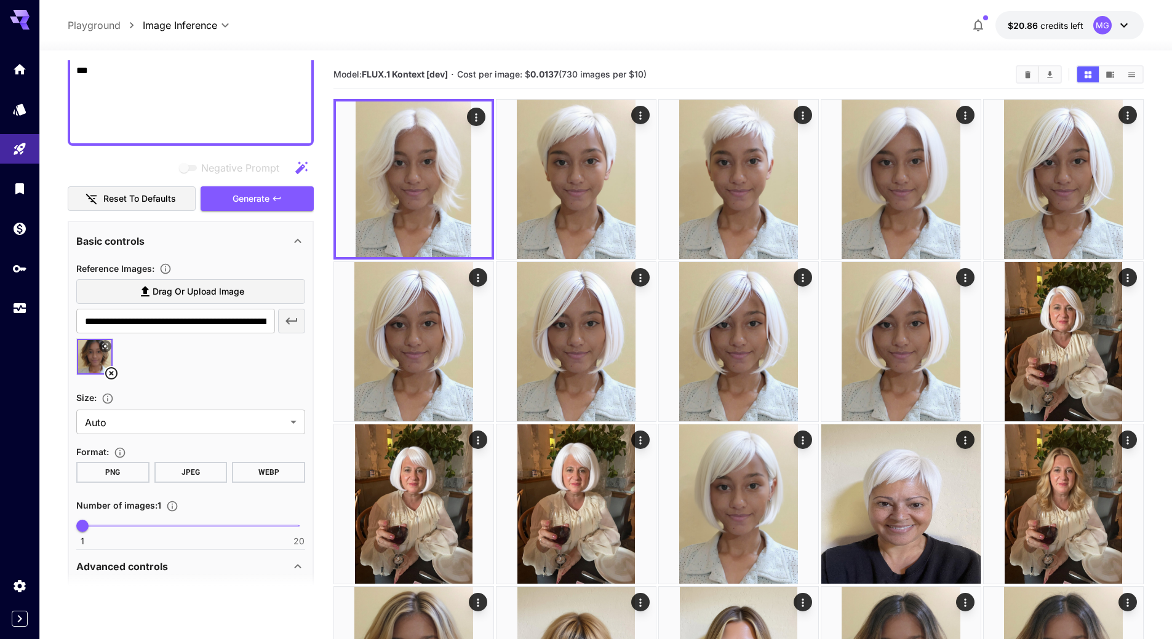
scroll to position [375, 0]
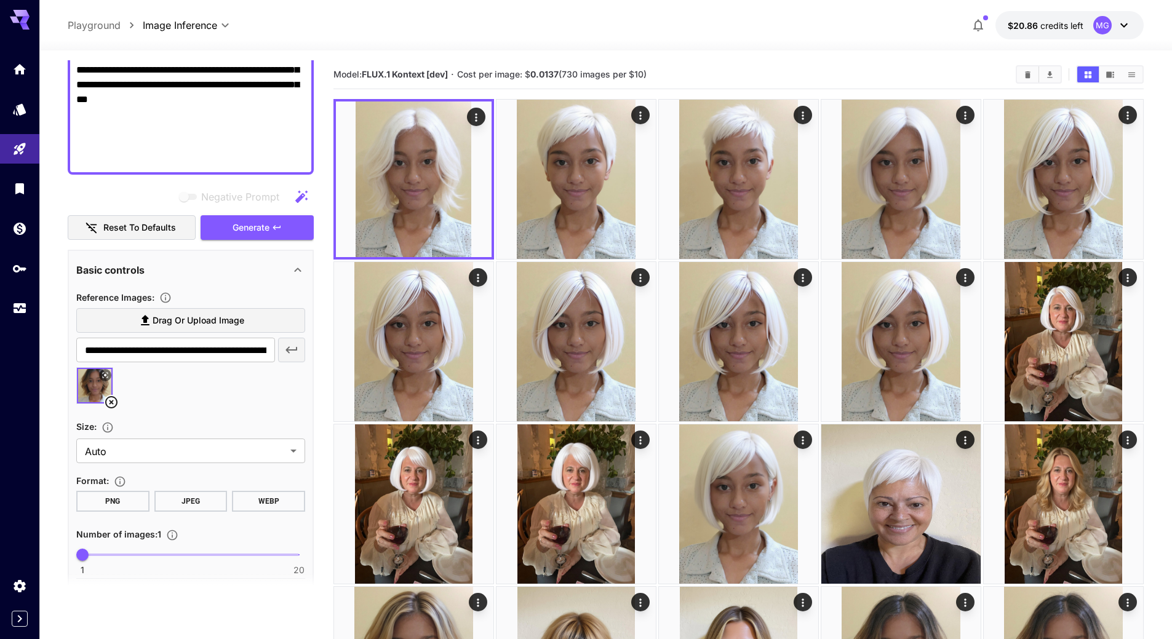
click at [225, 230] on button "Generate" at bounding box center [257, 227] width 113 height 25
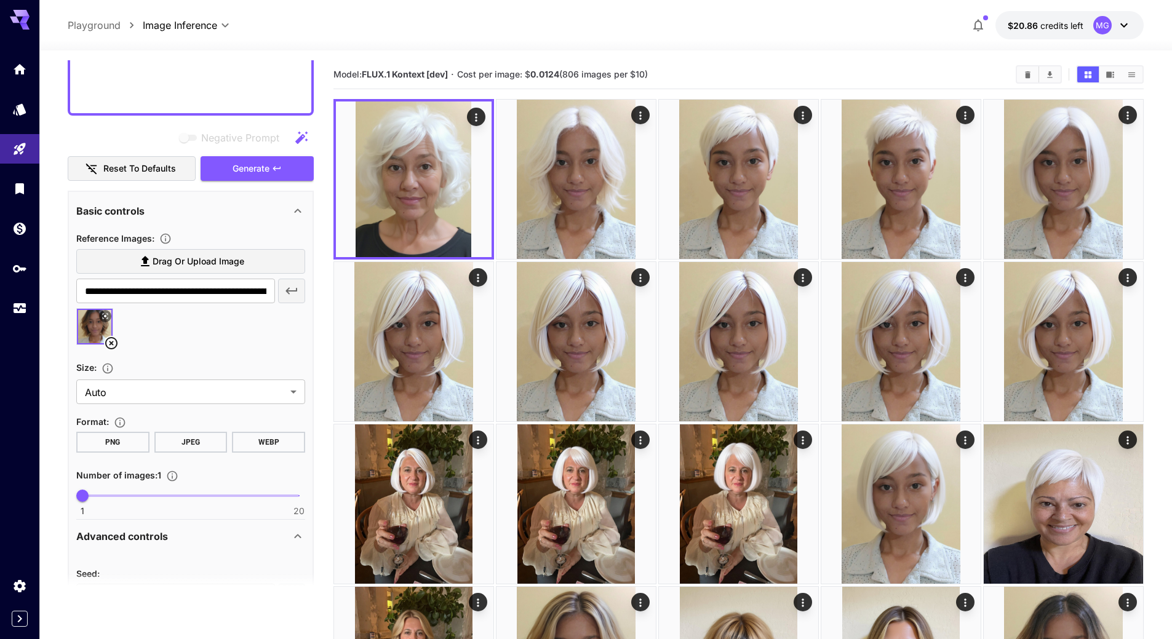
scroll to position [437, 0]
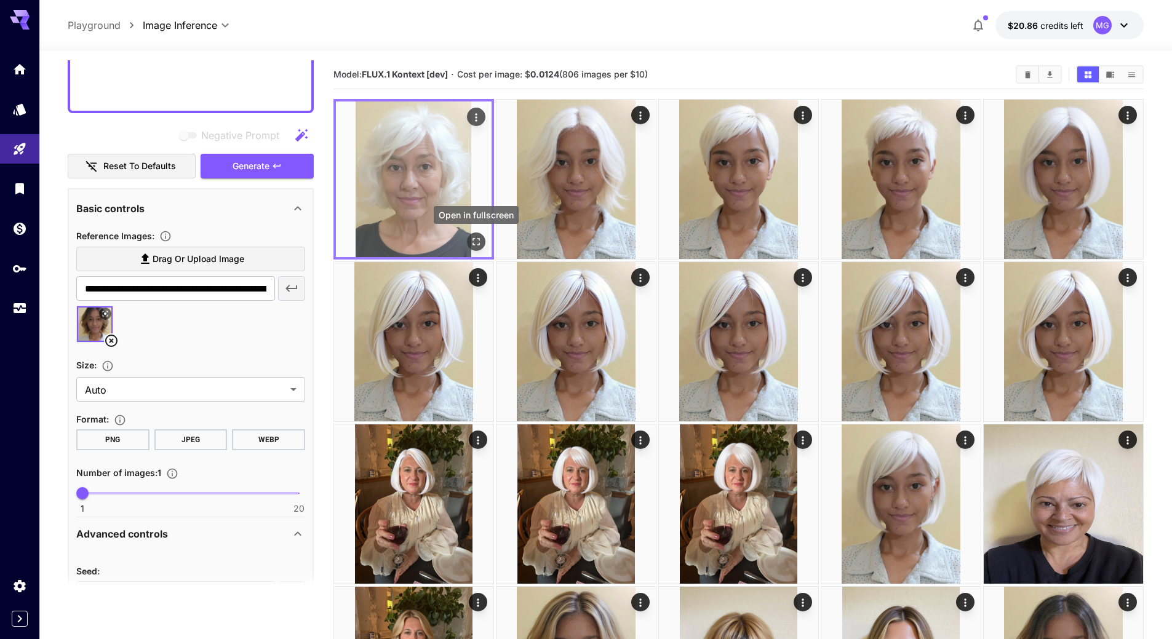
click at [479, 242] on icon "Open in fullscreen" at bounding box center [476, 242] width 12 height 12
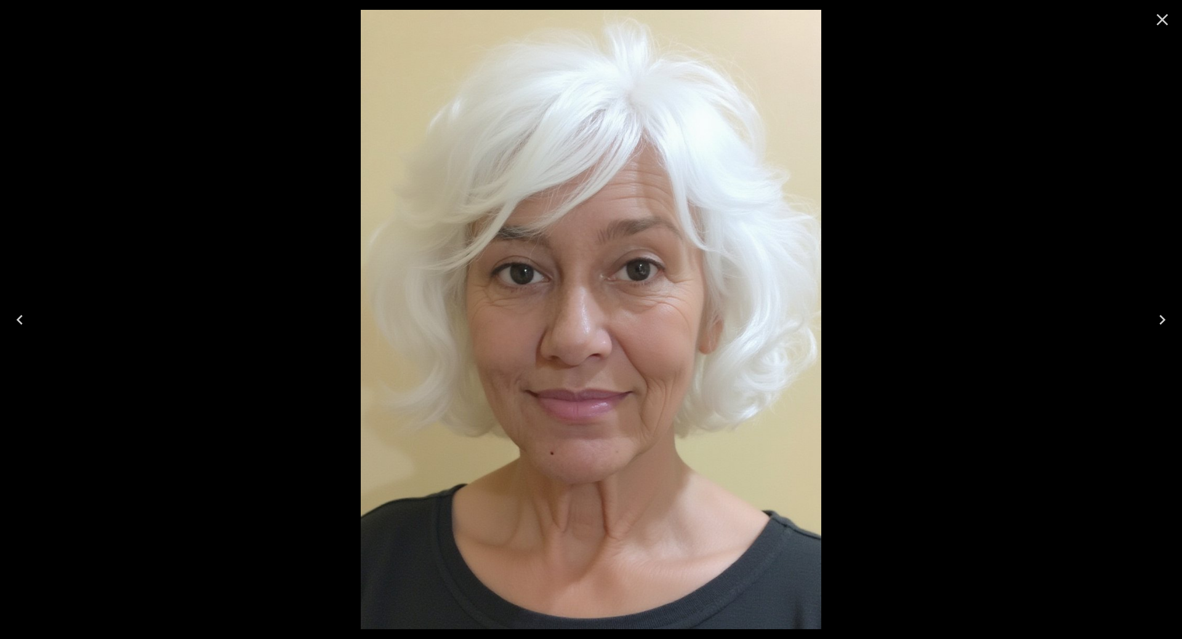
click at [1166, 20] on icon "Close" at bounding box center [1162, 20] width 20 height 20
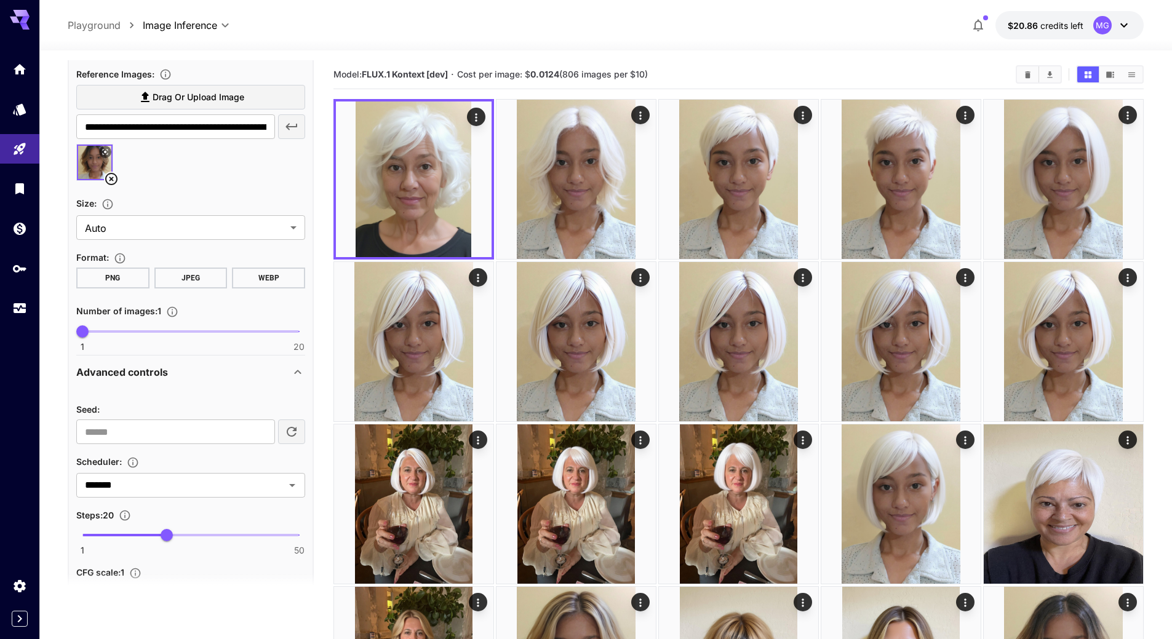
scroll to position [622, 0]
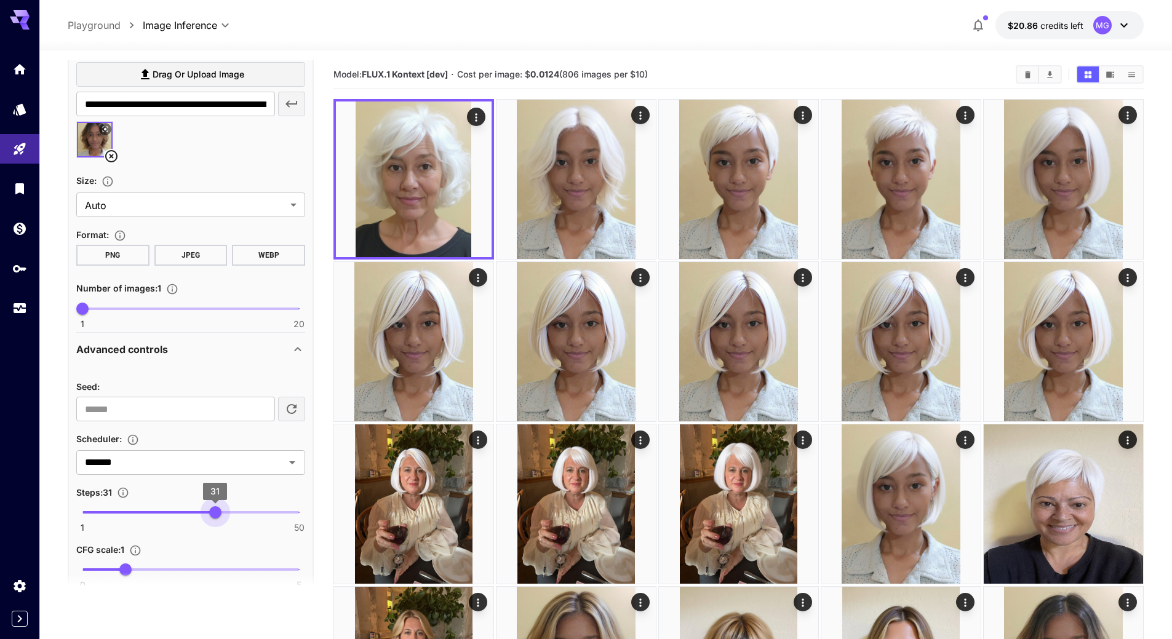
type input "**"
drag, startPoint x: 162, startPoint y: 514, endPoint x: 210, endPoint y: 513, distance: 47.4
click at [210, 513] on span "30" at bounding box center [210, 513] width 12 height 12
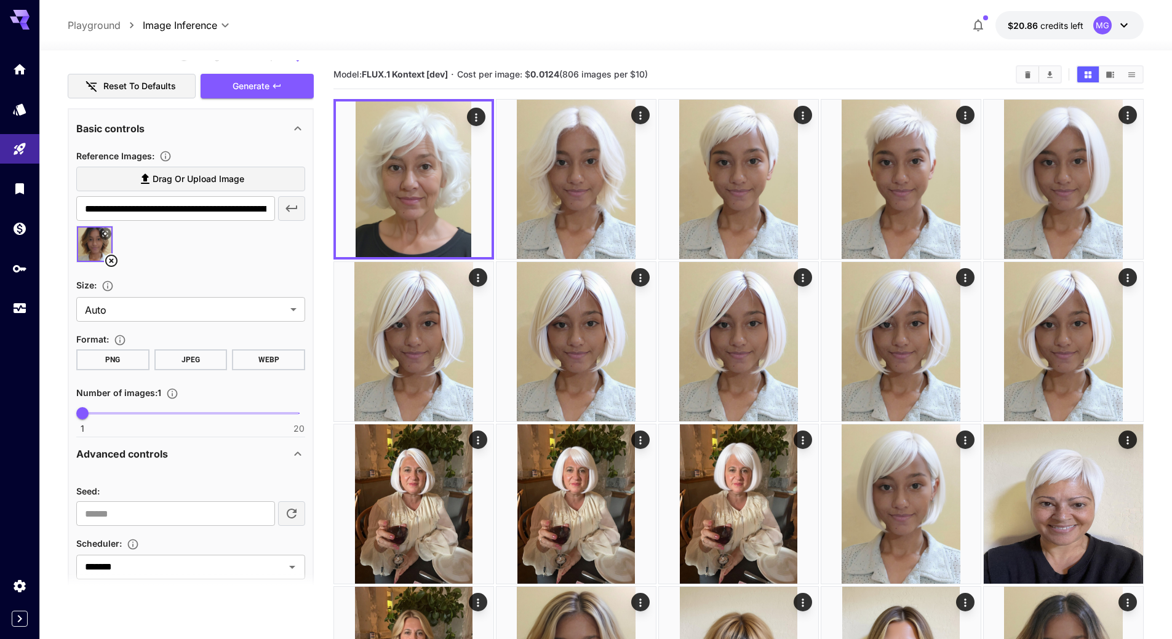
scroll to position [375, 0]
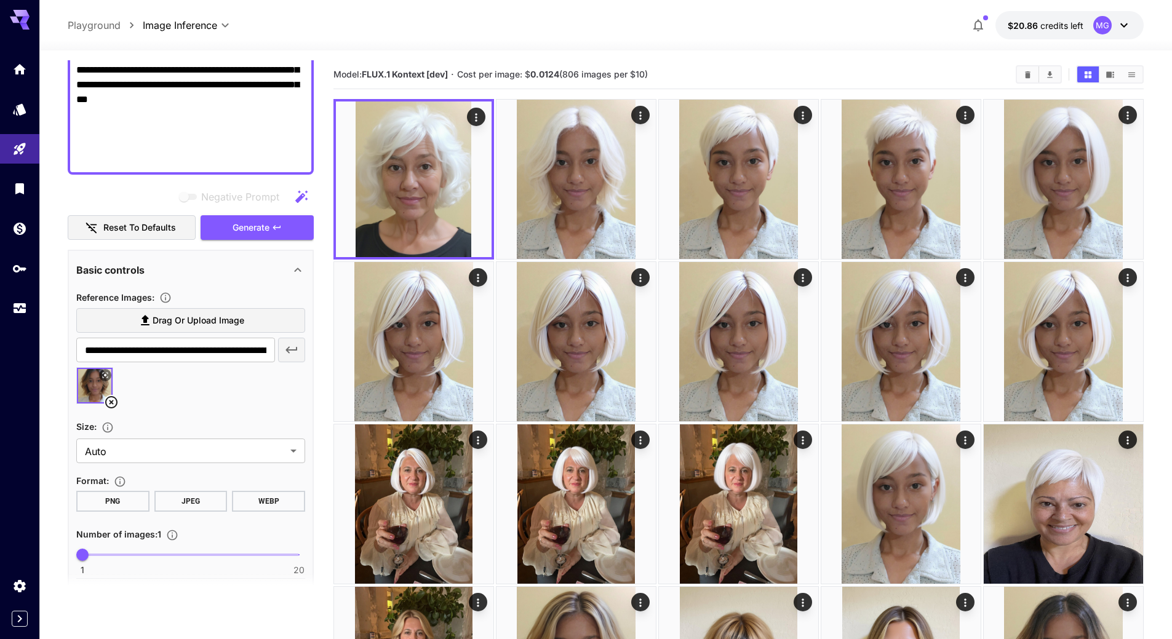
click at [252, 234] on span "Generate" at bounding box center [251, 227] width 37 height 15
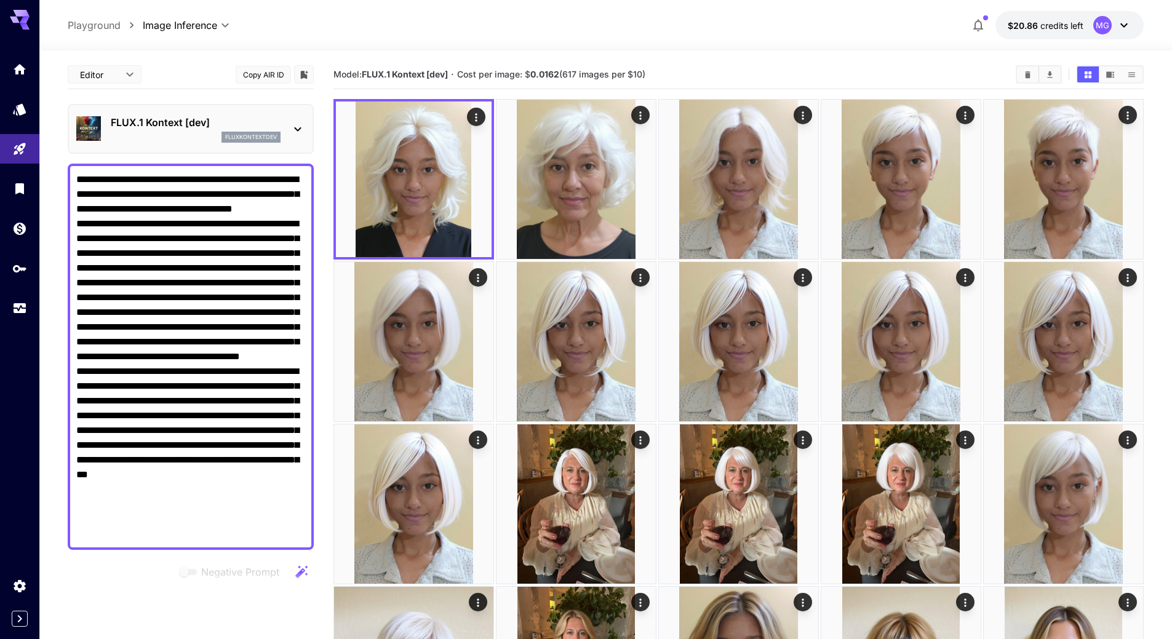
scroll to position [375, 0]
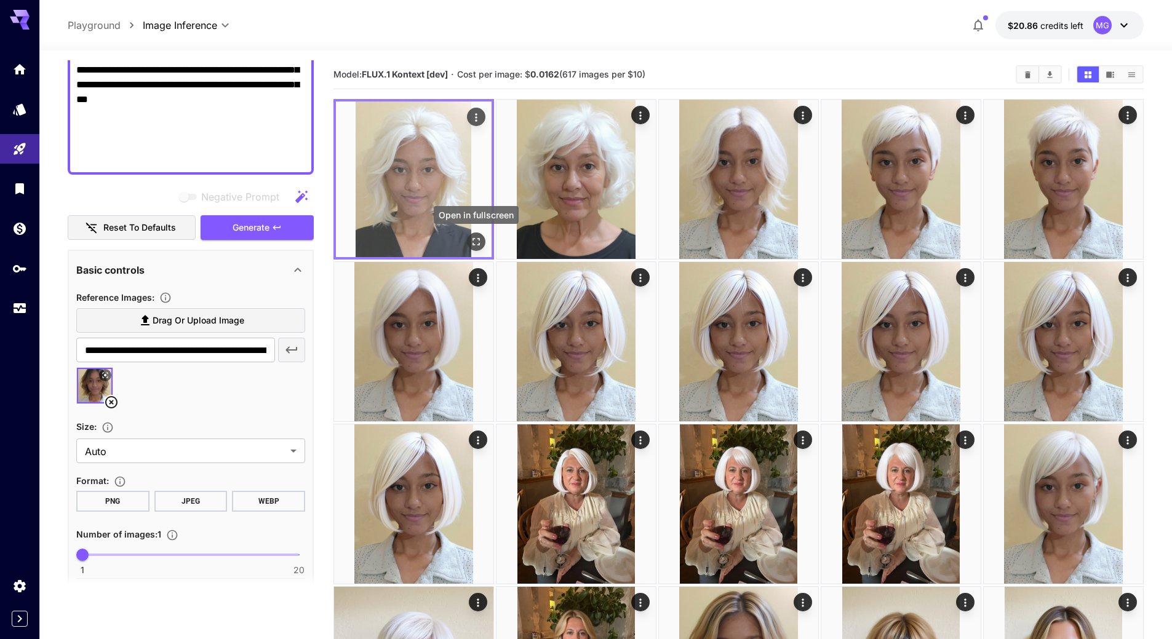
click at [475, 242] on icon "Open in fullscreen" at bounding box center [476, 242] width 12 height 12
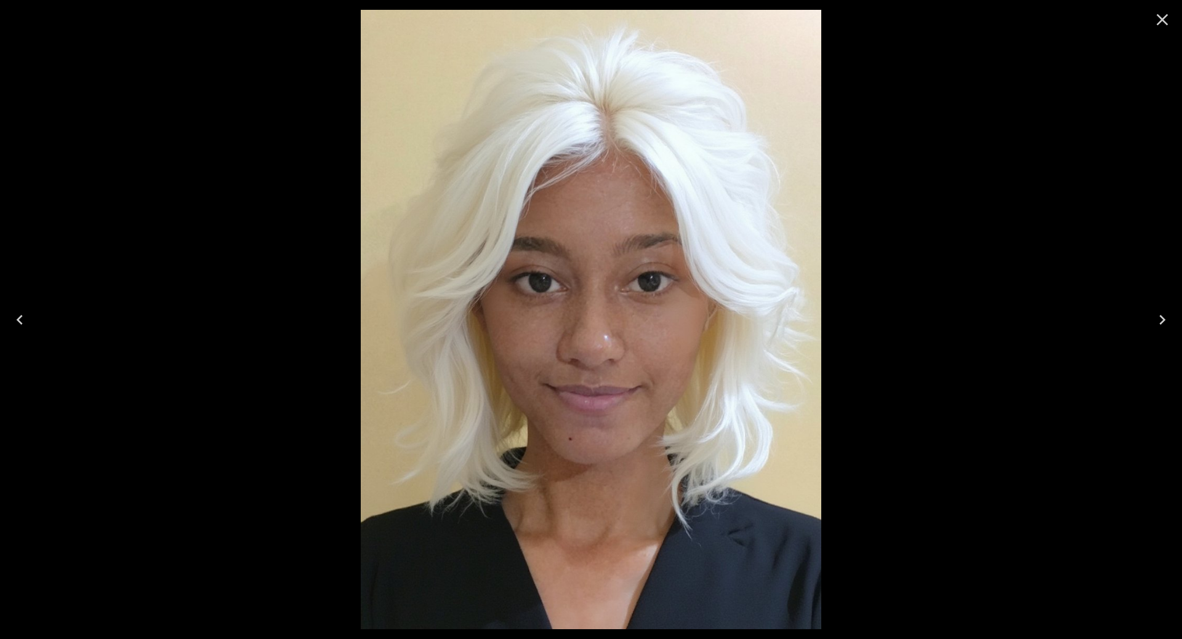
click at [1164, 318] on icon "Next" at bounding box center [1162, 320] width 20 height 20
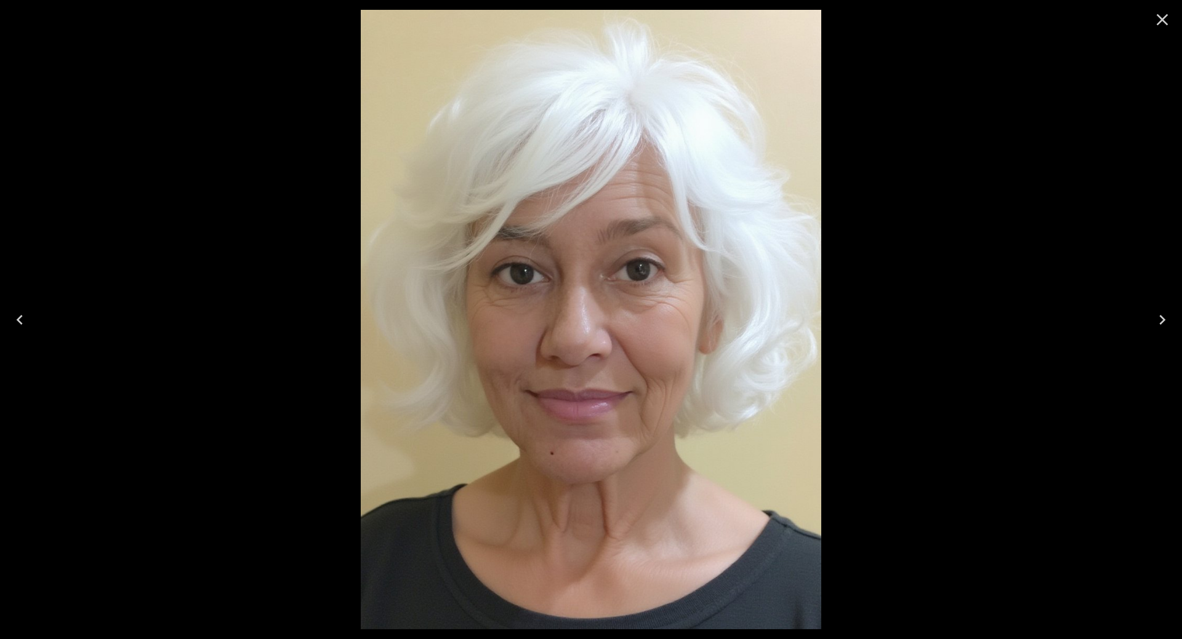
click at [1161, 321] on icon "Next" at bounding box center [1162, 320] width 20 height 20
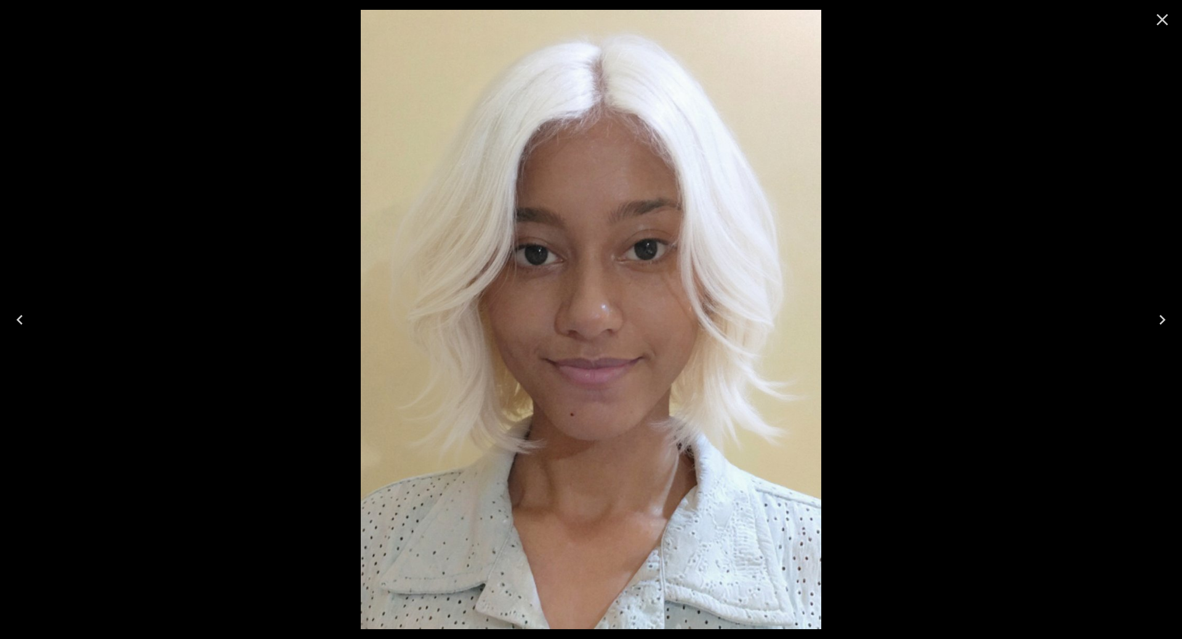
click at [21, 316] on icon "Previous" at bounding box center [20, 320] width 6 height 10
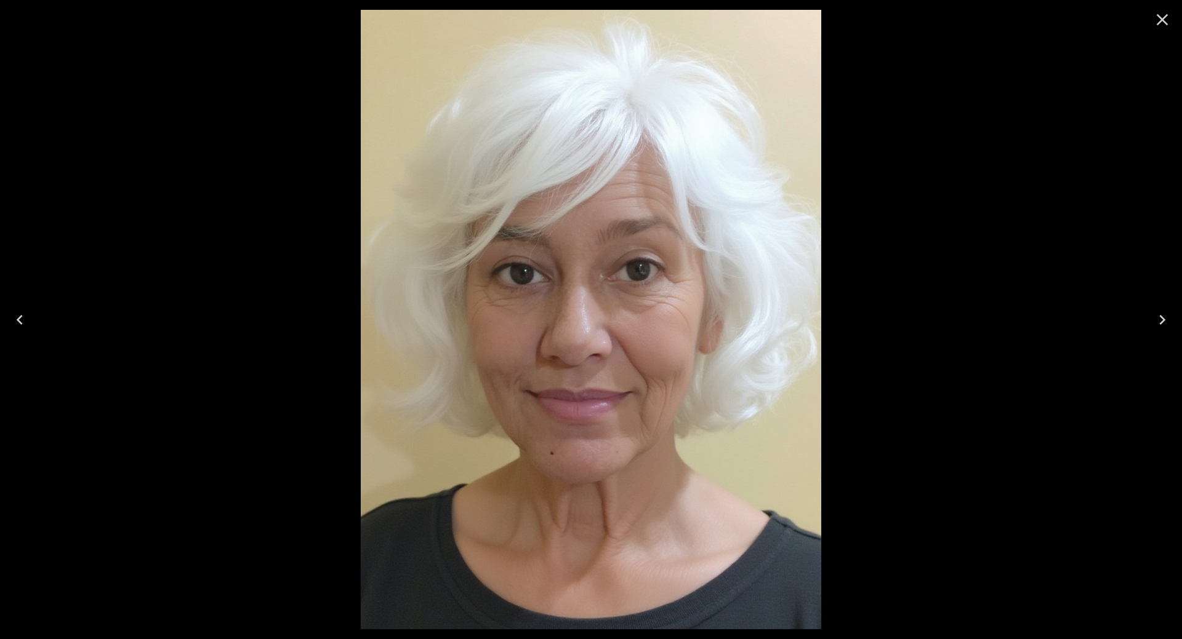
click at [21, 316] on icon "Previous" at bounding box center [20, 320] width 6 height 10
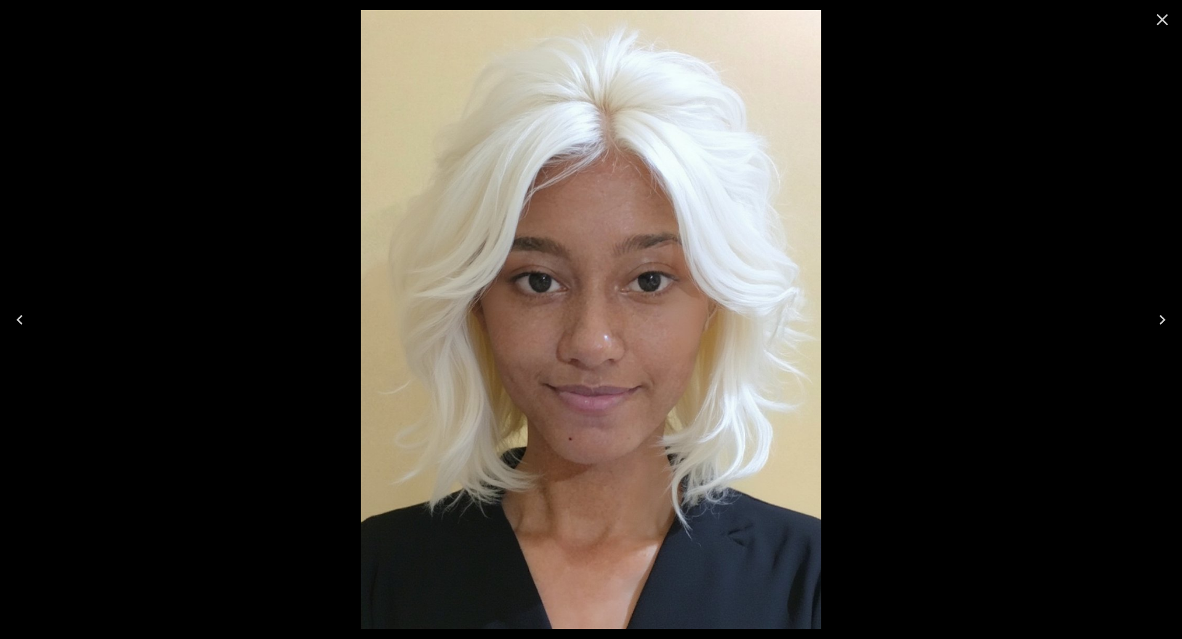
click at [1156, 15] on icon "Close" at bounding box center [1162, 20] width 20 height 20
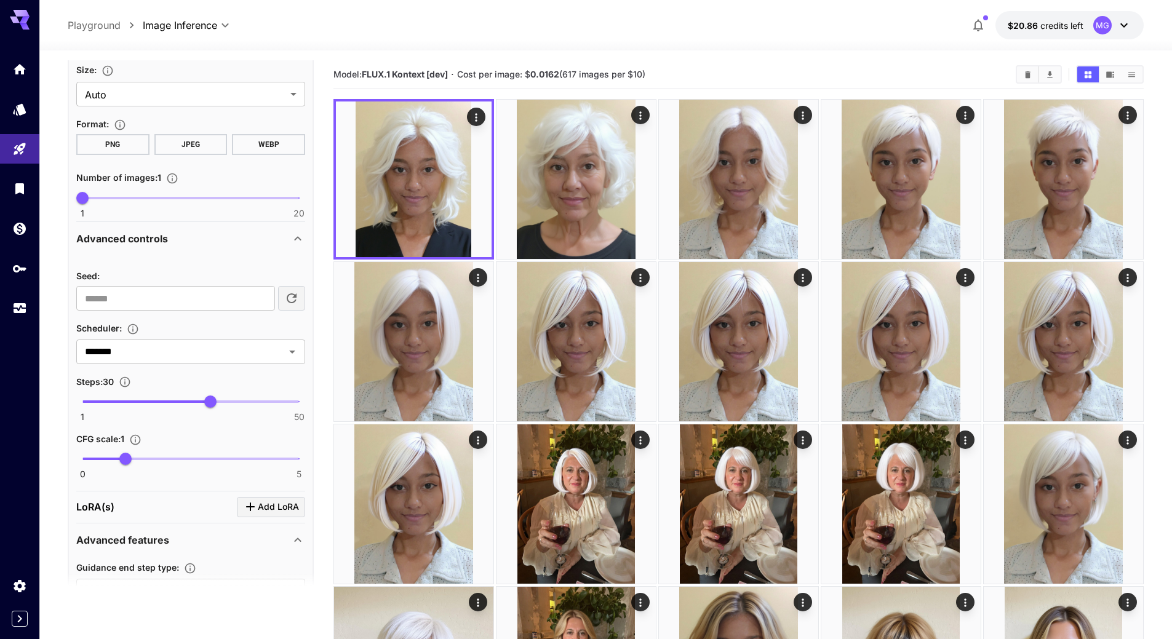
scroll to position [745, 0]
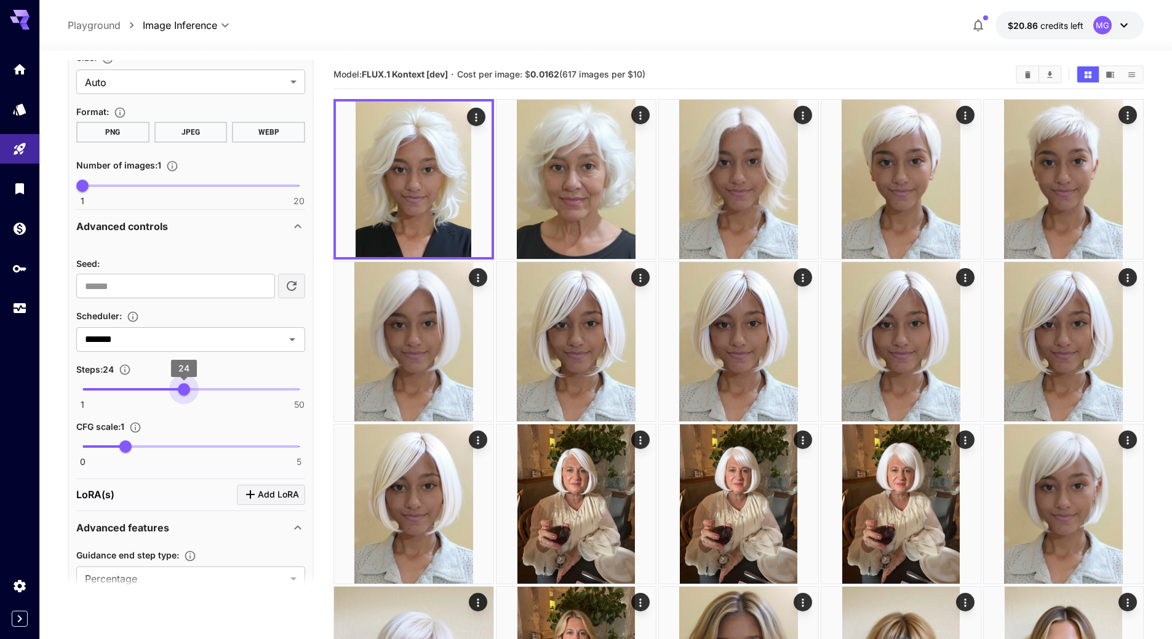
type input "**"
drag, startPoint x: 177, startPoint y: 397, endPoint x: 188, endPoint y: 394, distance: 11.5
click at [188, 394] on span "25" at bounding box center [188, 389] width 12 height 12
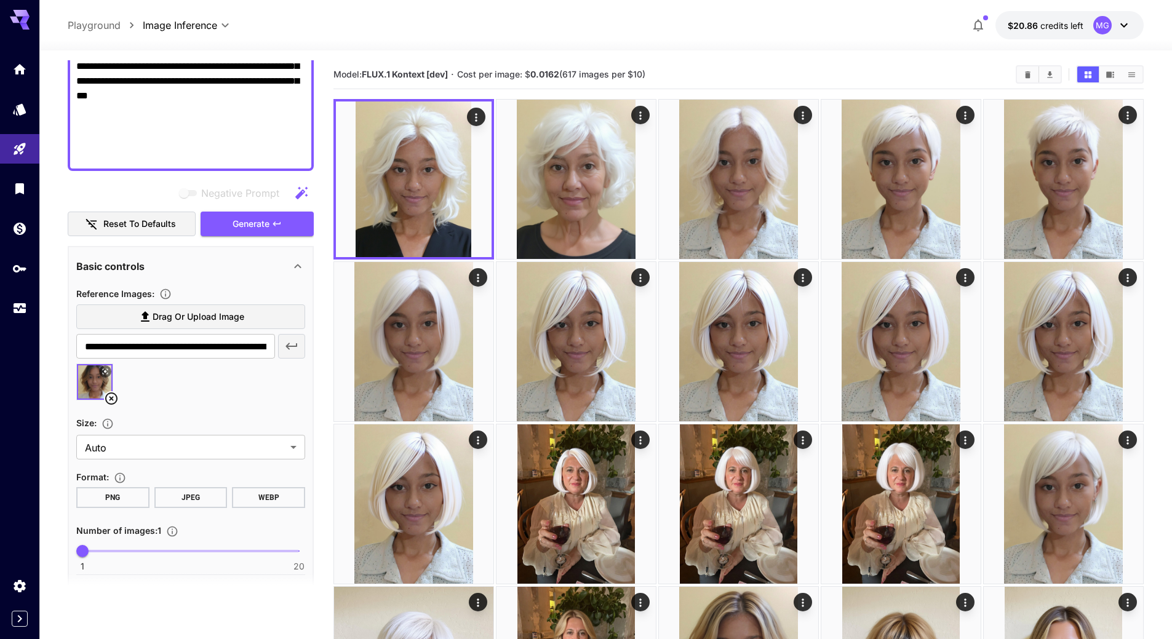
scroll to position [375, 0]
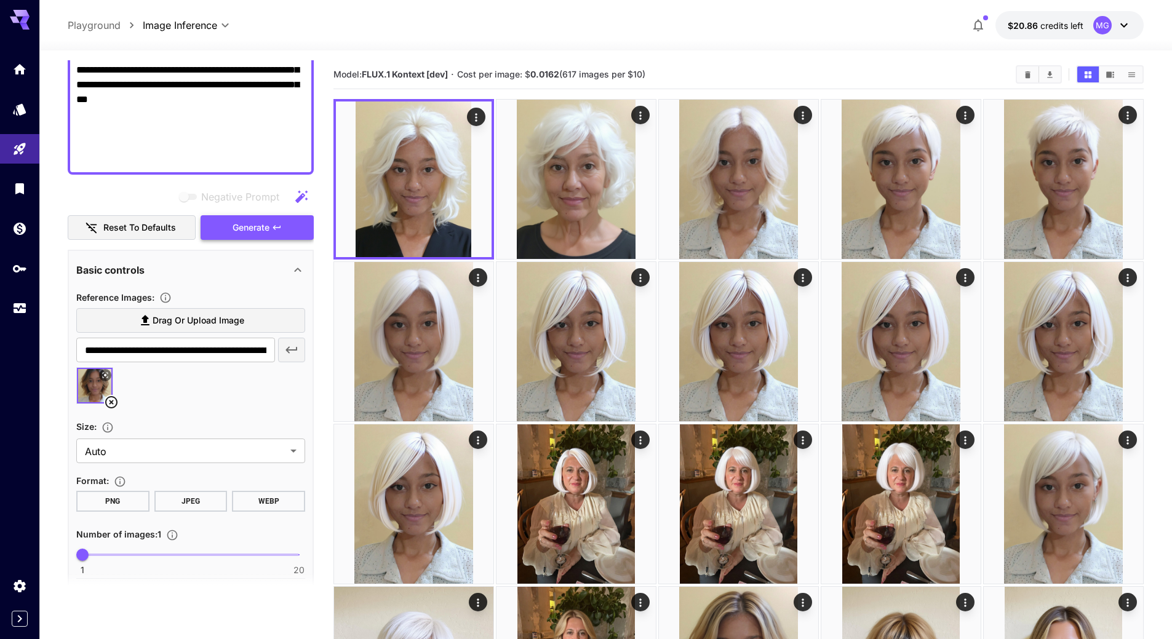
click at [268, 228] on span "Generate" at bounding box center [251, 227] width 37 height 15
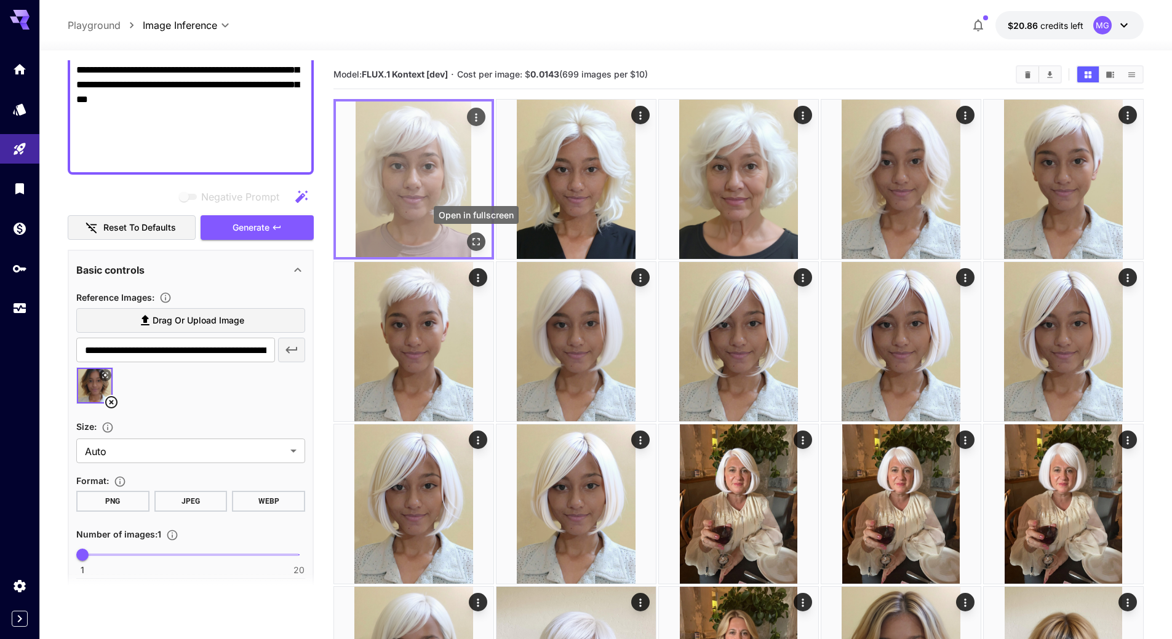
click at [481, 241] on icon "Open in fullscreen" at bounding box center [476, 242] width 12 height 12
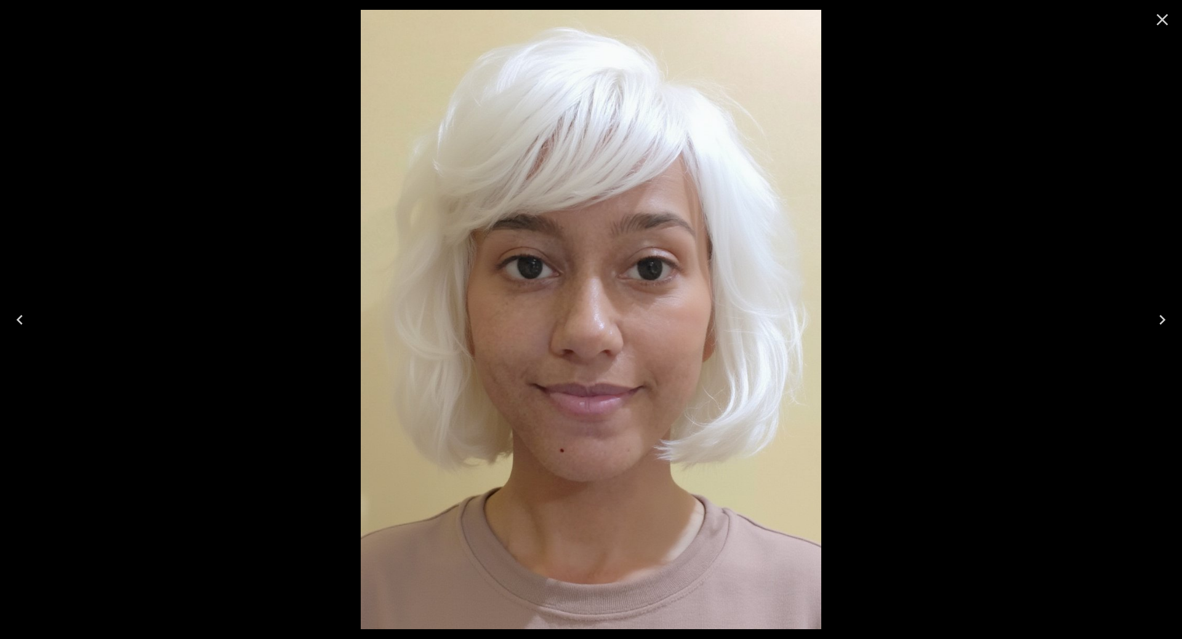
click at [1164, 14] on icon "Close" at bounding box center [1162, 20] width 20 height 20
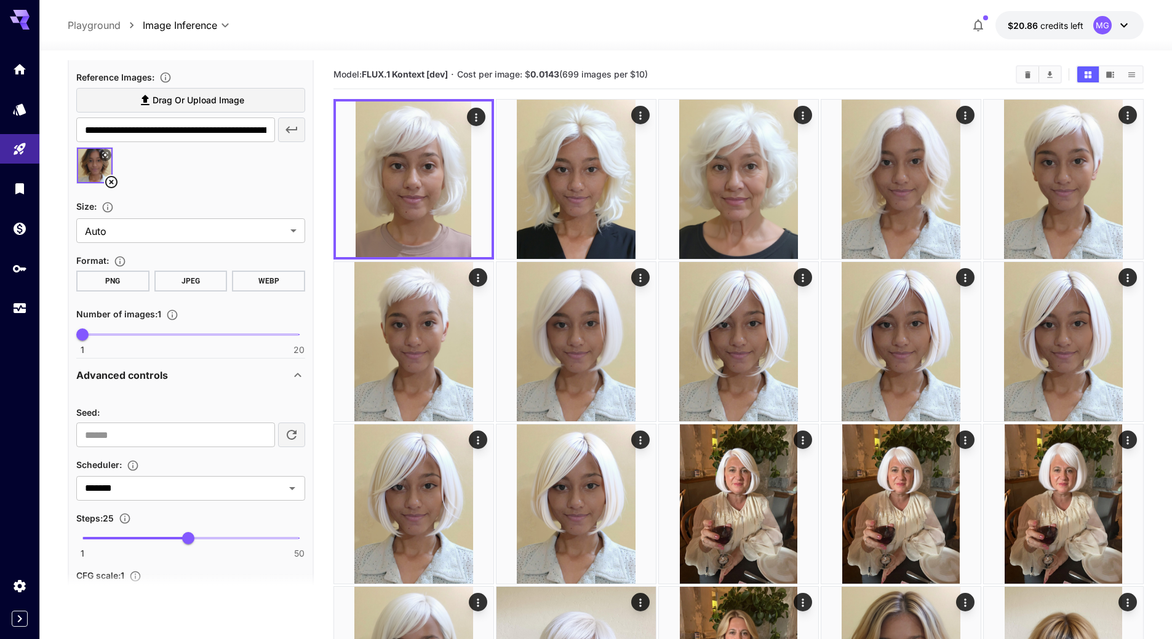
scroll to position [622, 0]
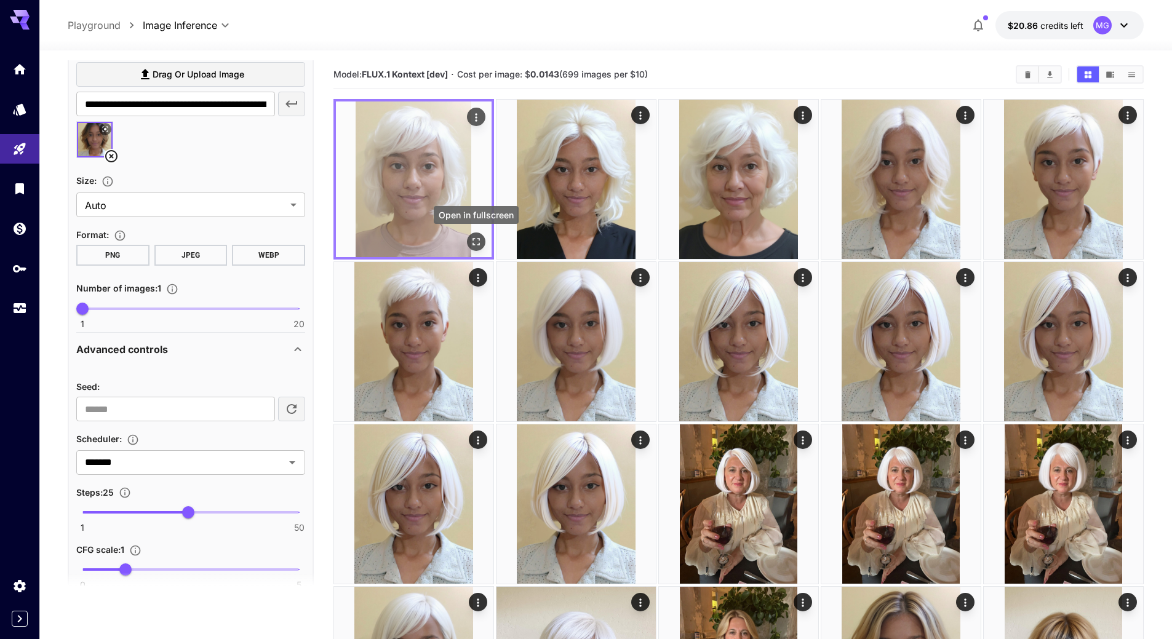
click at [476, 241] on icon "Open in fullscreen" at bounding box center [476, 242] width 12 height 12
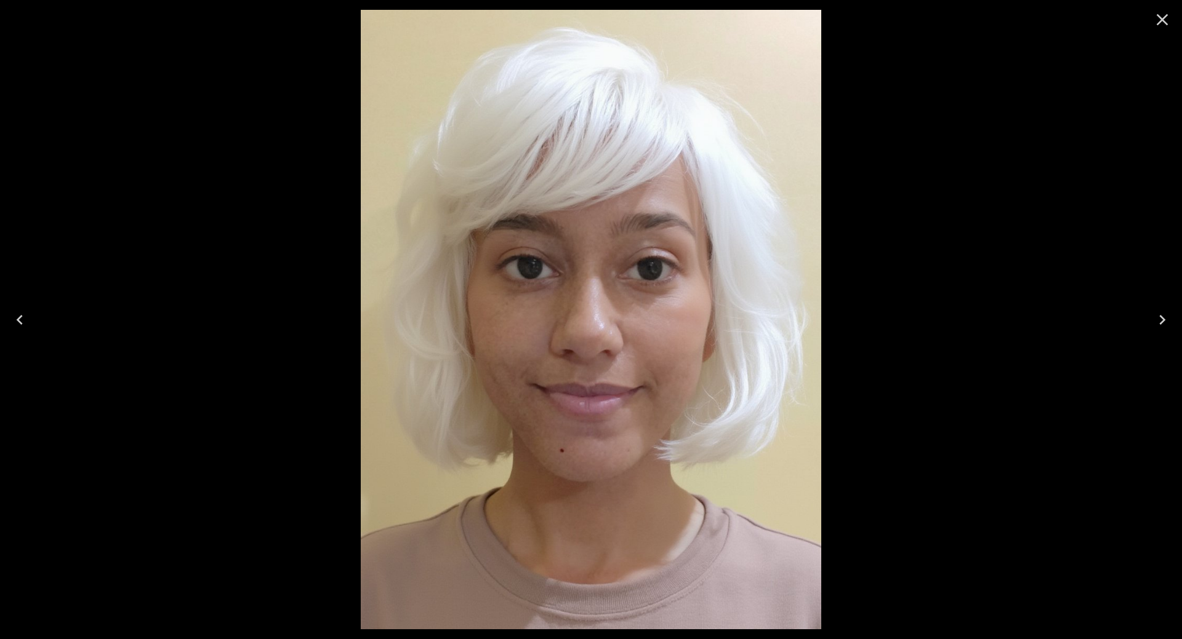
click at [1166, 17] on icon "Close" at bounding box center [1162, 20] width 20 height 20
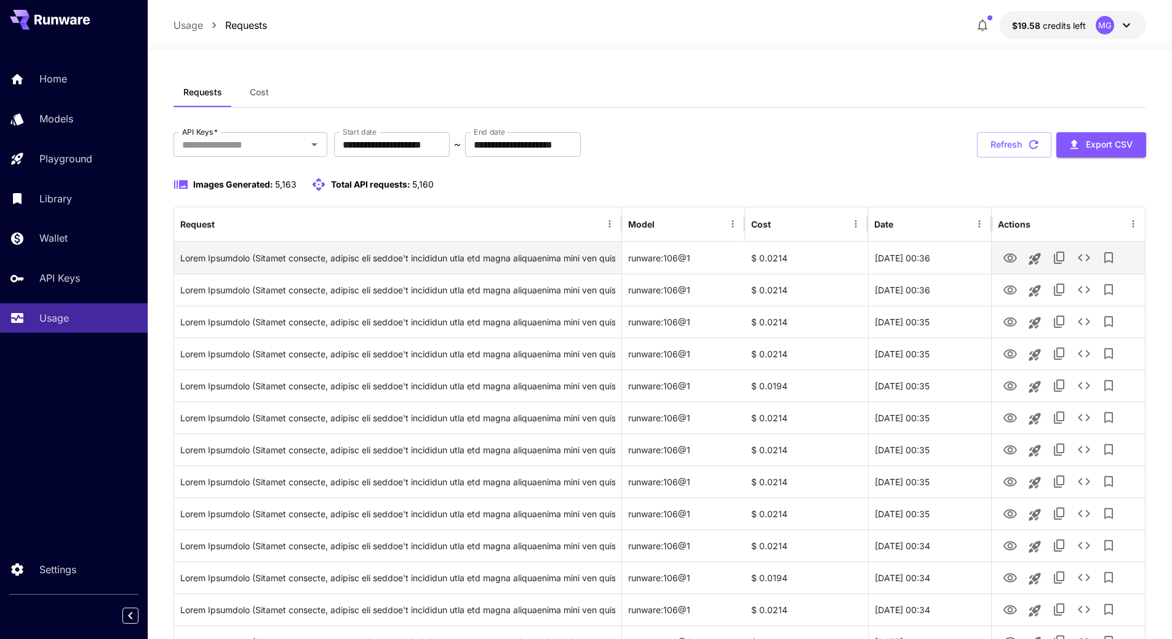
click at [1031, 143] on icon "button" at bounding box center [1034, 145] width 14 height 14
drag, startPoint x: 1019, startPoint y: 258, endPoint x: 1009, endPoint y: 258, distance: 9.8
click at [1009, 258] on icon "View Image" at bounding box center [1011, 258] width 14 height 9
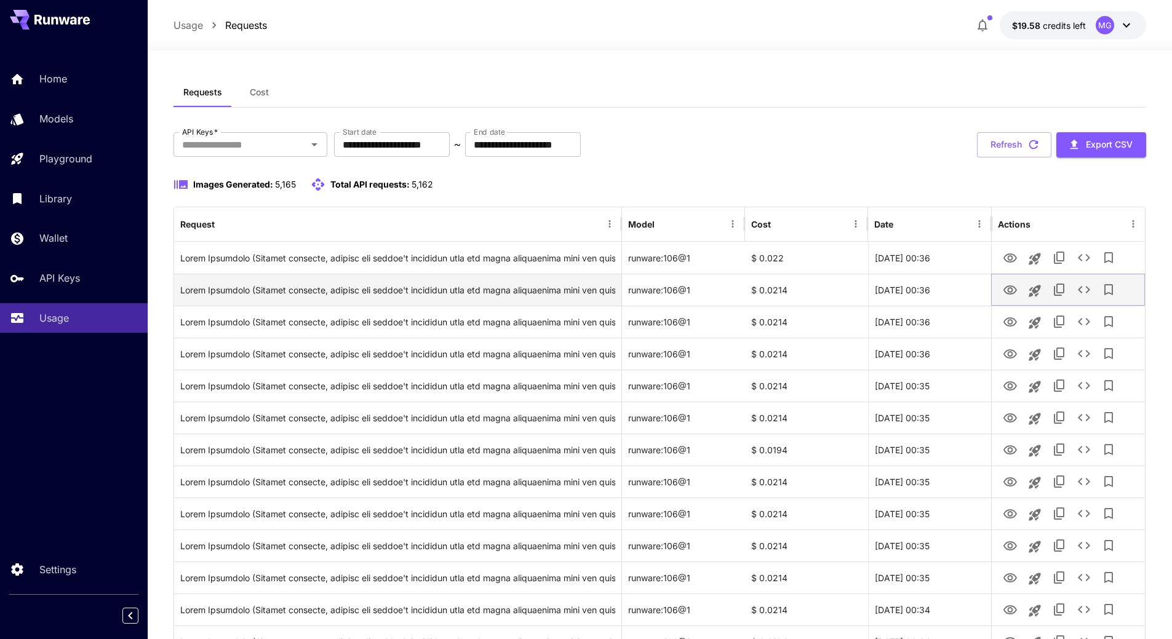
drag, startPoint x: 1009, startPoint y: 291, endPoint x: 1012, endPoint y: 281, distance: 10.5
click at [1009, 291] on icon "View Image" at bounding box center [1011, 290] width 14 height 9
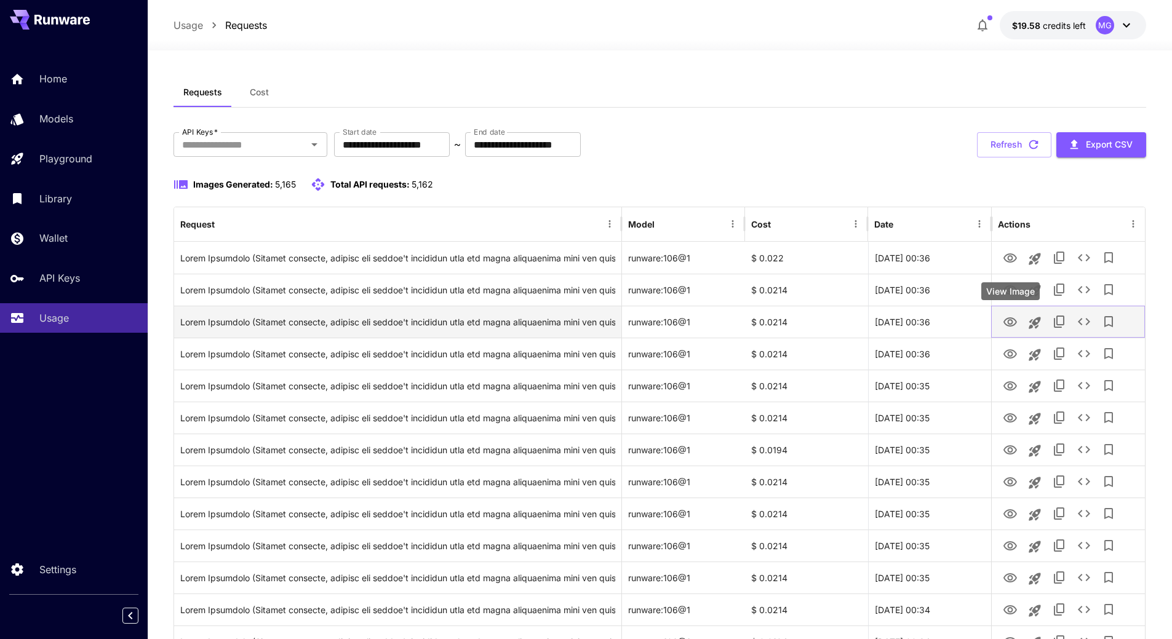
click at [1008, 322] on icon "View Image" at bounding box center [1011, 322] width 14 height 9
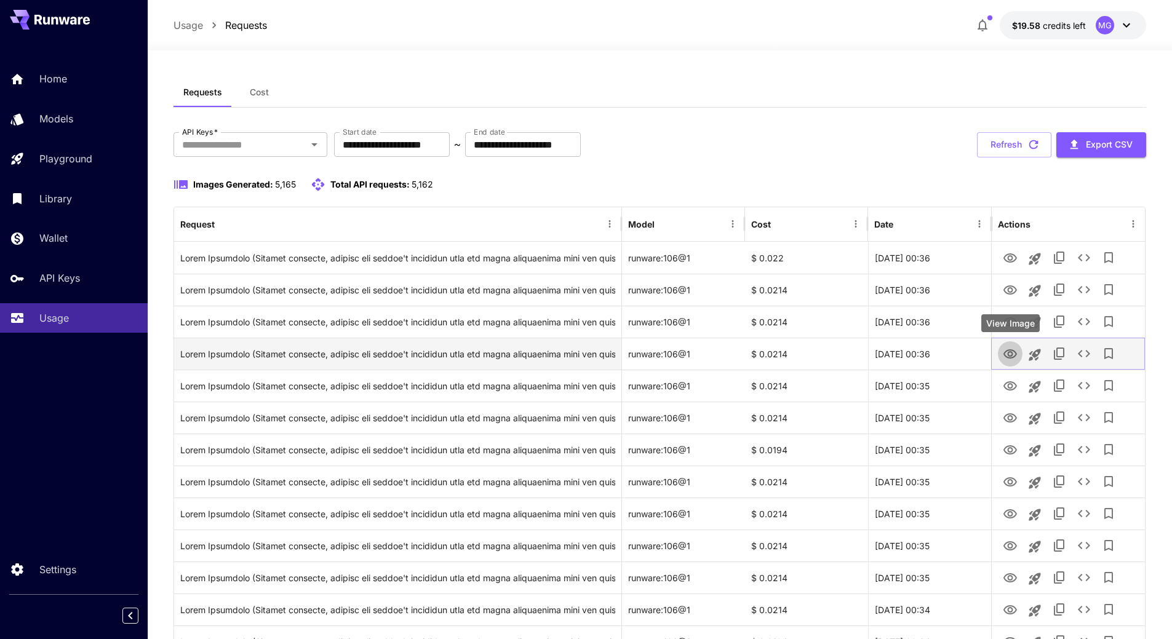
click at [1014, 350] on icon "View Image" at bounding box center [1011, 354] width 14 height 9
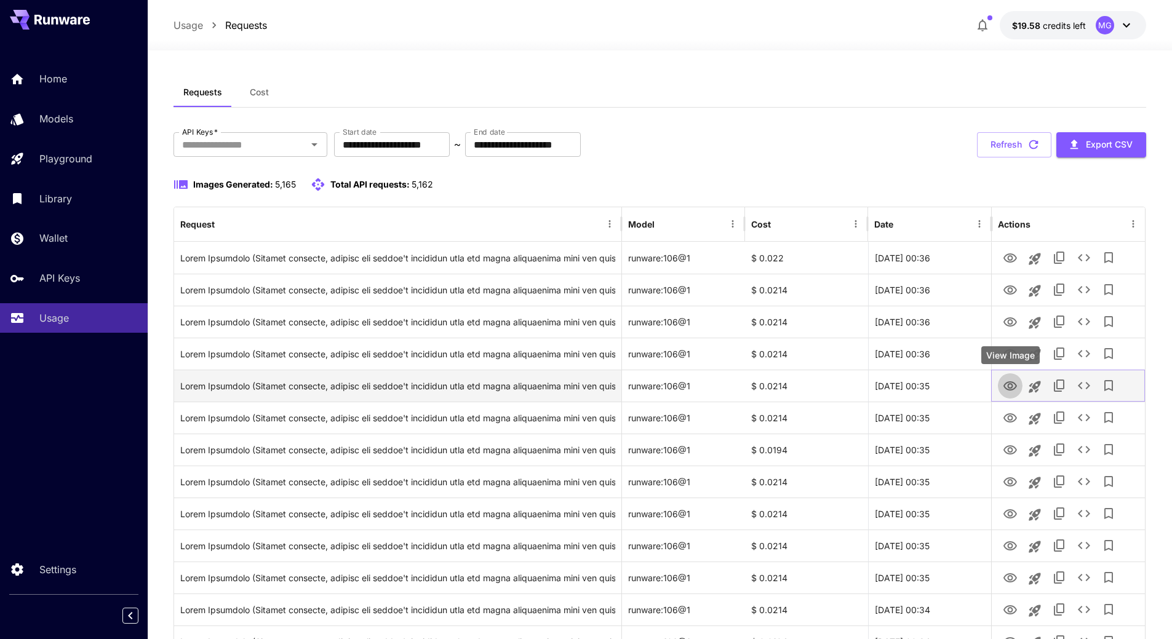
click at [1013, 383] on icon "View Image" at bounding box center [1010, 386] width 15 height 15
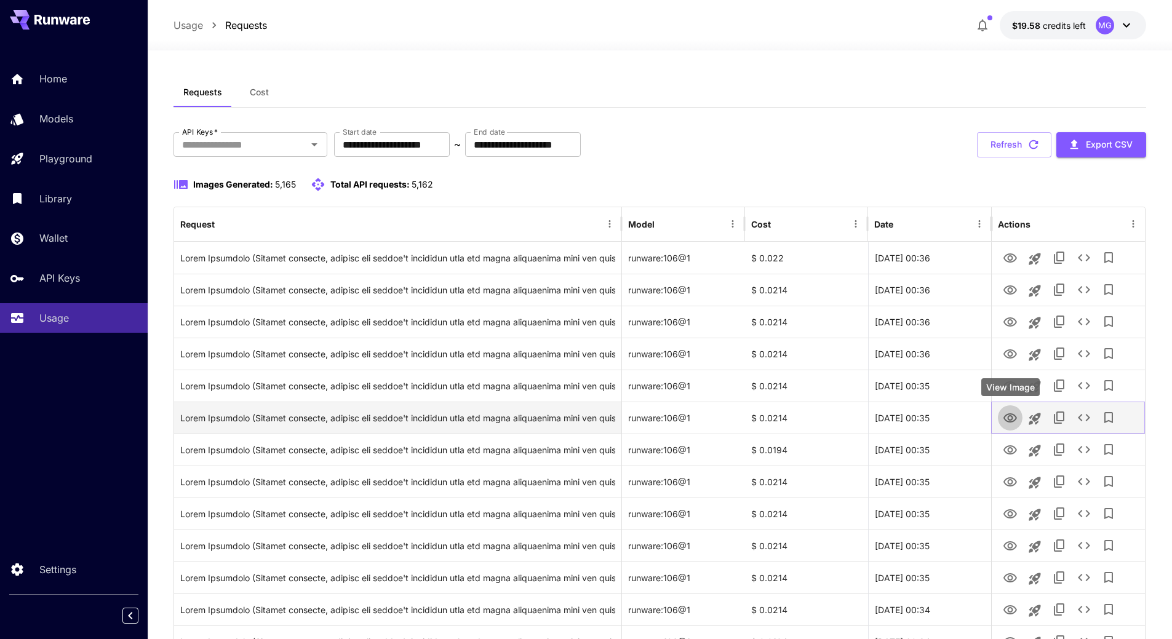
click at [1009, 419] on icon "View Image" at bounding box center [1011, 418] width 14 height 9
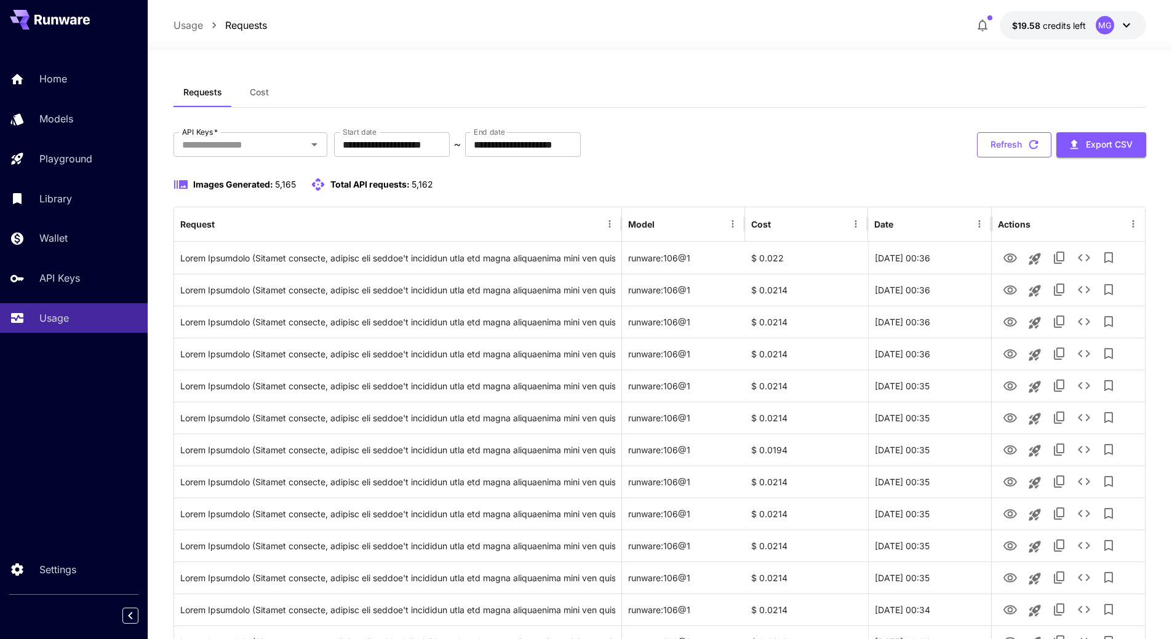
click at [1032, 145] on icon "button" at bounding box center [1034, 145] width 14 height 14
click at [1032, 147] on icon "button" at bounding box center [1034, 145] width 14 height 14
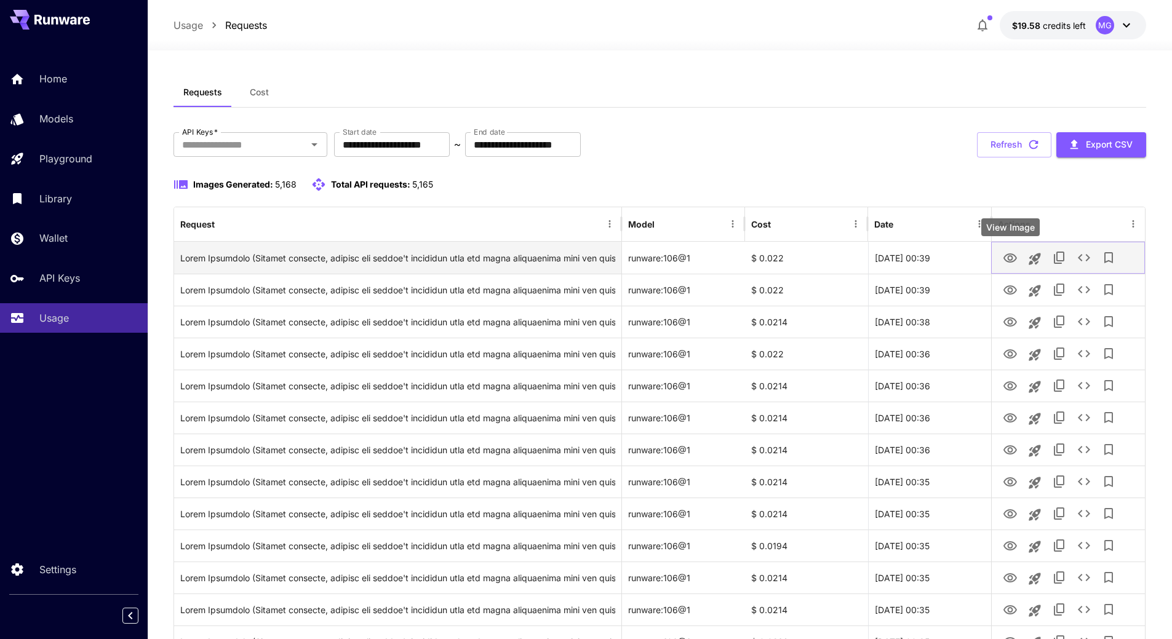
click at [1011, 258] on icon "View Image" at bounding box center [1010, 258] width 15 height 15
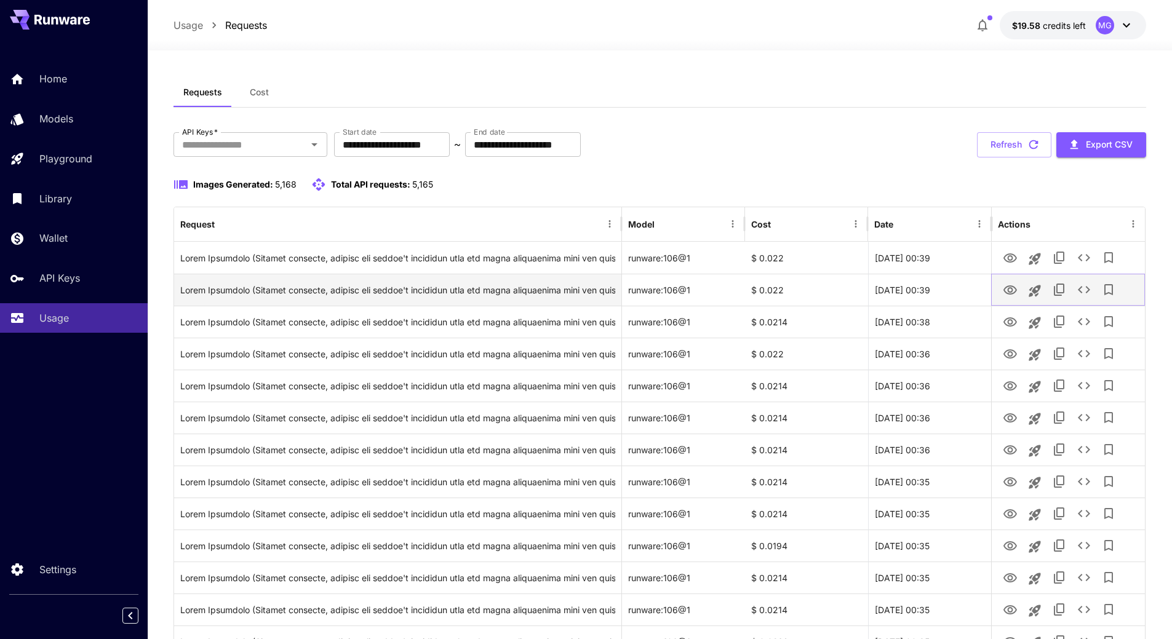
click at [1016, 290] on icon "View Image" at bounding box center [1011, 290] width 14 height 9
click at [1011, 291] on icon "View Image" at bounding box center [1010, 290] width 15 height 15
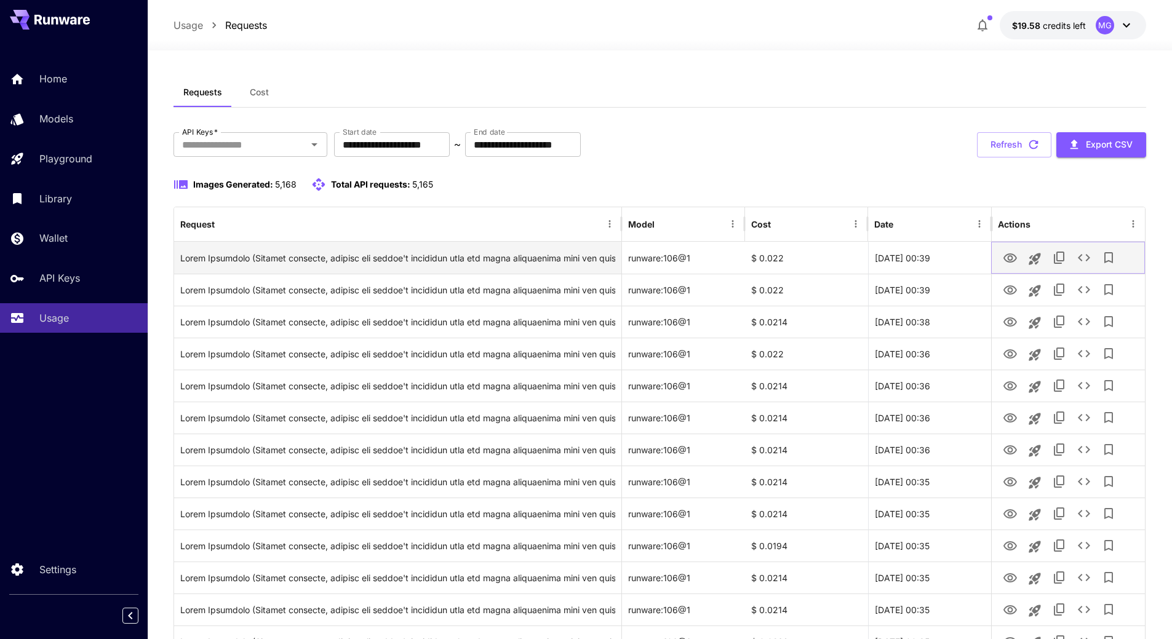
click at [1012, 258] on icon "View Image" at bounding box center [1011, 258] width 14 height 9
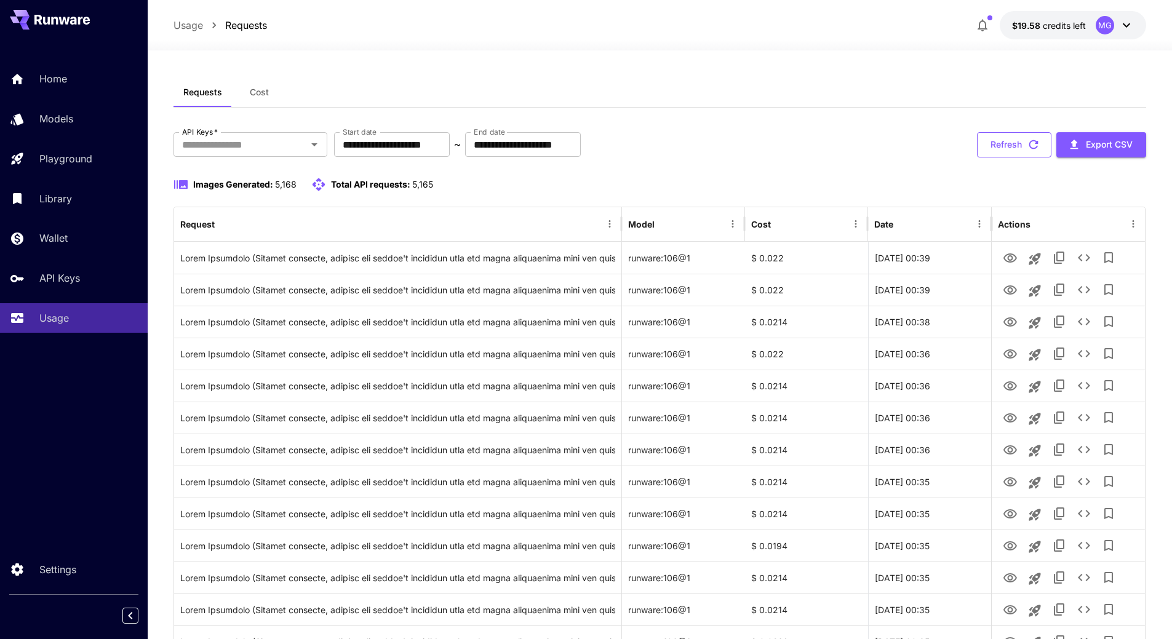
click at [1035, 145] on icon "button" at bounding box center [1034, 145] width 14 height 14
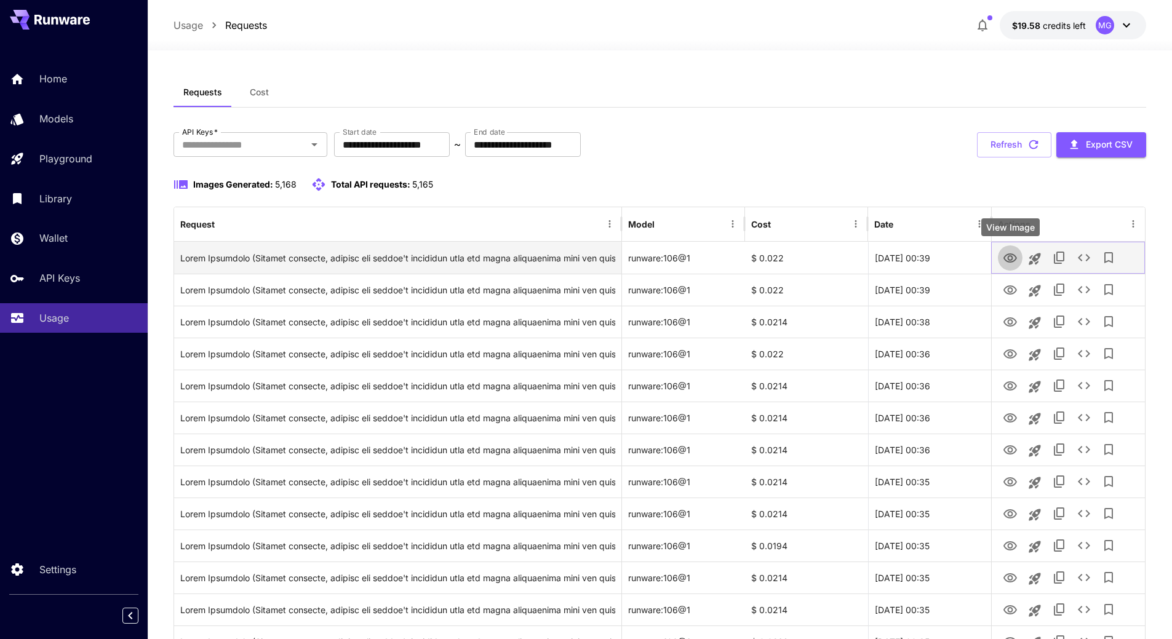
click at [1007, 254] on icon "View Image" at bounding box center [1011, 258] width 14 height 9
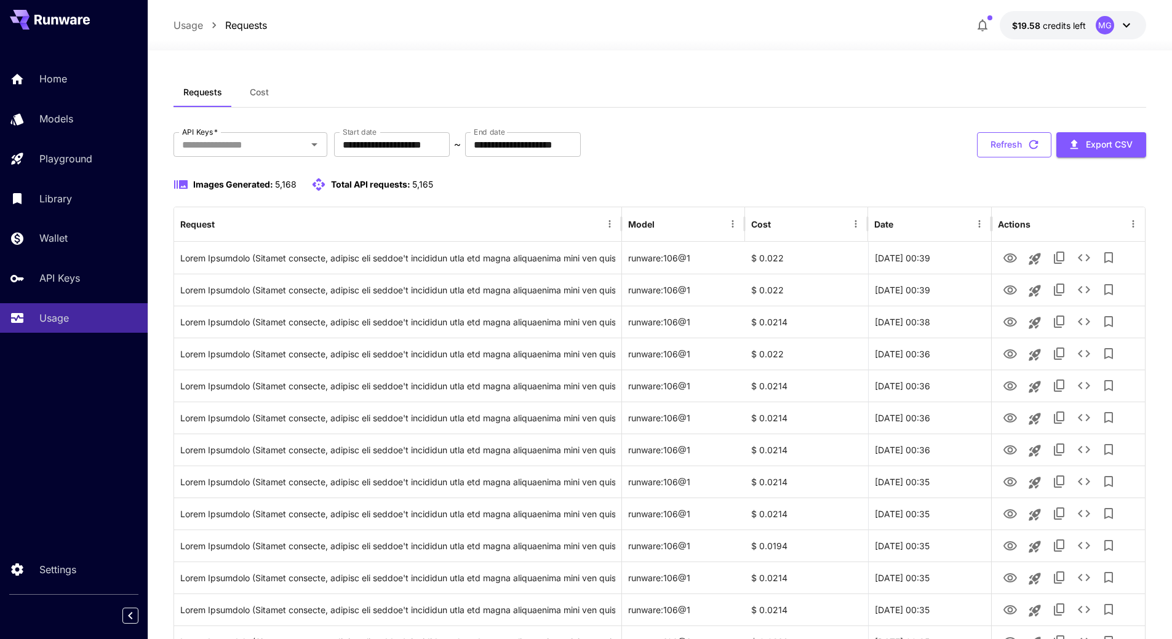
click at [1036, 142] on icon "button" at bounding box center [1034, 145] width 14 height 14
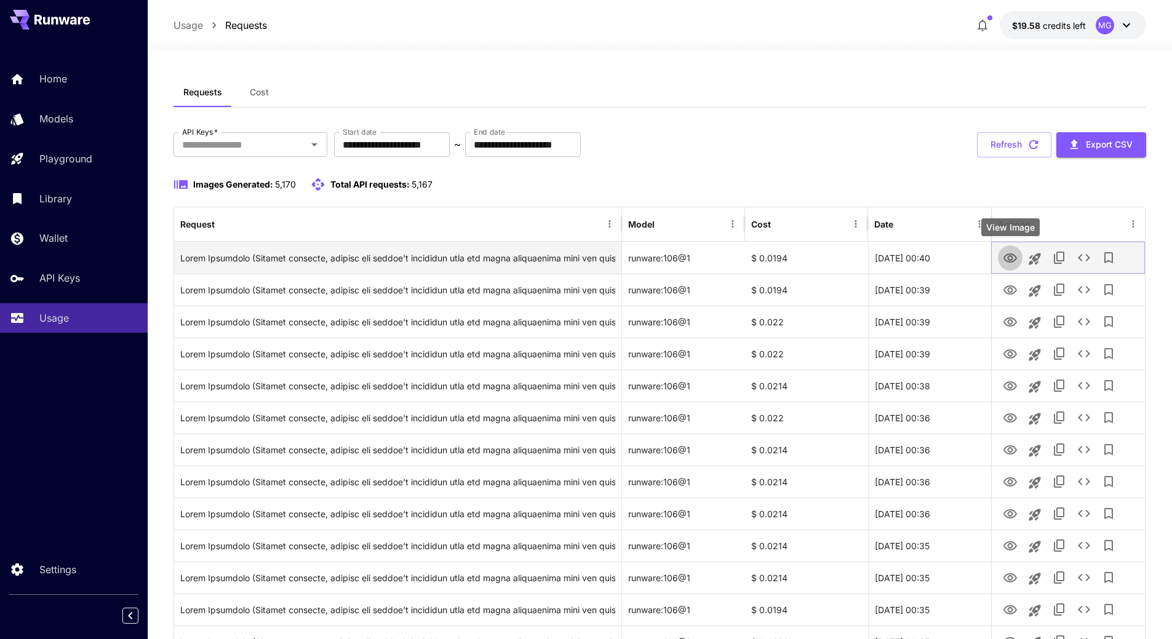
click at [1007, 254] on icon "View Image" at bounding box center [1010, 258] width 15 height 15
